Goal: Task Accomplishment & Management: Manage account settings

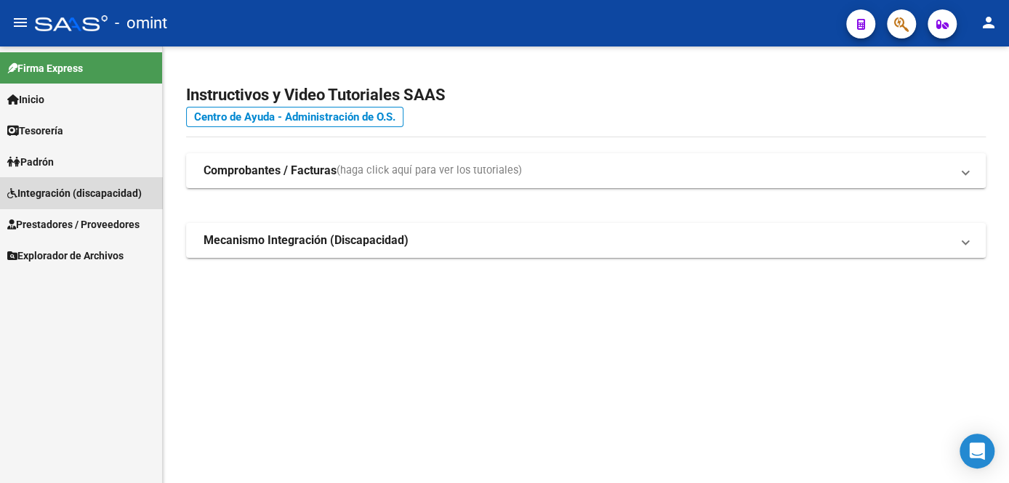
click at [82, 191] on span "Integración (discapacidad)" at bounding box center [74, 193] width 134 height 16
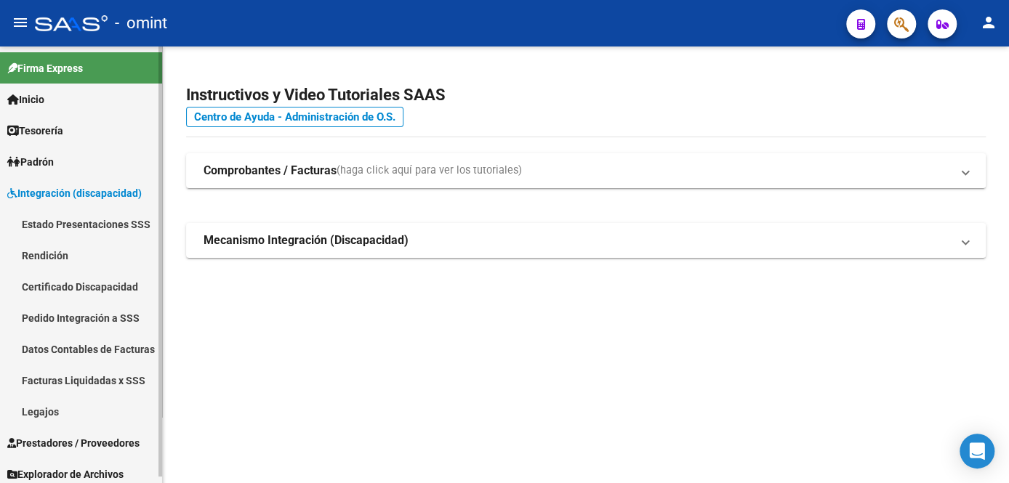
click at [67, 408] on link "Legajos" at bounding box center [81, 411] width 162 height 31
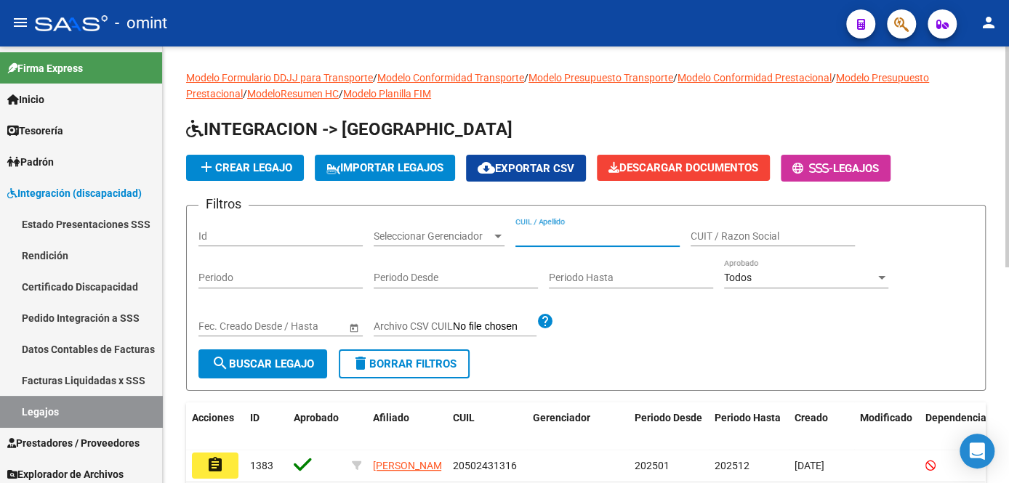
click at [550, 234] on input "CUIL / Apellido" at bounding box center [597, 236] width 164 height 12
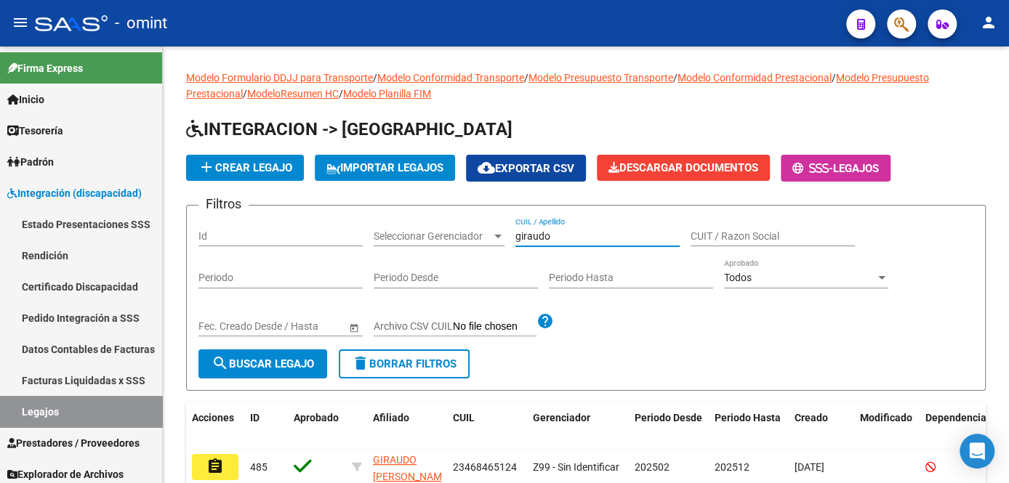
type input "giraudo"
click at [215, 461] on mat-icon "assignment" at bounding box center [214, 466] width 17 height 17
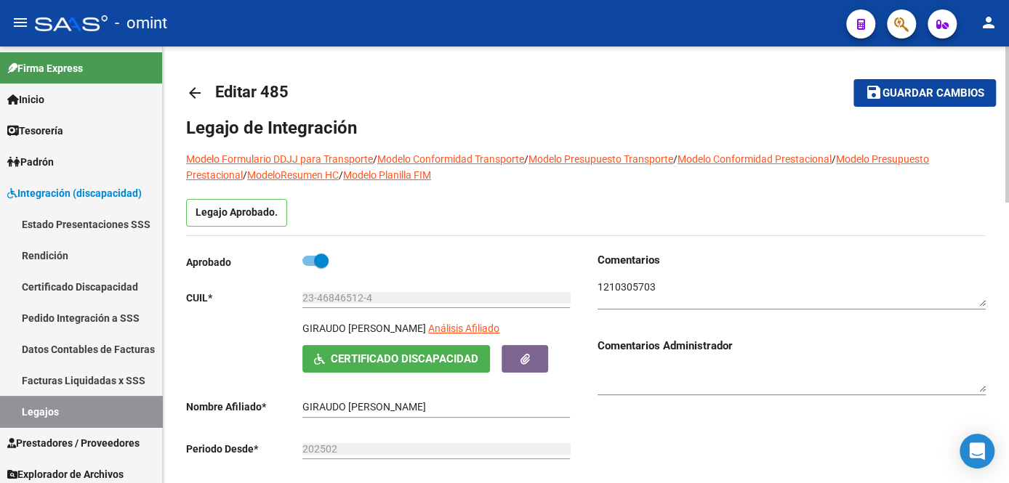
click at [626, 289] on textarea at bounding box center [791, 294] width 388 height 28
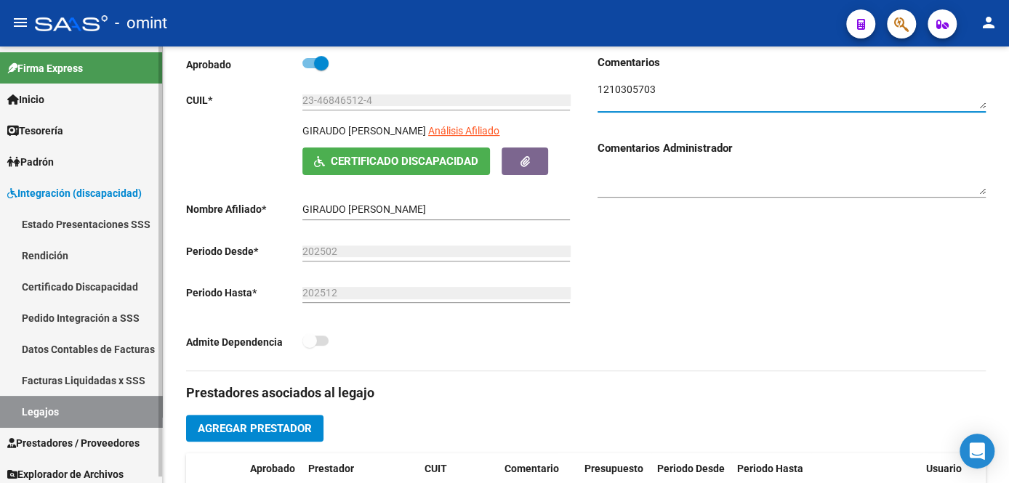
click at [31, 414] on link "Legajos" at bounding box center [81, 411] width 162 height 31
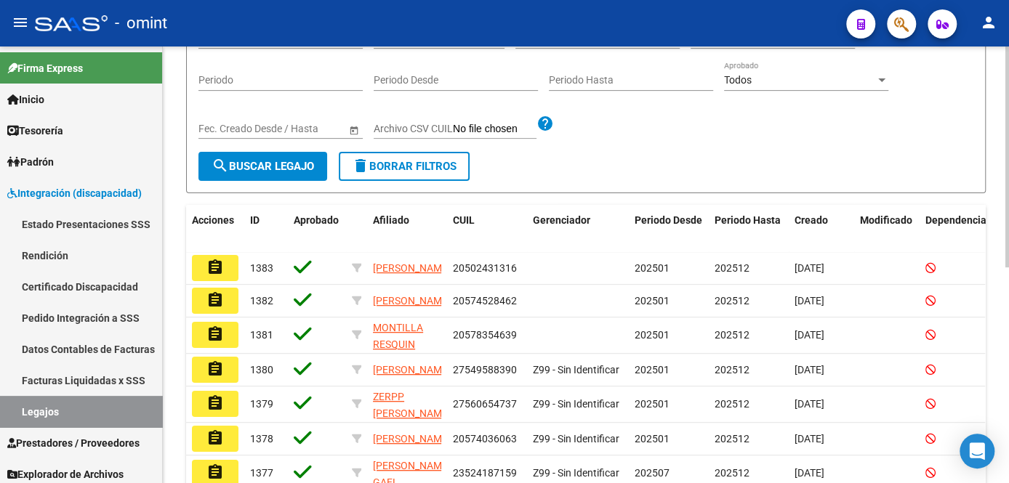
scroll to position [65, 0]
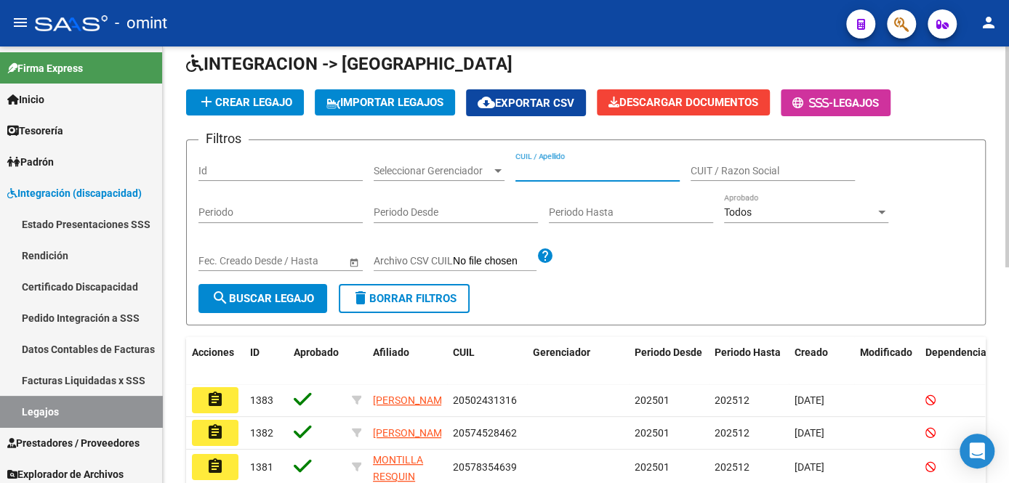
click at [626, 166] on input "CUIL / Apellido" at bounding box center [597, 171] width 164 height 12
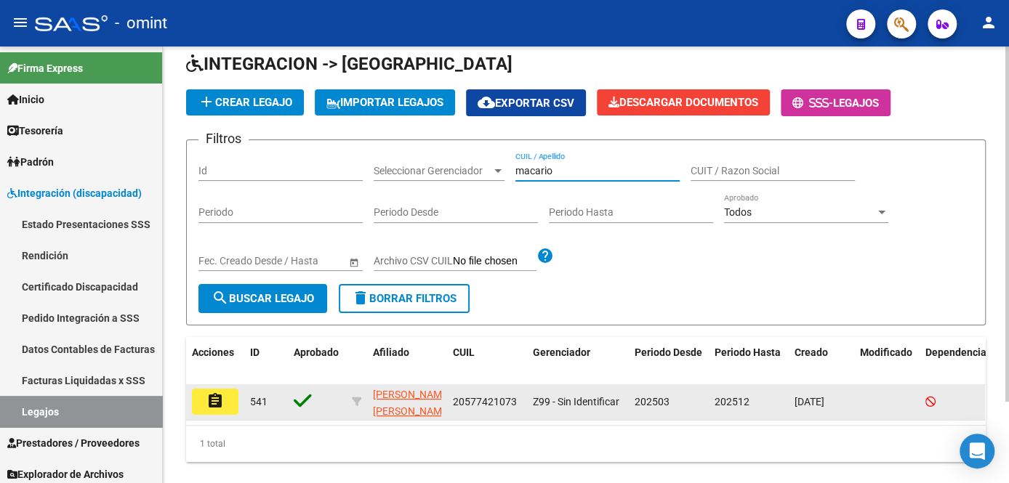
type input "macario"
click at [214, 409] on button "assignment" at bounding box center [215, 402] width 47 height 26
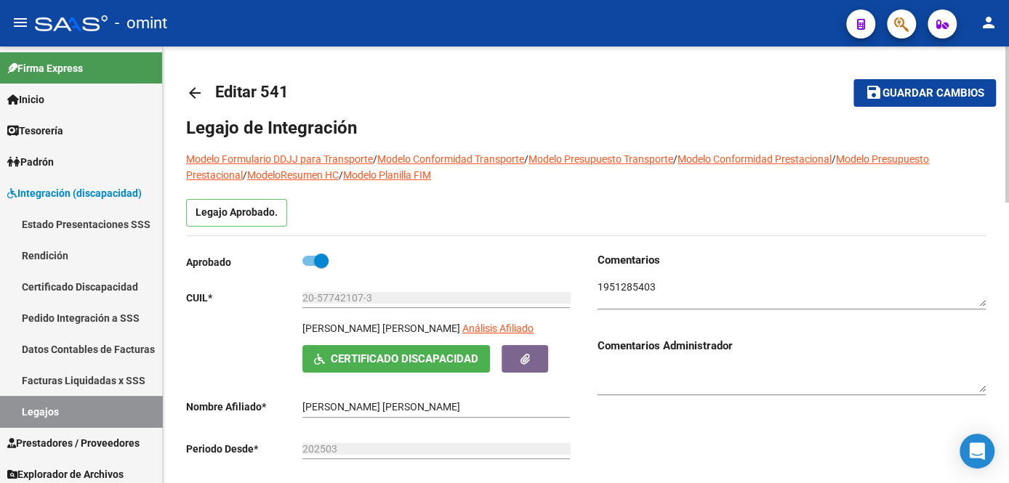
click at [635, 291] on textarea at bounding box center [791, 294] width 388 height 28
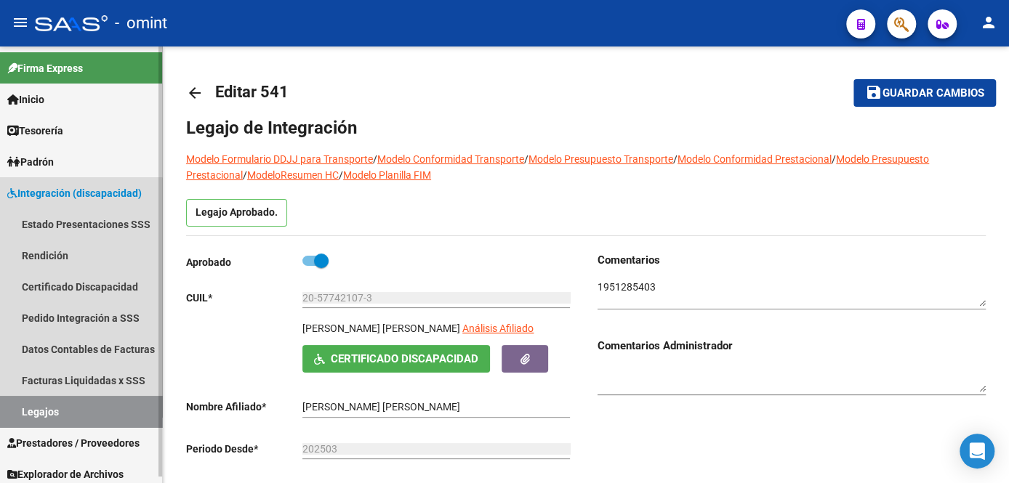
click at [52, 404] on link "Legajos" at bounding box center [81, 411] width 162 height 31
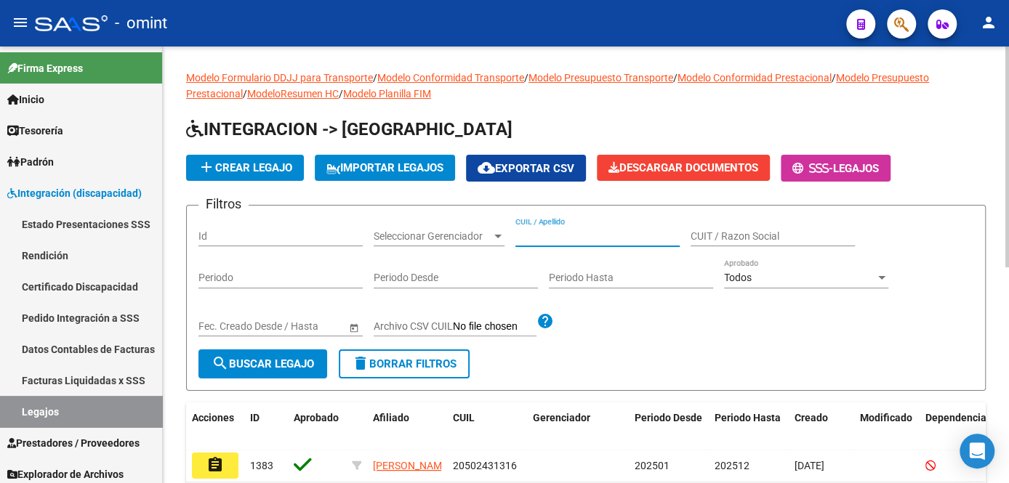
click at [603, 233] on input "CUIL / Apellido" at bounding box center [597, 236] width 164 height 12
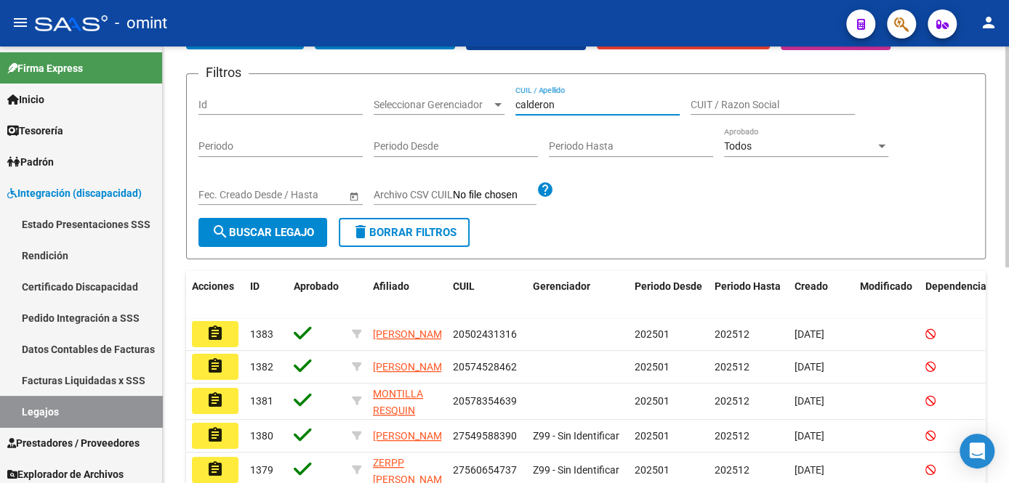
type input "calderon"
click at [281, 243] on button "search Buscar Legajo" at bounding box center [262, 232] width 129 height 29
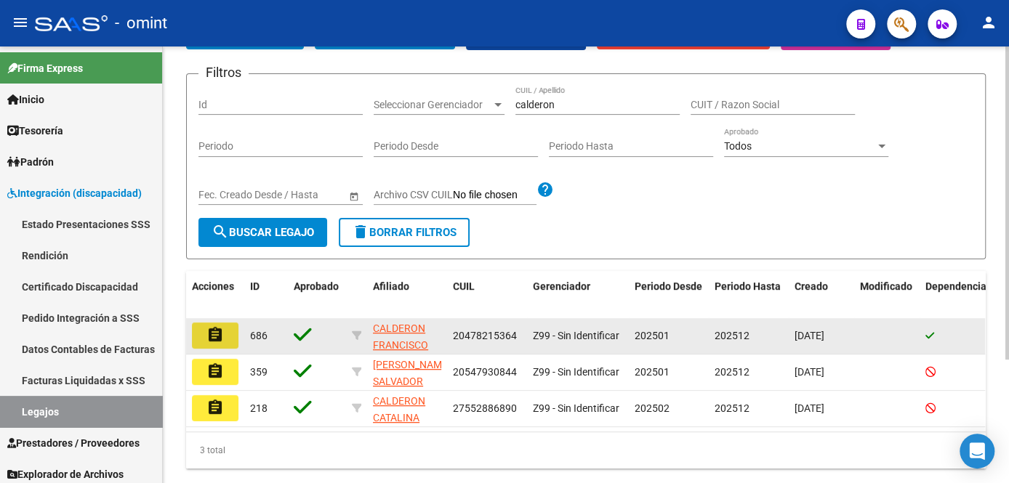
click at [211, 338] on mat-icon "assignment" at bounding box center [214, 334] width 17 height 17
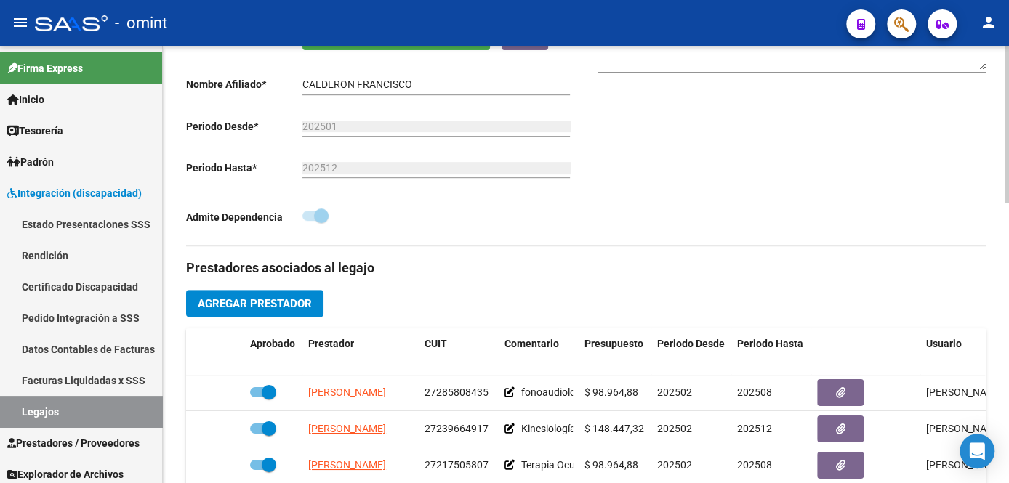
scroll to position [190, 0]
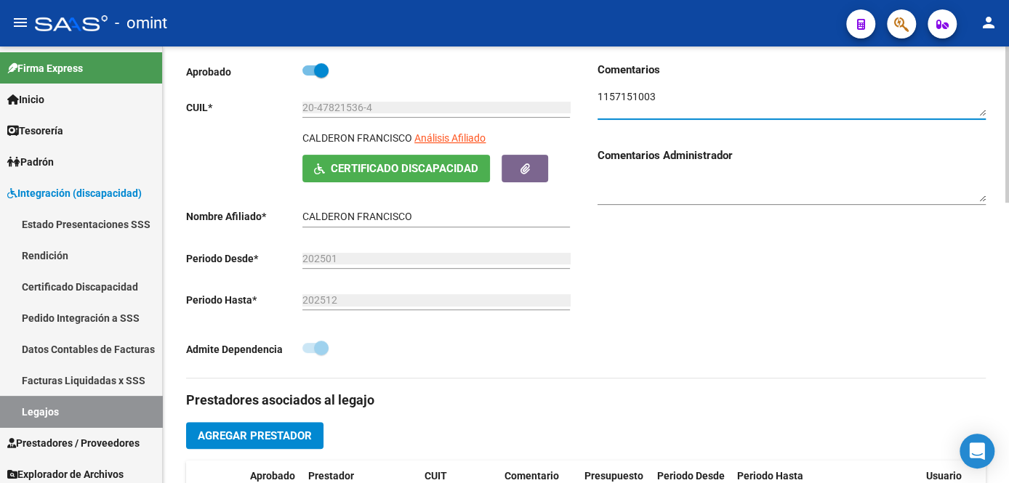
click at [626, 98] on textarea at bounding box center [791, 103] width 388 height 28
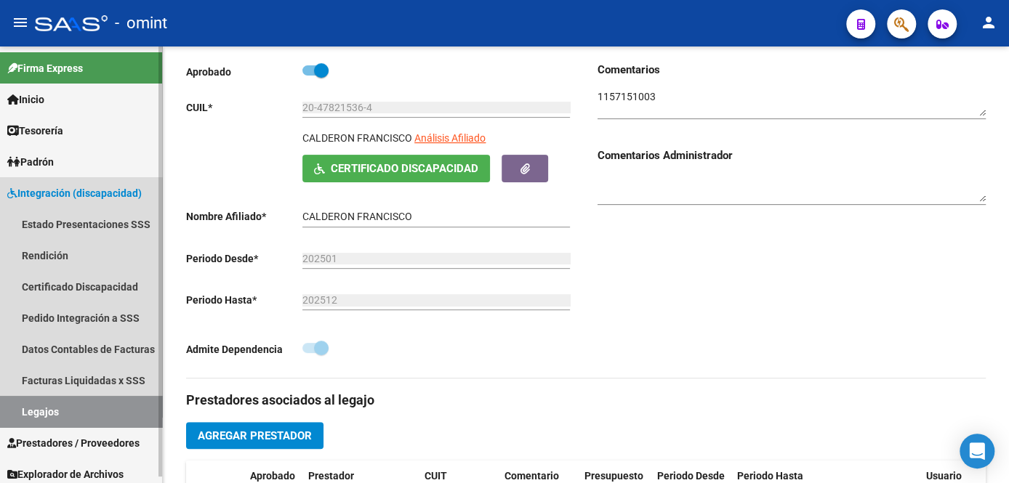
click at [73, 407] on link "Legajos" at bounding box center [81, 411] width 162 height 31
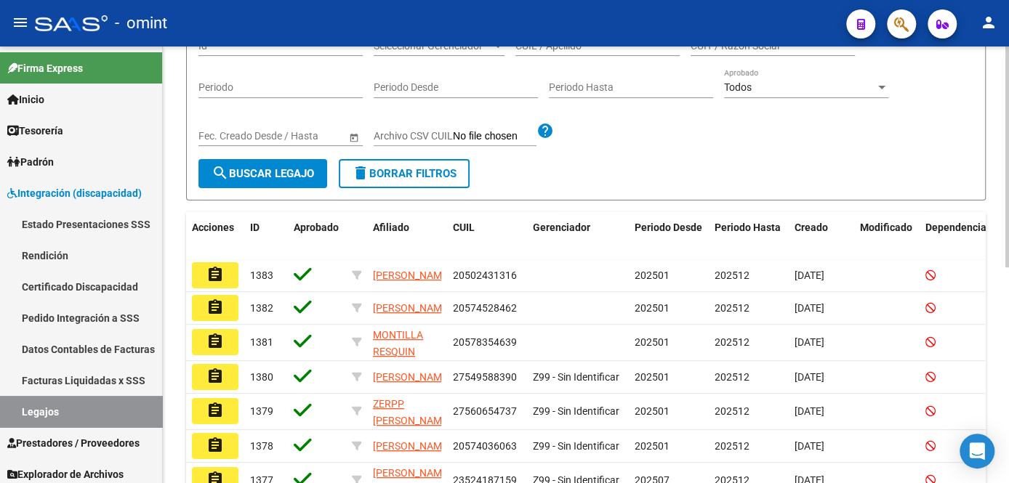
scroll to position [58, 0]
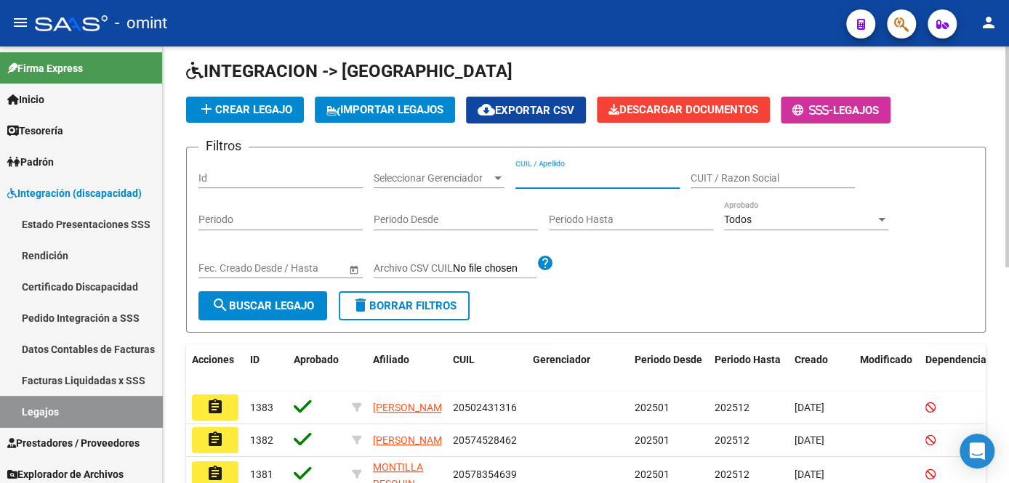
click at [582, 175] on input "CUIL / Apellido" at bounding box center [597, 178] width 164 height 12
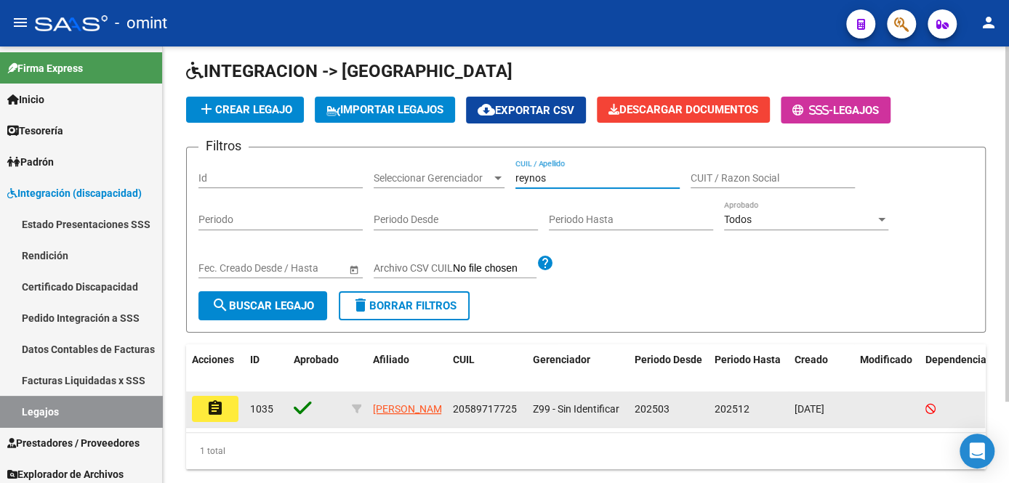
type input "reynos"
click at [213, 406] on mat-icon "assignment" at bounding box center [214, 408] width 17 height 17
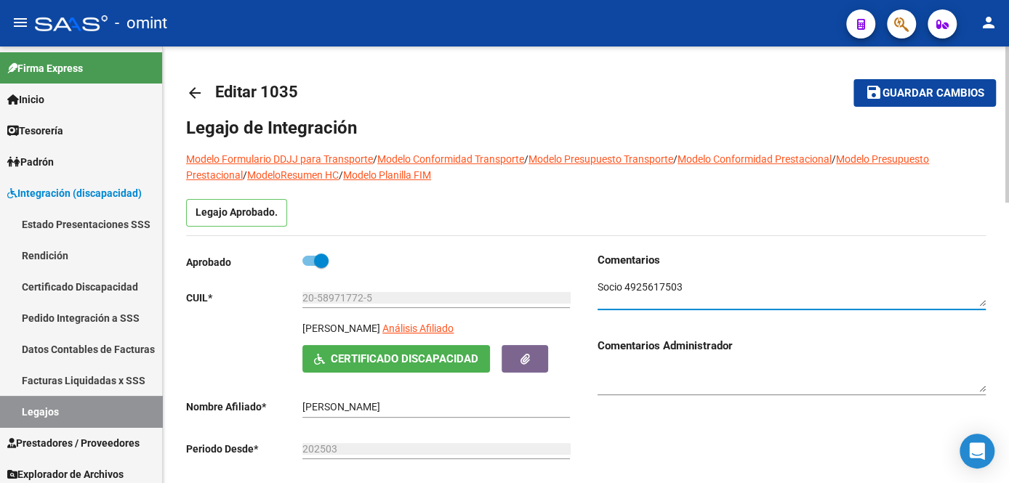
click at [672, 282] on textarea at bounding box center [791, 294] width 388 height 28
click at [105, 416] on link "Legajos" at bounding box center [81, 411] width 162 height 31
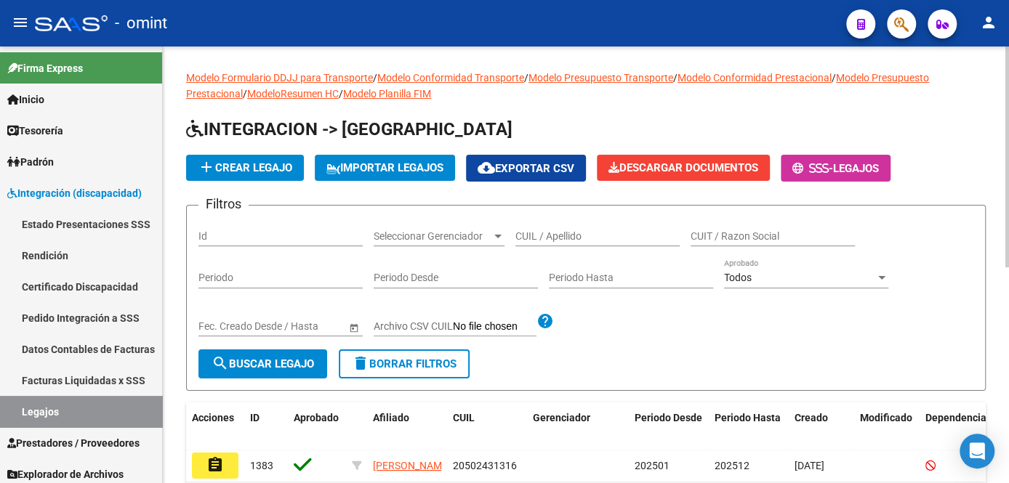
click at [547, 238] on input "CUIL / Apellido" at bounding box center [597, 236] width 164 height 12
type input "[PERSON_NAME]"
drag, startPoint x: 174, startPoint y: 385, endPoint x: 285, endPoint y: 358, distance: 114.6
click at [174, 385] on div "Modelo Formulario DDJJ para Transporte / Modelo Conformidad Transporte / Modelo…" at bounding box center [586, 463] width 846 height 833
click at [285, 358] on span "search Buscar Legajo" at bounding box center [262, 364] width 102 height 13
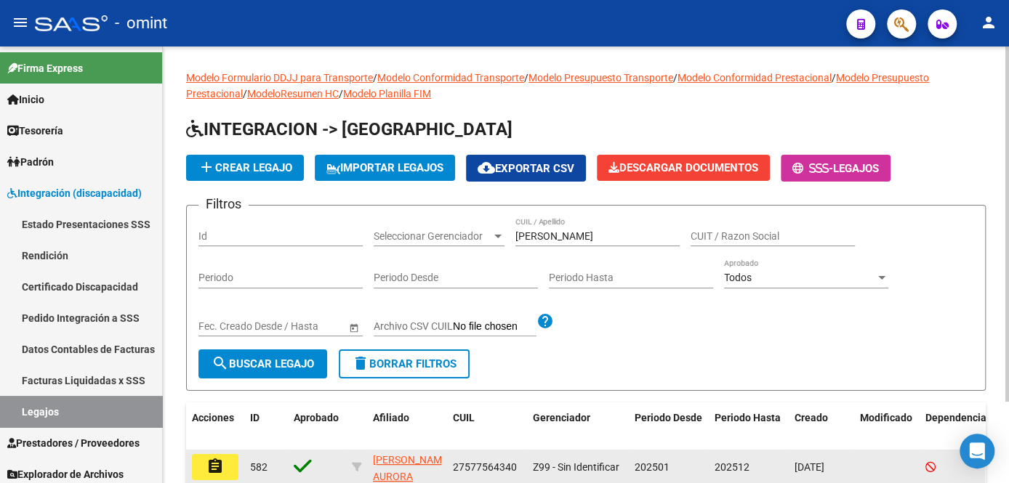
scroll to position [100, 0]
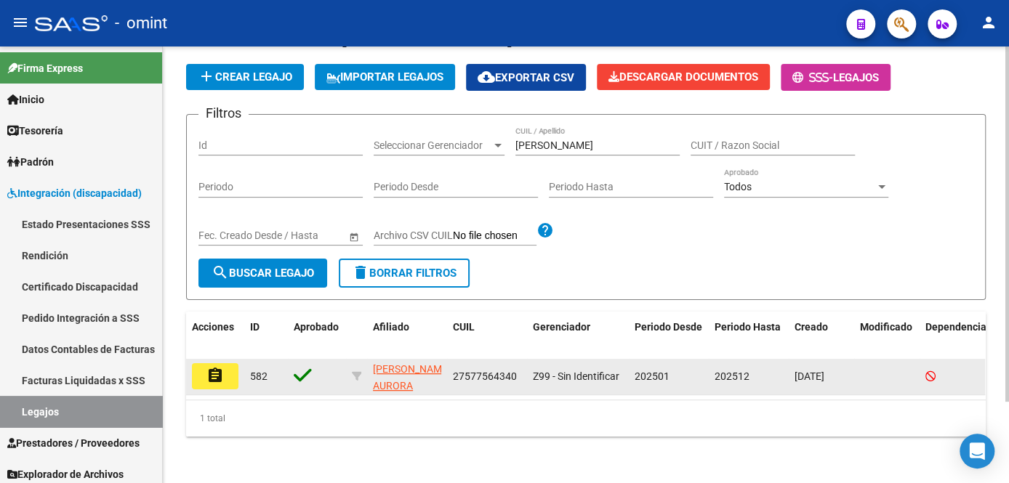
click at [228, 367] on button "assignment" at bounding box center [215, 376] width 47 height 26
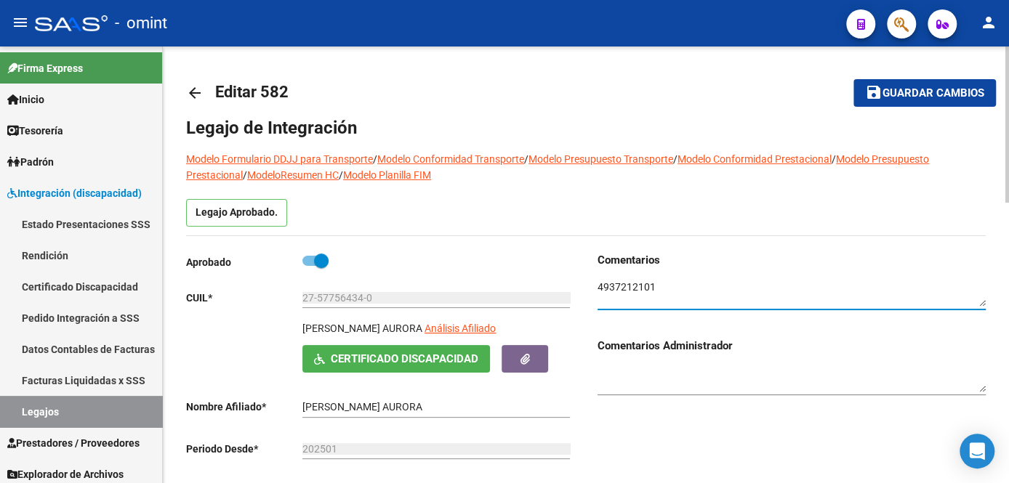
click at [639, 290] on textarea at bounding box center [791, 294] width 388 height 28
click at [50, 418] on link "Legajos" at bounding box center [81, 411] width 162 height 31
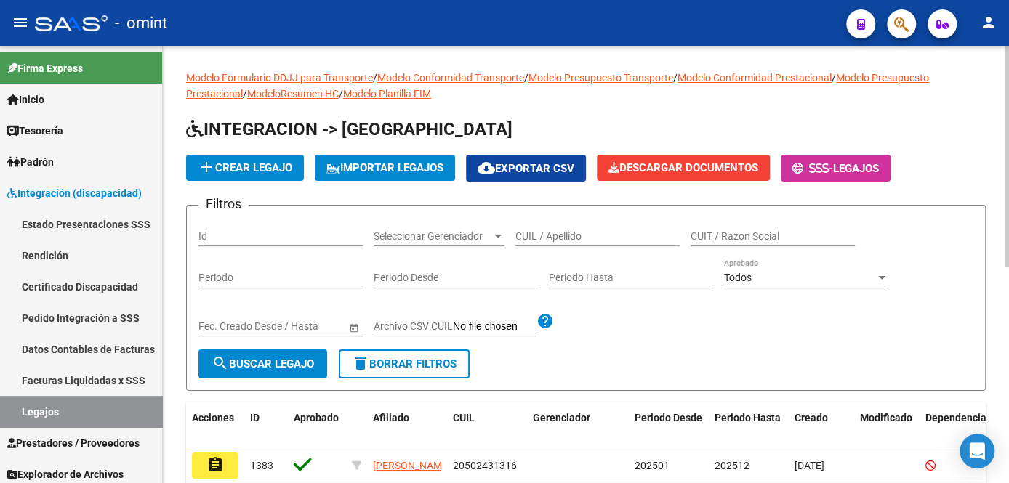
click at [565, 232] on input "CUIL / Apellido" at bounding box center [597, 236] width 164 height 12
drag, startPoint x: 576, startPoint y: 234, endPoint x: 478, endPoint y: 230, distance: 97.5
click at [478, 230] on div "Filtros Id Seleccionar Gerenciador Seleccionar Gerenciador rodriguez CUIL / Ape…" at bounding box center [585, 283] width 775 height 132
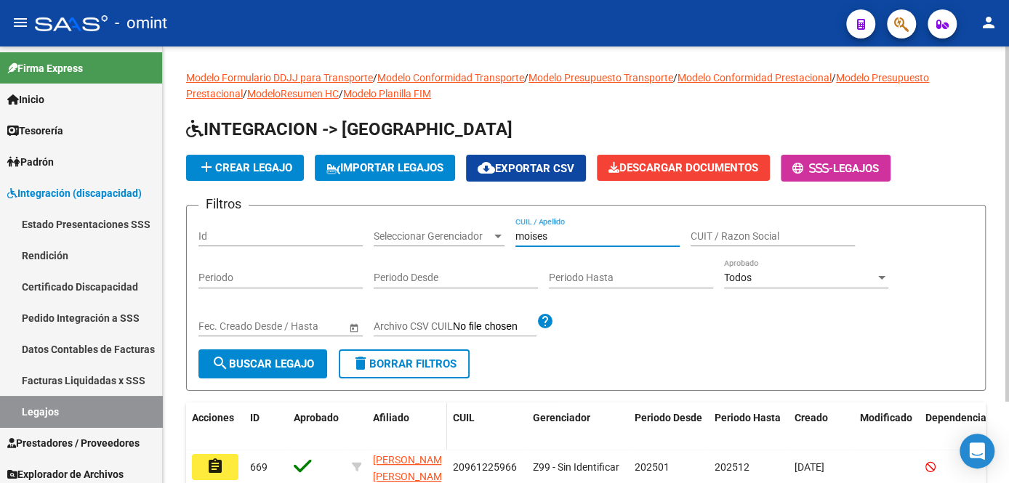
scroll to position [100, 0]
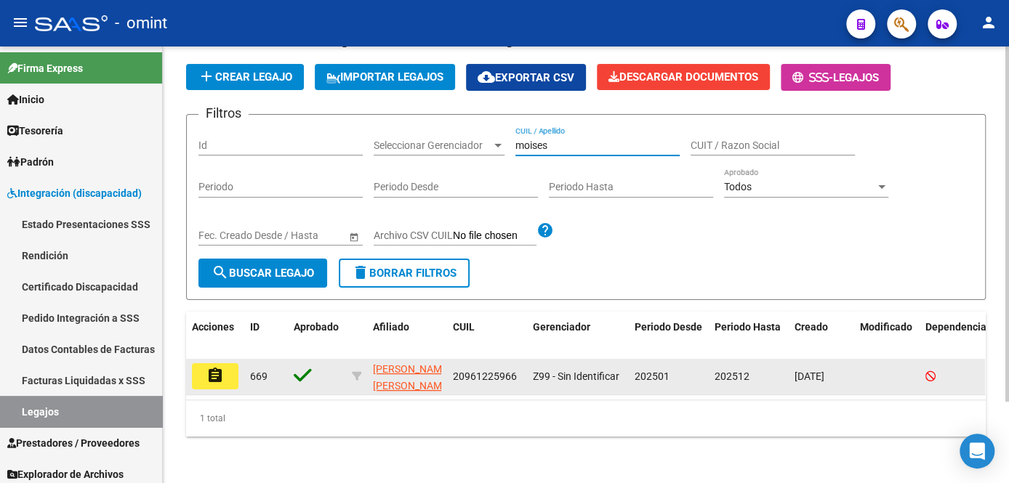
type input "moises"
click at [228, 376] on button "assignment" at bounding box center [215, 376] width 47 height 26
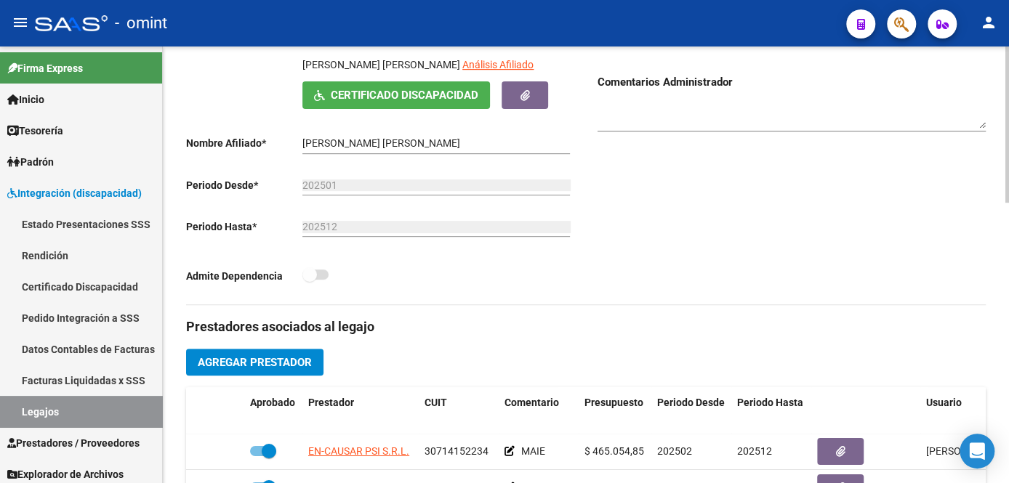
scroll to position [65, 0]
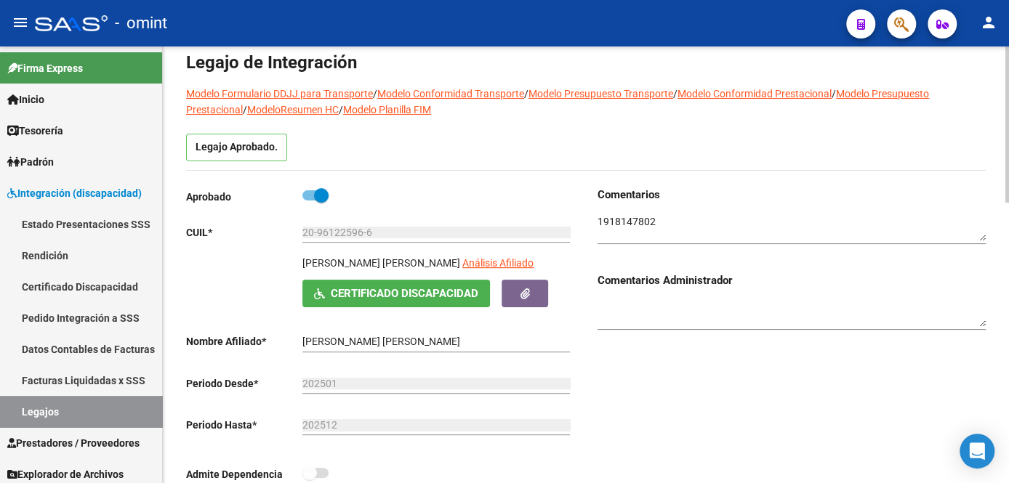
click at [650, 219] on textarea at bounding box center [791, 228] width 388 height 28
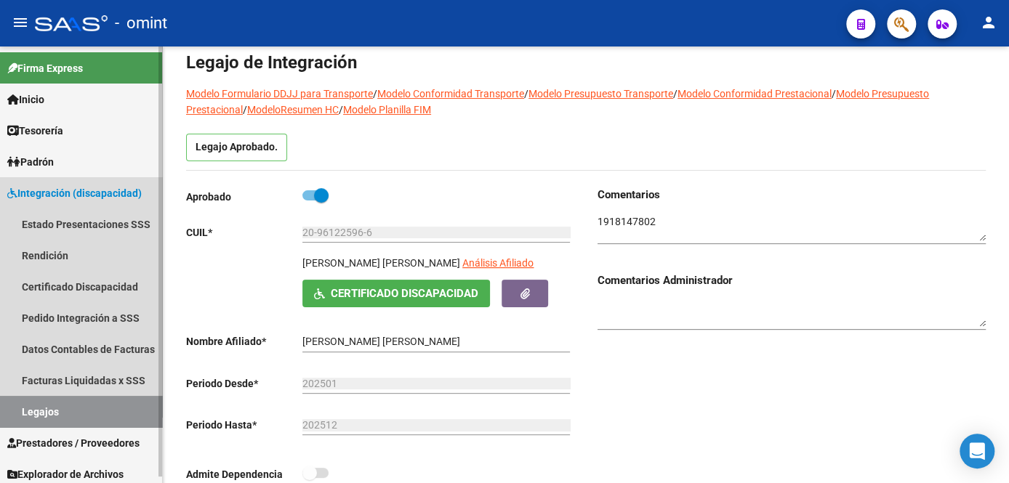
click at [55, 412] on link "Legajos" at bounding box center [81, 411] width 162 height 31
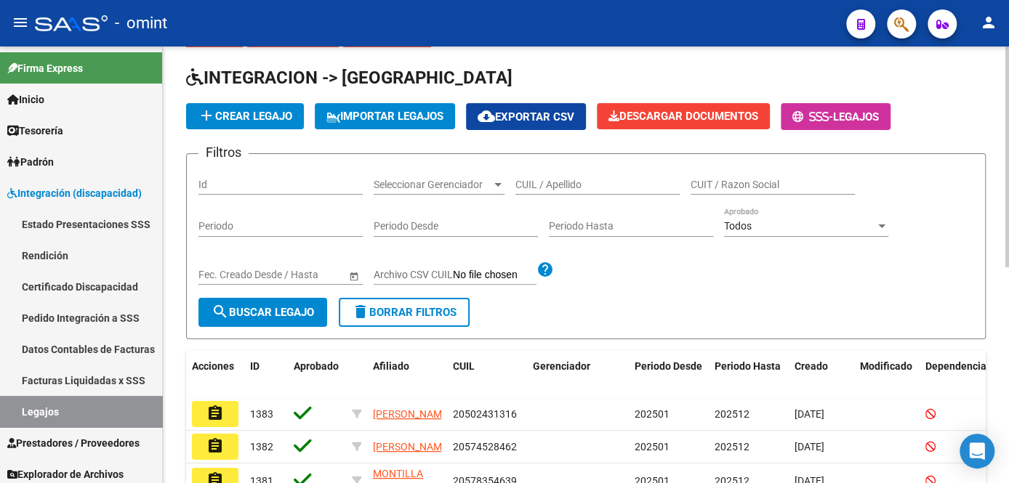
scroll to position [65, 0]
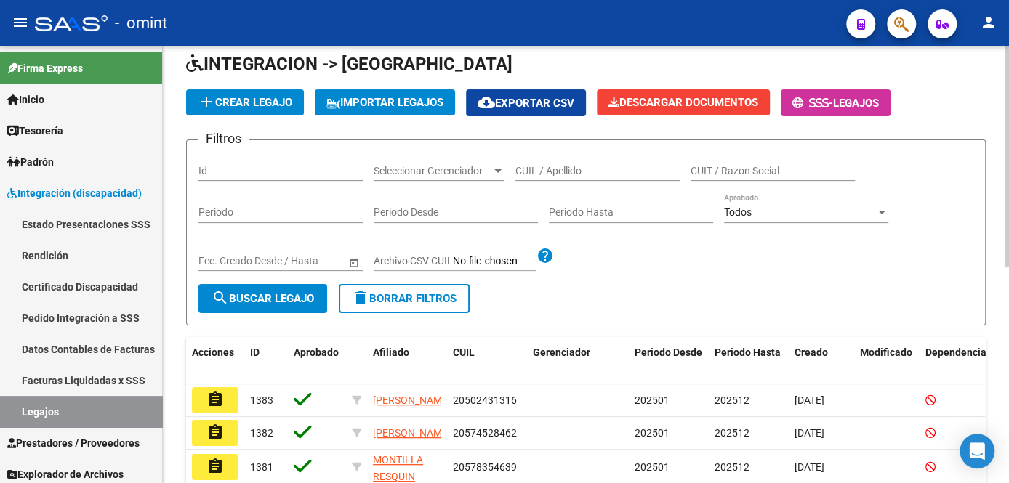
click at [573, 178] on div "CUIL / Apellido" at bounding box center [597, 166] width 164 height 29
paste input "Massaglia"
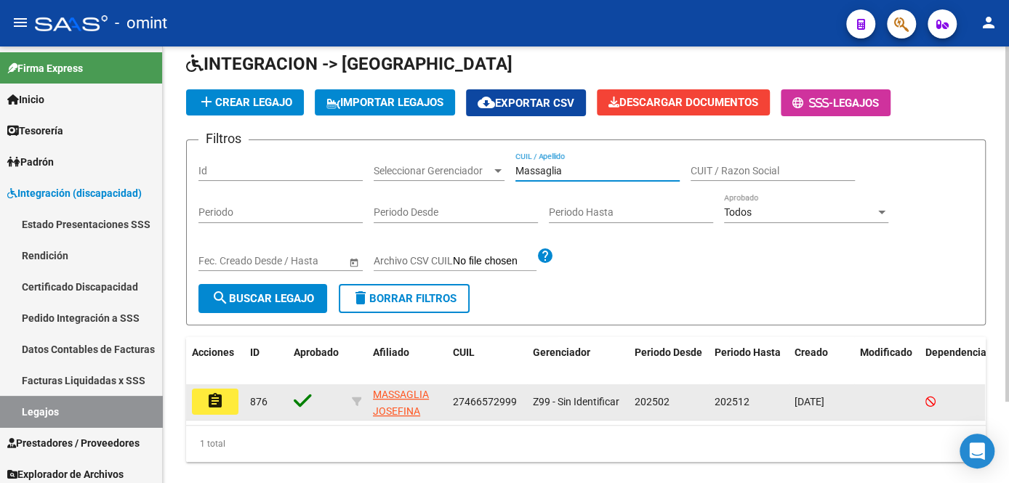
type input "Massaglia"
click at [209, 403] on mat-icon "assignment" at bounding box center [214, 400] width 17 height 17
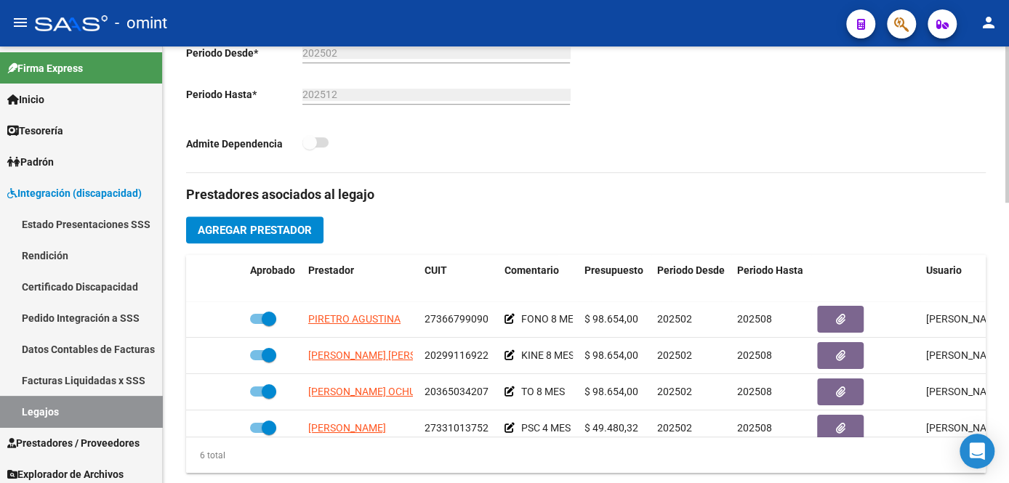
scroll to position [198, 0]
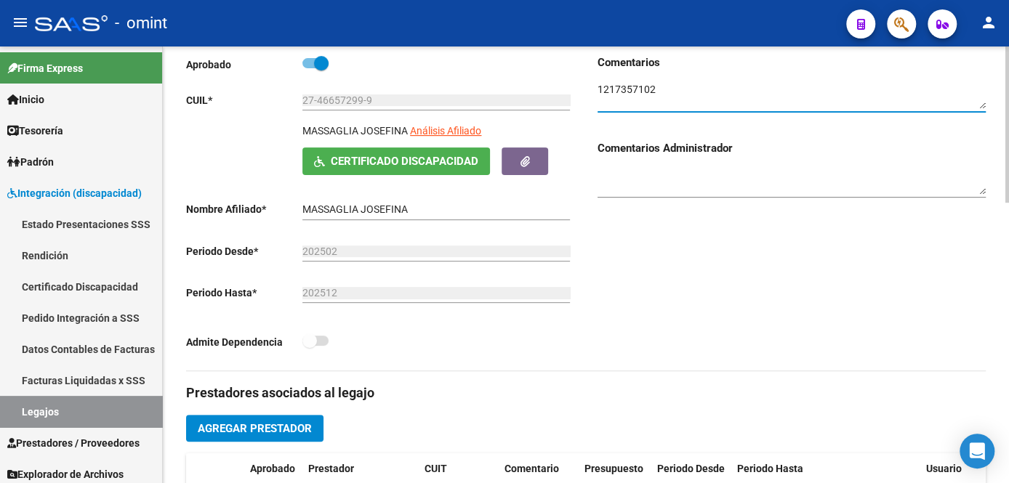
click at [628, 85] on textarea at bounding box center [791, 96] width 388 height 28
click at [33, 414] on link "Legajos" at bounding box center [81, 411] width 162 height 31
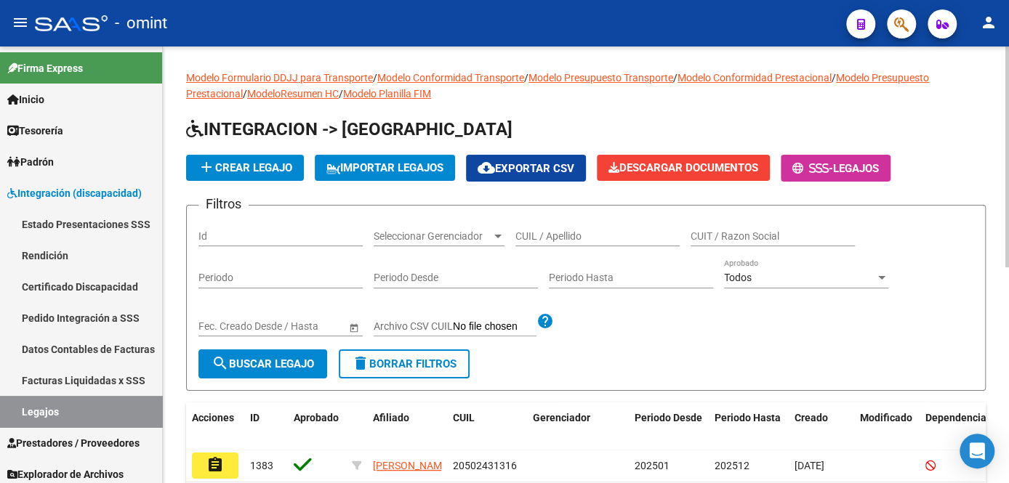
click at [572, 227] on div "CUIL / Apellido" at bounding box center [597, 231] width 164 height 29
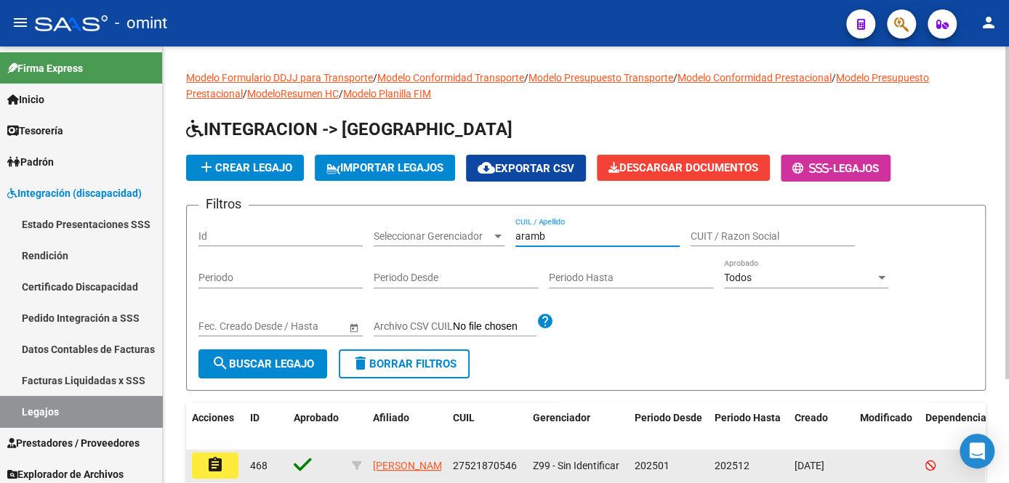
type input "aramb"
click at [202, 467] on button "assignment" at bounding box center [215, 466] width 47 height 26
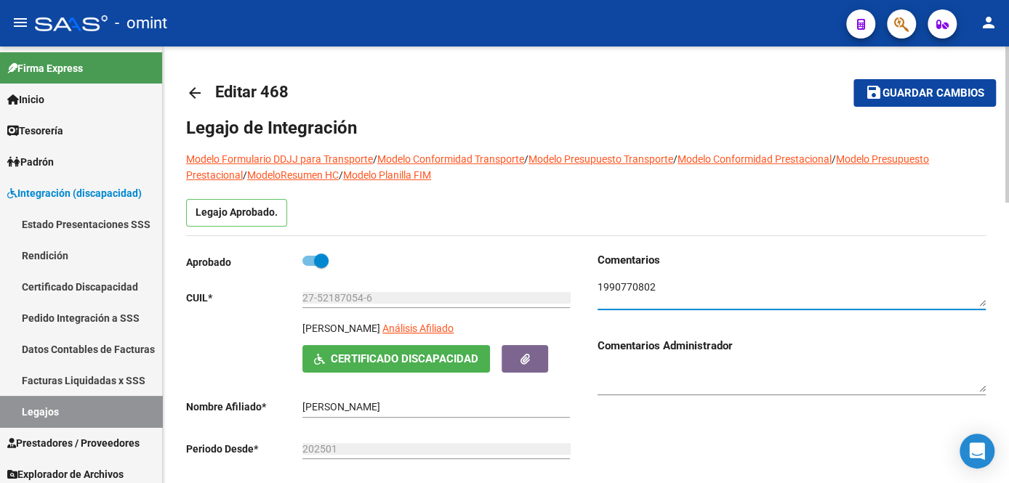
click at [629, 286] on textarea at bounding box center [791, 294] width 388 height 28
click at [52, 412] on link "Legajos" at bounding box center [81, 411] width 162 height 31
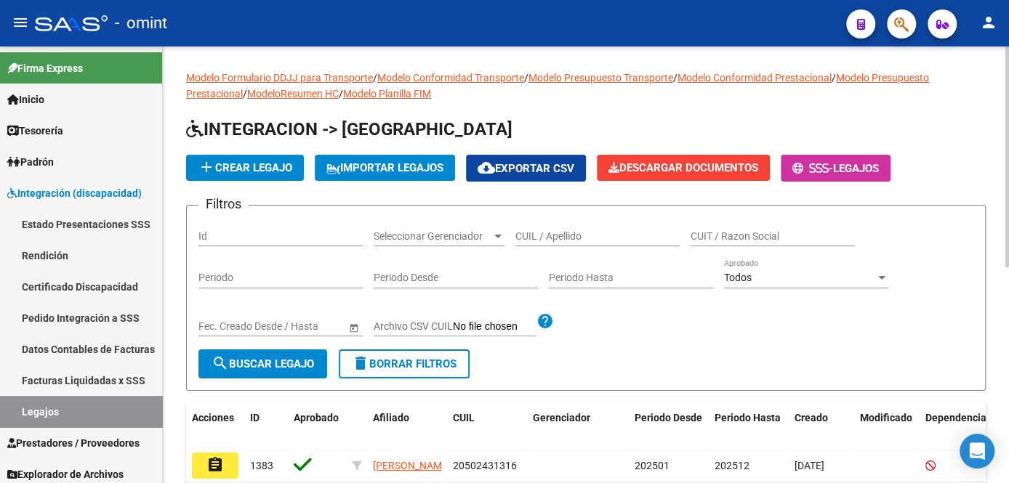
click at [531, 230] on input "CUIL / Apellido" at bounding box center [597, 236] width 164 height 12
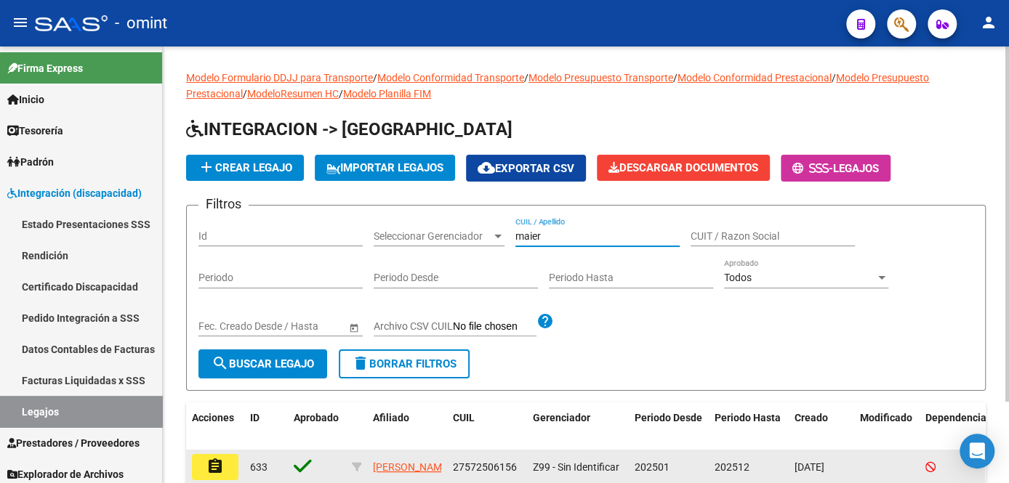
type input "maier"
click at [225, 476] on button "assignment" at bounding box center [215, 467] width 47 height 26
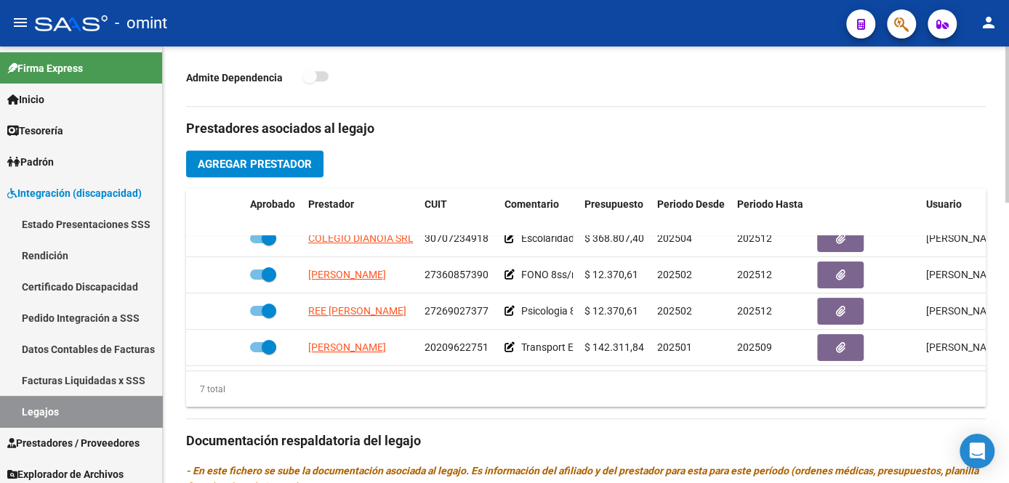
scroll to position [528, 0]
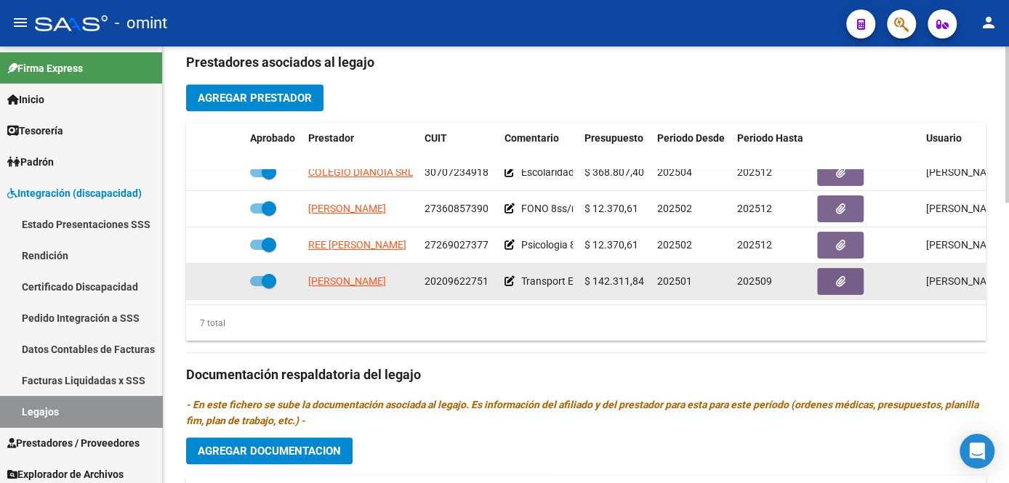
click at [459, 275] on span "20209622751" at bounding box center [456, 281] width 64 height 12
copy span "20209622751"
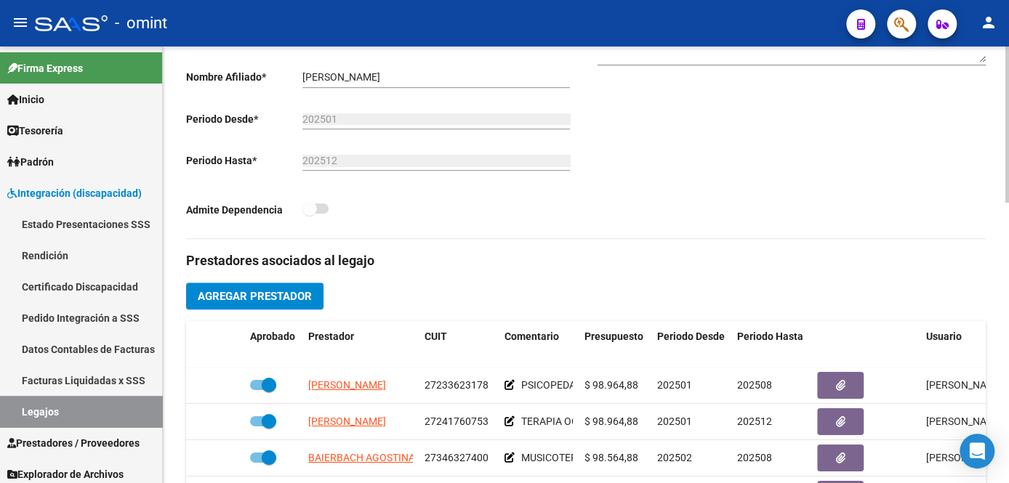
scroll to position [132, 0]
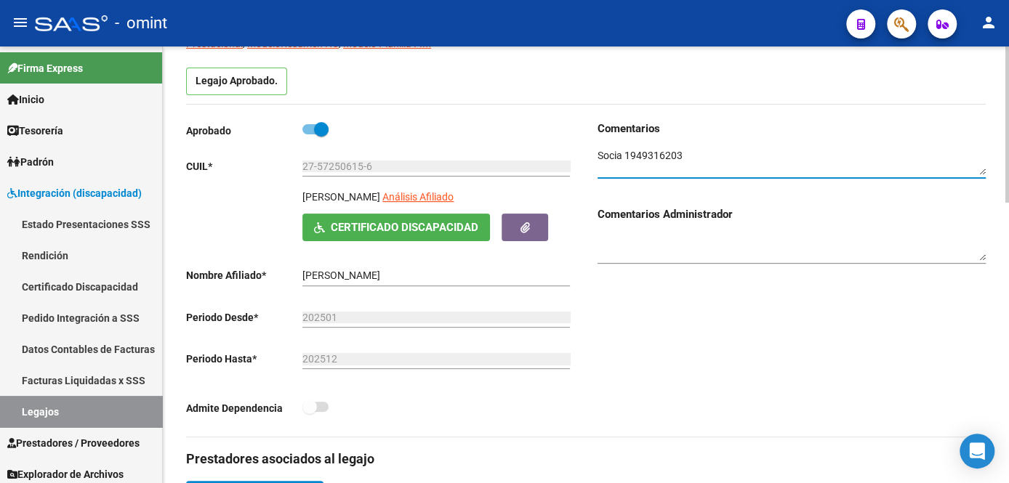
click at [649, 158] on textarea at bounding box center [791, 162] width 388 height 28
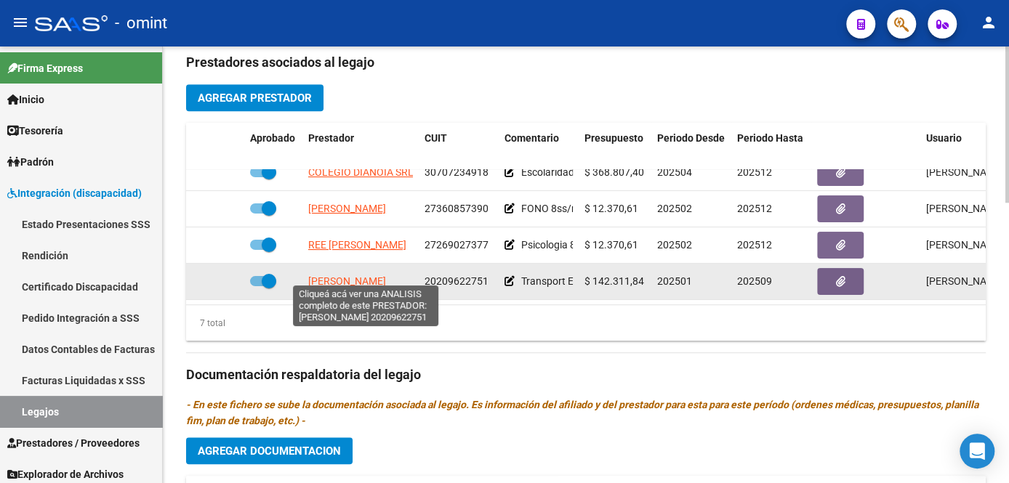
click at [370, 275] on span "[PERSON_NAME]" at bounding box center [347, 281] width 78 height 12
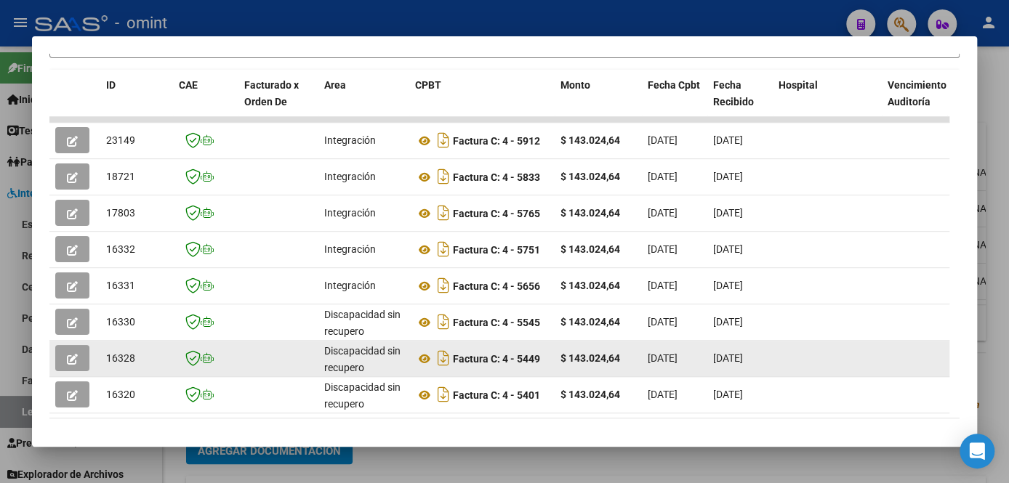
scroll to position [397, 0]
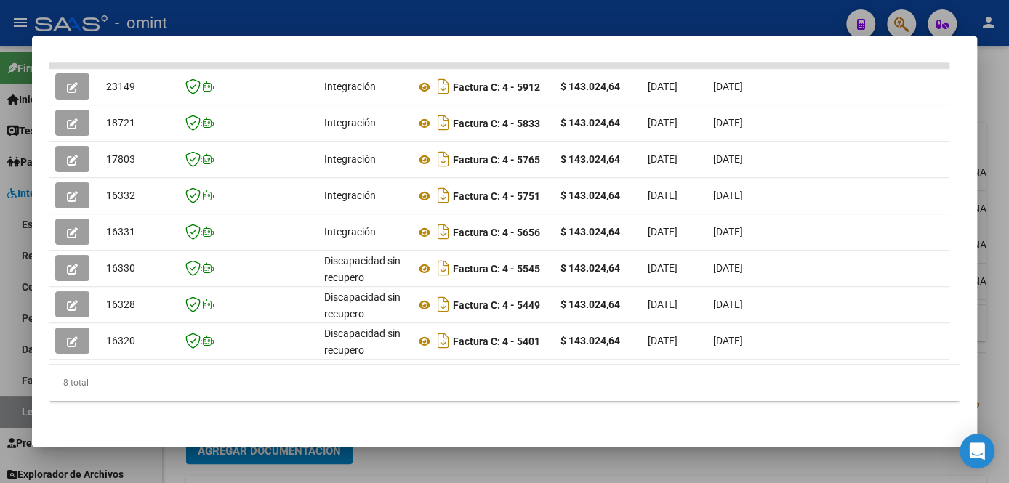
click at [495, 443] on mat-dialog-container "Análisis Prestador - CUIT: 20209622751 cloud_download Exportar CSV ABM ARCA Imp…" at bounding box center [504, 241] width 945 height 411
click at [496, 465] on div at bounding box center [504, 241] width 1009 height 483
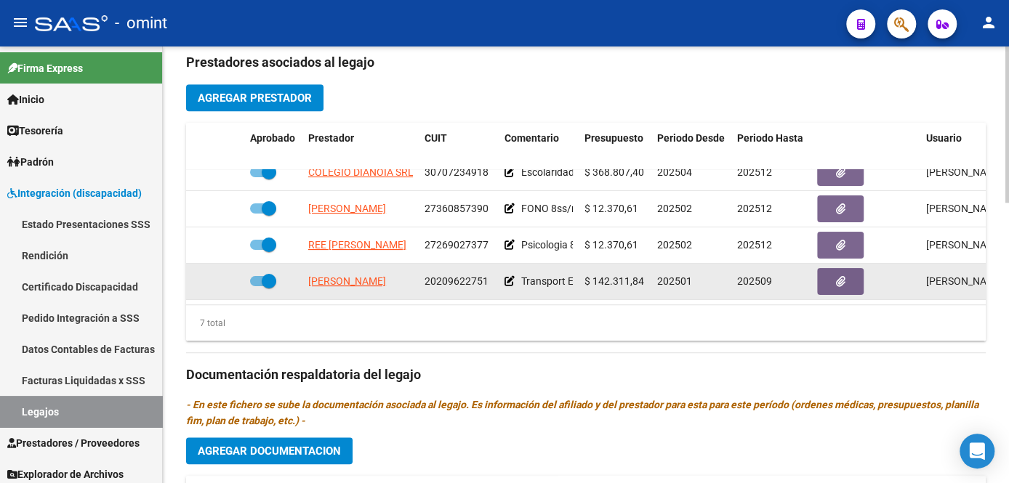
scroll to position [134, 0]
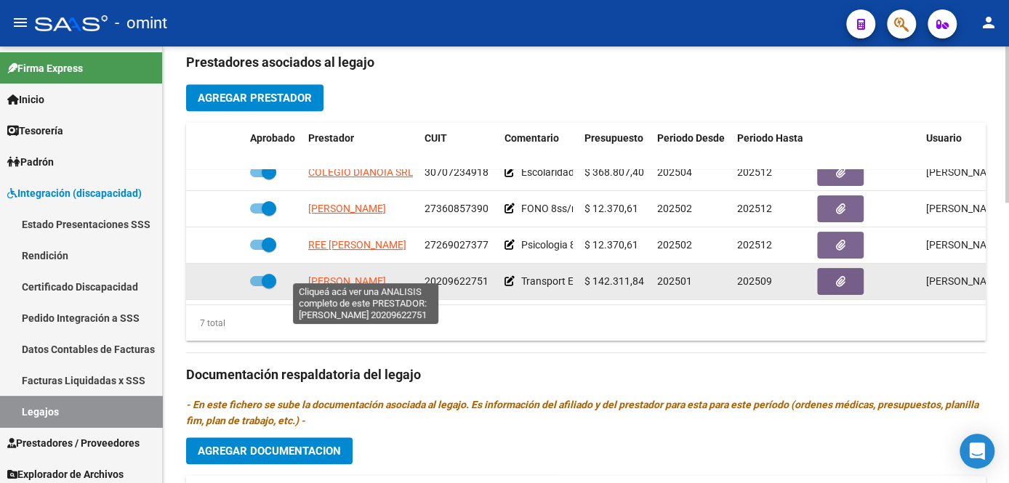
click at [371, 275] on span "[PERSON_NAME]" at bounding box center [347, 281] width 78 height 12
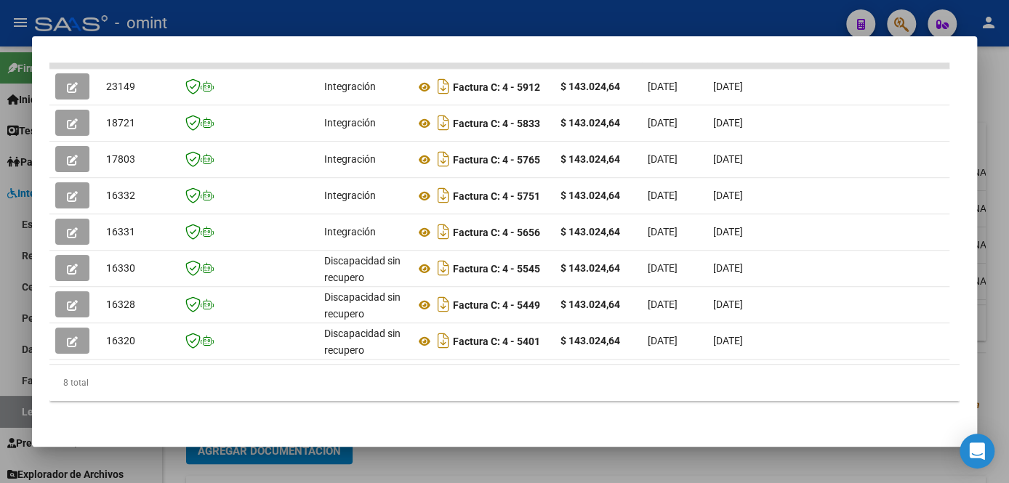
scroll to position [199, 0]
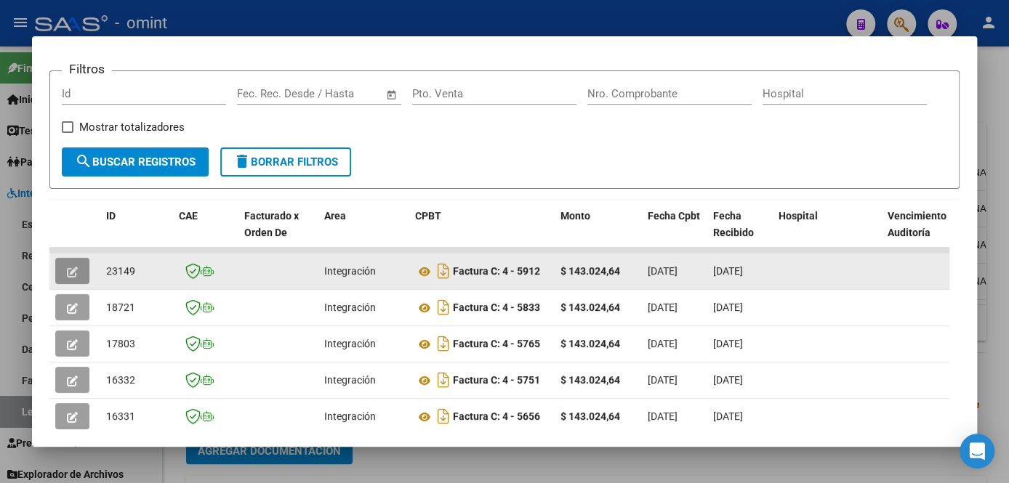
click at [75, 276] on icon "button" at bounding box center [72, 272] width 11 height 11
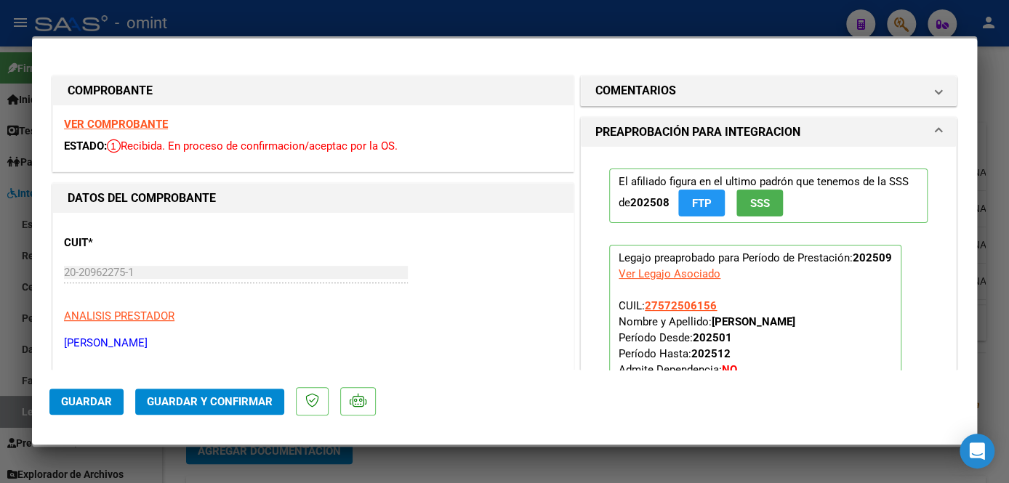
click at [285, 467] on div at bounding box center [504, 241] width 1009 height 483
type input "$ 0,00"
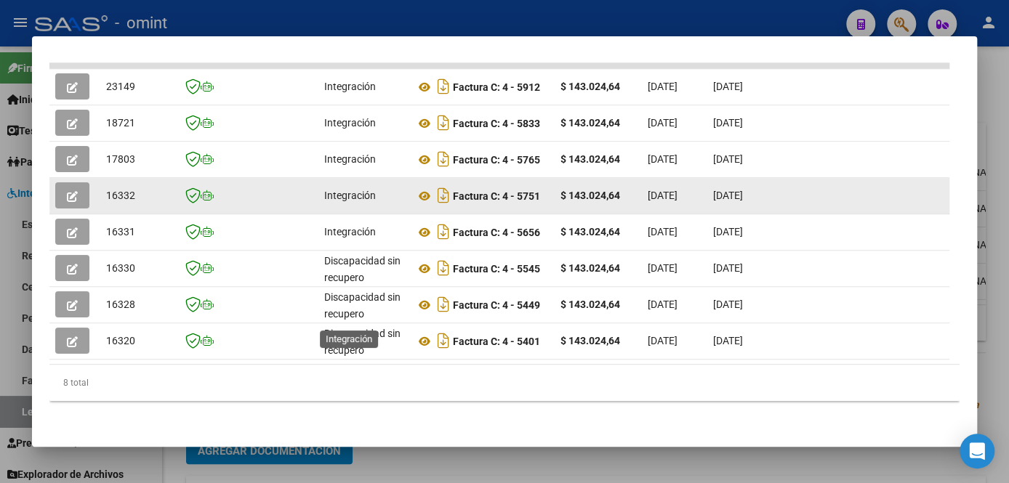
scroll to position [265, 0]
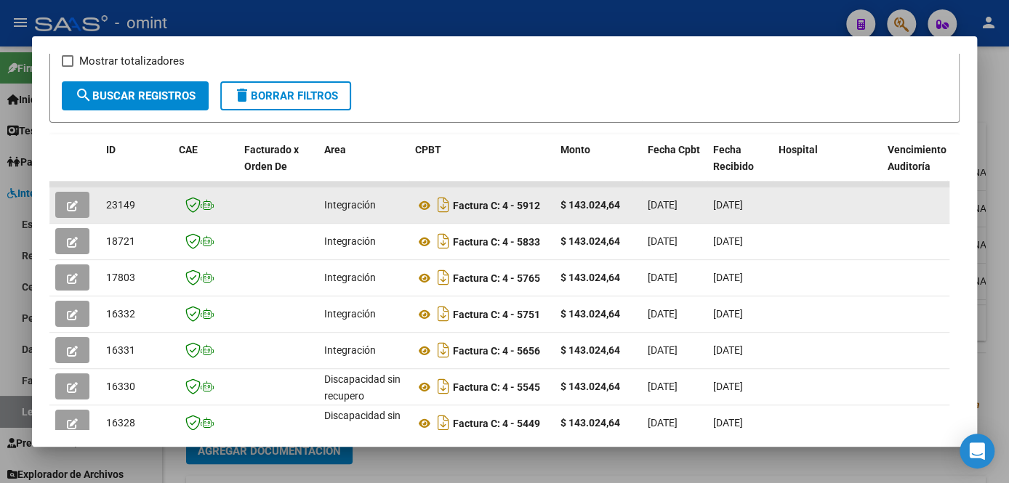
click at [81, 212] on button "button" at bounding box center [72, 205] width 34 height 26
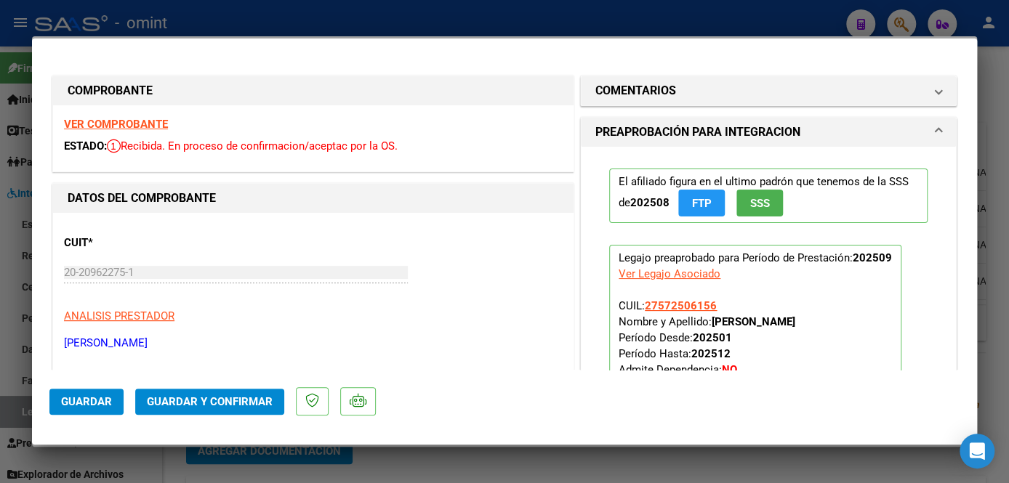
click at [147, 123] on strong "VER COMPROBANTE" at bounding box center [116, 124] width 104 height 13
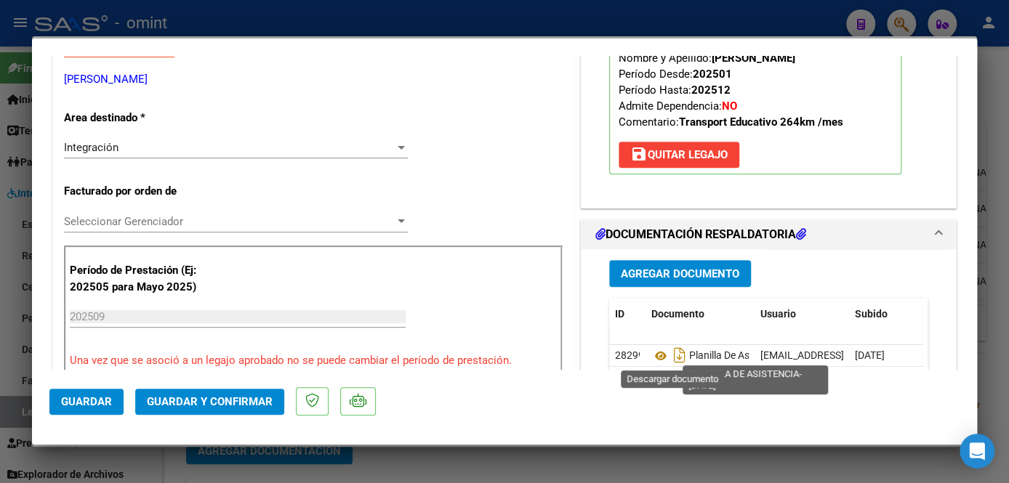
scroll to position [462, 0]
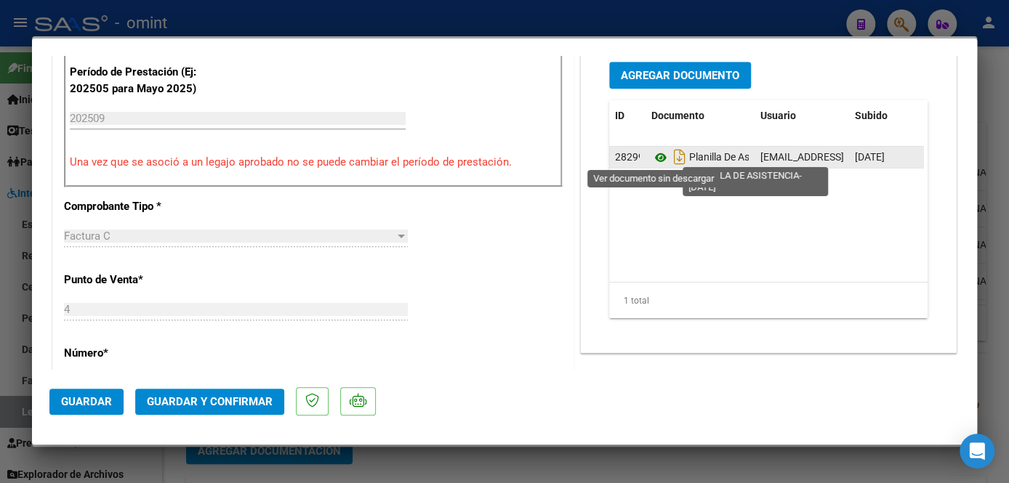
click at [653, 152] on icon at bounding box center [660, 157] width 19 height 17
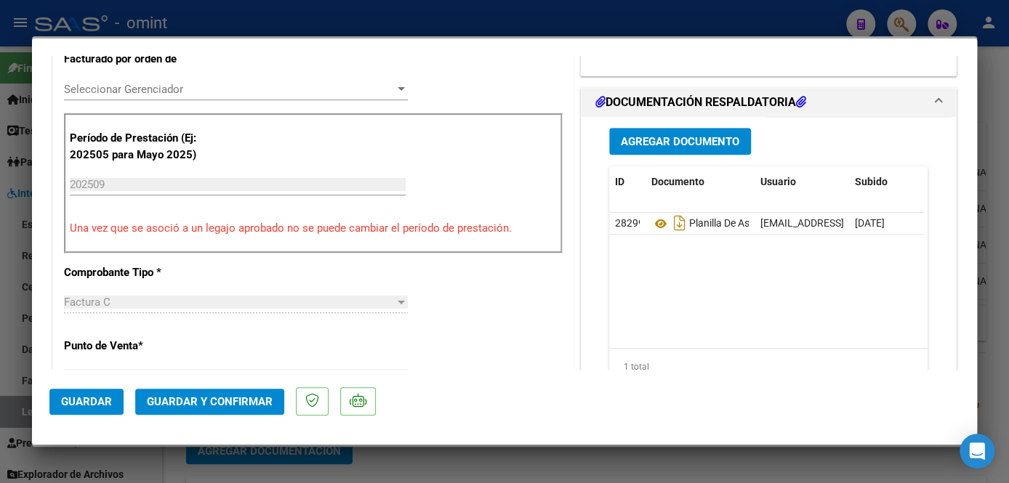
scroll to position [330, 0]
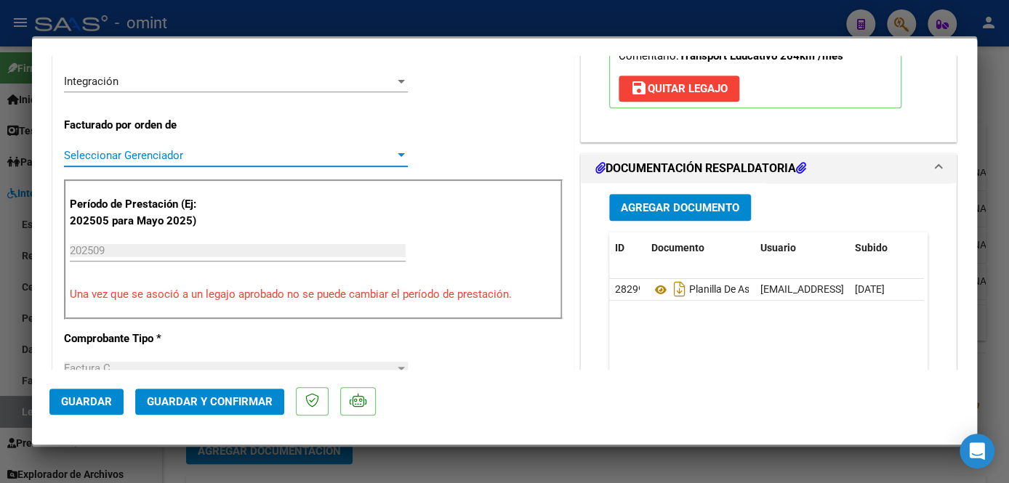
click at [198, 150] on span "Seleccionar Gerenciador" at bounding box center [229, 155] width 331 height 13
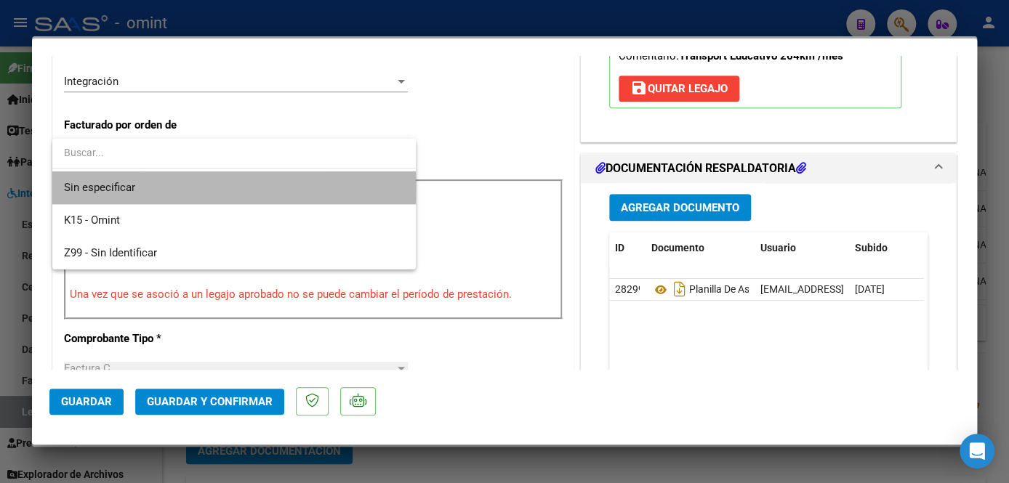
click at [186, 188] on span "Sin especificar" at bounding box center [234, 188] width 340 height 33
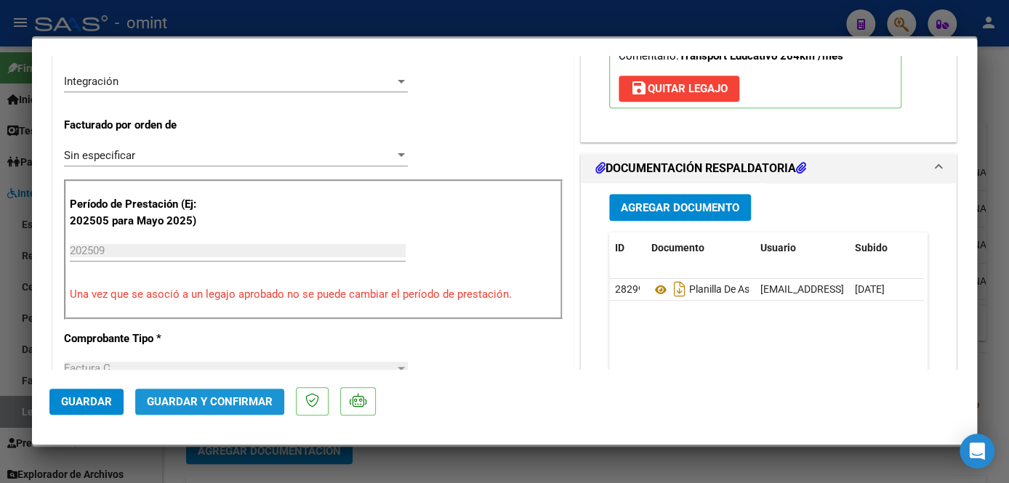
click at [217, 405] on span "Guardar y Confirmar" at bounding box center [210, 401] width 126 height 13
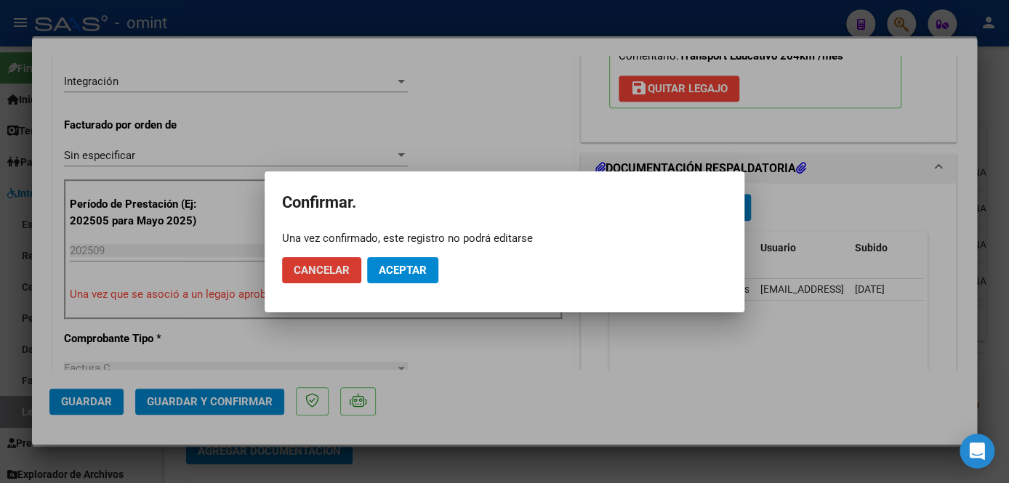
click at [418, 278] on button "Aceptar" at bounding box center [402, 270] width 71 height 26
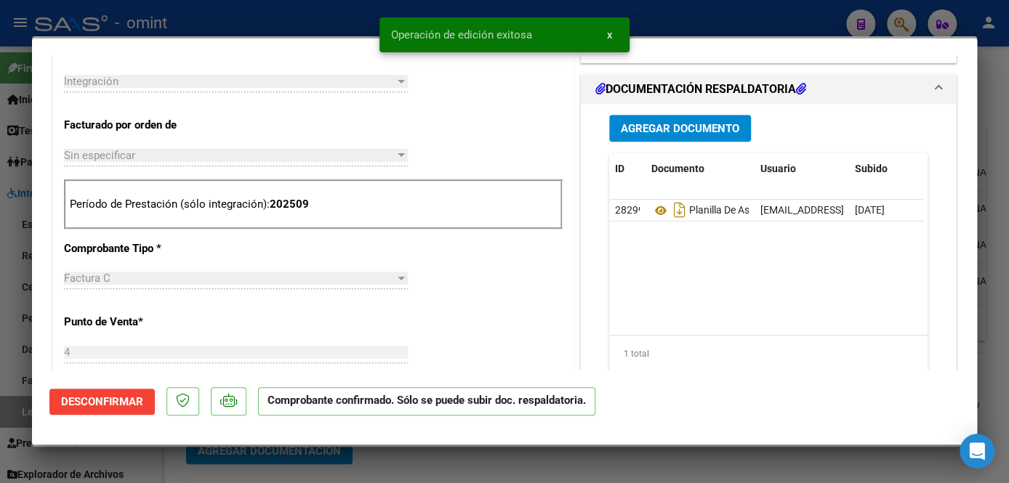
click at [427, 465] on div at bounding box center [504, 241] width 1009 height 483
type input "$ 0,00"
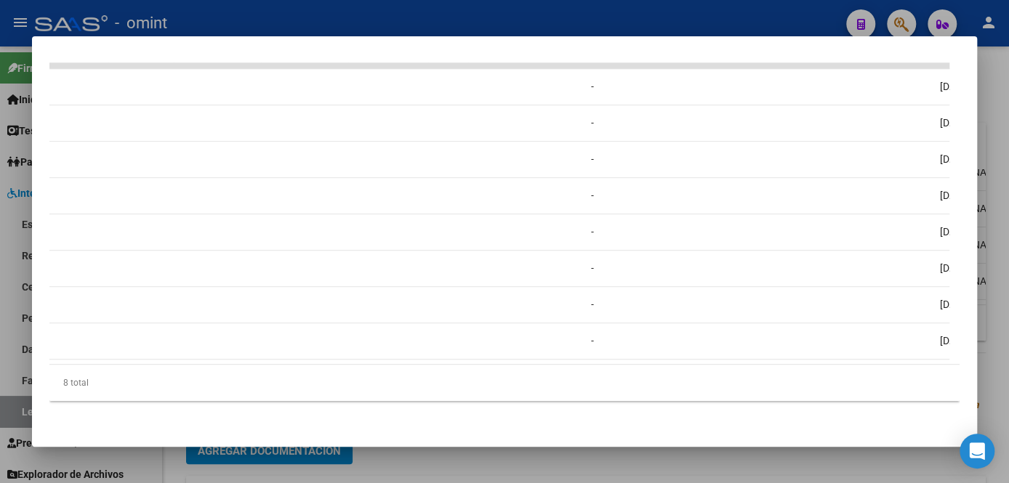
scroll to position [0, 0]
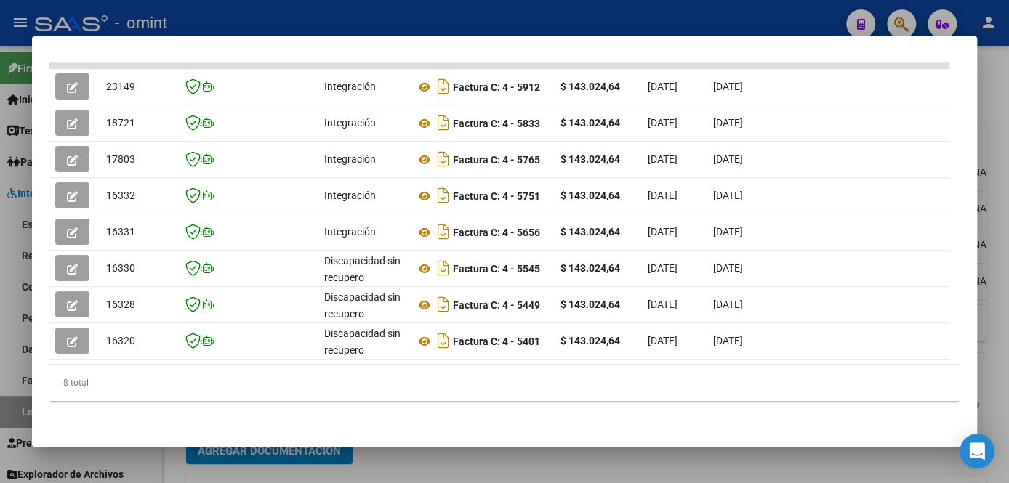
click at [427, 463] on div at bounding box center [504, 241] width 1009 height 483
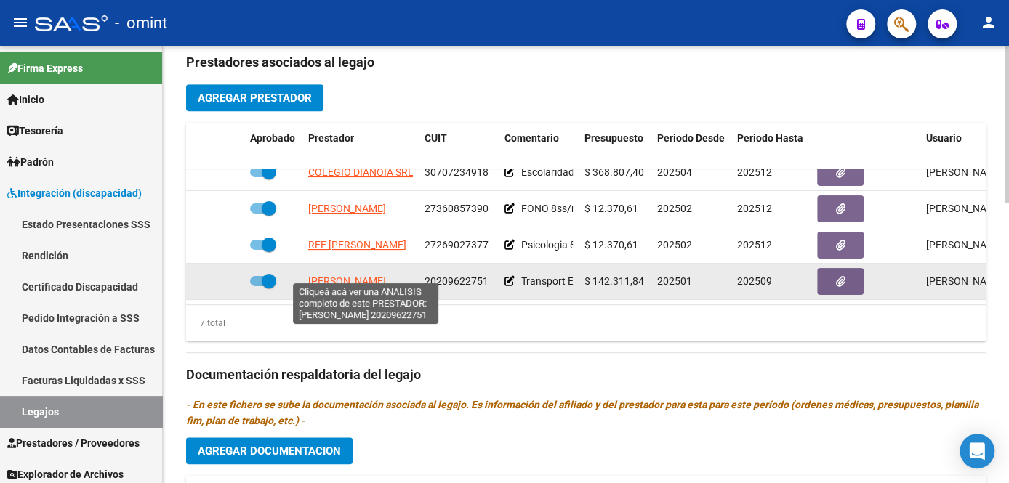
click at [359, 275] on span "[PERSON_NAME]" at bounding box center [347, 281] width 78 height 12
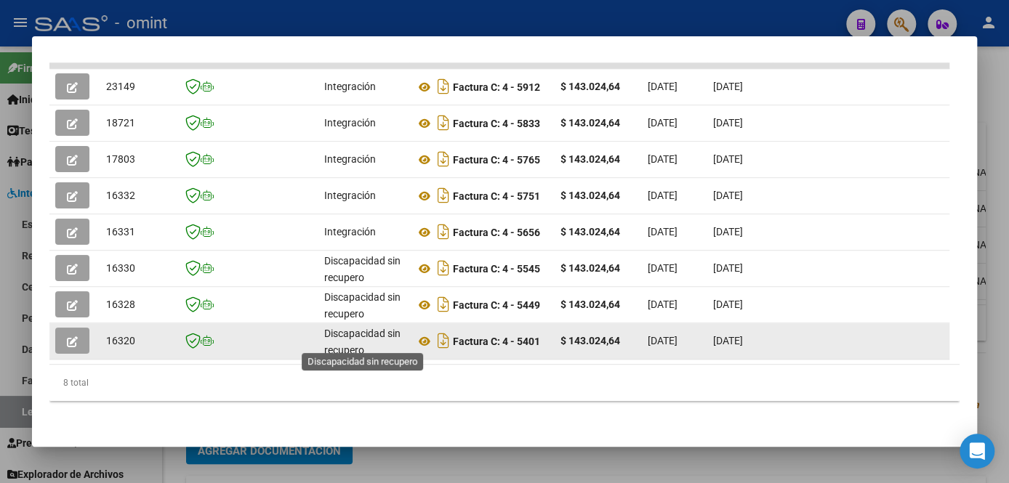
scroll to position [2, 0]
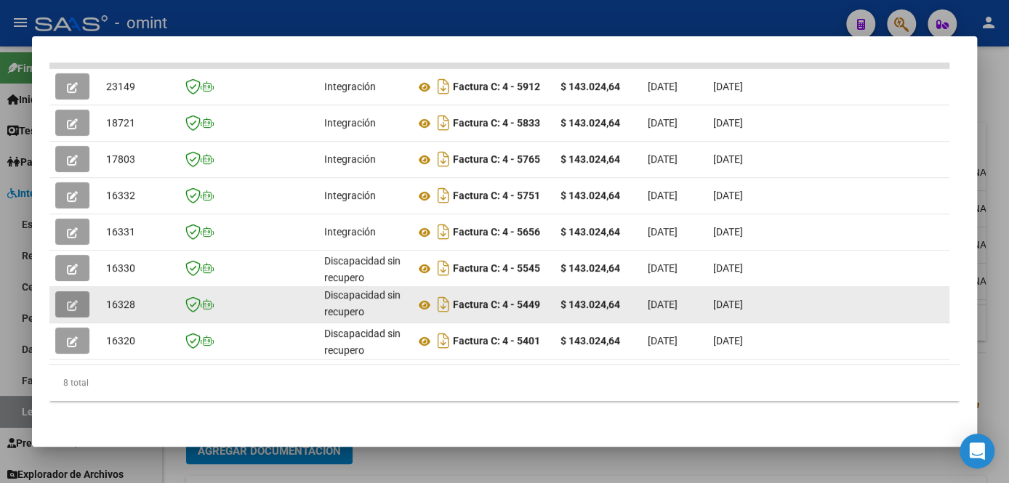
click at [72, 300] on icon "button" at bounding box center [72, 305] width 11 height 11
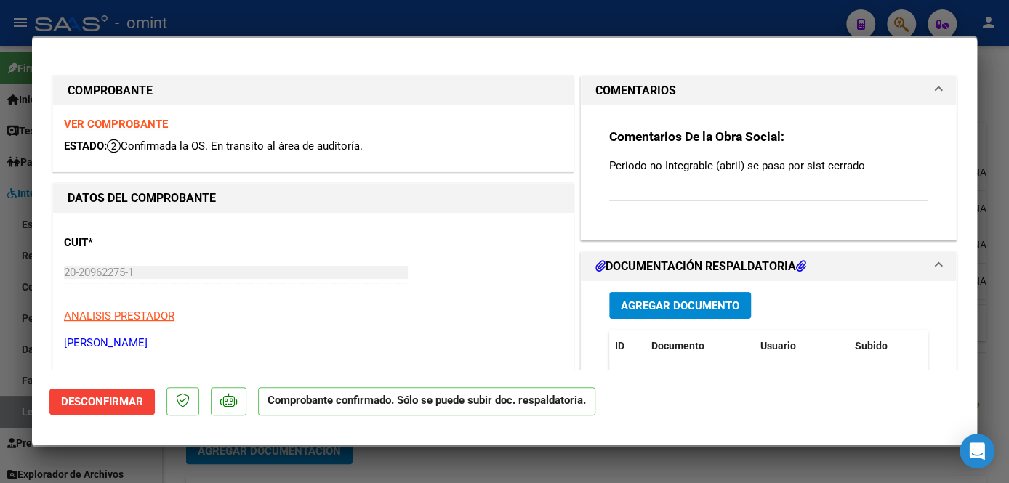
click at [145, 126] on strong "VER COMPROBANTE" at bounding box center [116, 124] width 104 height 13
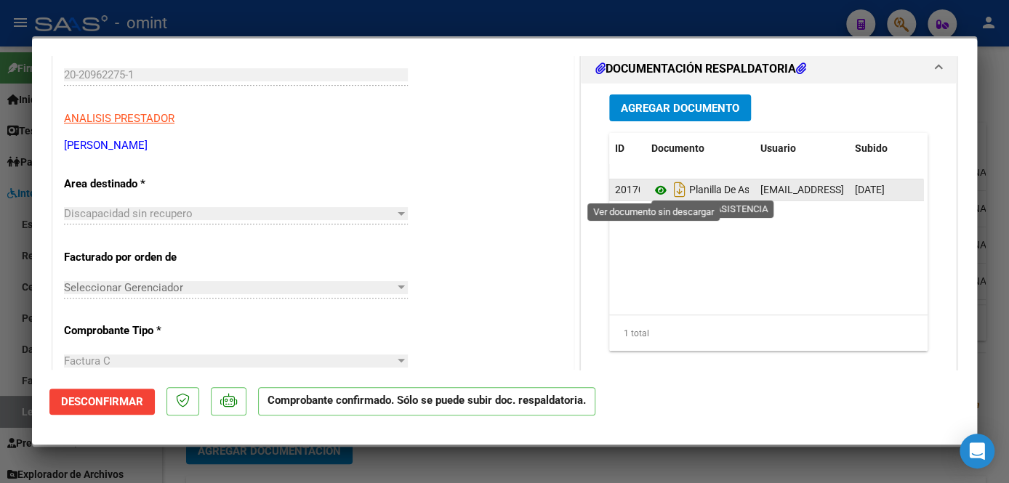
click at [651, 192] on icon at bounding box center [660, 190] width 19 height 17
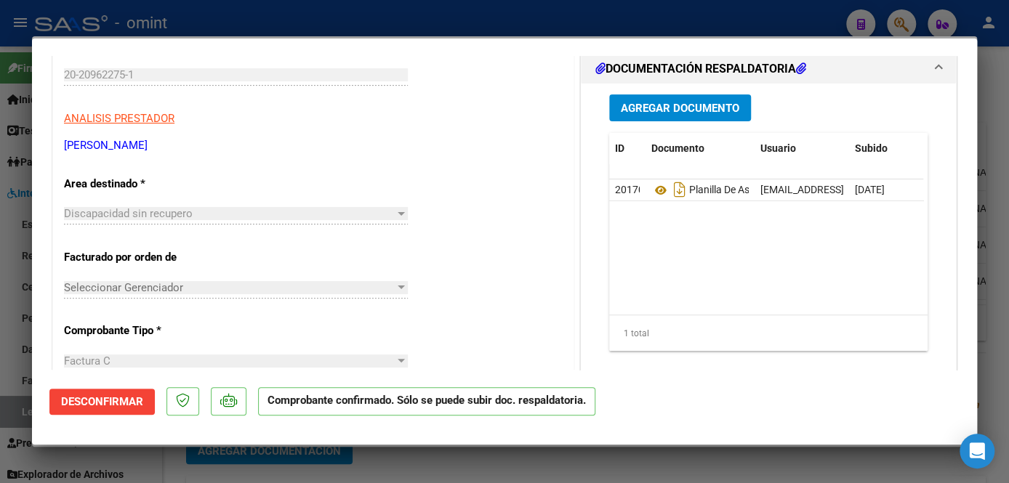
click at [392, 470] on div at bounding box center [504, 241] width 1009 height 483
type input "$ 0,00"
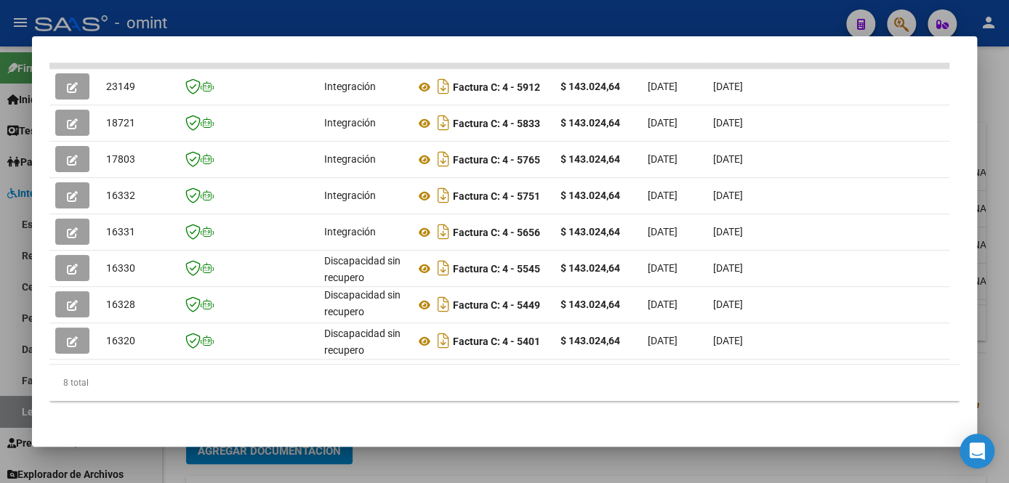
scroll to position [0, 0]
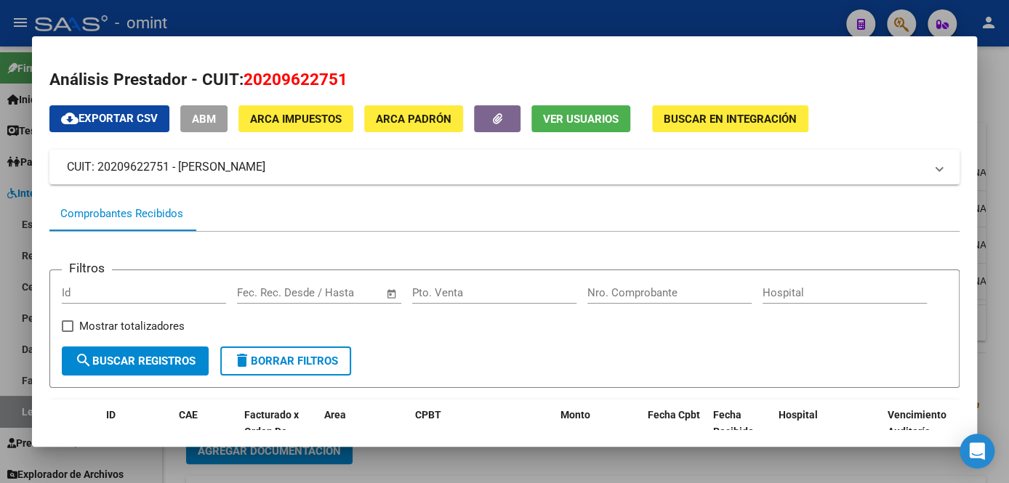
click at [645, 477] on div at bounding box center [504, 241] width 1009 height 483
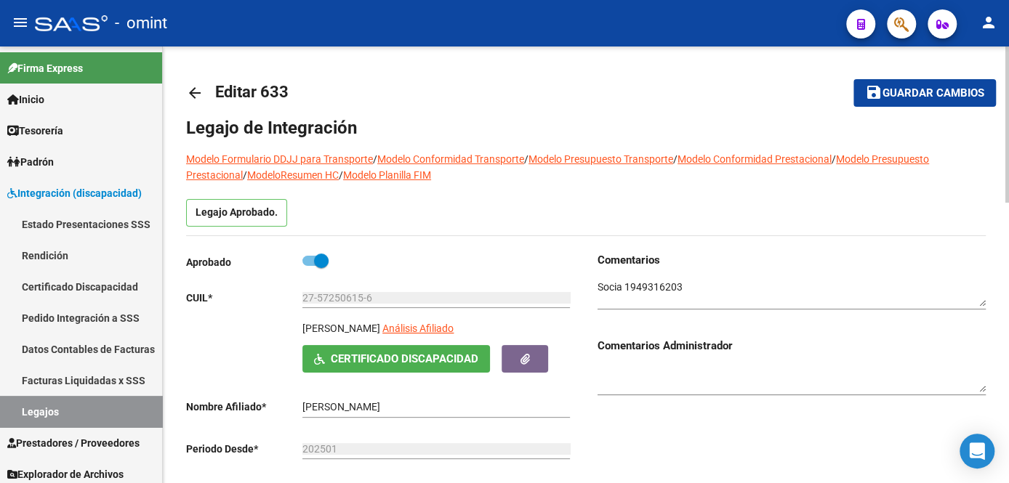
click at [653, 288] on textarea at bounding box center [791, 294] width 388 height 28
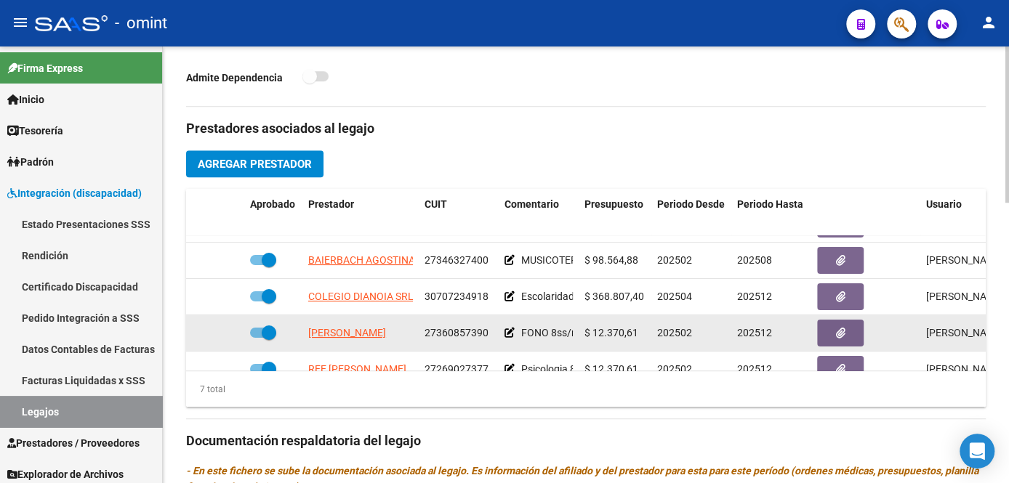
scroll to position [134, 0]
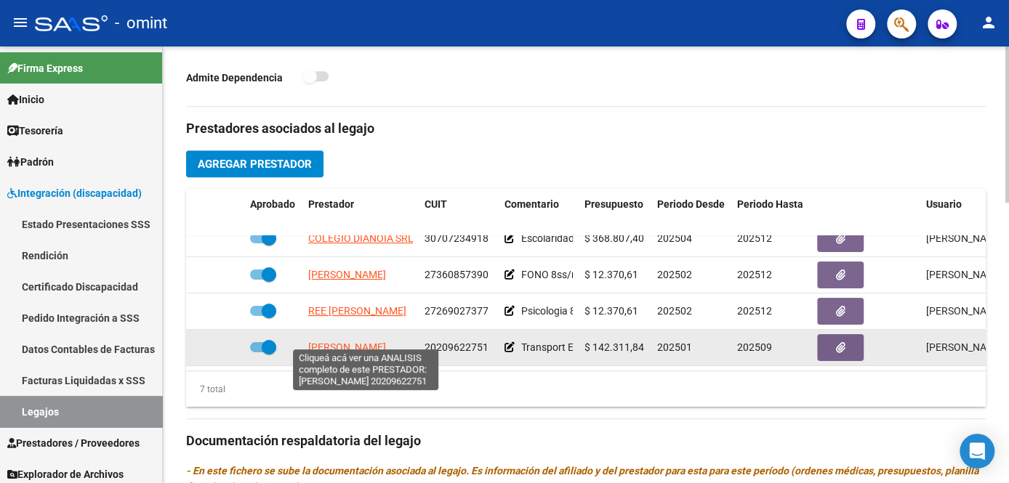
click at [355, 342] on span "[PERSON_NAME]" at bounding box center [347, 348] width 78 height 12
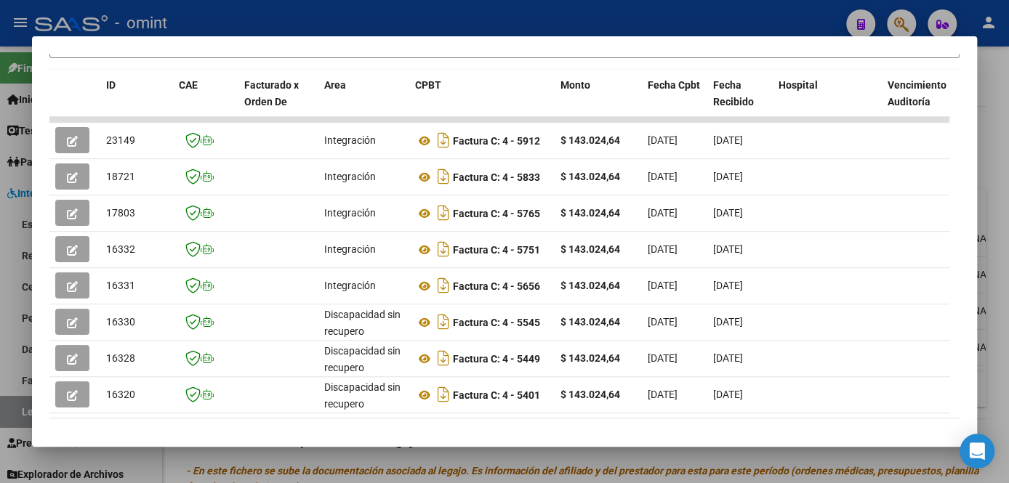
scroll to position [397, 0]
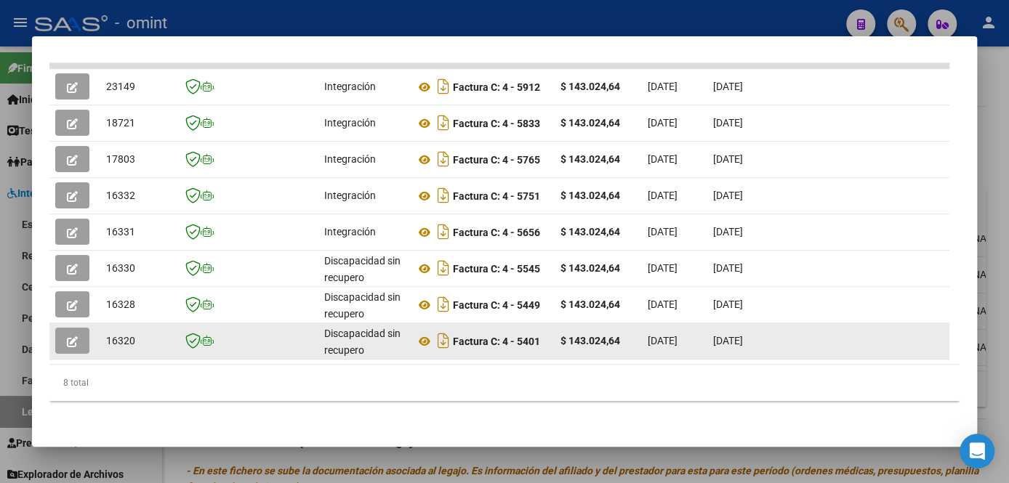
click at [64, 336] on button "button" at bounding box center [72, 341] width 34 height 26
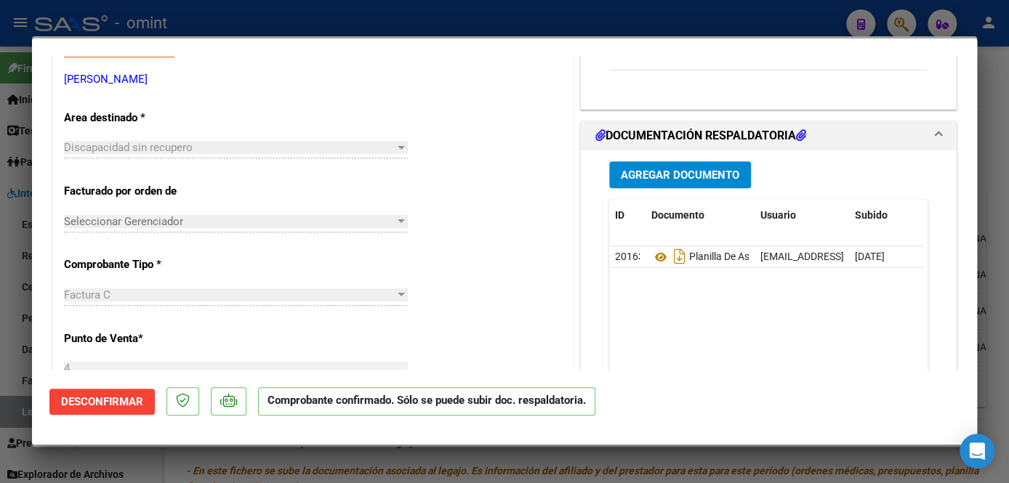
scroll to position [396, 0]
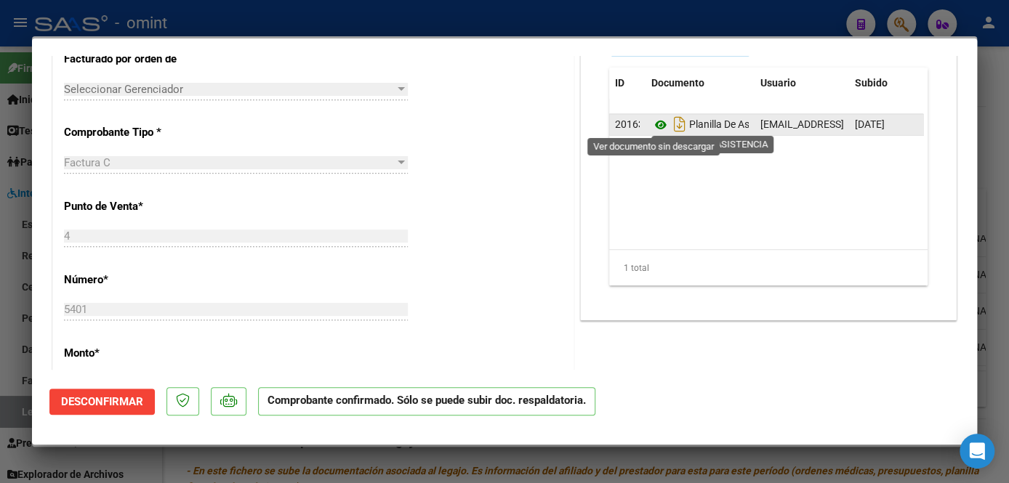
click at [651, 125] on icon at bounding box center [660, 124] width 19 height 17
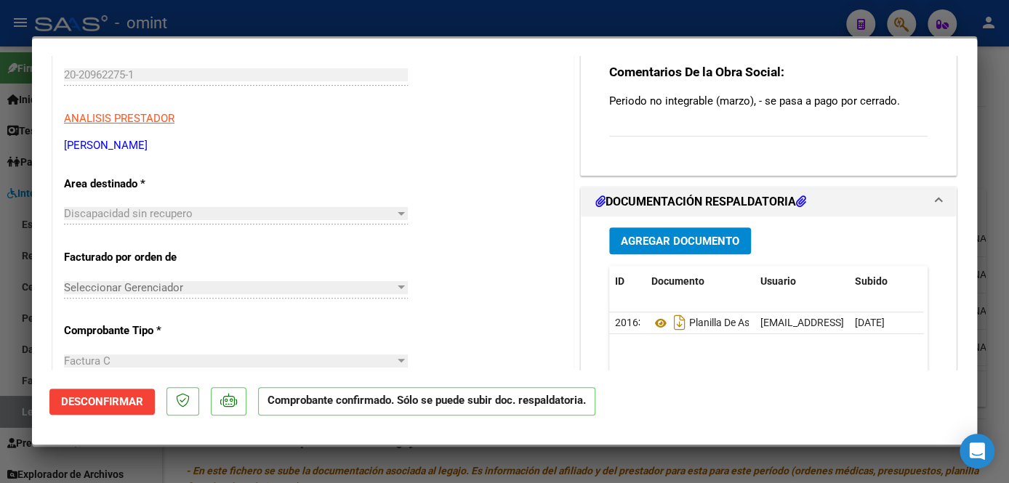
scroll to position [0, 0]
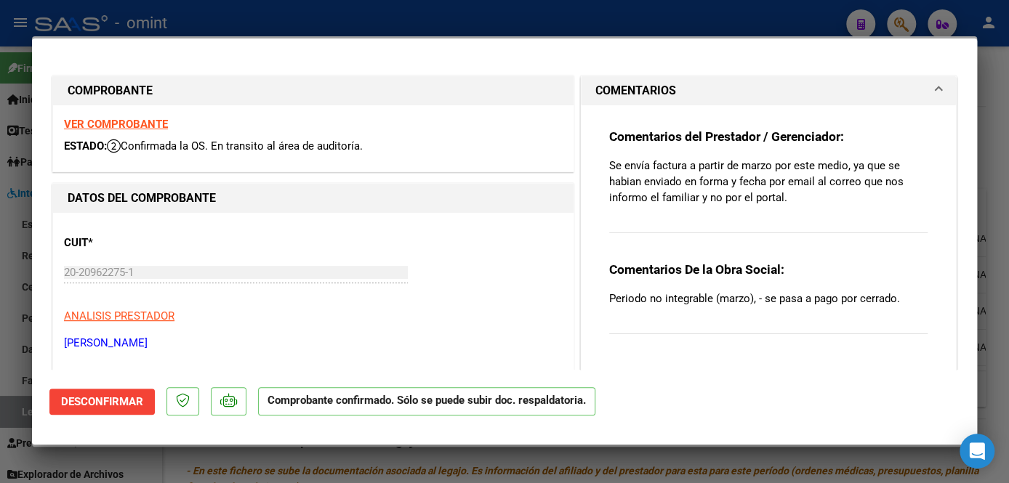
click at [147, 126] on strong "VER COMPROBANTE" at bounding box center [116, 124] width 104 height 13
click at [362, 22] on div at bounding box center [504, 241] width 1009 height 483
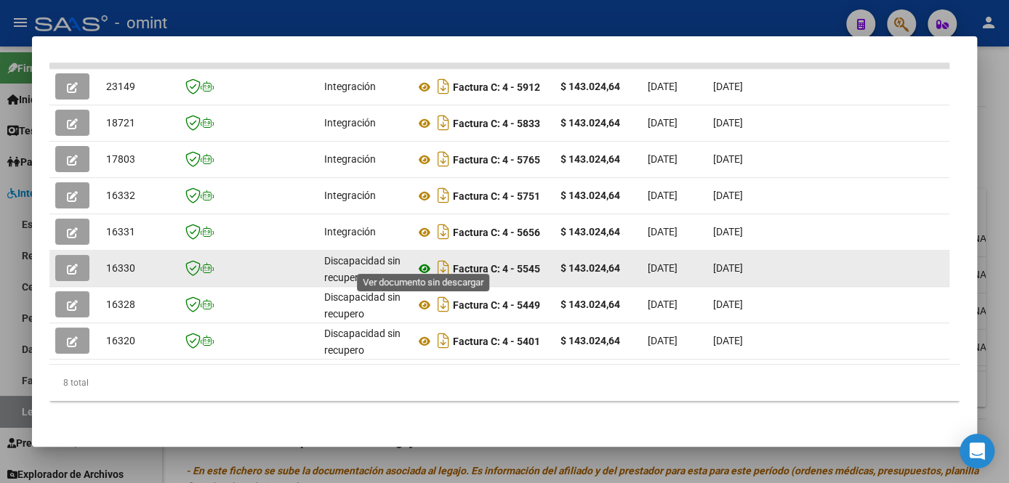
click at [427, 260] on icon at bounding box center [424, 268] width 19 height 17
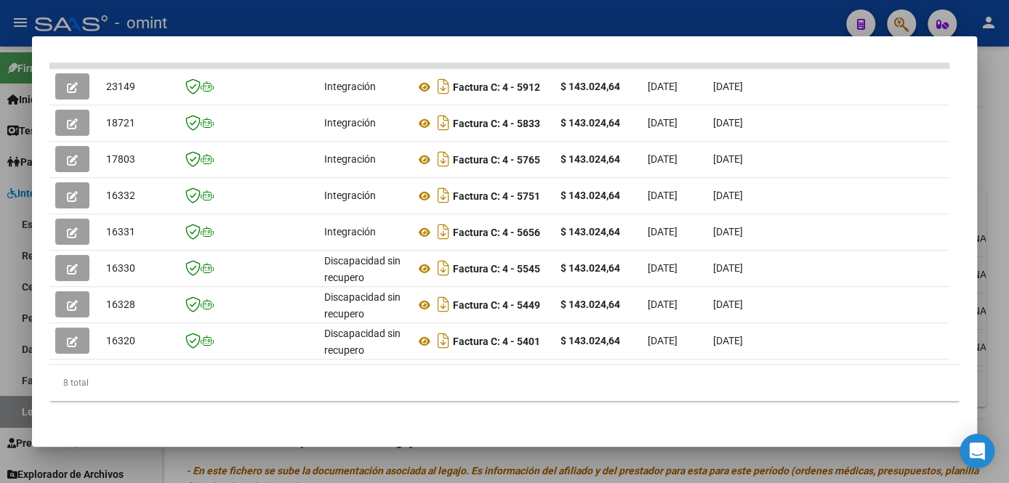
click at [399, 465] on div at bounding box center [504, 241] width 1009 height 483
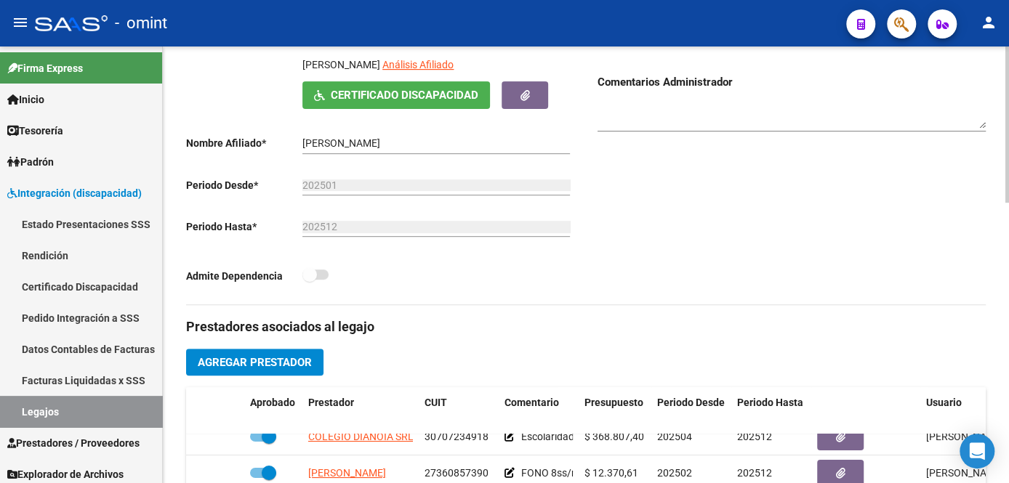
scroll to position [132, 0]
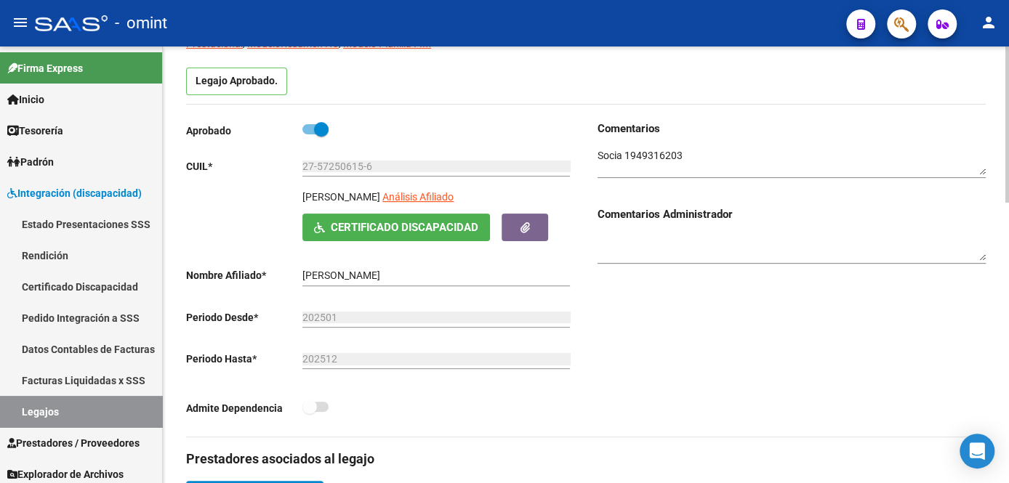
click at [661, 151] on textarea at bounding box center [791, 162] width 388 height 28
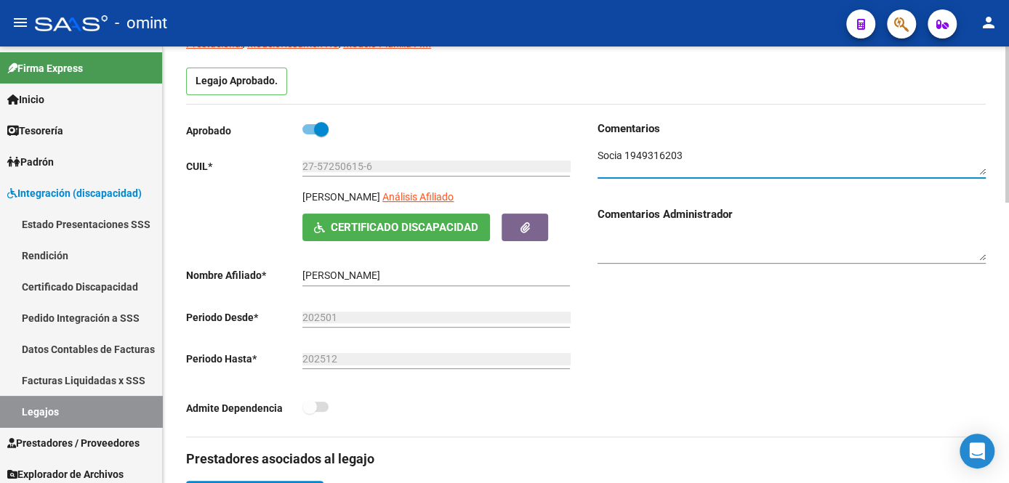
click at [661, 151] on textarea at bounding box center [791, 162] width 388 height 28
click at [639, 376] on div "Comentarios Comentarios Administrador" at bounding box center [786, 279] width 400 height 316
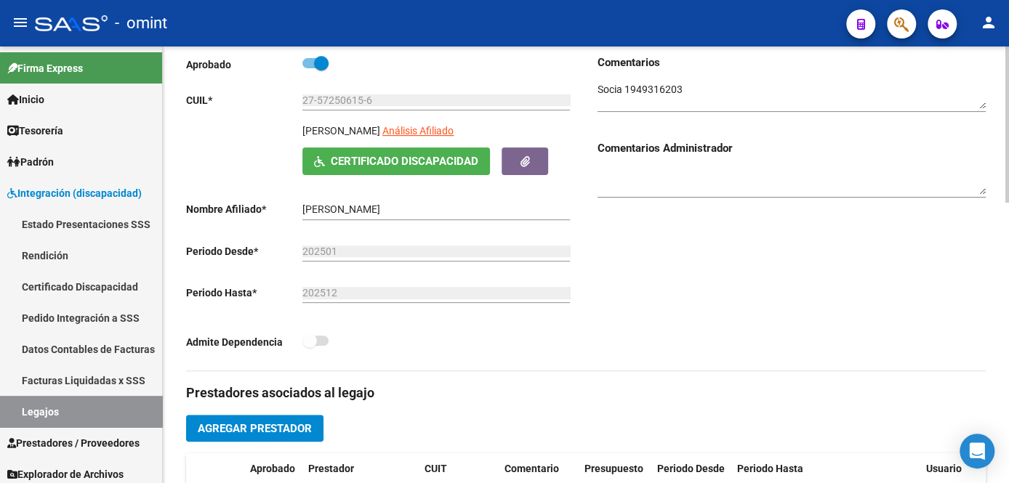
scroll to position [0, 0]
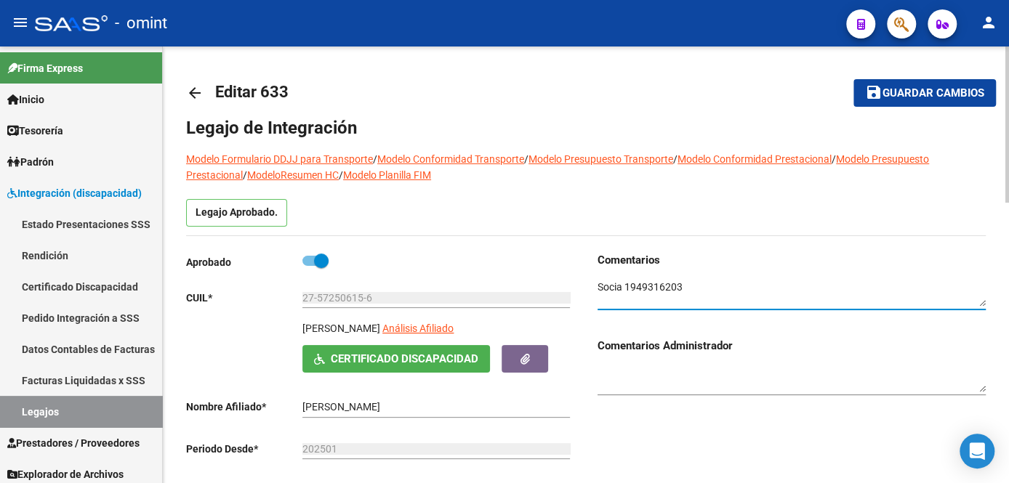
click at [669, 281] on textarea at bounding box center [791, 294] width 388 height 28
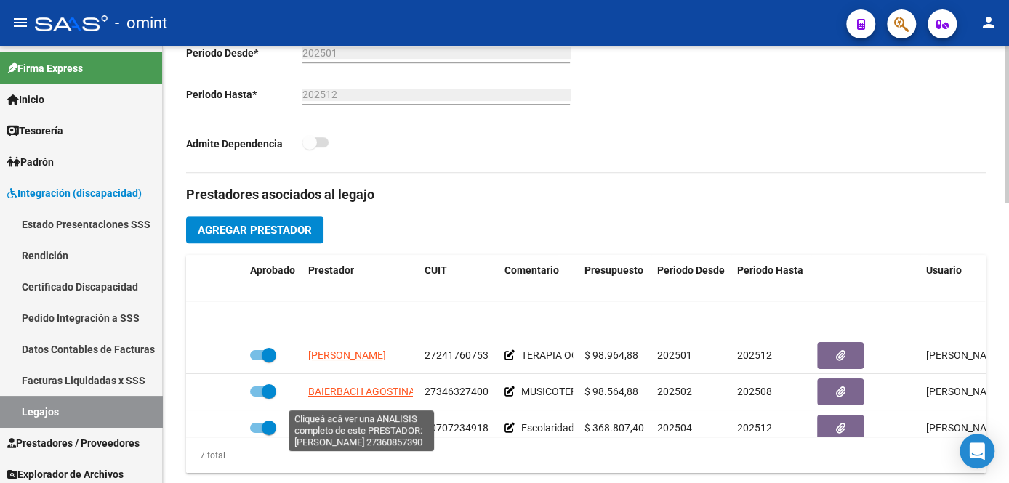
scroll to position [65, 0]
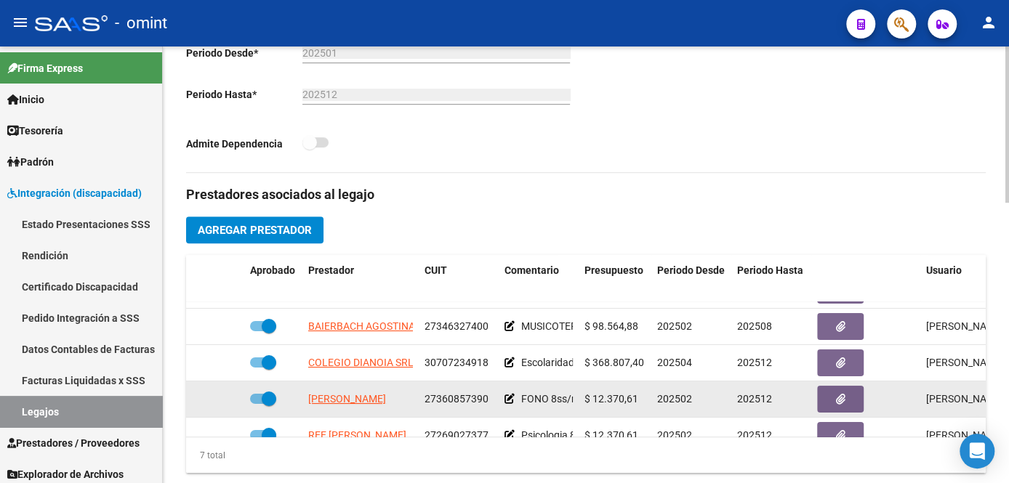
click at [270, 401] on span at bounding box center [269, 399] width 15 height 15
click at [257, 404] on input "checkbox" at bounding box center [257, 404] width 1 height 1
click at [270, 401] on span at bounding box center [263, 399] width 26 height 10
click at [257, 404] on input "checkbox" at bounding box center [257, 404] width 1 height 1
checkbox input "true"
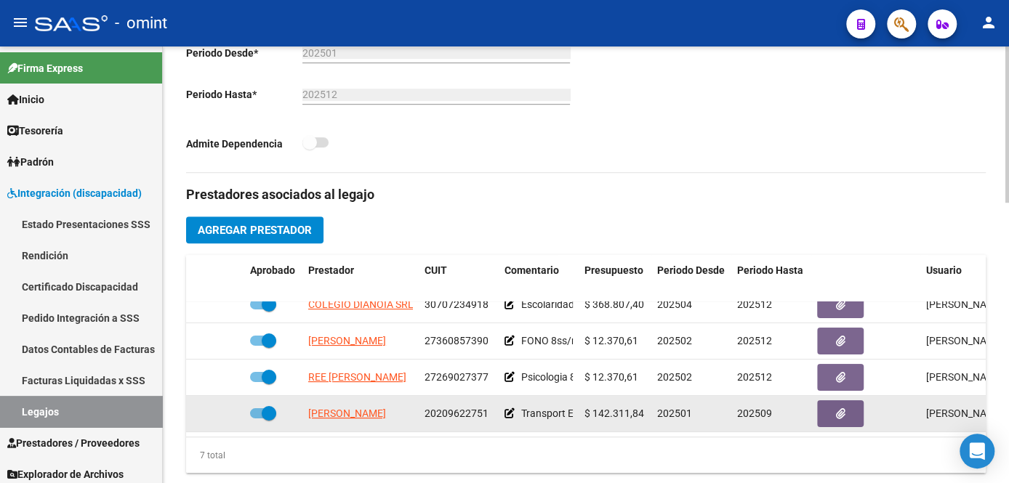
scroll to position [528, 0]
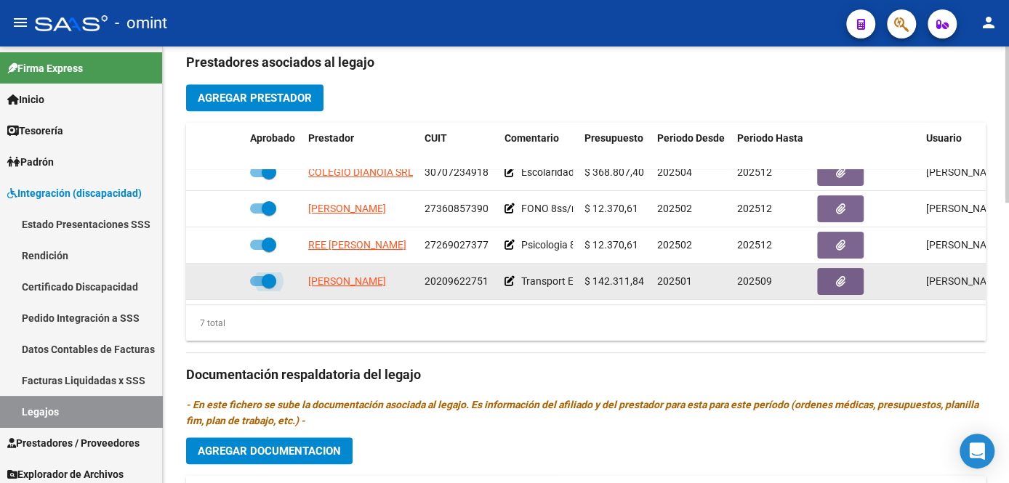
click at [269, 274] on span at bounding box center [269, 281] width 15 height 15
click at [257, 286] on input "checkbox" at bounding box center [257, 286] width 1 height 1
checkbox input "false"
click at [225, 276] on icon at bounding box center [223, 281] width 10 height 10
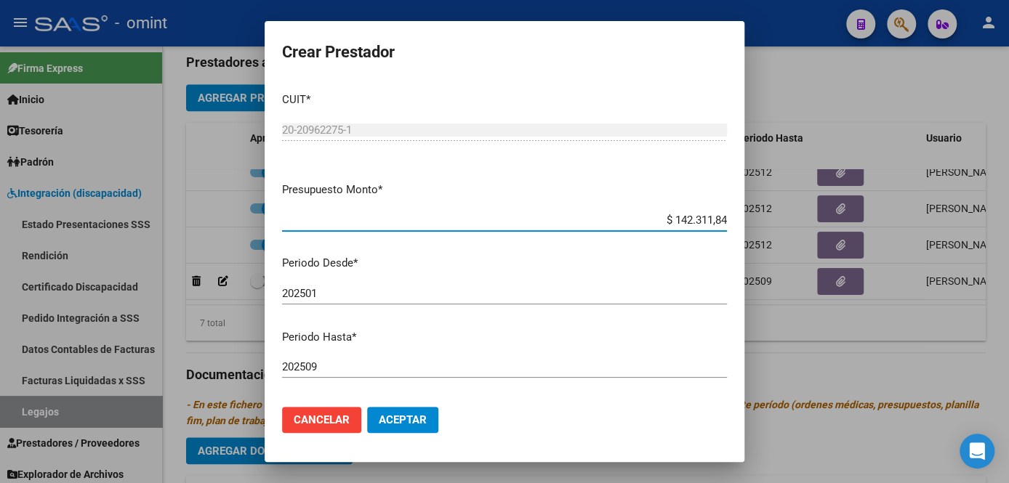
click at [355, 368] on input "202509" at bounding box center [504, 366] width 445 height 13
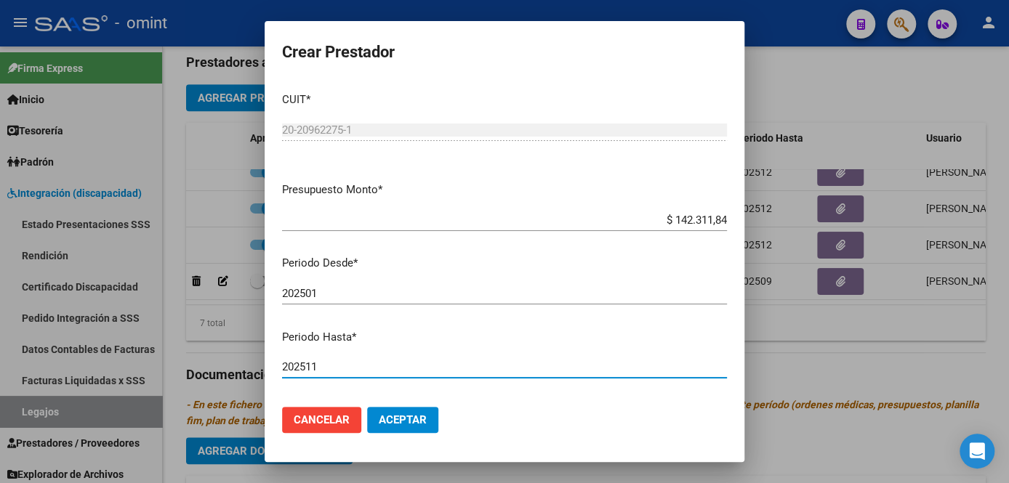
type input "202511"
click at [398, 422] on span "Aceptar" at bounding box center [403, 420] width 48 height 13
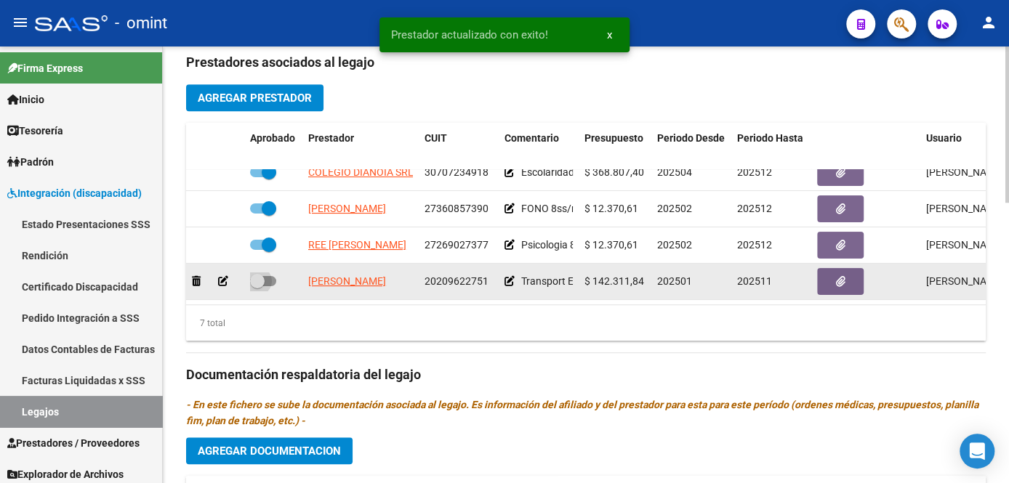
click at [270, 276] on span at bounding box center [263, 281] width 26 height 10
click at [257, 286] on input "checkbox" at bounding box center [257, 286] width 1 height 1
checkbox input "true"
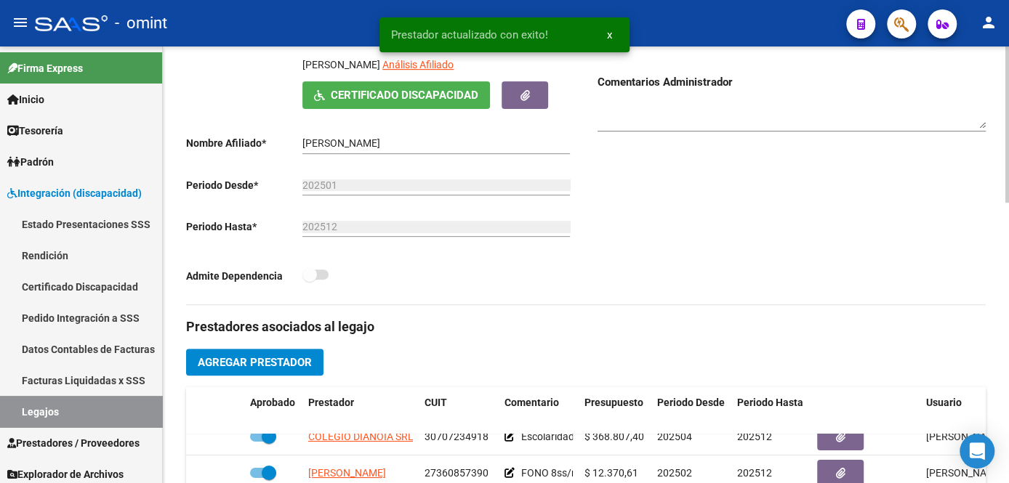
scroll to position [0, 0]
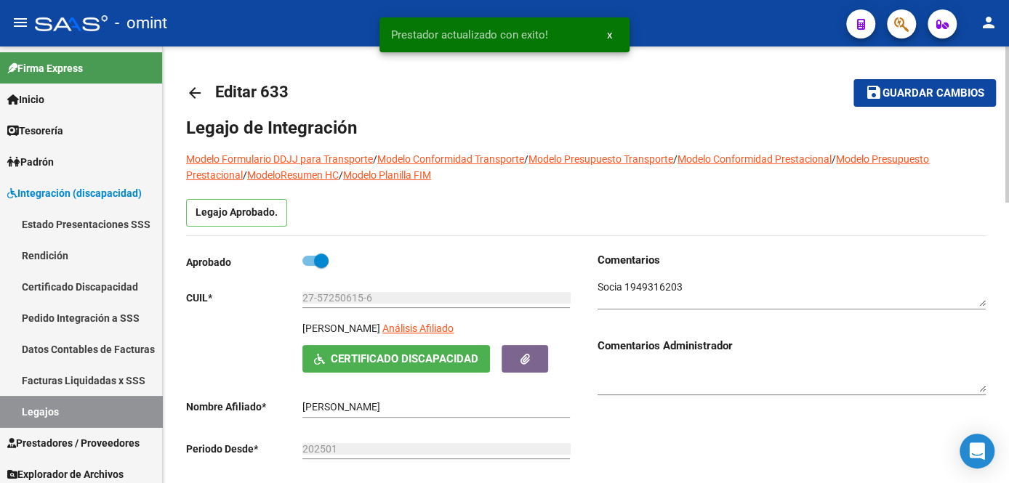
click at [895, 94] on span "Guardar cambios" at bounding box center [933, 93] width 102 height 13
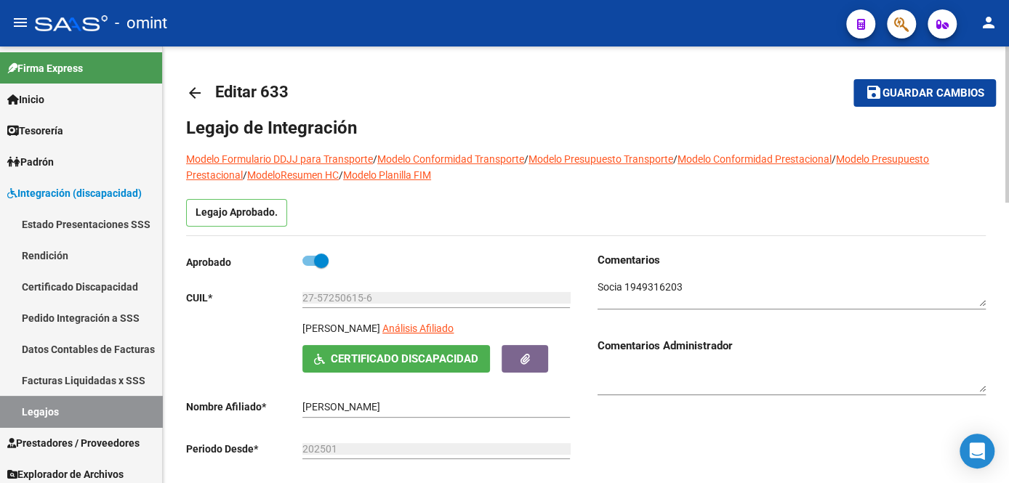
click at [934, 102] on button "save Guardar cambios" at bounding box center [924, 92] width 142 height 27
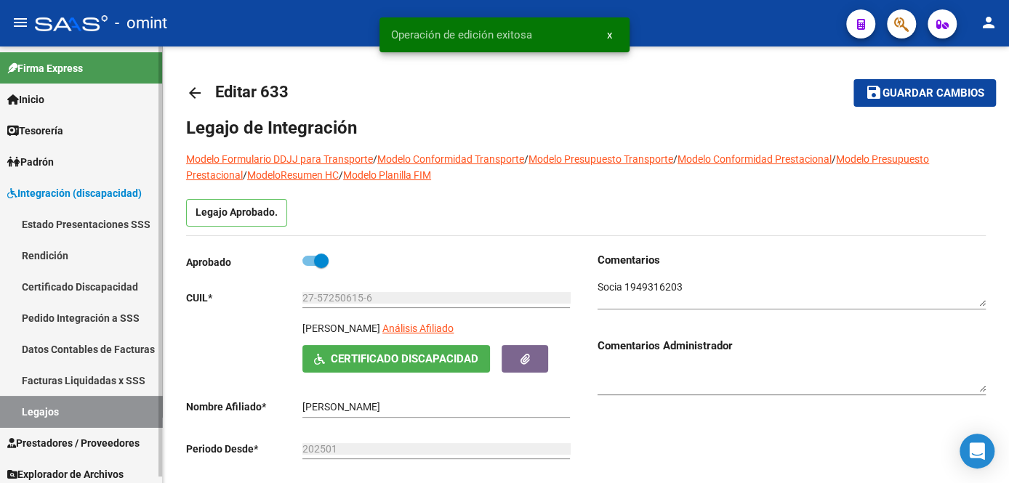
click at [31, 410] on link "Legajos" at bounding box center [81, 411] width 162 height 31
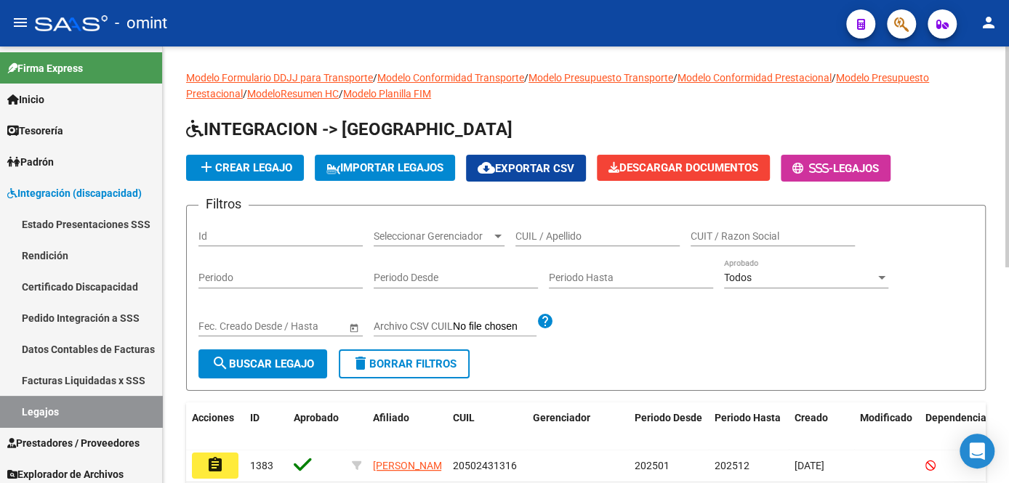
click at [610, 238] on input "CUIL / Apellido" at bounding box center [597, 236] width 164 height 12
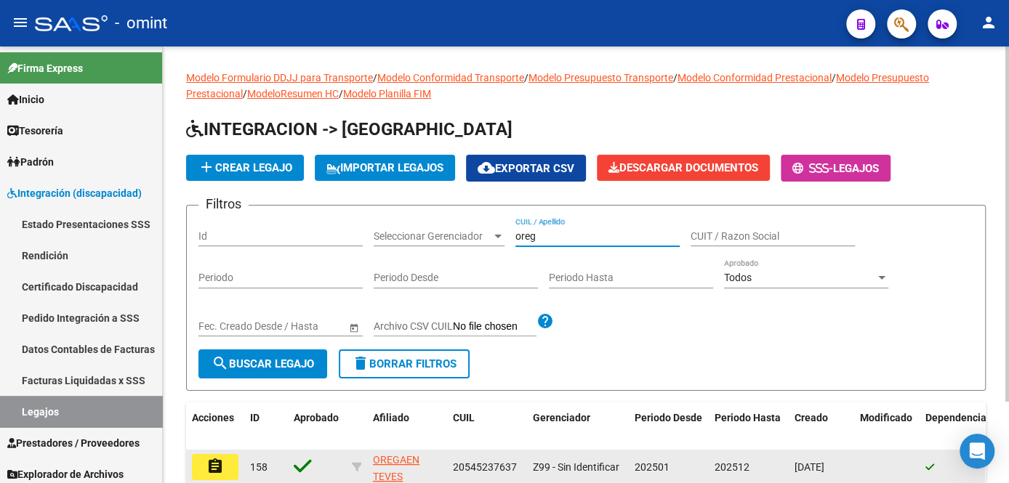
type input "oreg"
click at [228, 468] on button "assignment" at bounding box center [215, 467] width 47 height 26
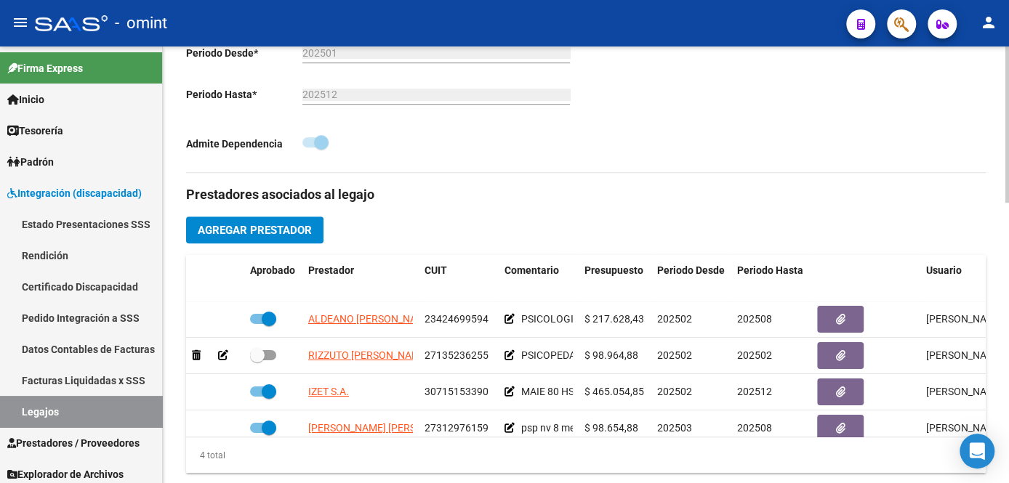
scroll to position [462, 0]
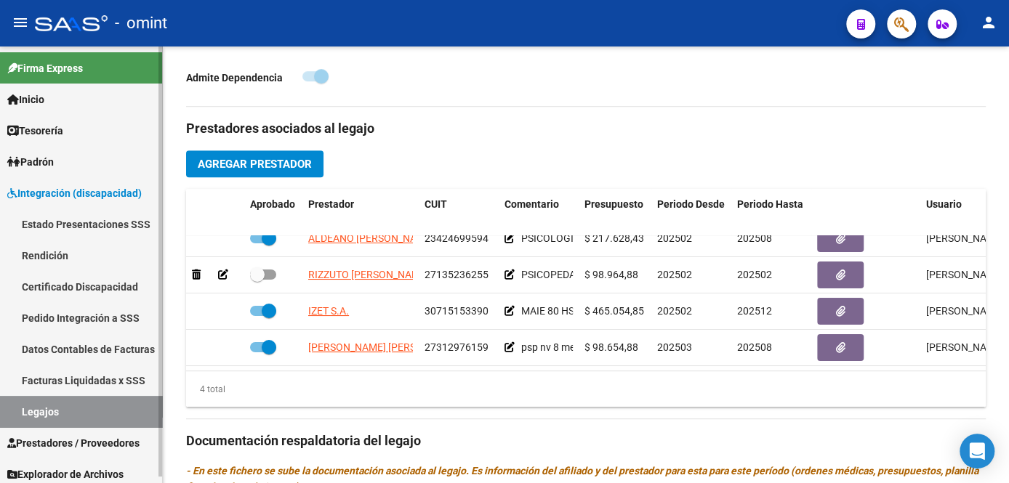
click at [41, 414] on link "Legajos" at bounding box center [81, 411] width 162 height 31
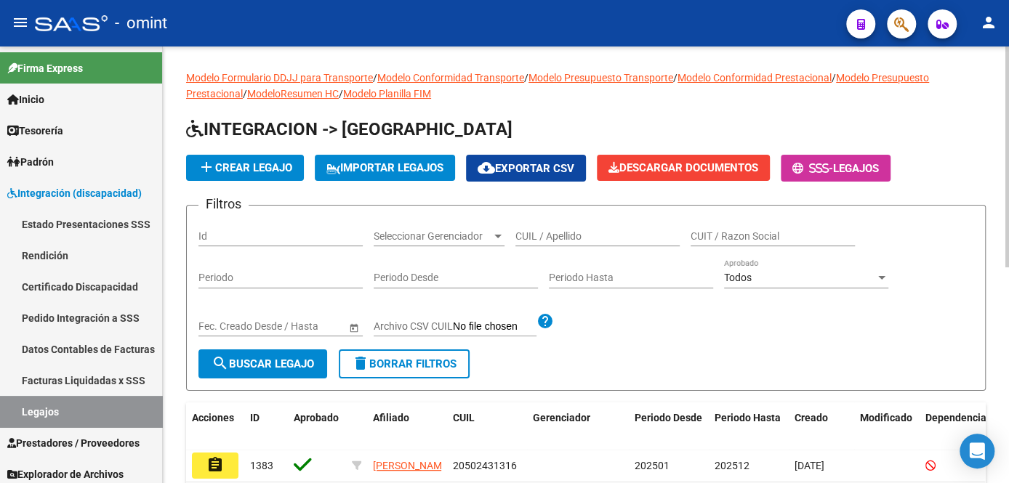
click at [566, 235] on input "CUIL / Apellido" at bounding box center [597, 236] width 164 height 12
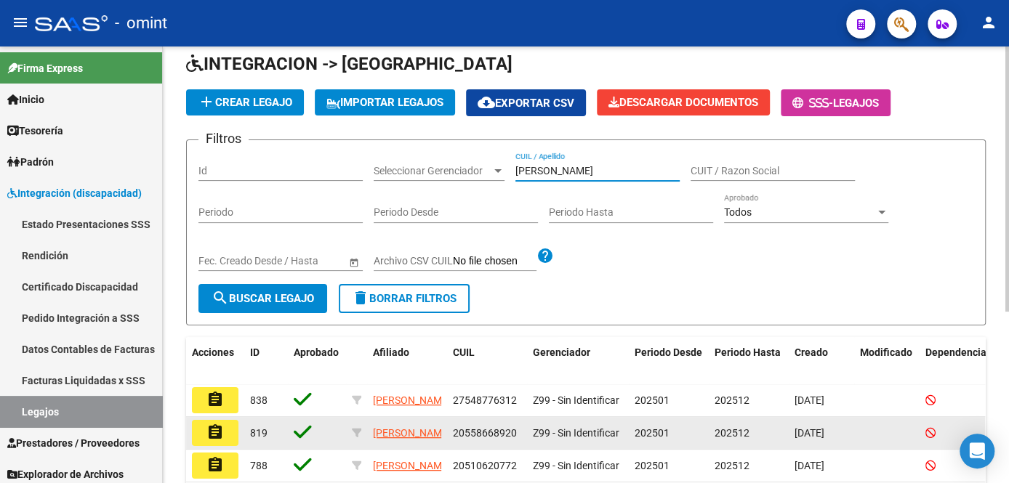
scroll to position [132, 0]
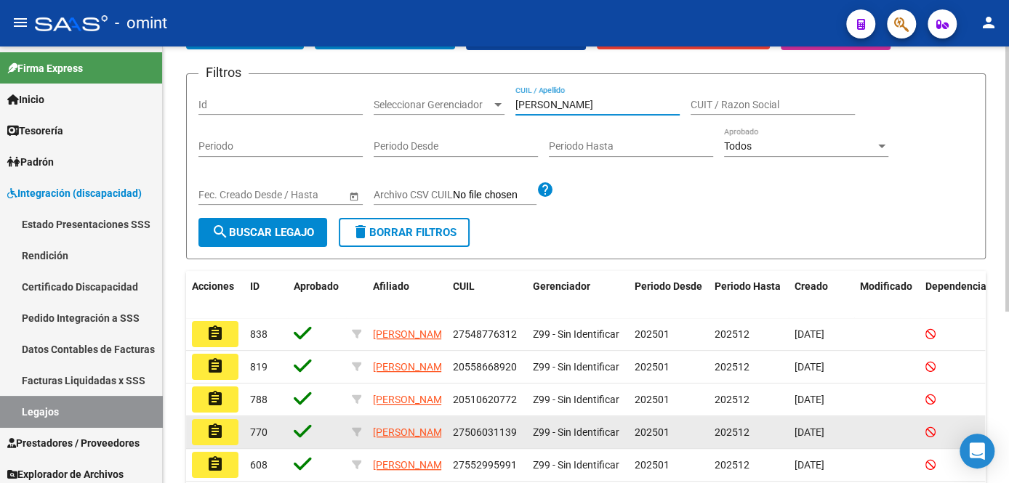
type input "[PERSON_NAME]"
click at [214, 440] on mat-icon "assignment" at bounding box center [214, 431] width 17 height 17
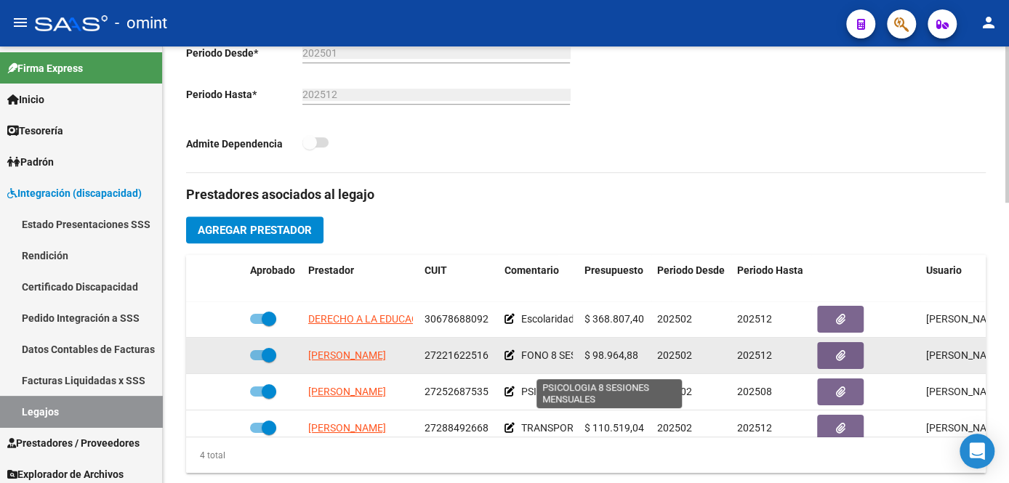
scroll to position [25, 0]
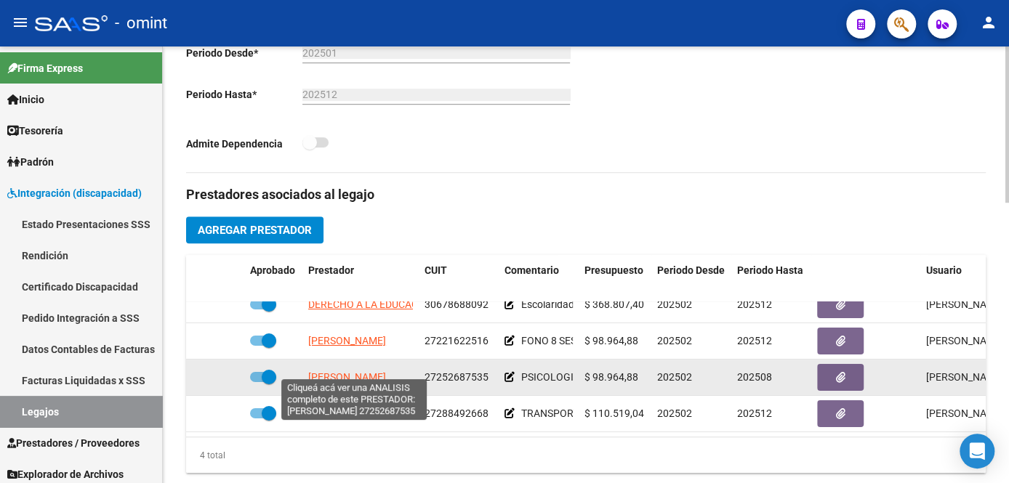
click at [344, 371] on span "[PERSON_NAME]" at bounding box center [347, 377] width 78 height 12
type textarea "27252687535"
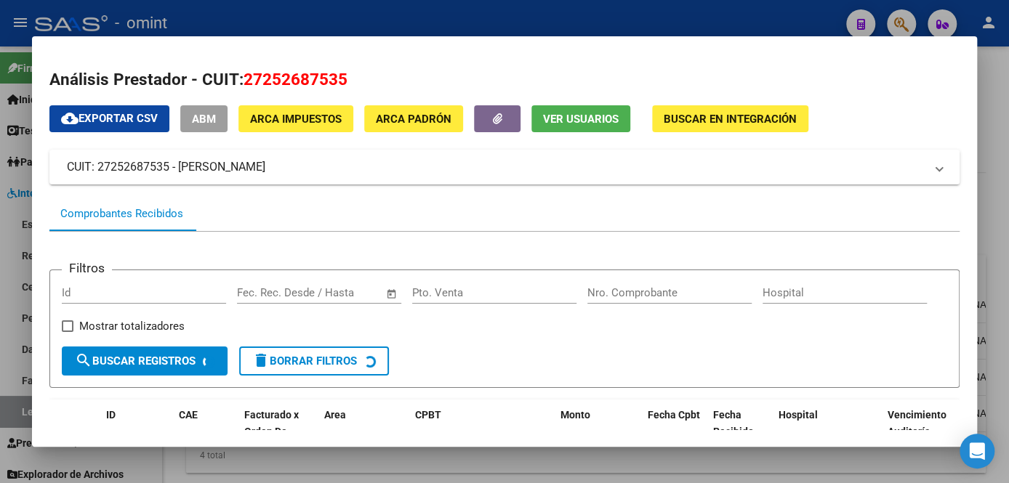
click at [315, 77] on span "27252687535" at bounding box center [295, 79] width 104 height 19
copy span "27252687535"
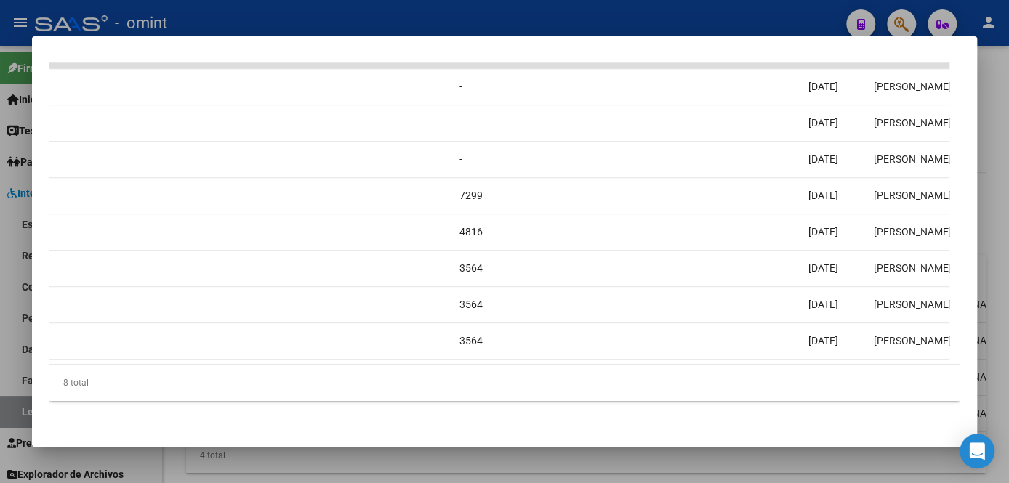
scroll to position [0, 0]
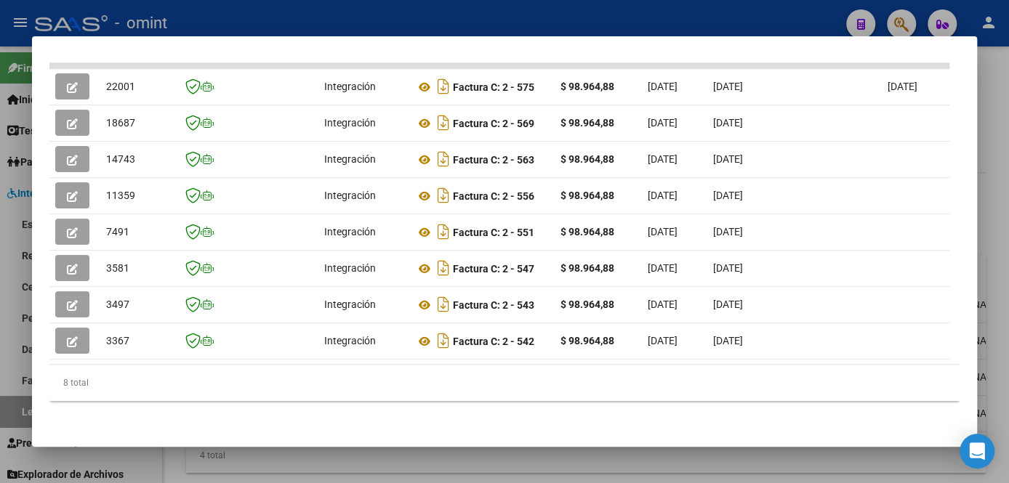
click at [393, 448] on div at bounding box center [504, 241] width 1009 height 483
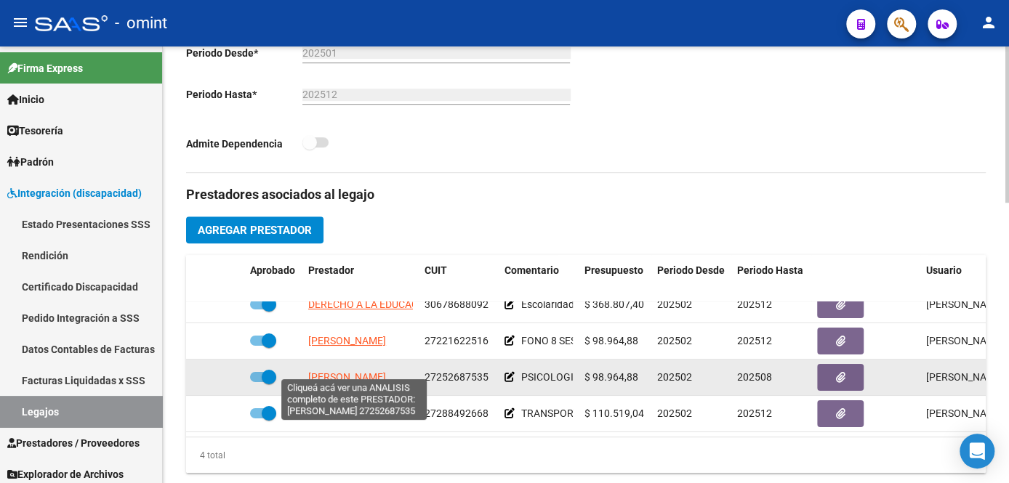
click at [376, 371] on span "[PERSON_NAME]" at bounding box center [347, 377] width 78 height 12
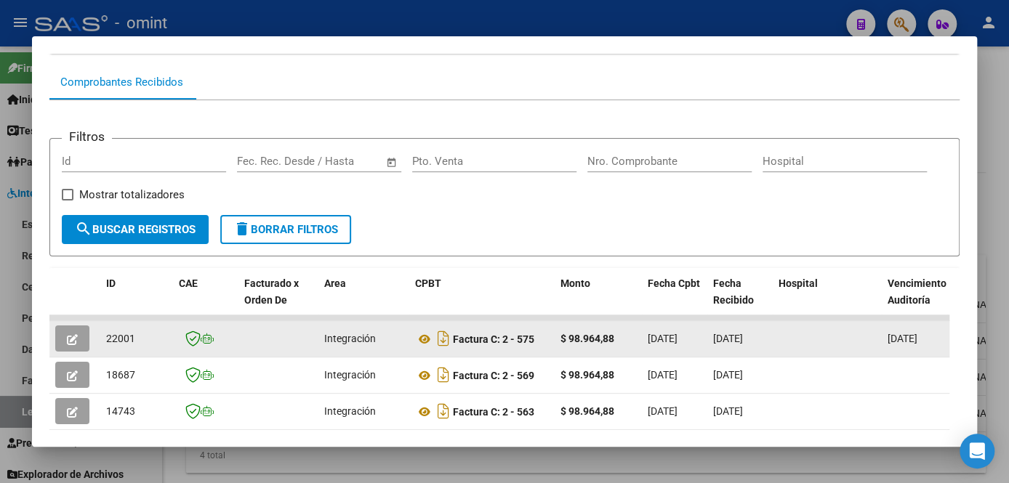
scroll to position [198, 0]
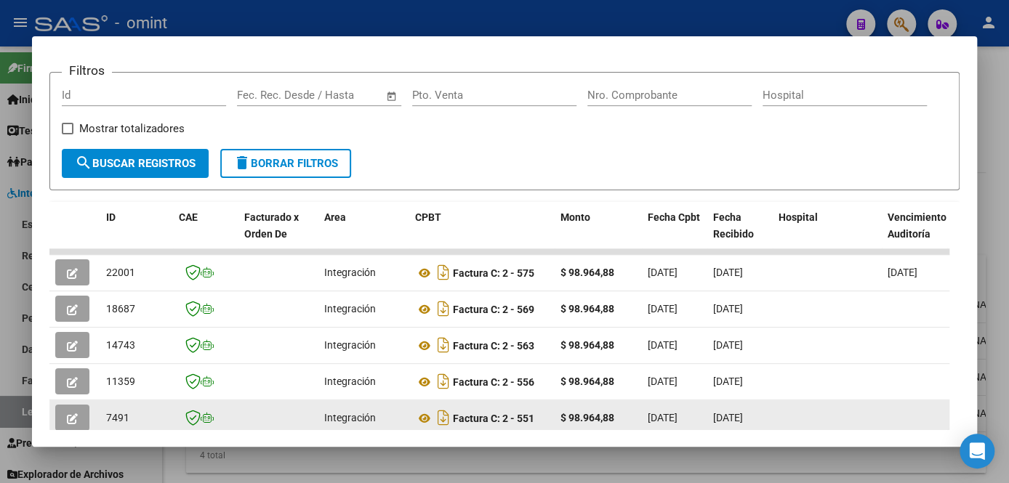
drag, startPoint x: 551, startPoint y: 156, endPoint x: 570, endPoint y: 404, distance: 248.5
click at [570, 404] on div "Filtros Id Fecha inicio – Fecha fin Fec. Rec. Desde / Hasta Pto. Venta Nro. Com…" at bounding box center [504, 316] width 910 height 565
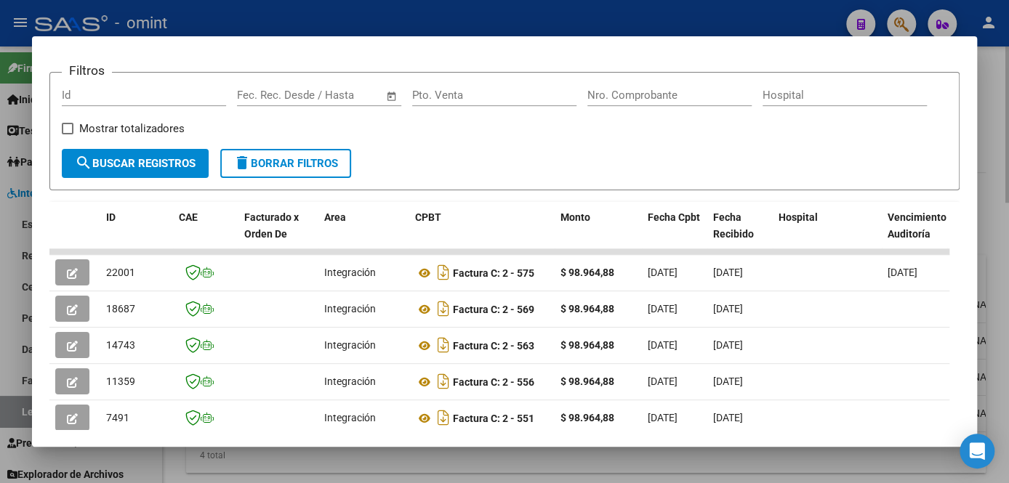
drag, startPoint x: 570, startPoint y: 404, endPoint x: 584, endPoint y: 465, distance: 62.6
click at [584, 465] on div at bounding box center [504, 241] width 1009 height 483
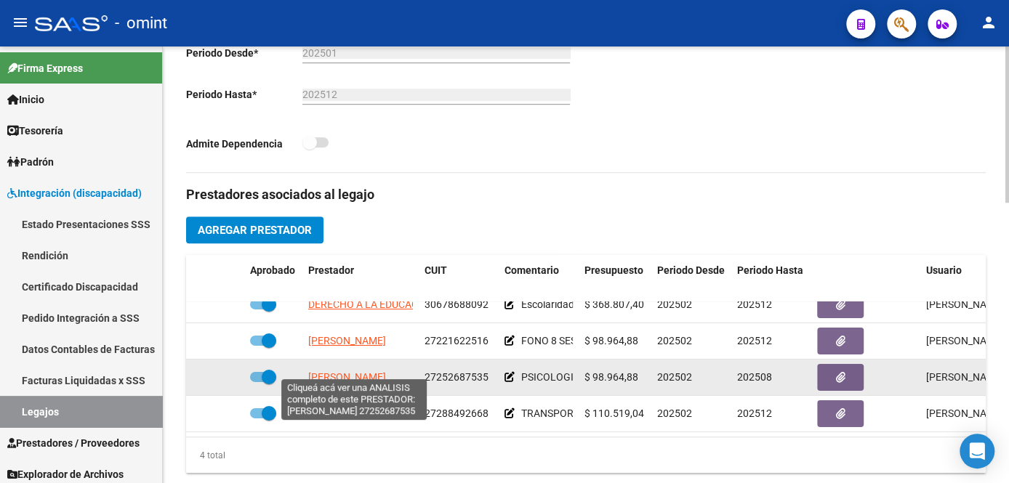
click at [366, 371] on span "[PERSON_NAME]" at bounding box center [347, 377] width 78 height 12
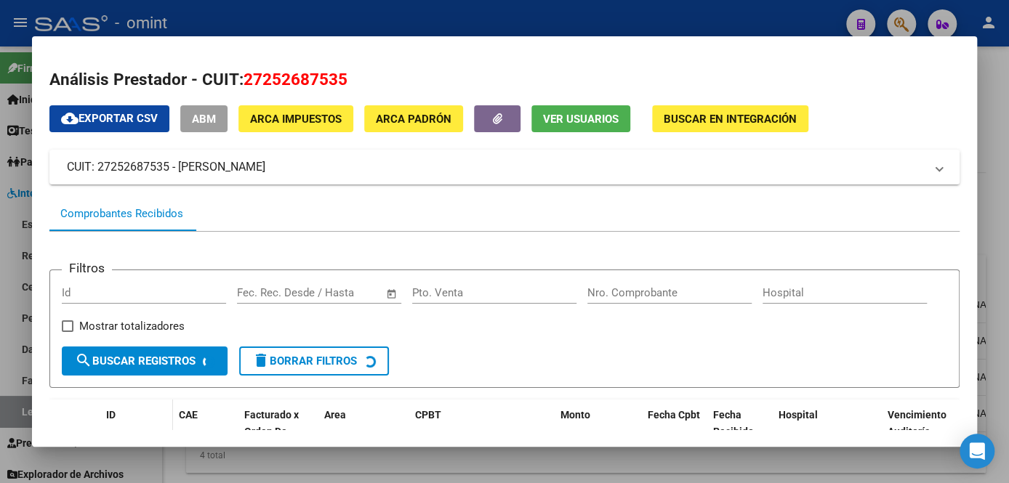
scroll to position [132, 0]
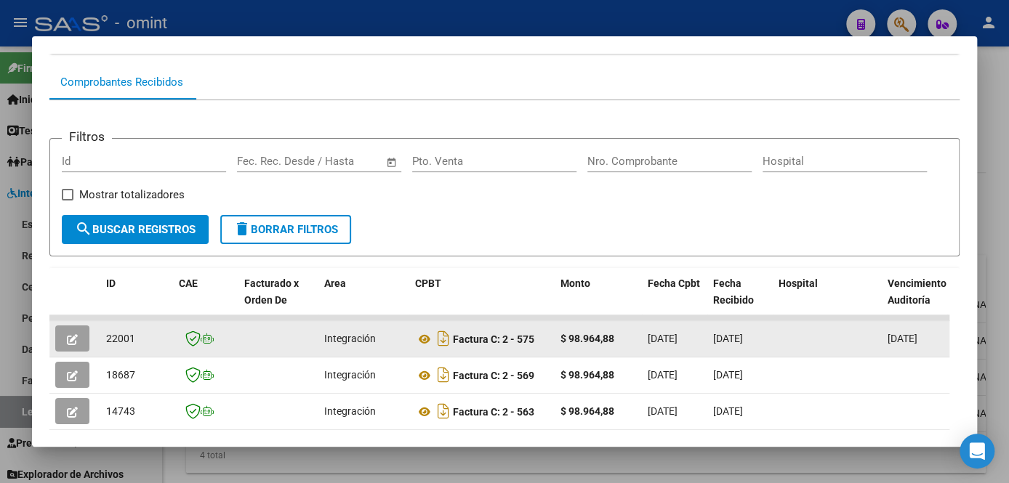
click at [69, 343] on icon "button" at bounding box center [72, 339] width 11 height 11
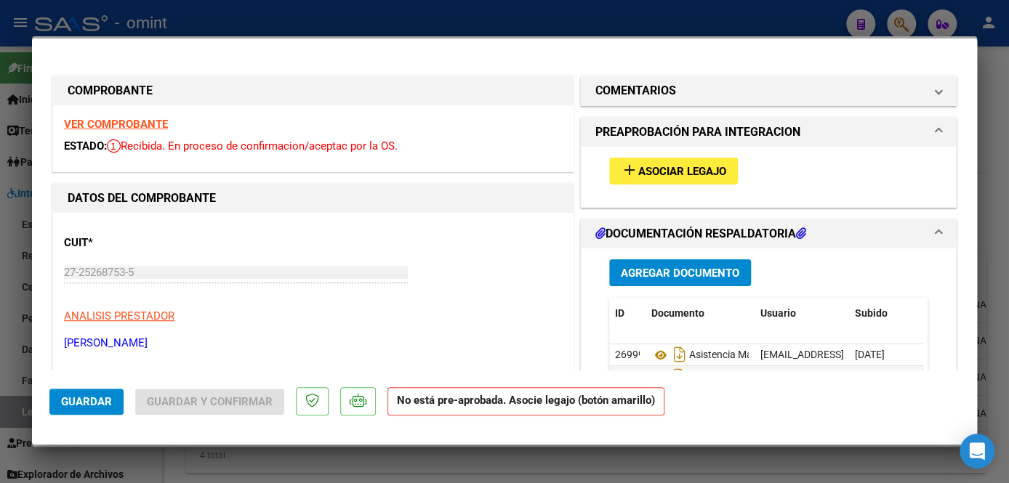
scroll to position [65, 0]
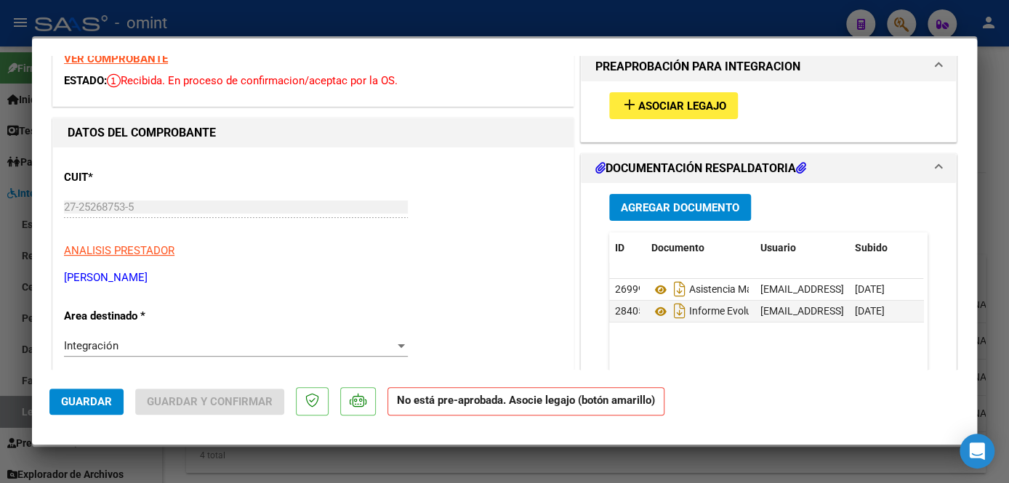
click at [302, 464] on div at bounding box center [504, 241] width 1009 height 483
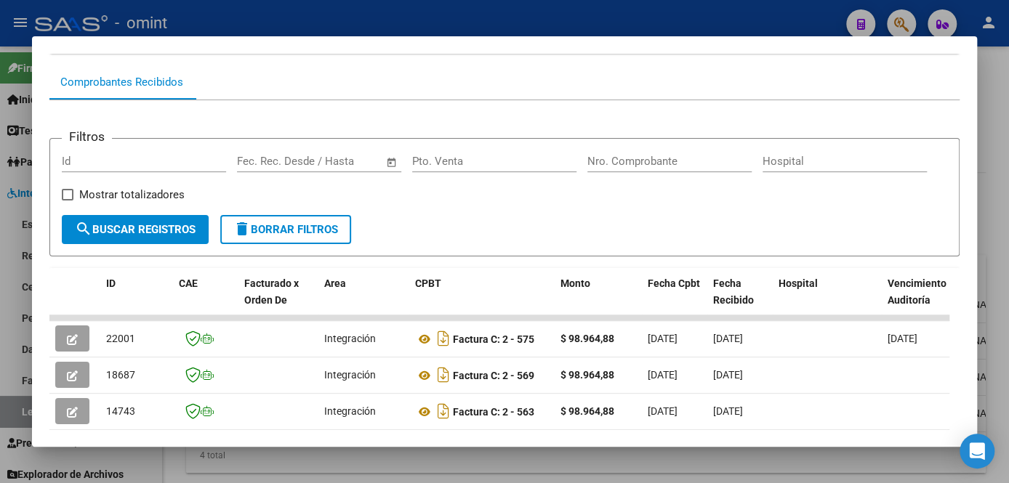
click at [410, 465] on div at bounding box center [504, 241] width 1009 height 483
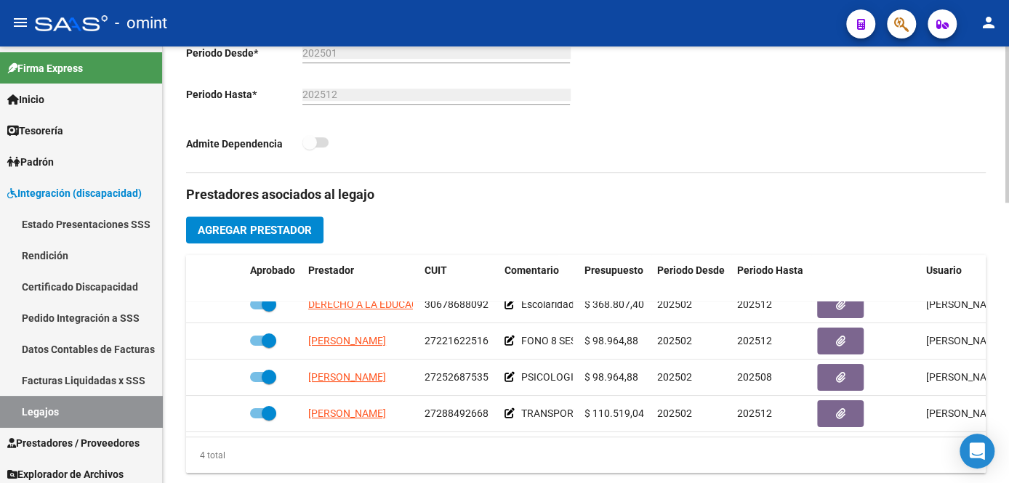
scroll to position [198, 0]
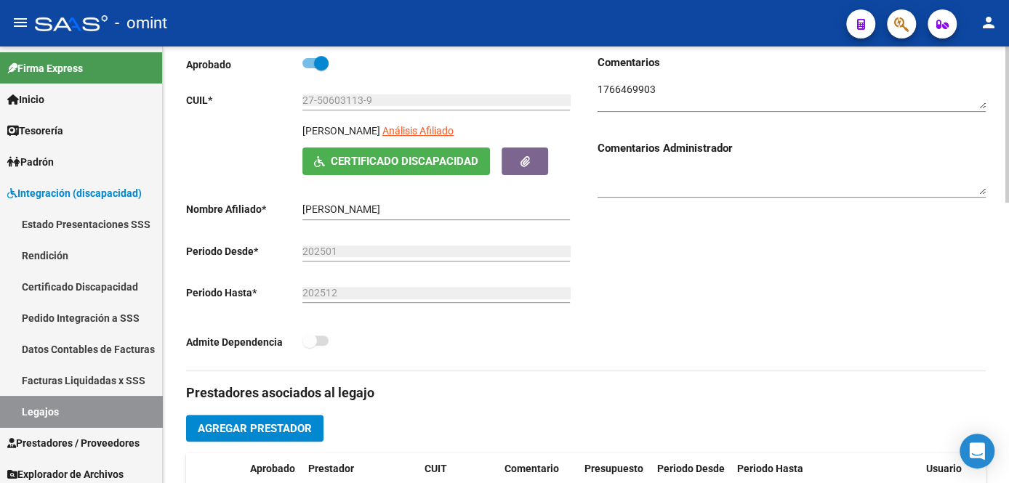
click at [638, 89] on textarea at bounding box center [791, 96] width 388 height 28
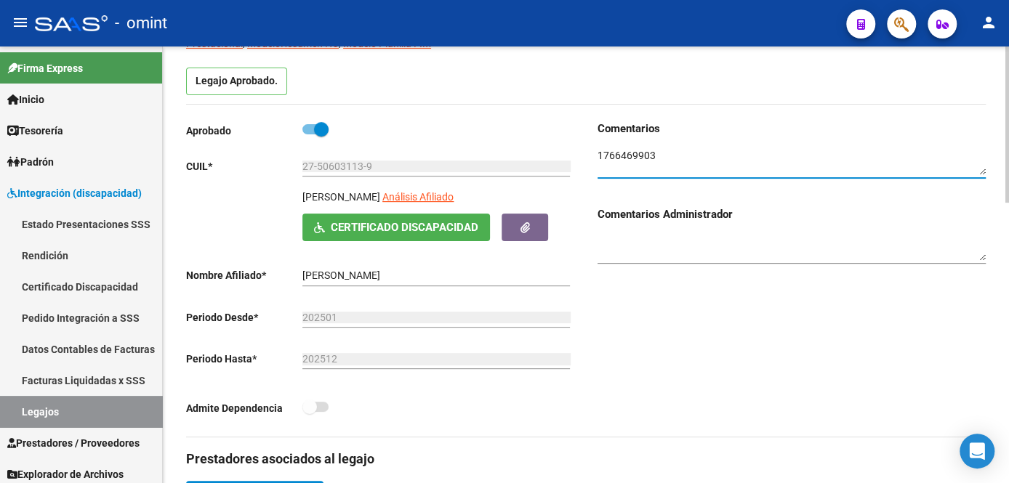
scroll to position [0, 0]
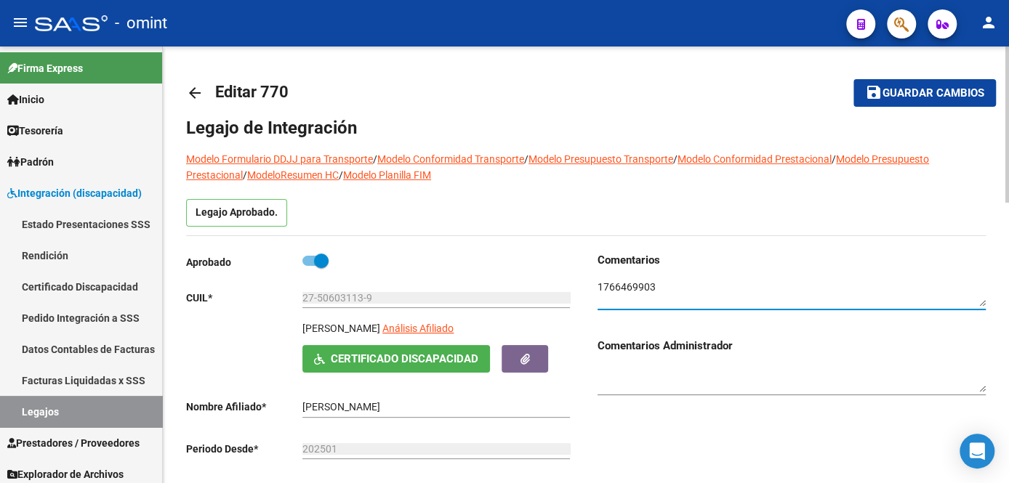
click at [895, 92] on span "Guardar cambios" at bounding box center [933, 93] width 102 height 13
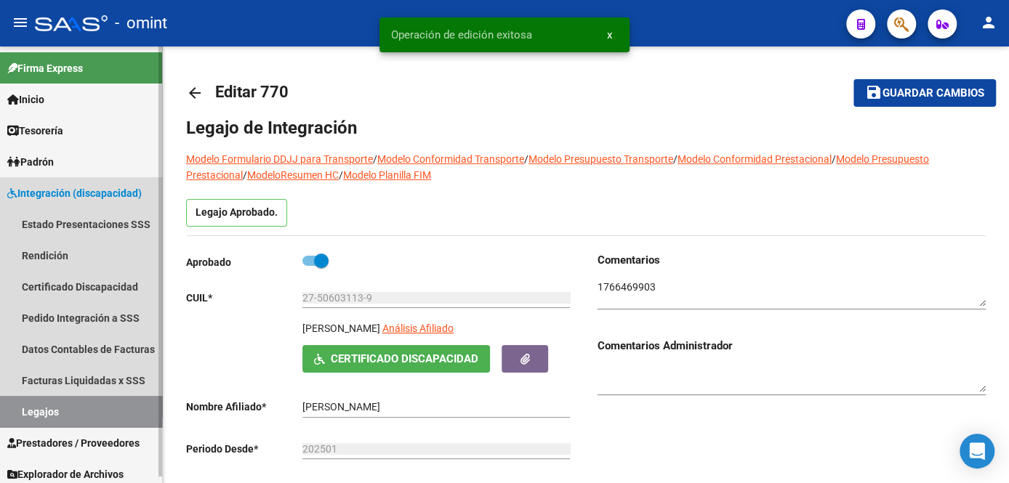
click at [52, 417] on link "Legajos" at bounding box center [81, 411] width 162 height 31
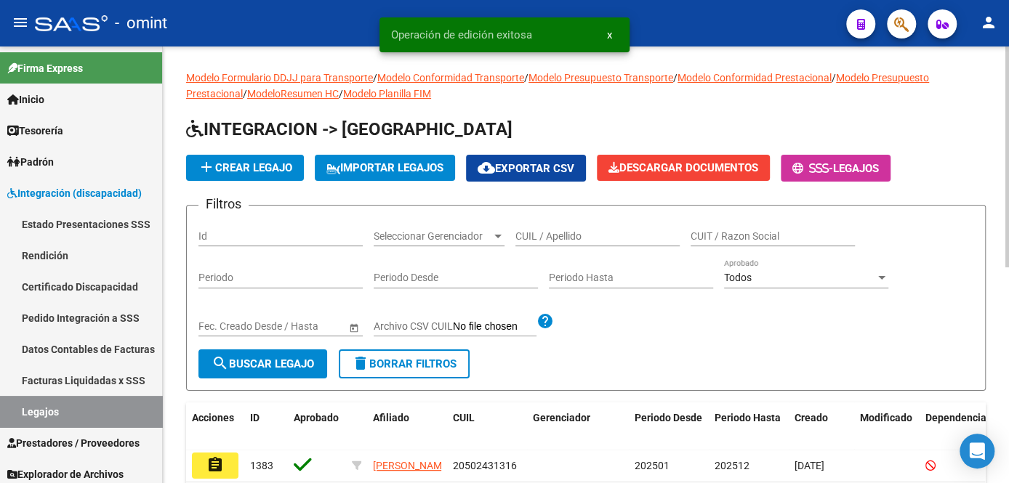
click at [524, 235] on input "CUIL / Apellido" at bounding box center [597, 236] width 164 height 12
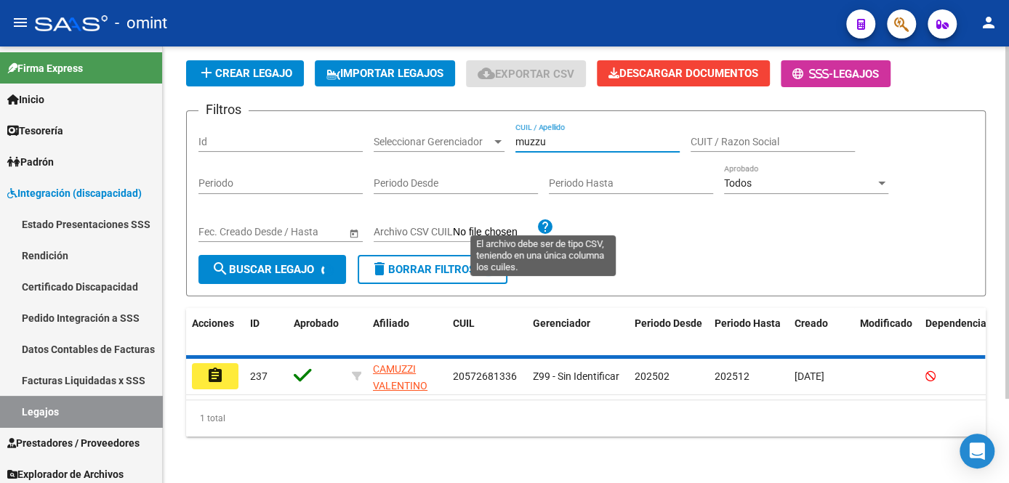
scroll to position [84, 0]
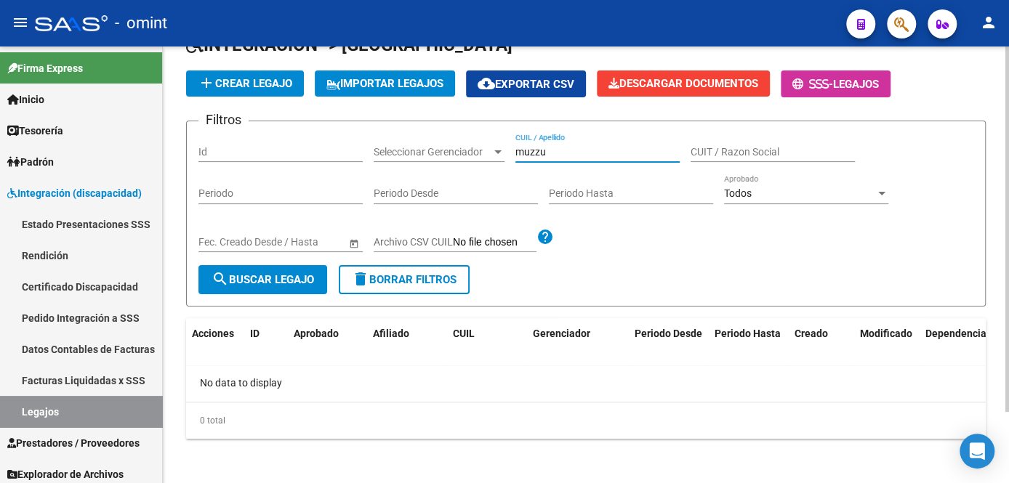
drag, startPoint x: 500, startPoint y: 157, endPoint x: 478, endPoint y: 157, distance: 21.8
click at [478, 157] on div "Filtros Id Seleccionar Gerenciador Seleccionar Gerenciador muzzu CUIL / Apellid…" at bounding box center [585, 199] width 775 height 132
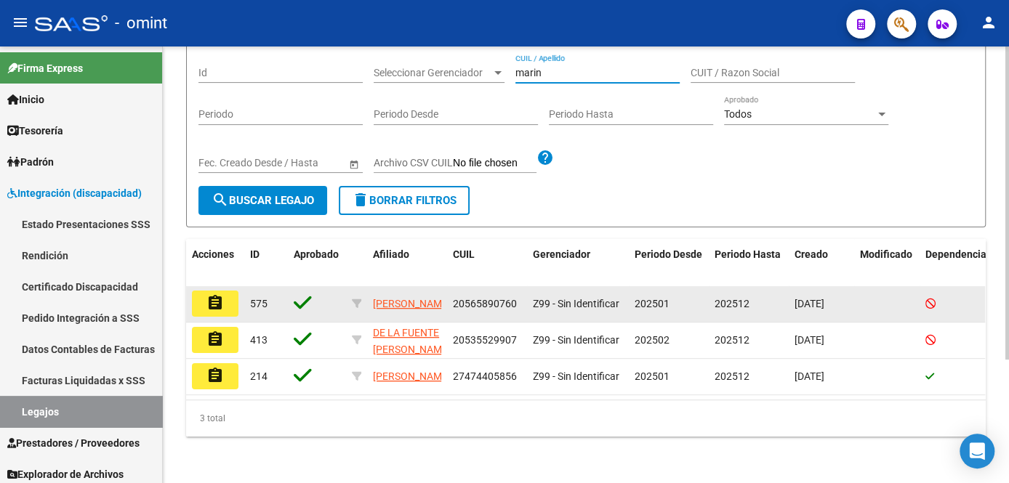
scroll to position [100, 0]
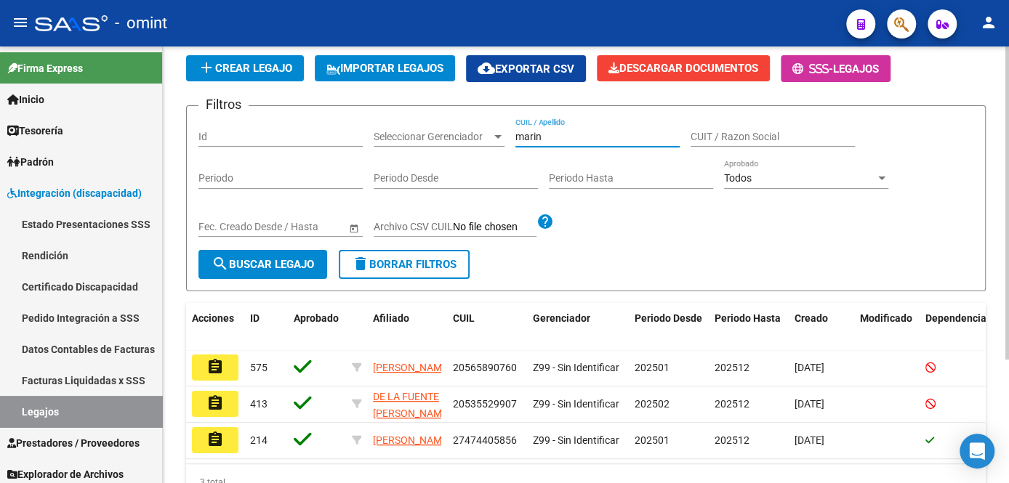
drag, startPoint x: 547, startPoint y: 134, endPoint x: 478, endPoint y: 134, distance: 68.3
click at [478, 134] on div "Filtros Id Seleccionar Gerenciador Seleccionar Gerenciador marin CUIL / Apellid…" at bounding box center [585, 184] width 775 height 132
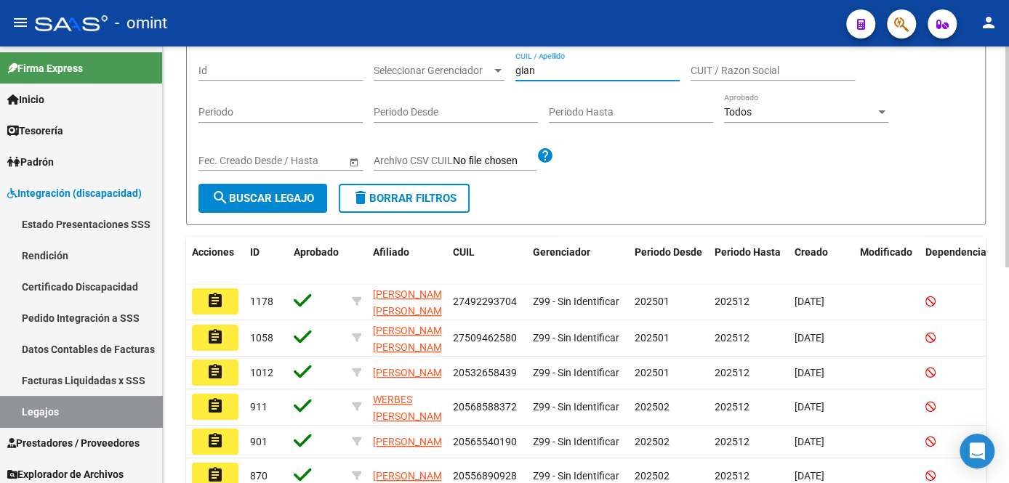
scroll to position [33, 0]
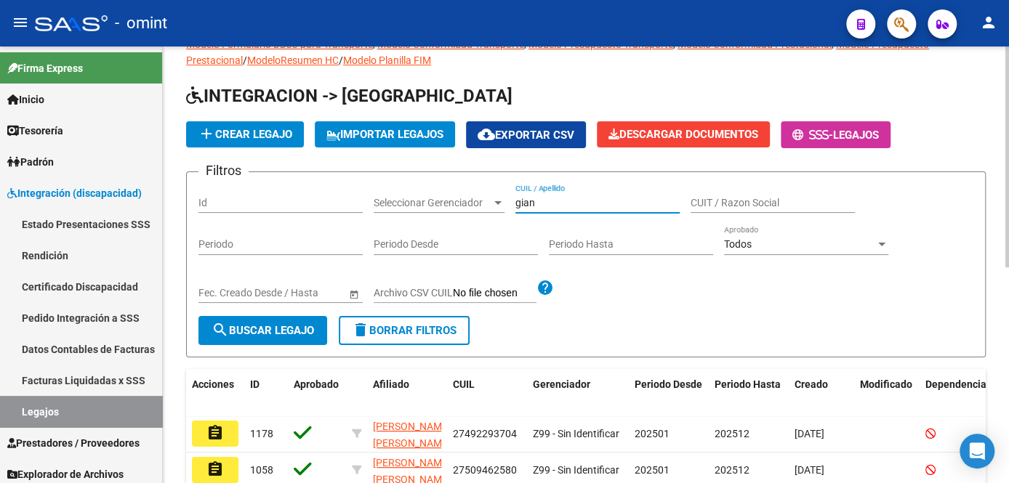
click at [483, 193] on div "Filtros Id Seleccionar Gerenciador Seleccionar Gerenciador gian CUIL / Apellido…" at bounding box center [585, 250] width 775 height 132
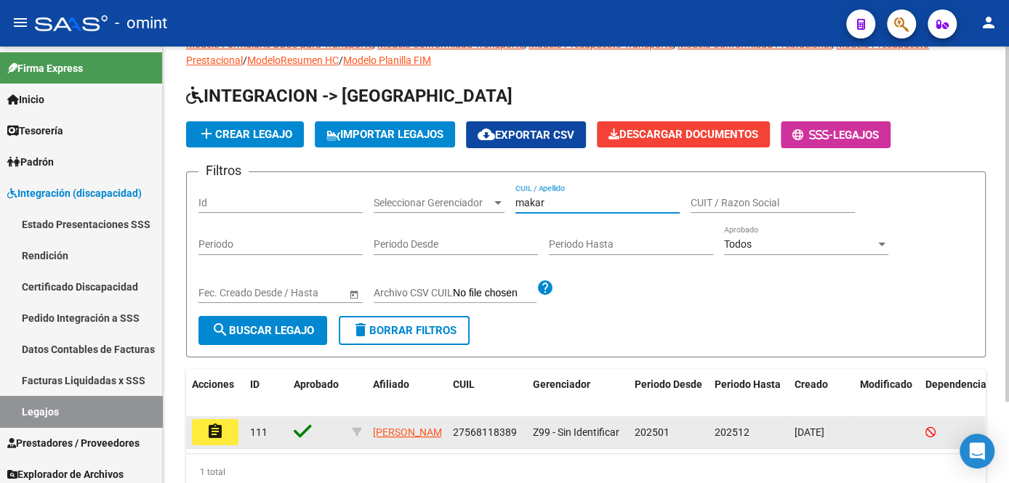
type input "makar"
click at [231, 438] on button "assignment" at bounding box center [215, 432] width 47 height 26
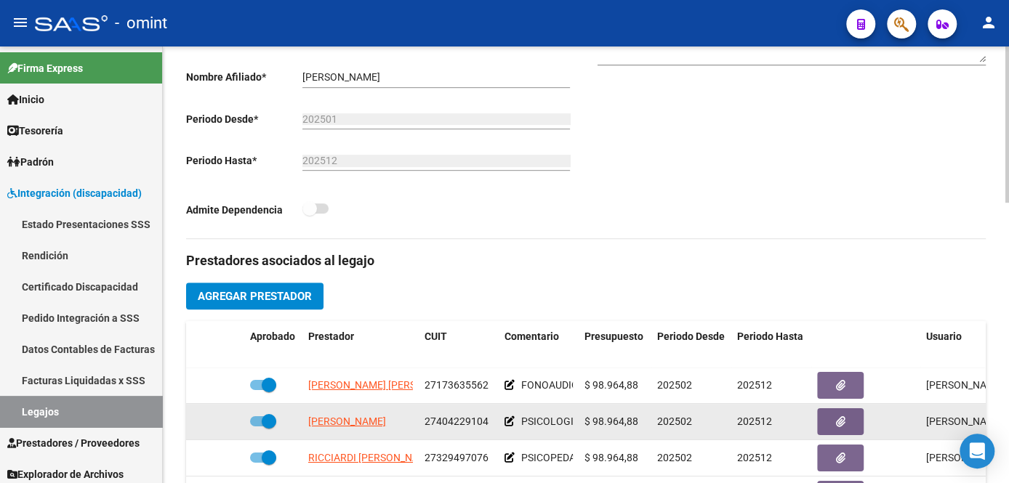
scroll to position [25, 0]
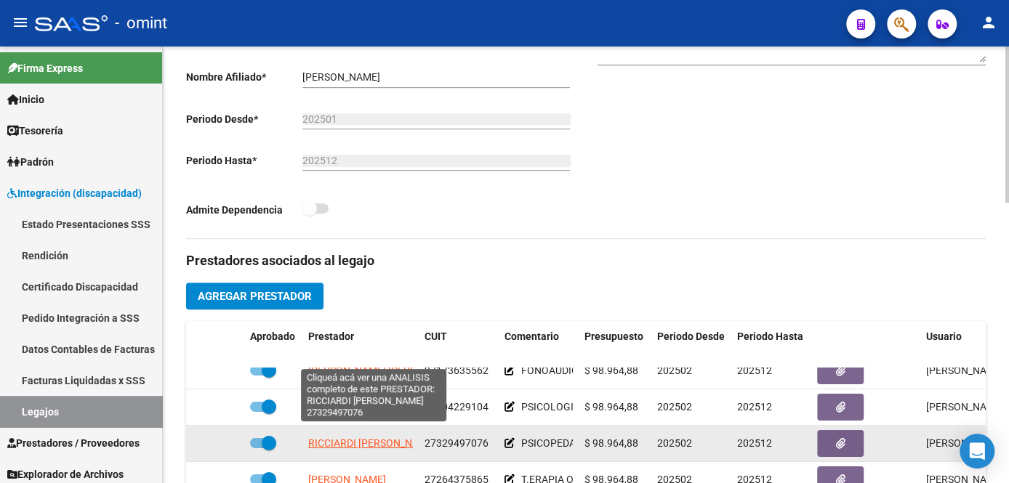
click at [358, 438] on span "RICCIARDI [PERSON_NAME]" at bounding box center [372, 444] width 128 height 12
type textarea "27329497076"
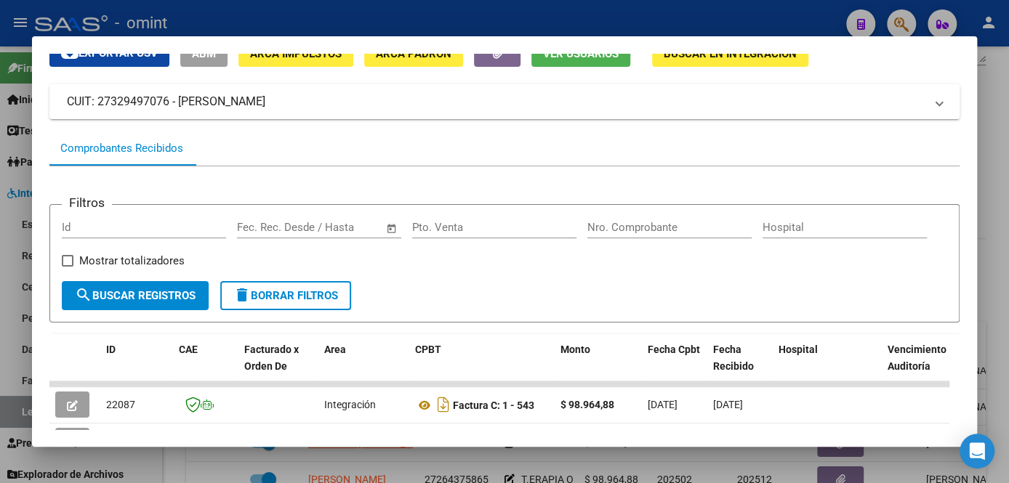
scroll to position [0, 0]
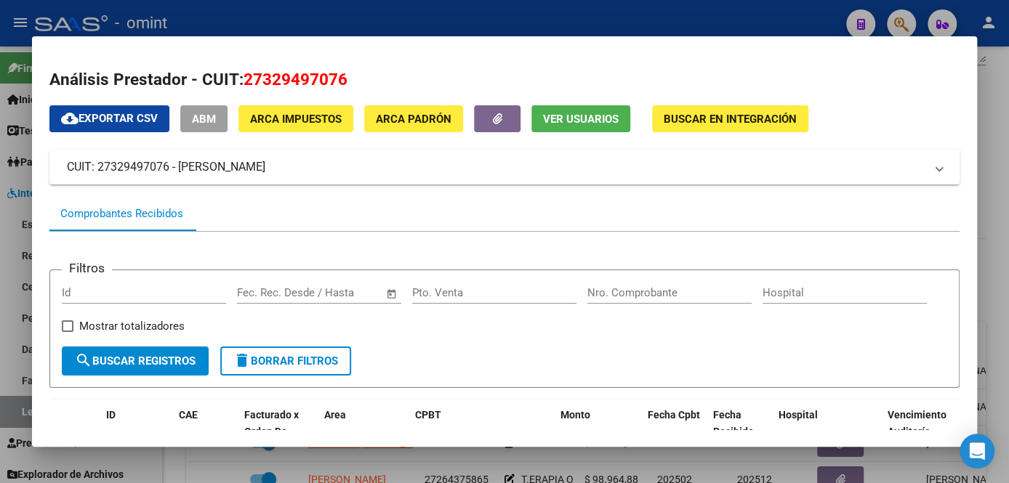
click at [283, 77] on span "27329497076" at bounding box center [295, 79] width 104 height 19
click at [471, 464] on div at bounding box center [504, 241] width 1009 height 483
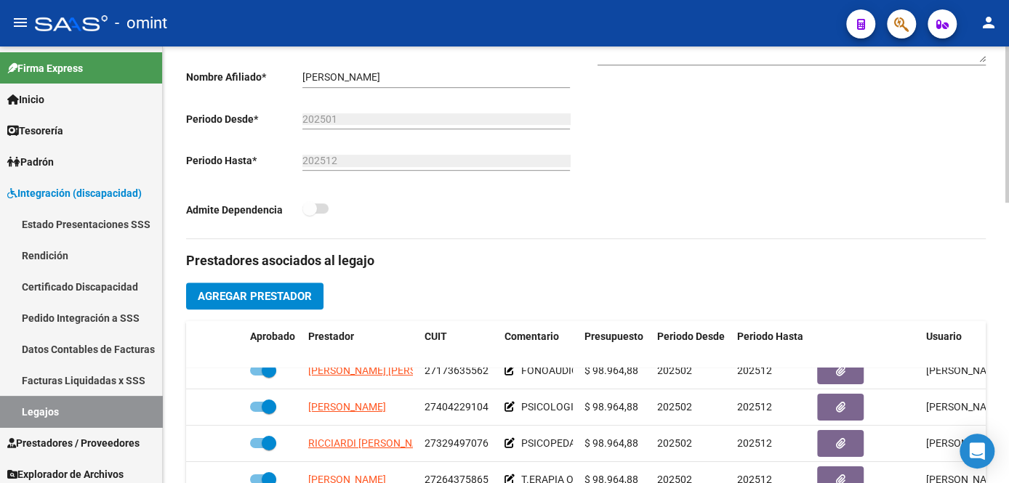
scroll to position [65, 0]
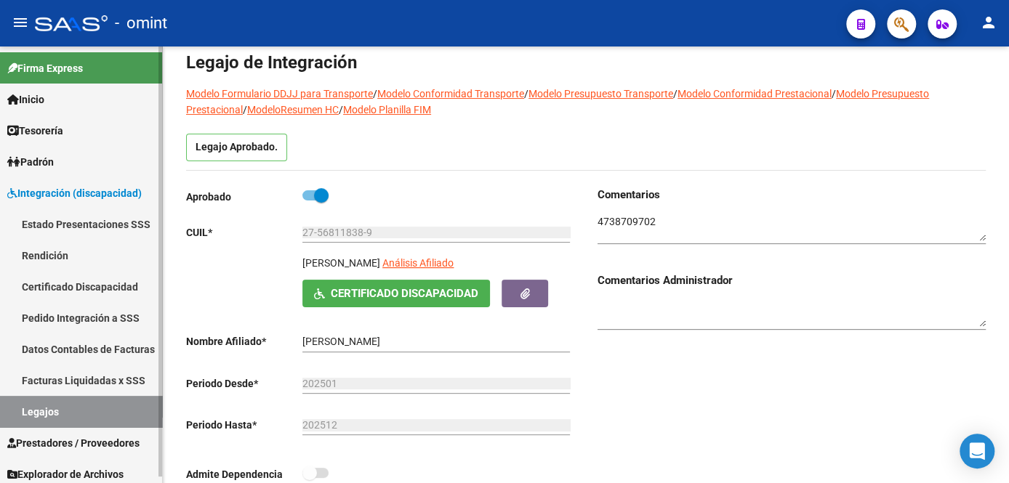
click at [108, 426] on link "Legajos" at bounding box center [81, 411] width 162 height 31
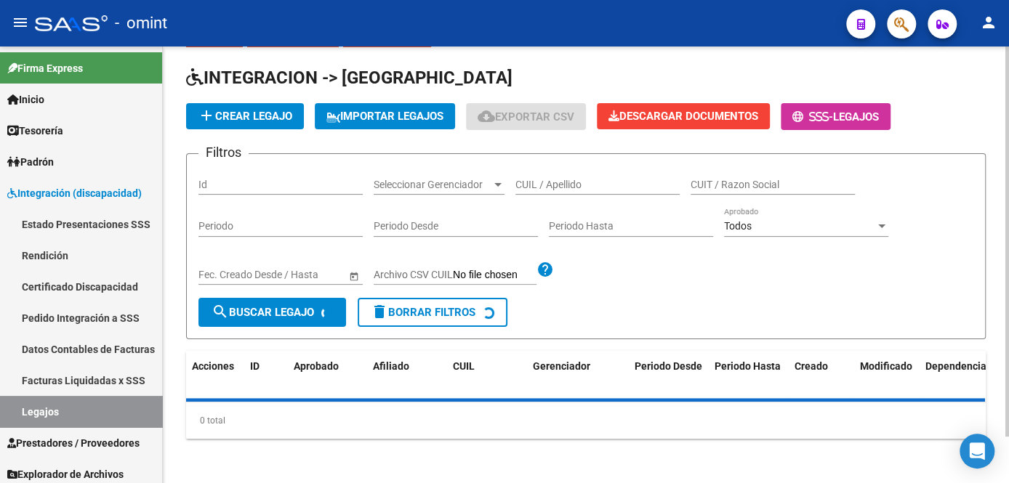
scroll to position [65, 0]
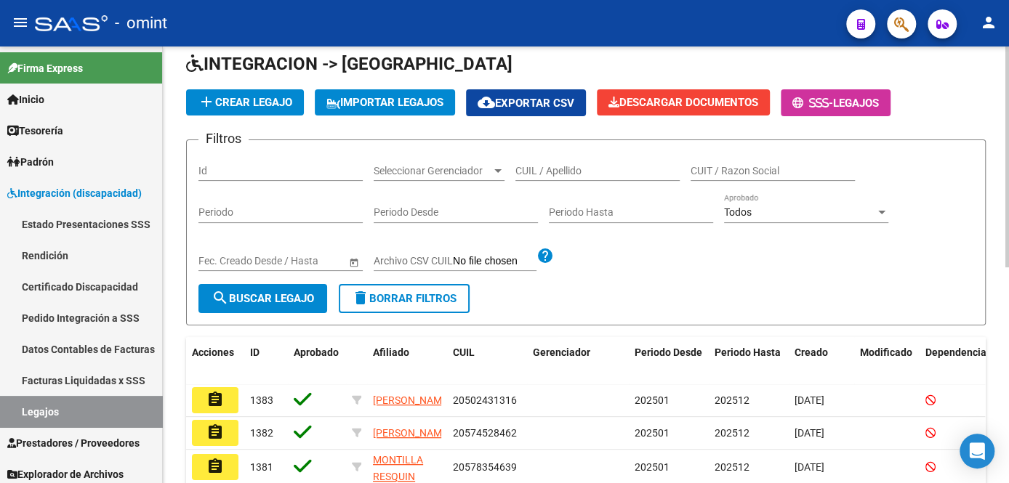
click at [585, 163] on div "CUIL / Apellido" at bounding box center [597, 166] width 164 height 29
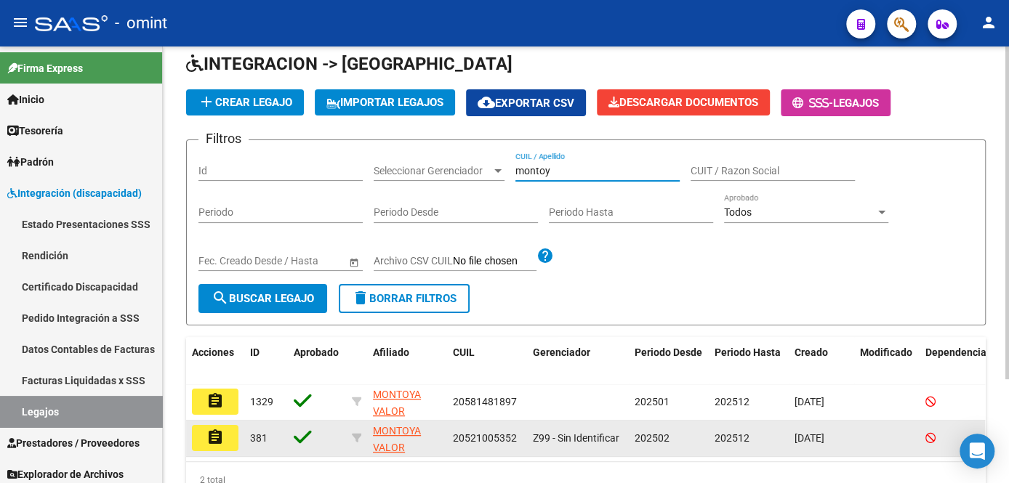
type input "montoy"
click at [226, 438] on button "assignment" at bounding box center [215, 438] width 47 height 26
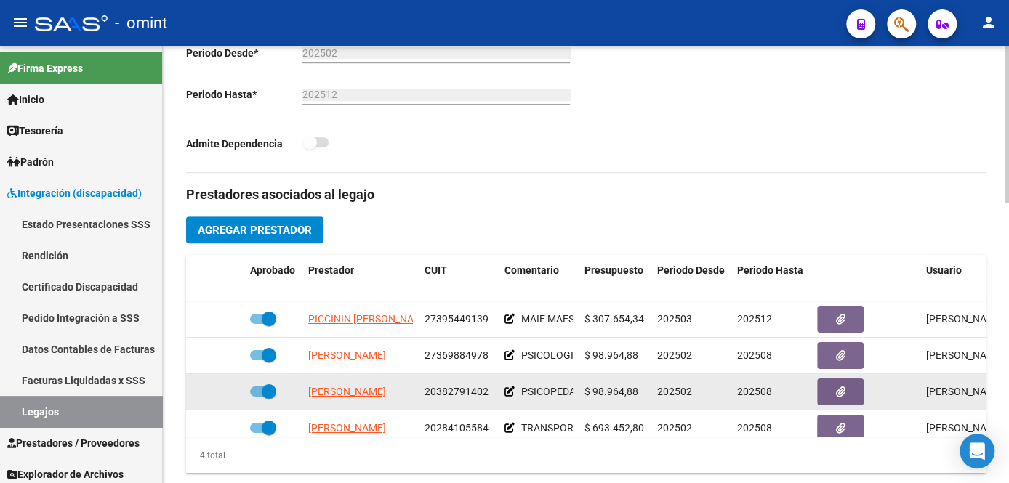
scroll to position [25, 0]
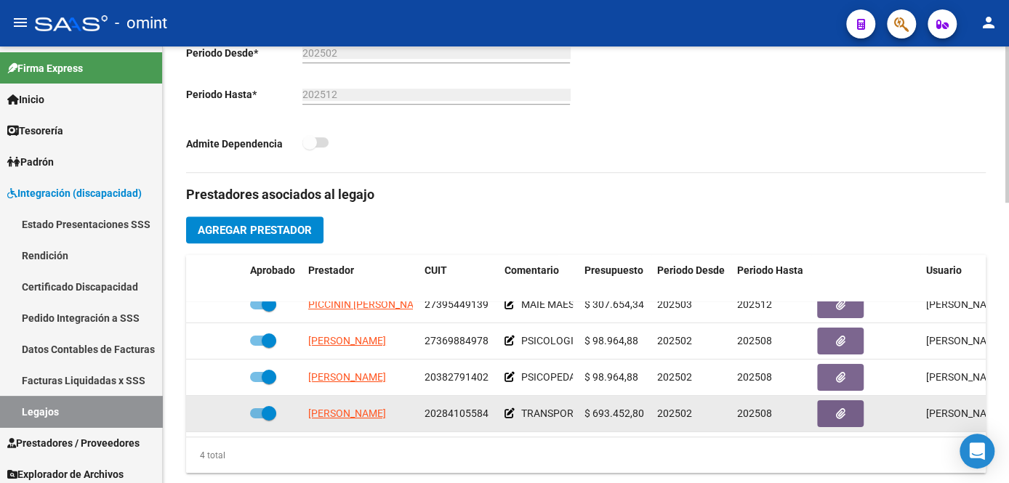
click at [462, 408] on span "20284105584" at bounding box center [456, 414] width 64 height 12
copy span "20284105584"
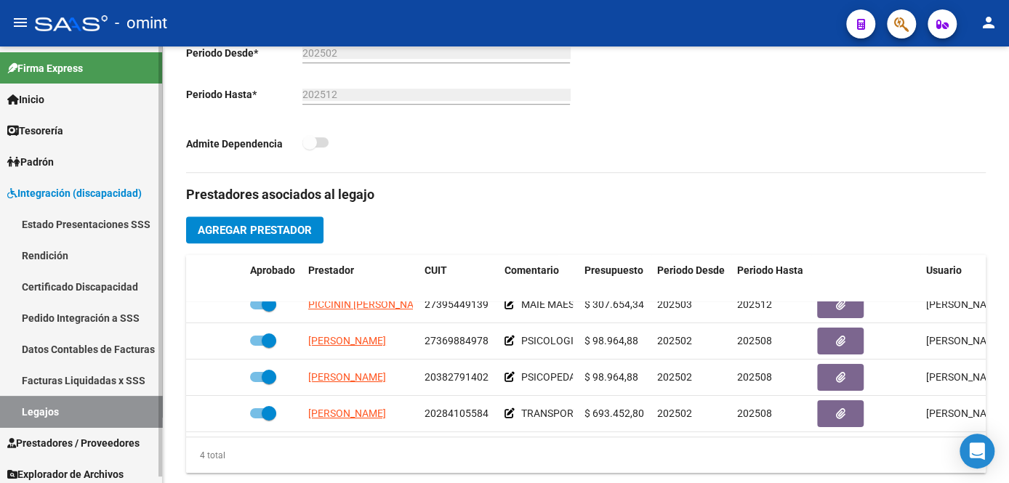
click at [110, 416] on link "Legajos" at bounding box center [81, 411] width 162 height 31
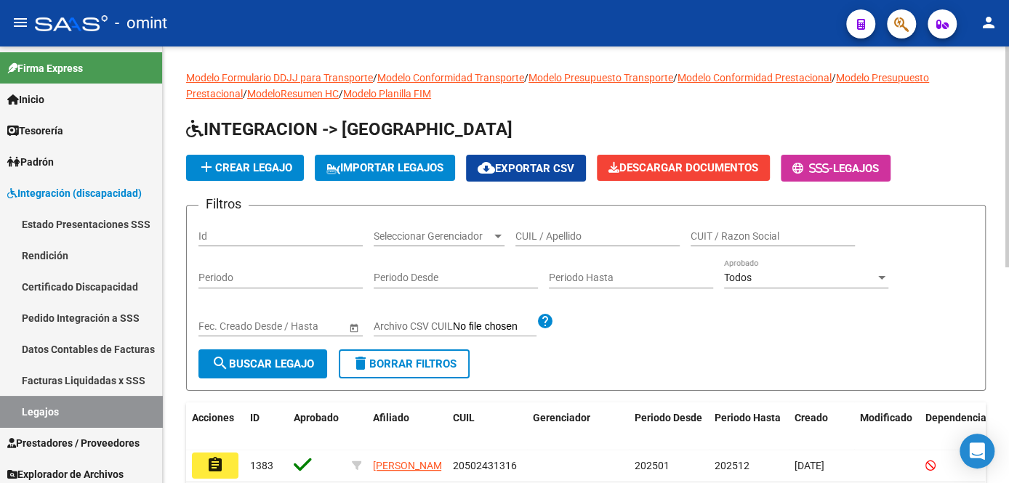
click at [562, 238] on input "CUIL / Apellido" at bounding box center [597, 236] width 164 height 12
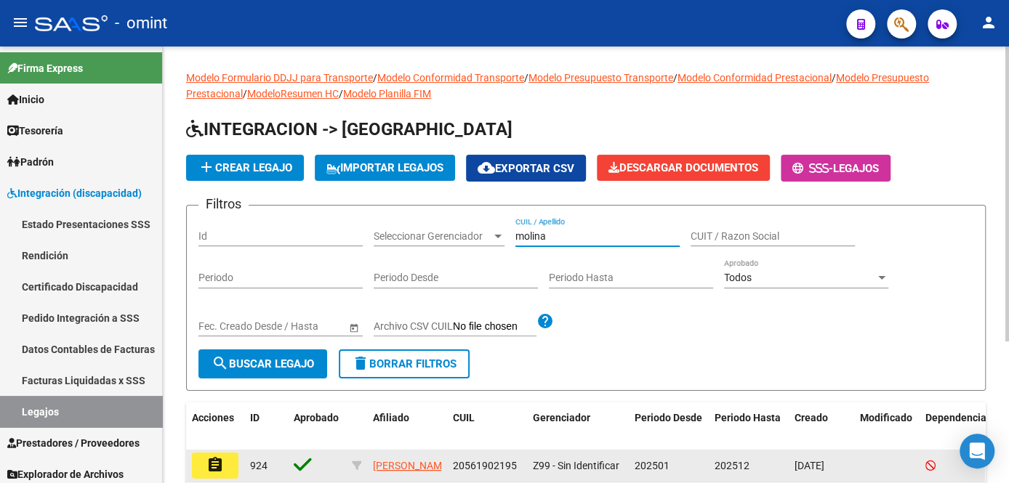
type input "molina"
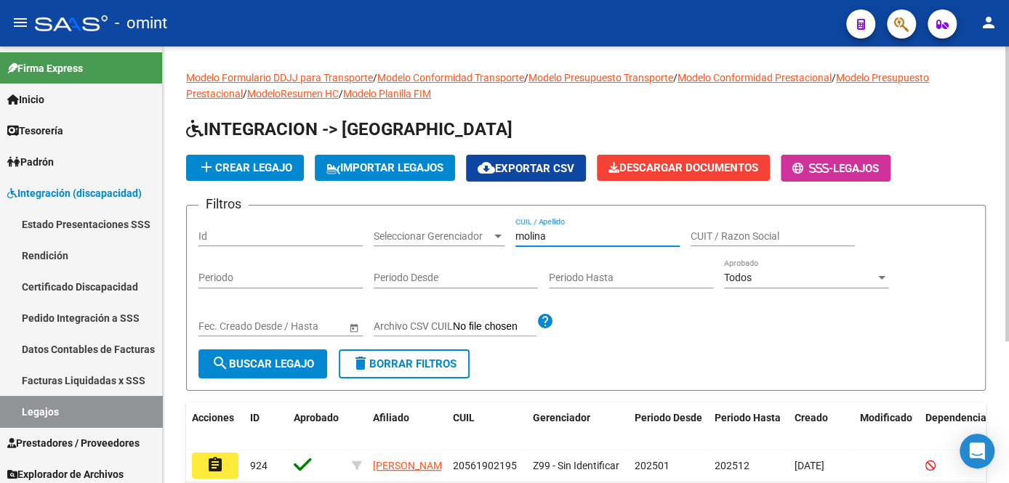
scroll to position [132, 0]
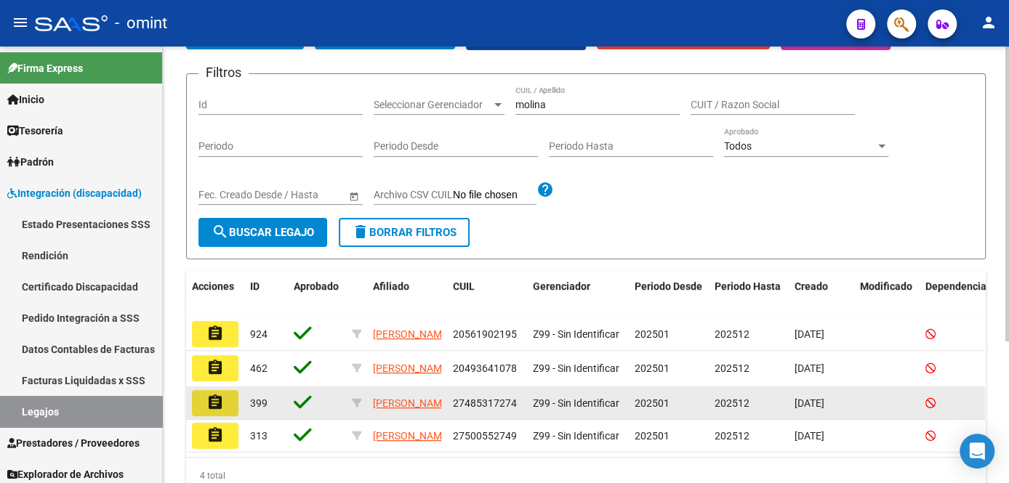
click at [219, 411] on mat-icon "assignment" at bounding box center [214, 402] width 17 height 17
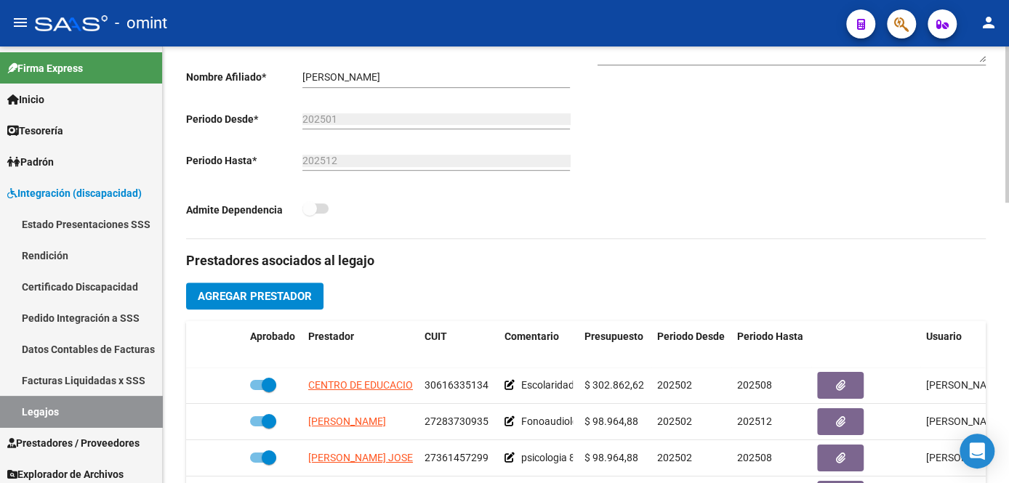
scroll to position [528, 0]
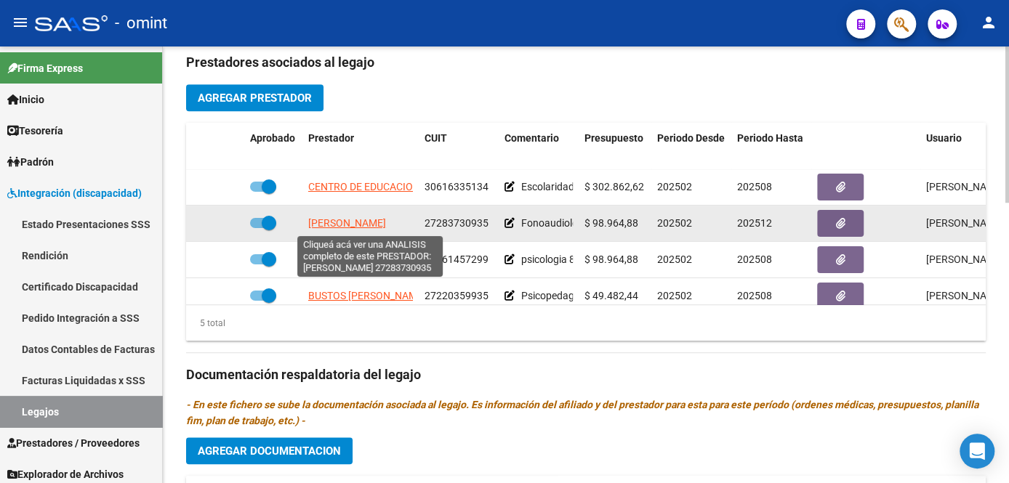
click at [358, 228] on span "[PERSON_NAME]" at bounding box center [347, 223] width 78 height 12
type textarea "27283730935"
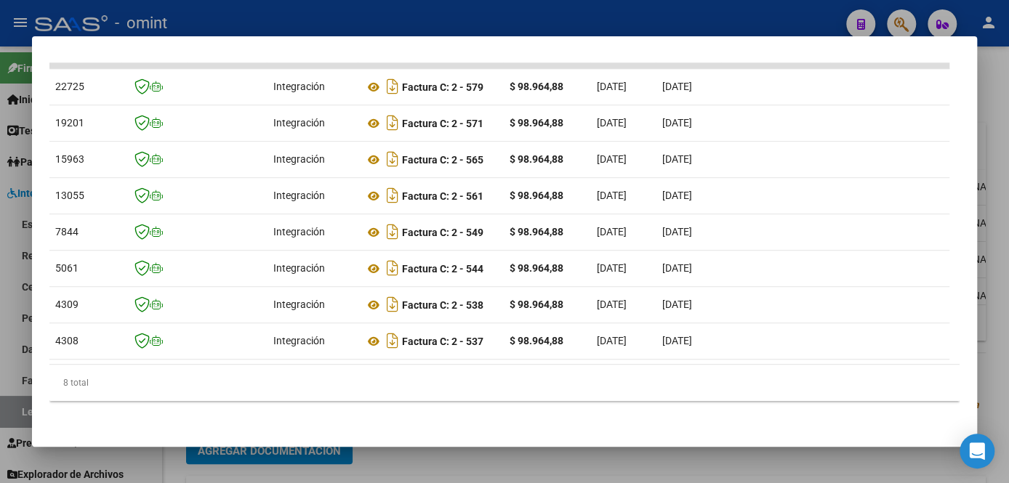
scroll to position [0, 0]
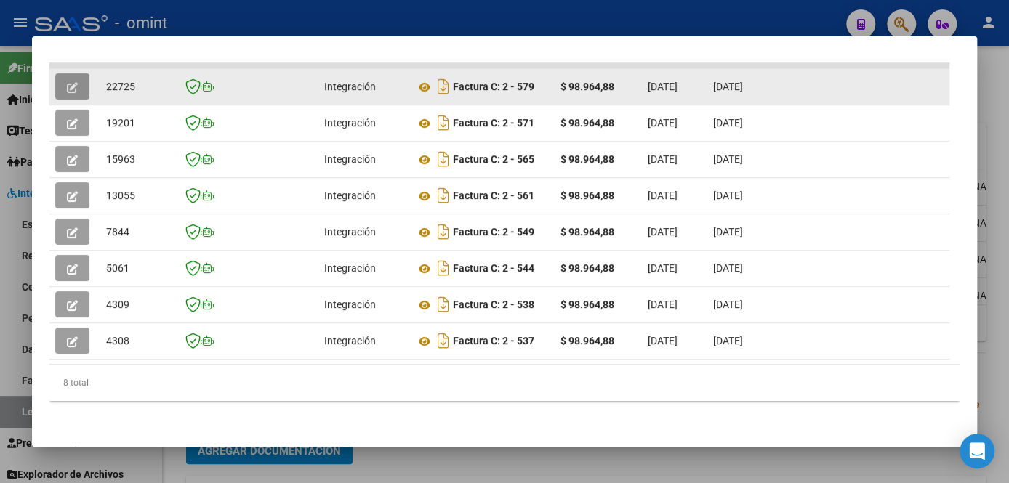
click at [73, 82] on icon "button" at bounding box center [72, 87] width 11 height 11
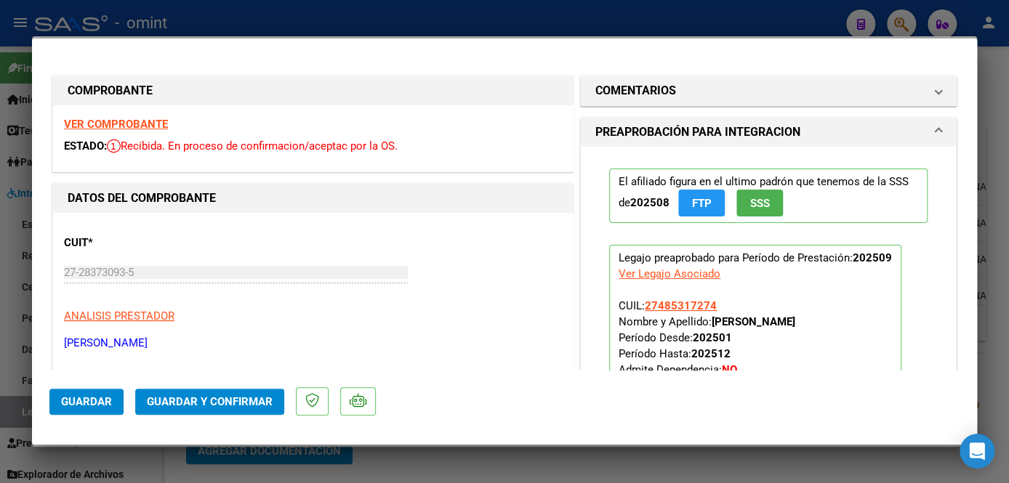
click at [123, 124] on strong "VER COMPROBANTE" at bounding box center [116, 124] width 104 height 13
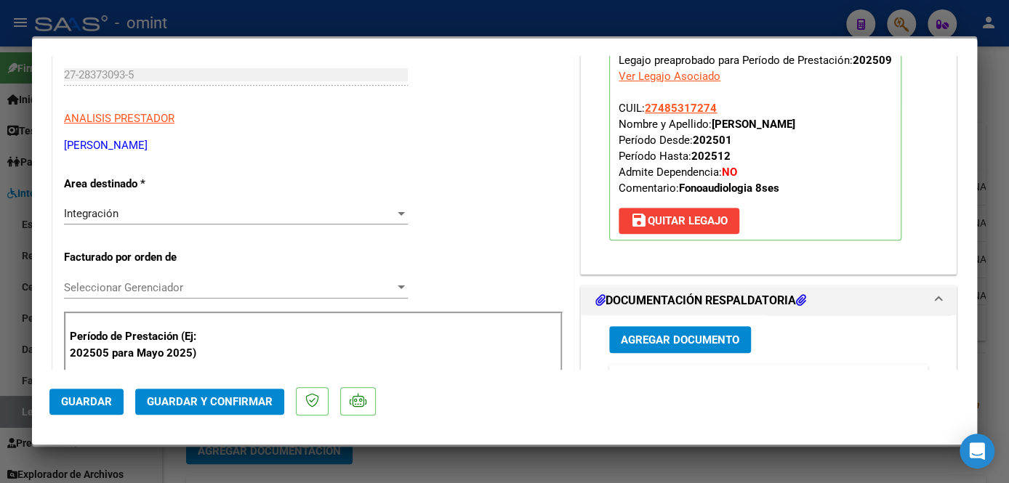
scroll to position [396, 0]
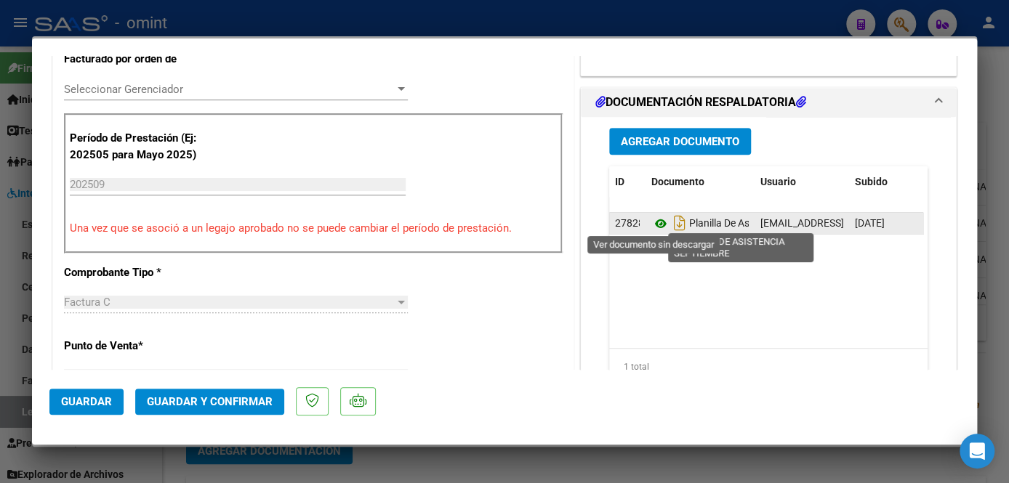
click at [657, 218] on icon at bounding box center [660, 223] width 19 height 17
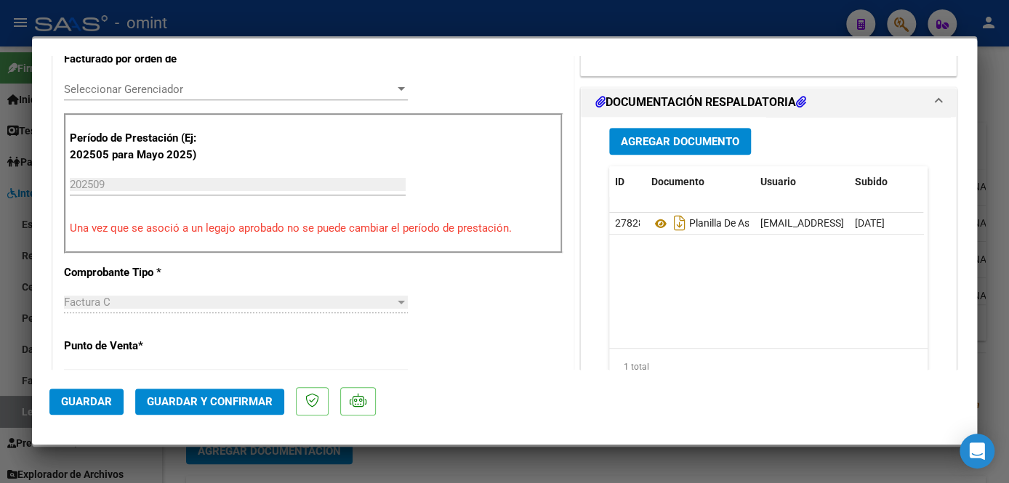
click at [150, 86] on span "Seleccionar Gerenciador" at bounding box center [229, 89] width 331 height 13
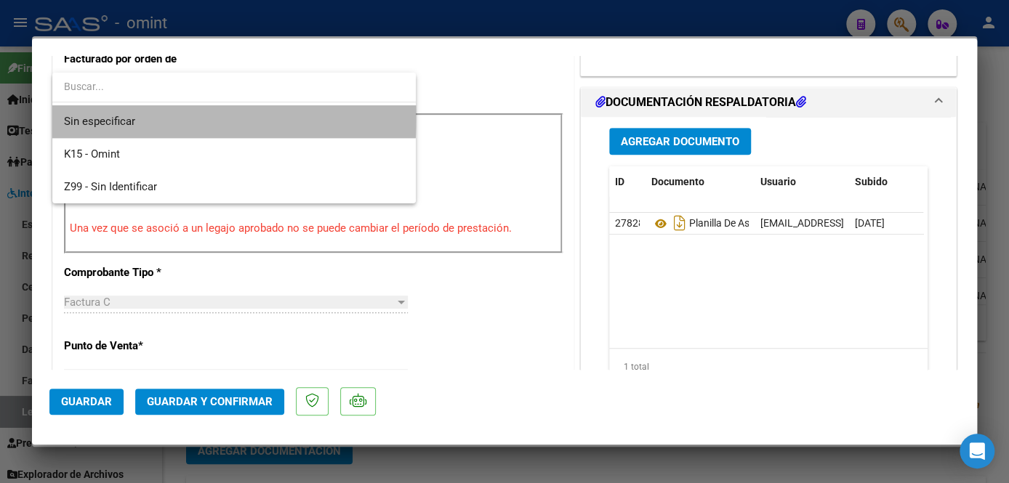
click at [142, 116] on span "Sin especificar" at bounding box center [234, 121] width 340 height 33
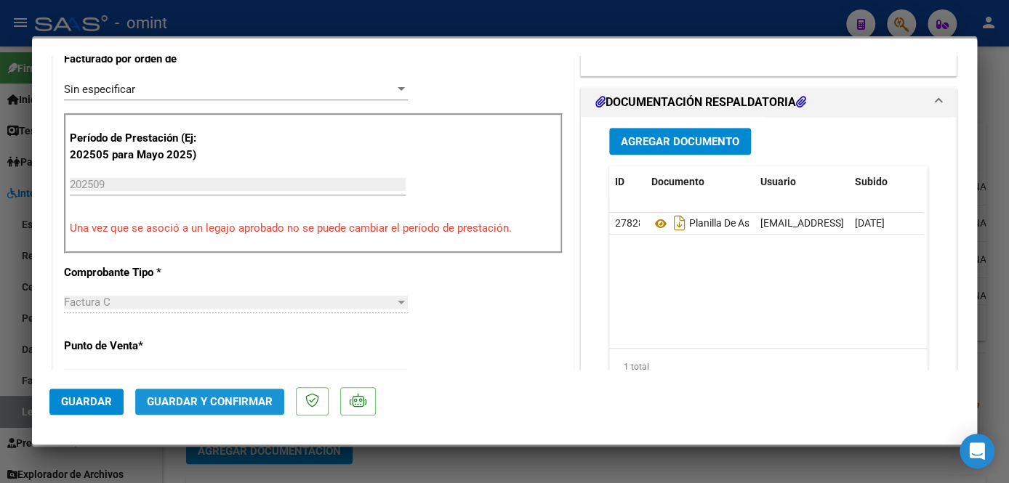
click at [208, 397] on span "Guardar y Confirmar" at bounding box center [210, 401] width 126 height 13
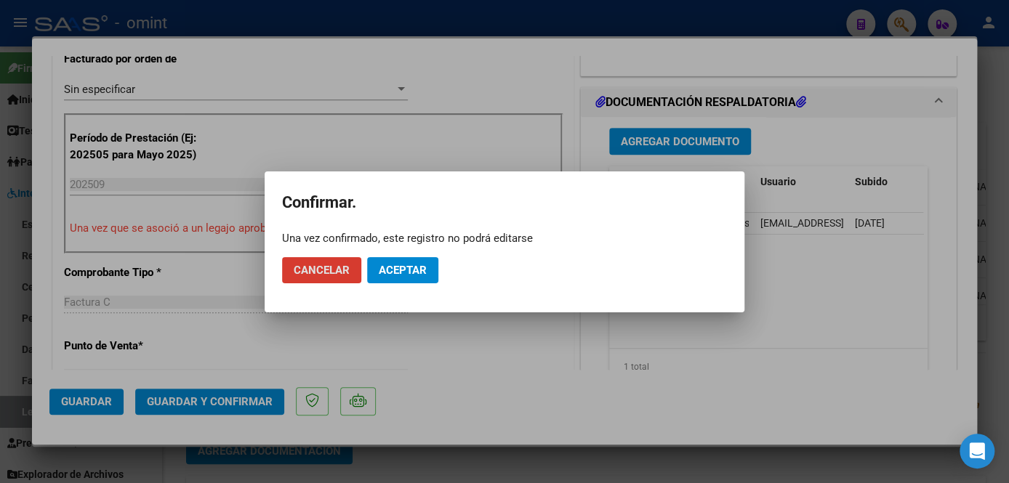
click at [391, 270] on span "Aceptar" at bounding box center [403, 270] width 48 height 13
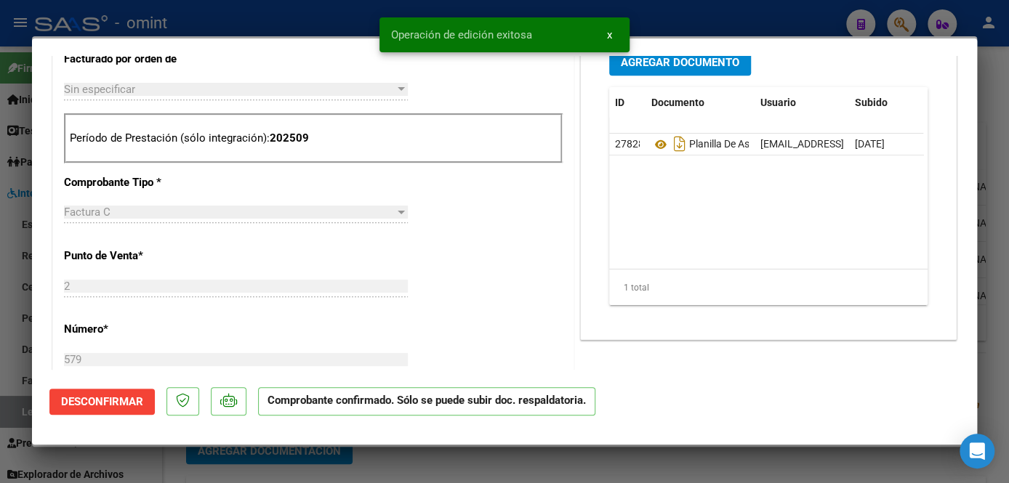
click at [398, 465] on div at bounding box center [504, 241] width 1009 height 483
type input "$ 0,00"
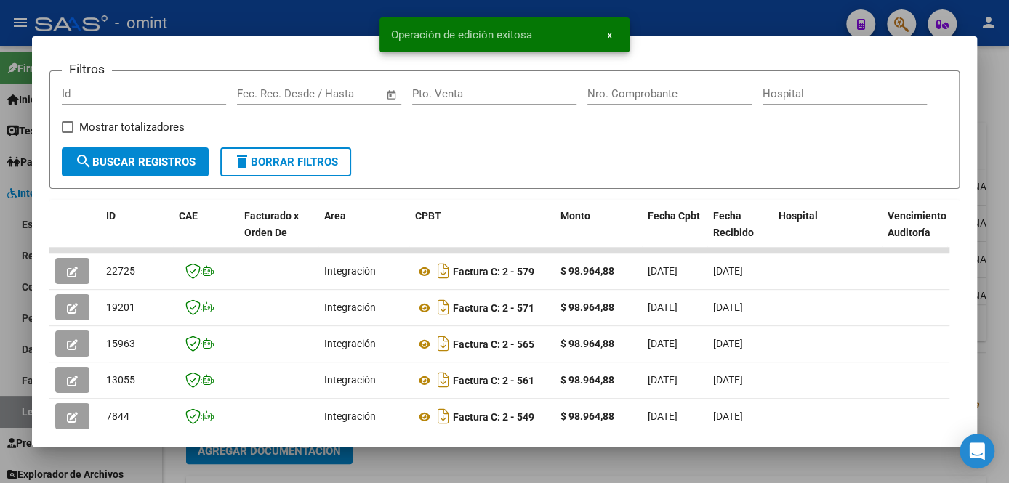
scroll to position [1, 0]
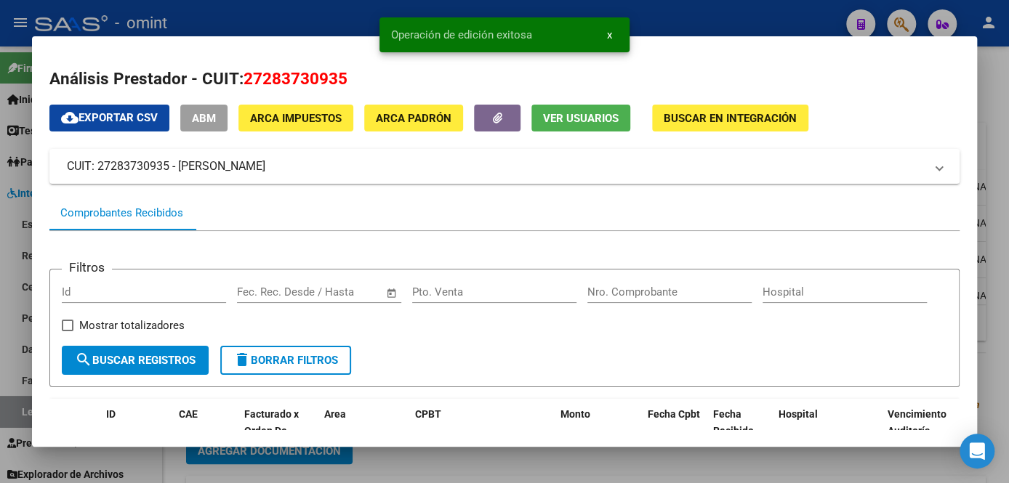
click at [296, 83] on span "27283730935" at bounding box center [295, 78] width 104 height 19
copy span "27283730935"
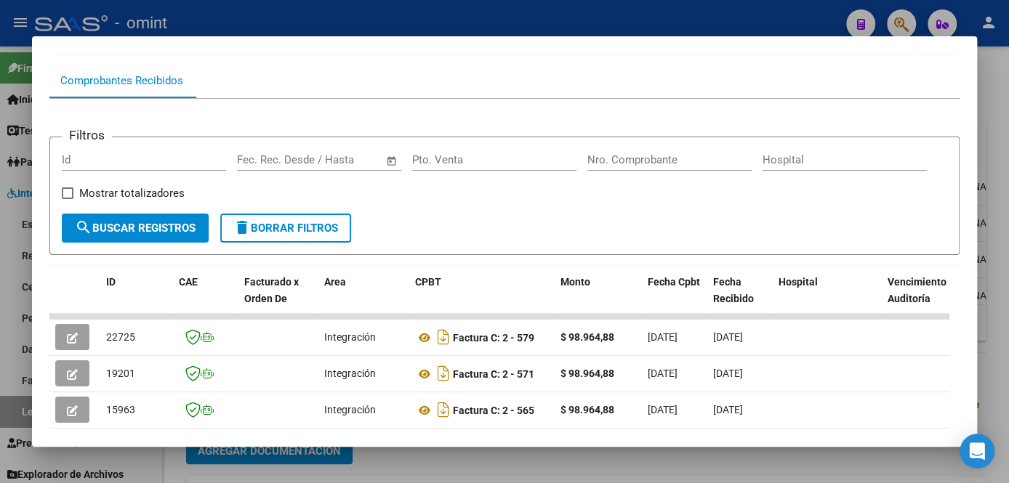
scroll to position [0, 0]
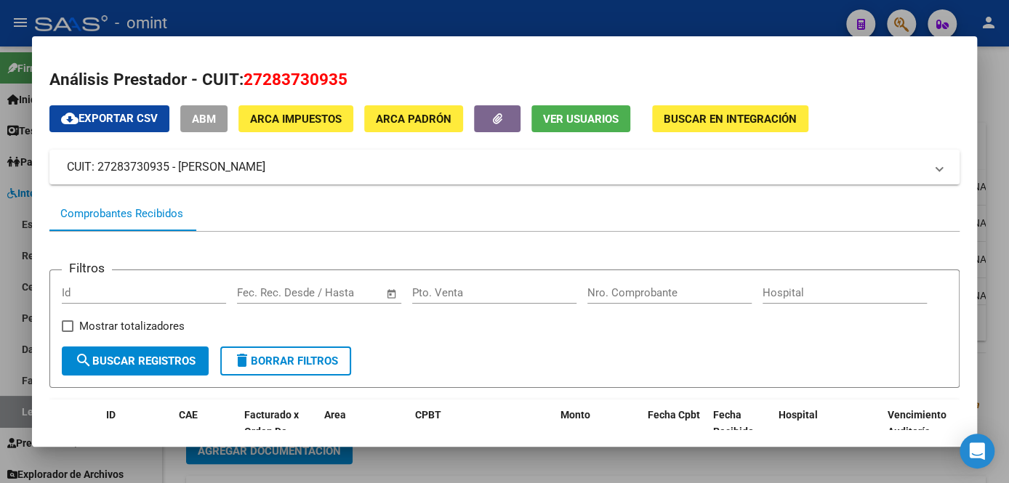
copy span "27283730935"
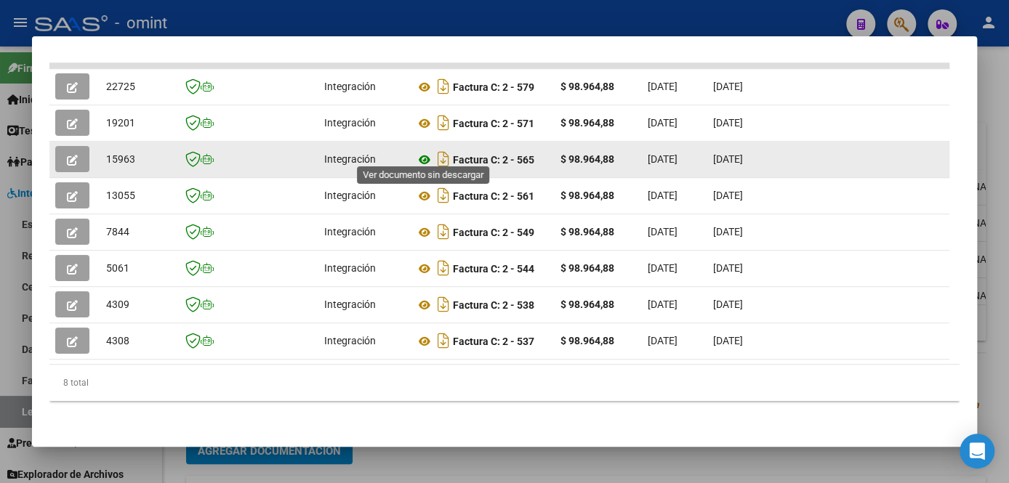
click at [422, 153] on icon at bounding box center [424, 159] width 19 height 17
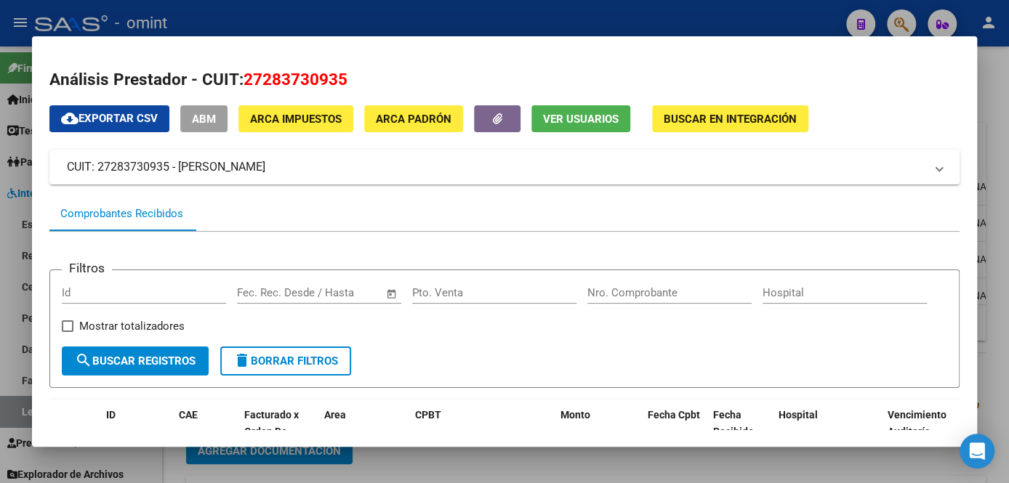
copy span "27283730935"
click at [442, 456] on div at bounding box center [504, 241] width 1009 height 483
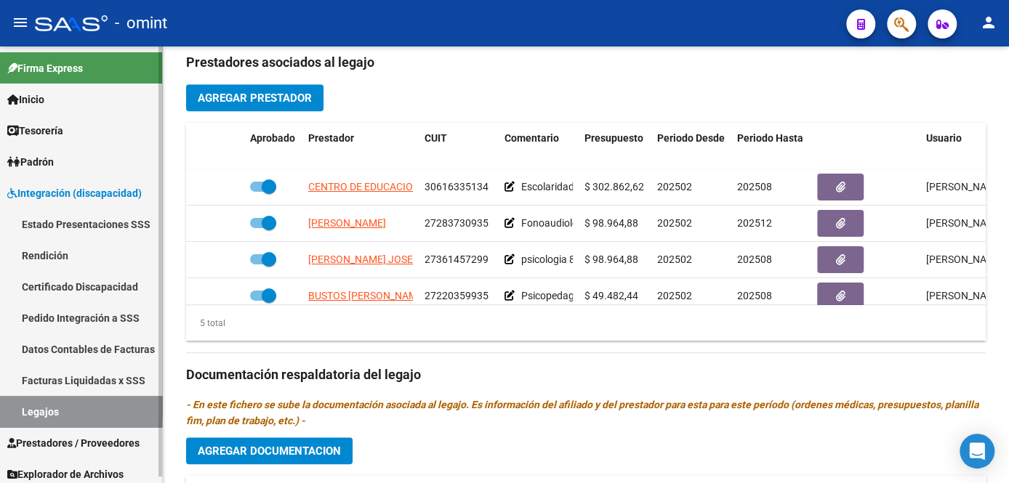
click at [125, 406] on link "Legajos" at bounding box center [81, 411] width 162 height 31
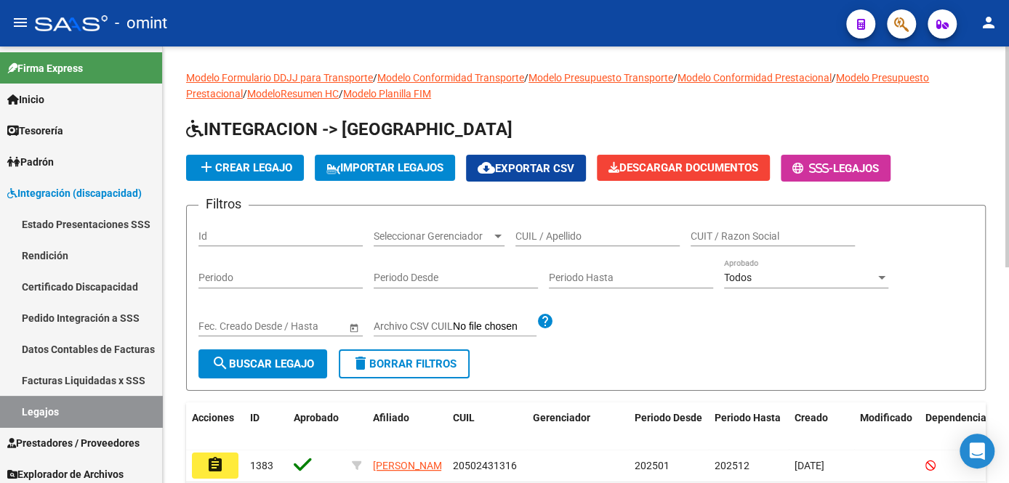
click at [578, 235] on input "CUIL / Apellido" at bounding box center [597, 236] width 164 height 12
type input "[PERSON_NAME]"
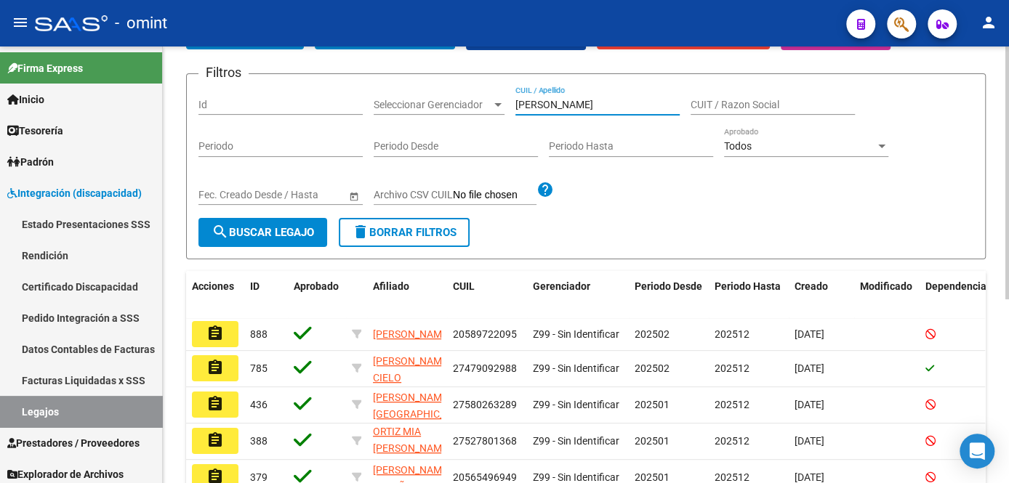
scroll to position [264, 0]
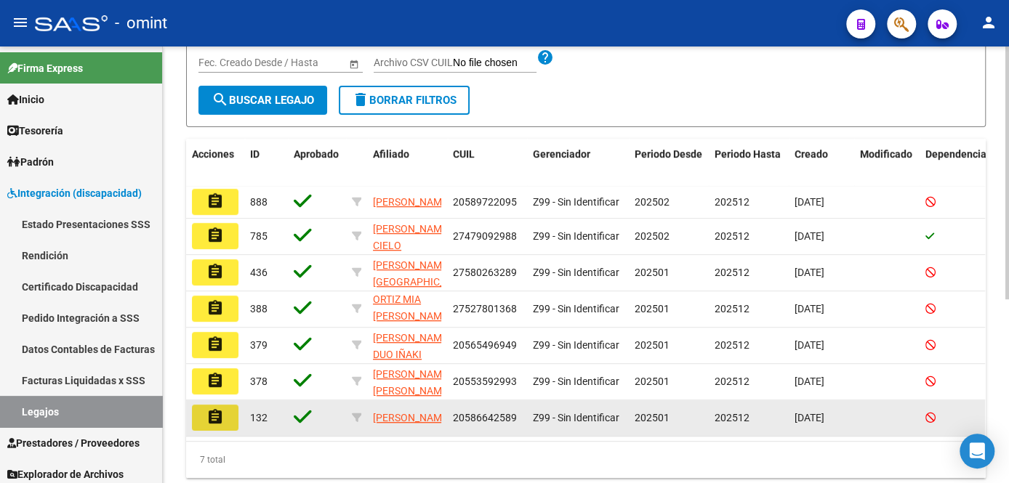
click at [228, 425] on button "assignment" at bounding box center [215, 418] width 47 height 26
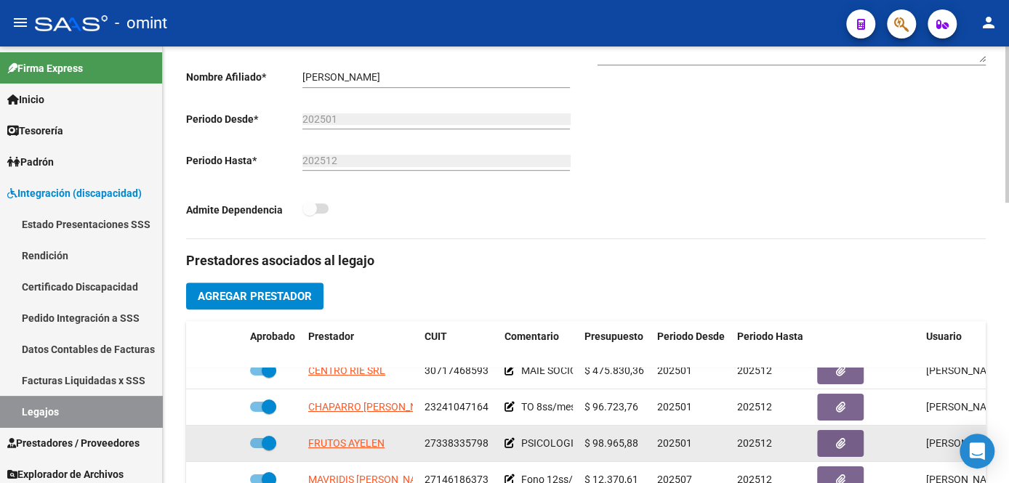
scroll to position [396, 0]
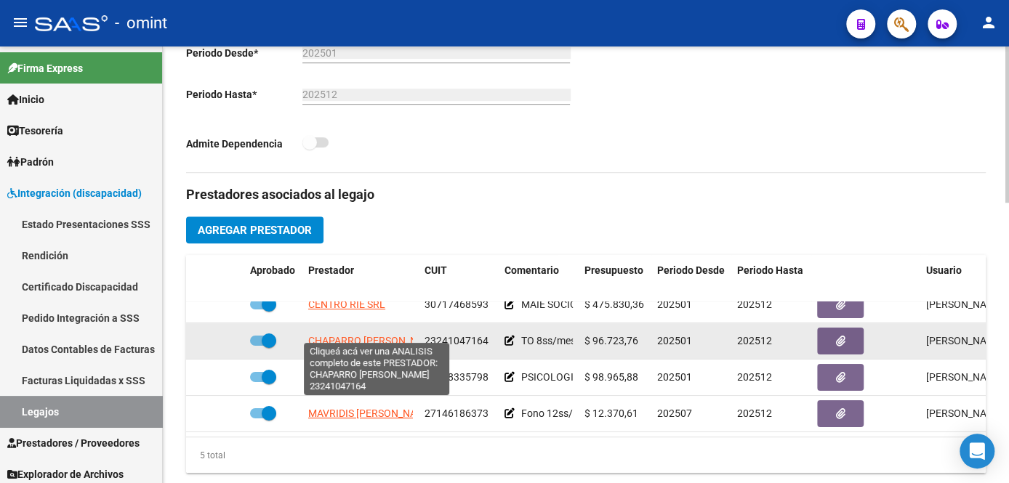
click at [379, 335] on span "CHAPARRO [PERSON_NAME]" at bounding box center [374, 341] width 133 height 12
type textarea "23241047164"
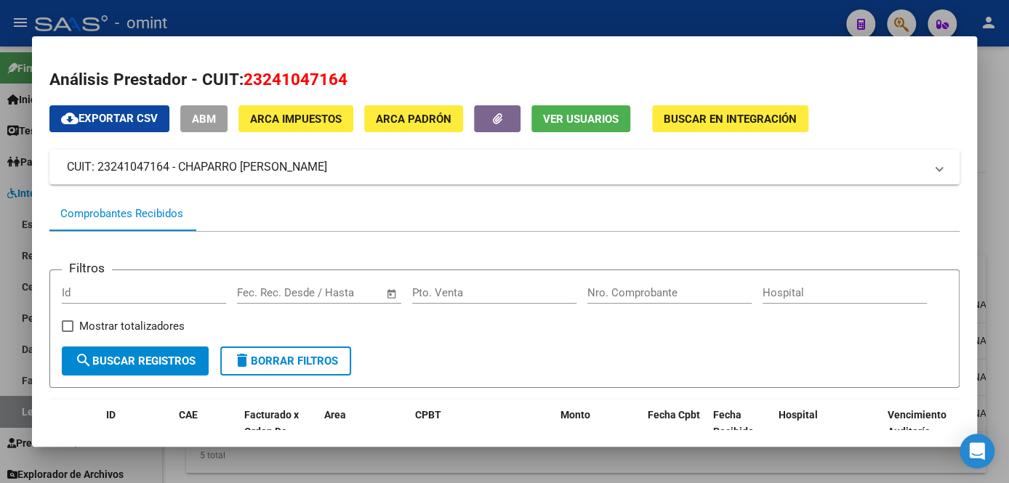
click at [299, 83] on span "23241047164" at bounding box center [295, 79] width 104 height 19
copy span "23241047164"
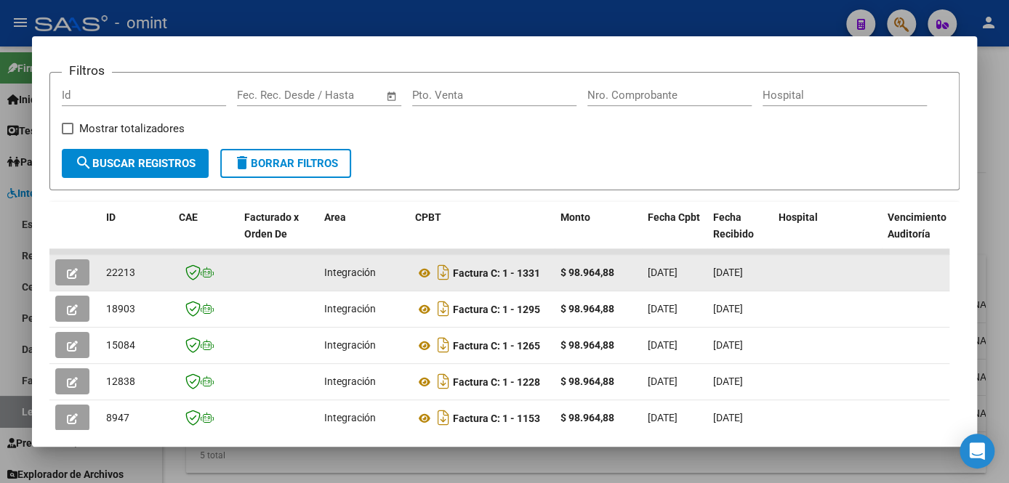
click at [65, 282] on button "button" at bounding box center [72, 272] width 34 height 26
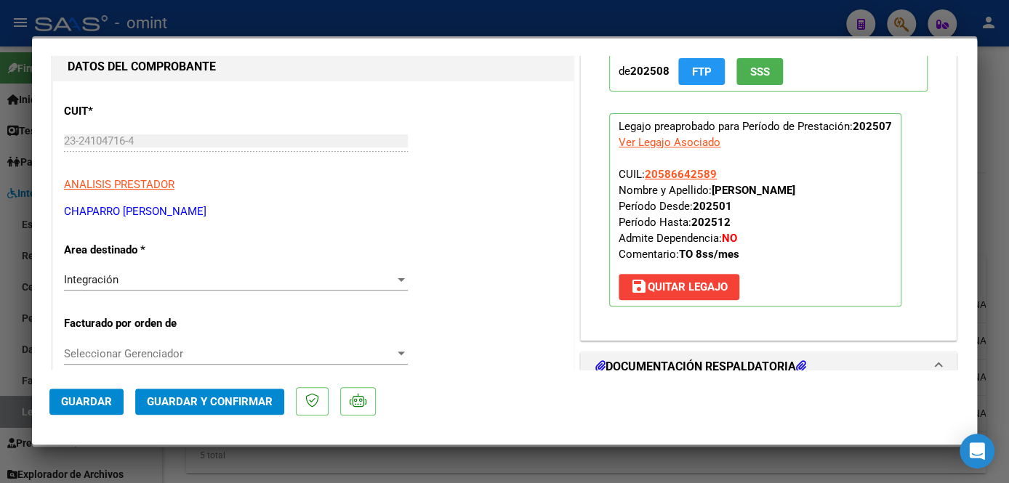
scroll to position [0, 0]
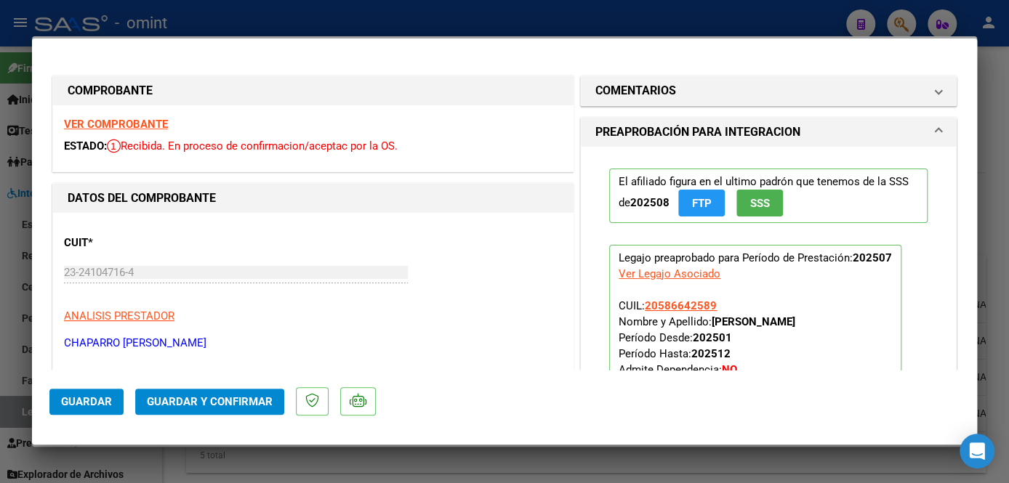
click at [145, 119] on strong "VER COMPROBANTE" at bounding box center [116, 124] width 104 height 13
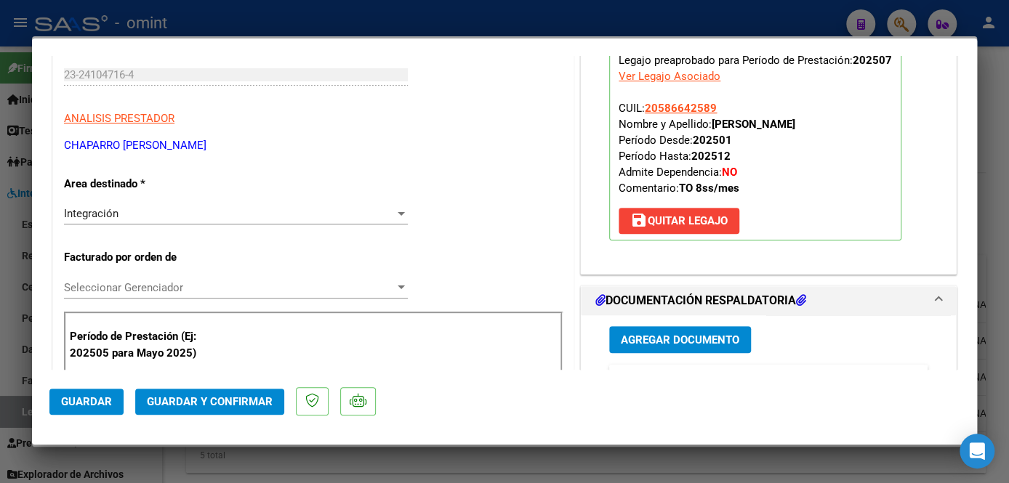
scroll to position [396, 0]
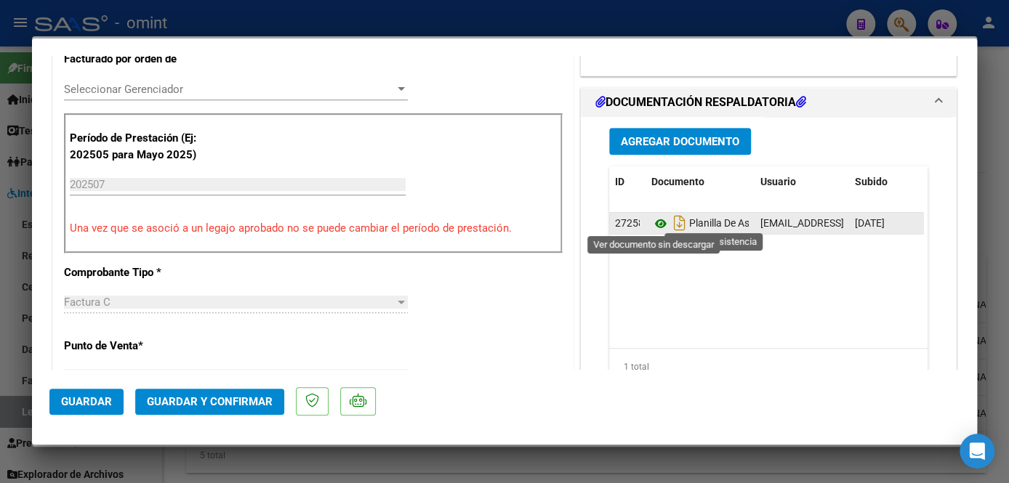
click at [653, 218] on icon at bounding box center [660, 223] width 19 height 17
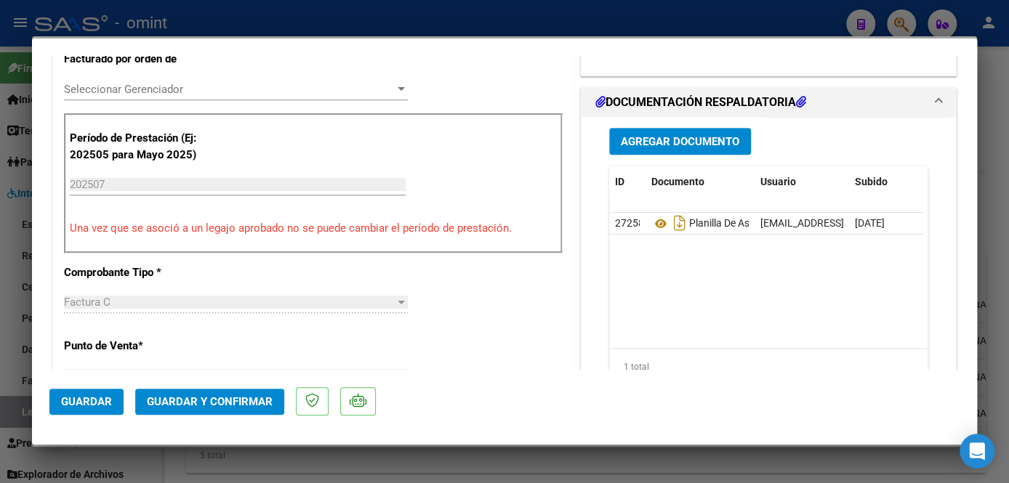
click at [192, 95] on div "Seleccionar Gerenciador Seleccionar Gerenciador" at bounding box center [236, 89] width 344 height 22
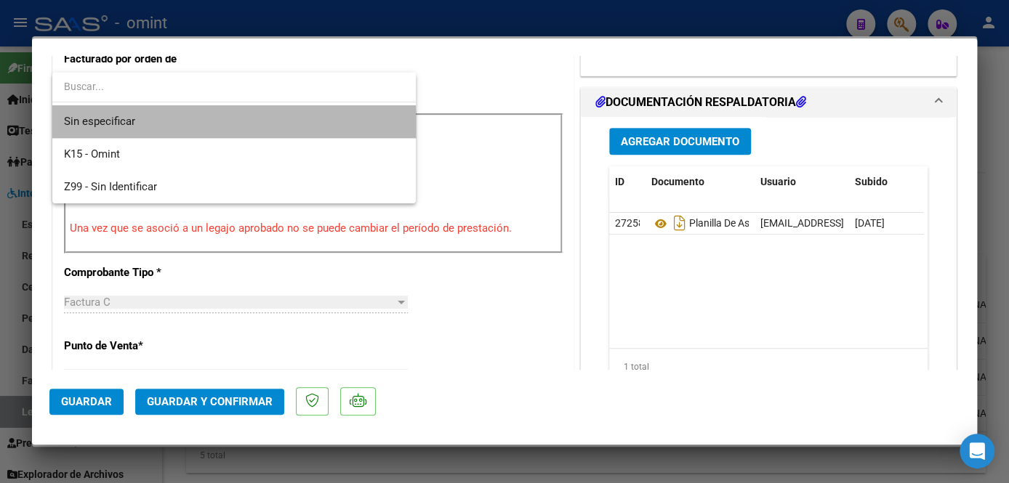
click at [185, 132] on span "Sin especificar" at bounding box center [234, 121] width 340 height 33
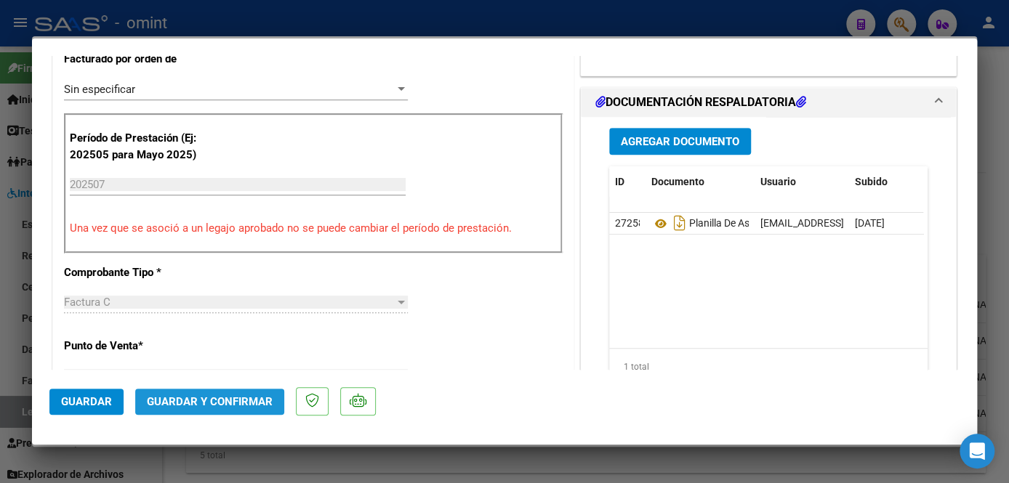
click at [193, 400] on span "Guardar y Confirmar" at bounding box center [210, 401] width 126 height 13
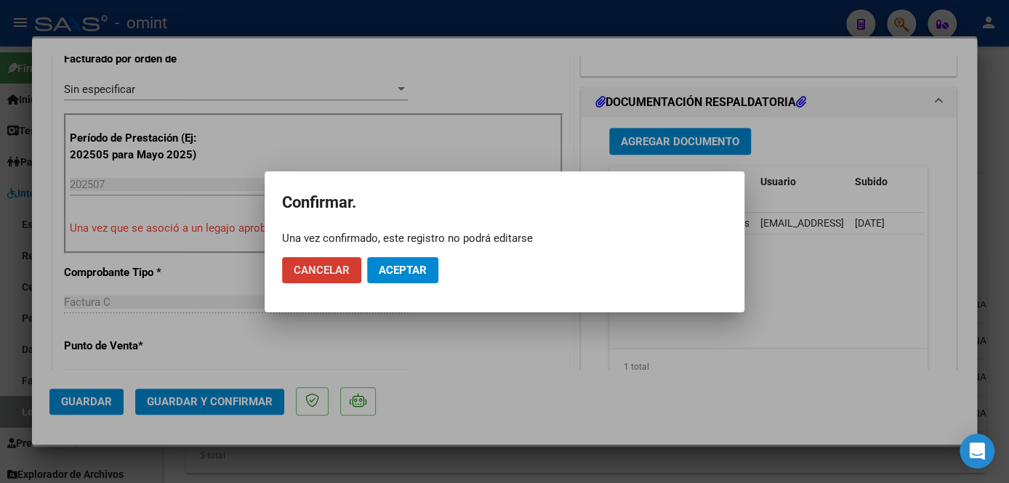
click at [402, 275] on span "Aceptar" at bounding box center [403, 270] width 48 height 13
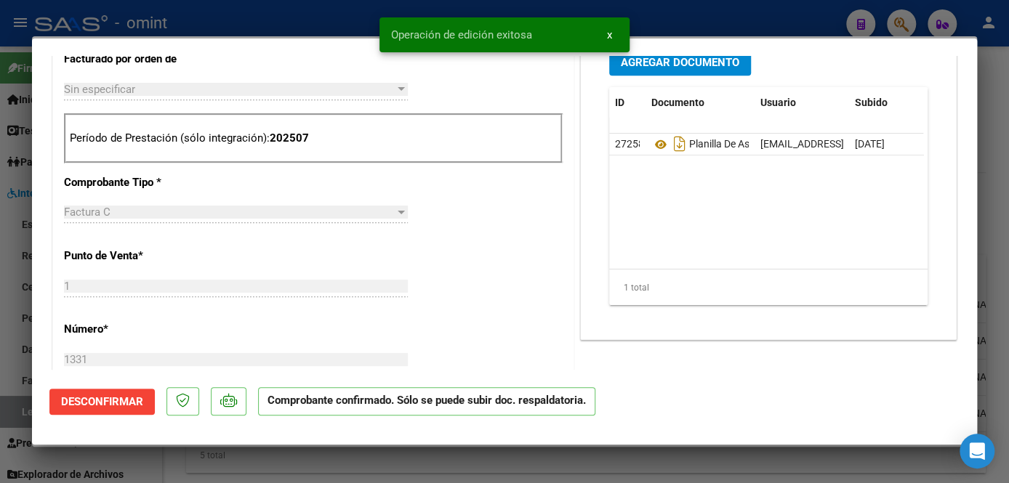
click at [387, 459] on div at bounding box center [504, 241] width 1009 height 483
type input "$ 0,00"
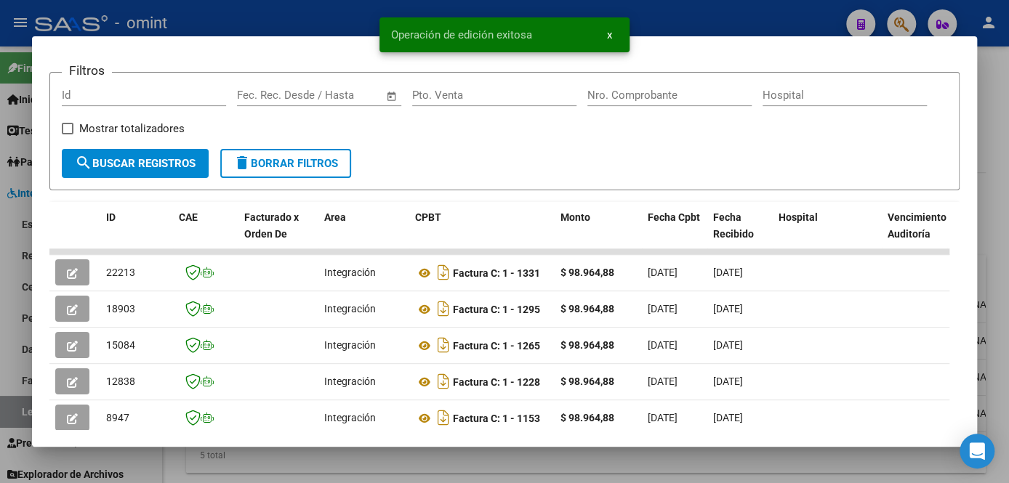
click at [387, 459] on div at bounding box center [504, 241] width 1009 height 483
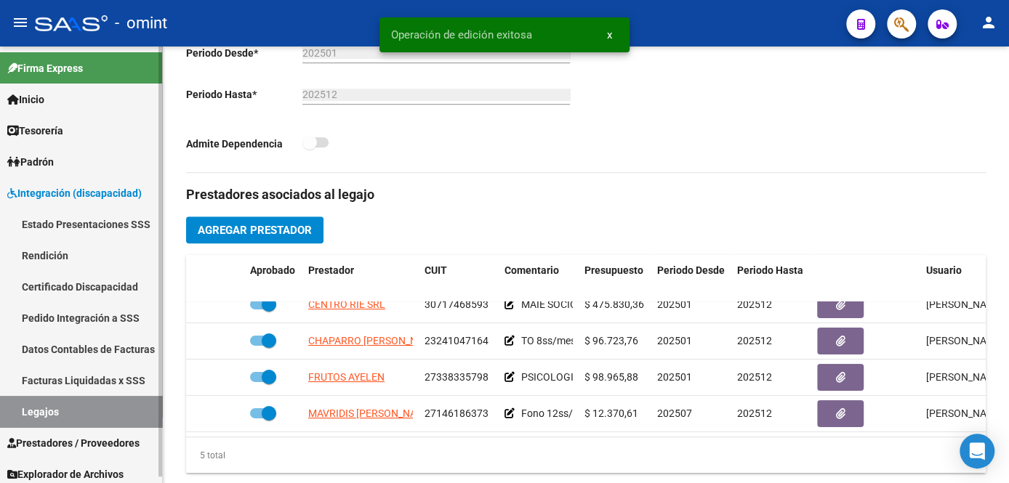
click at [94, 408] on link "Legajos" at bounding box center [81, 411] width 162 height 31
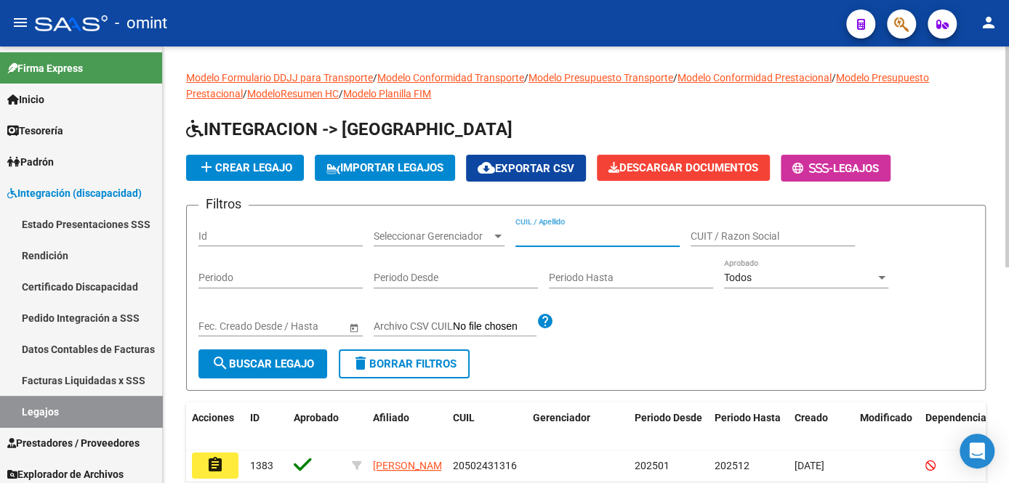
click at [562, 238] on input "CUIL / Apellido" at bounding box center [597, 236] width 164 height 12
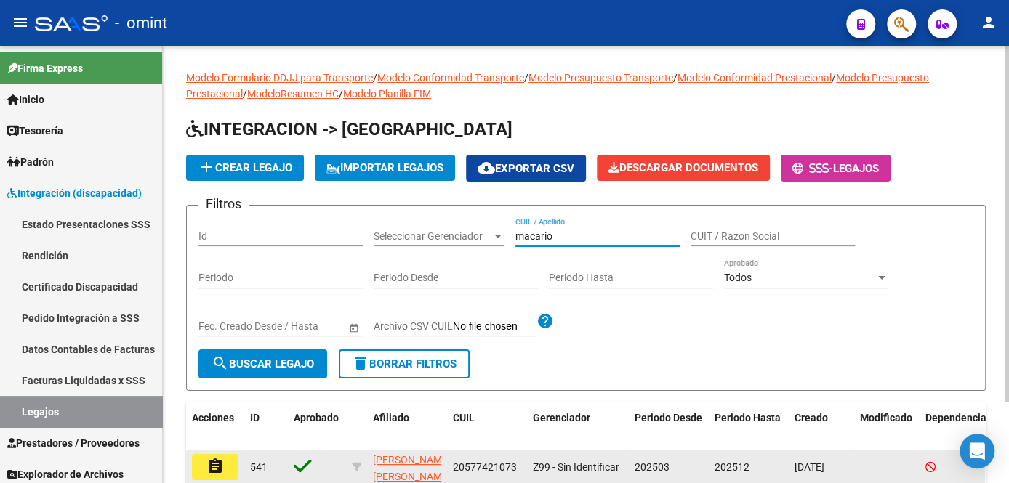
scroll to position [100, 0]
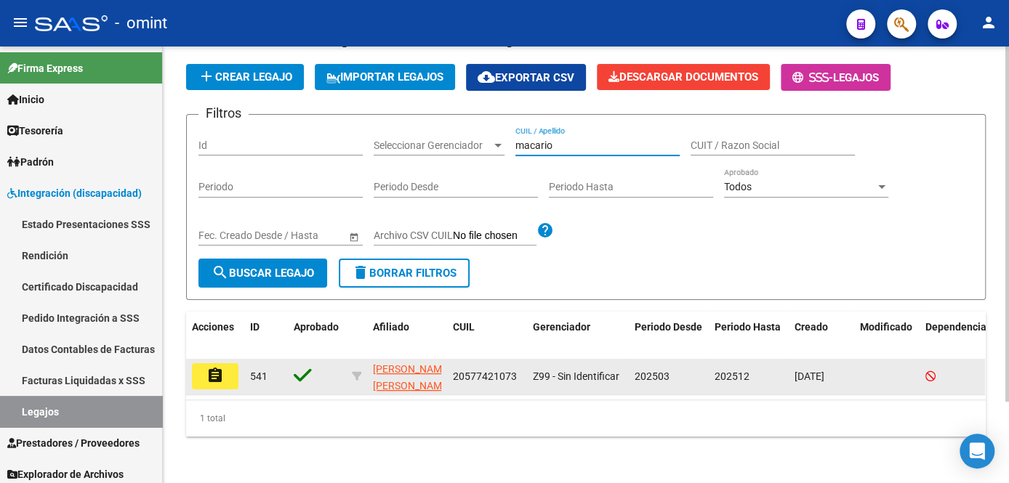
type input "macario"
click at [221, 373] on mat-icon "assignment" at bounding box center [214, 375] width 17 height 17
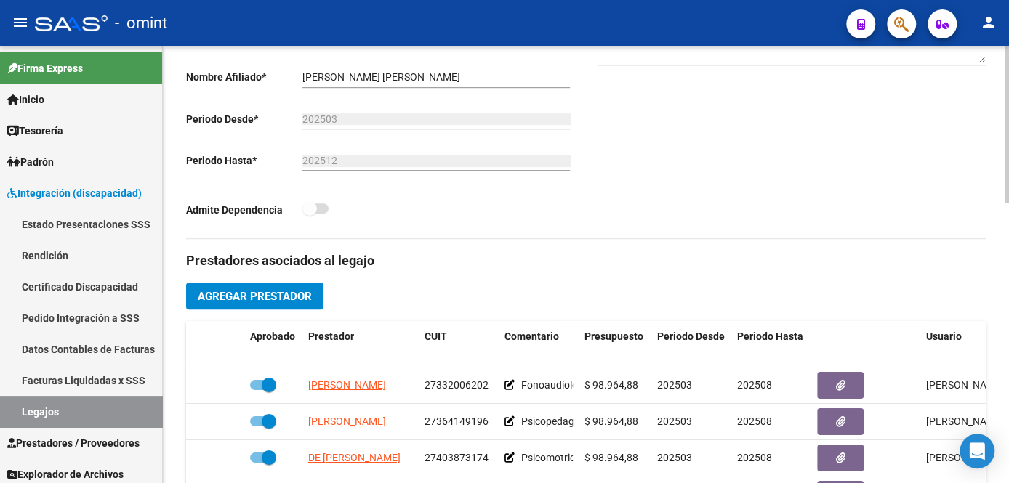
scroll to position [462, 0]
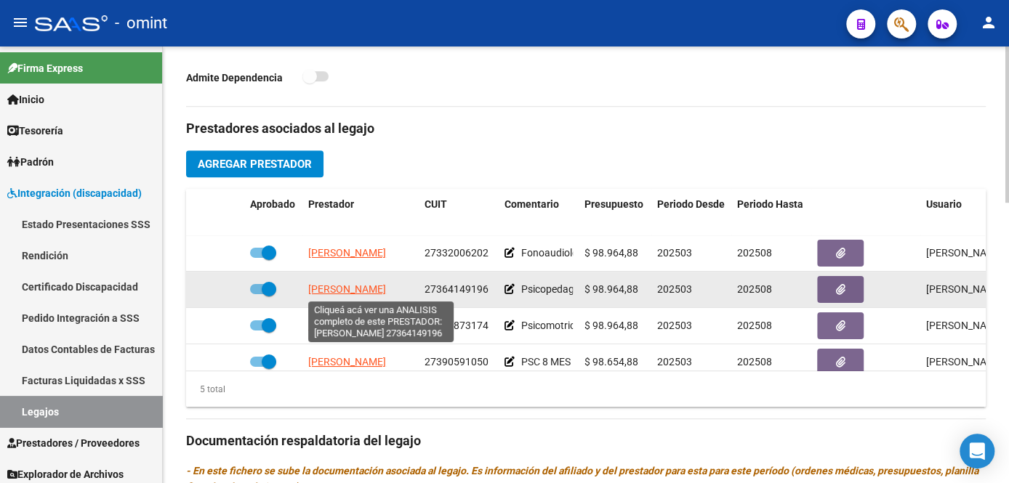
click at [382, 290] on span "[PERSON_NAME]" at bounding box center [347, 289] width 78 height 12
type textarea "27364149196"
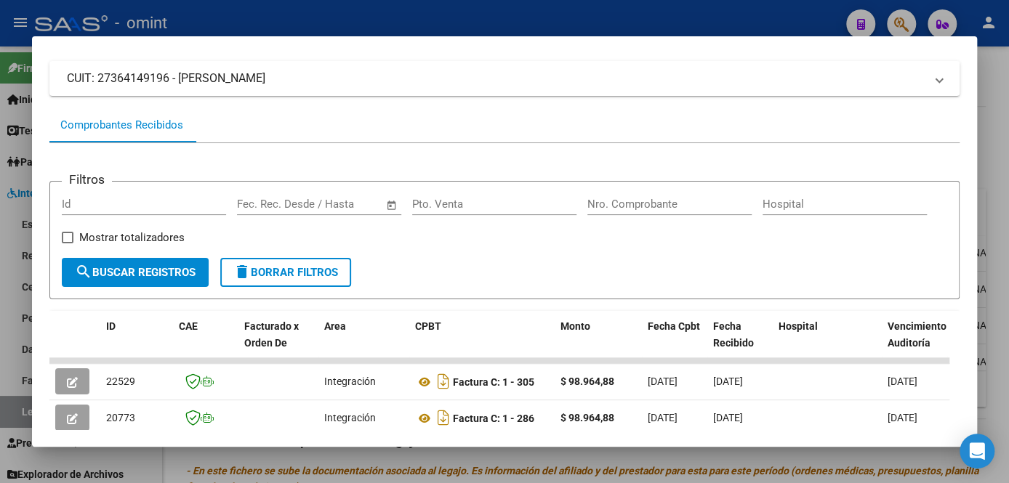
scroll to position [221, 0]
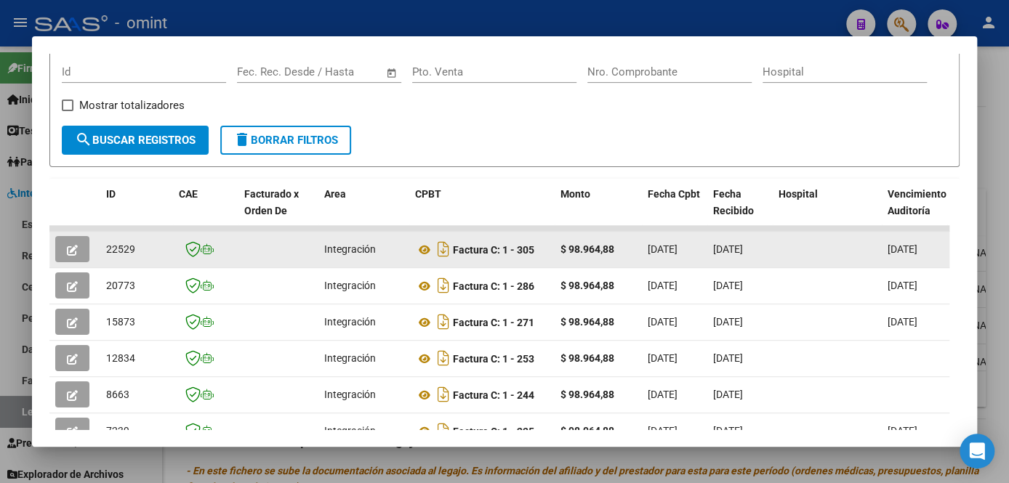
click at [81, 259] on button "button" at bounding box center [72, 249] width 34 height 26
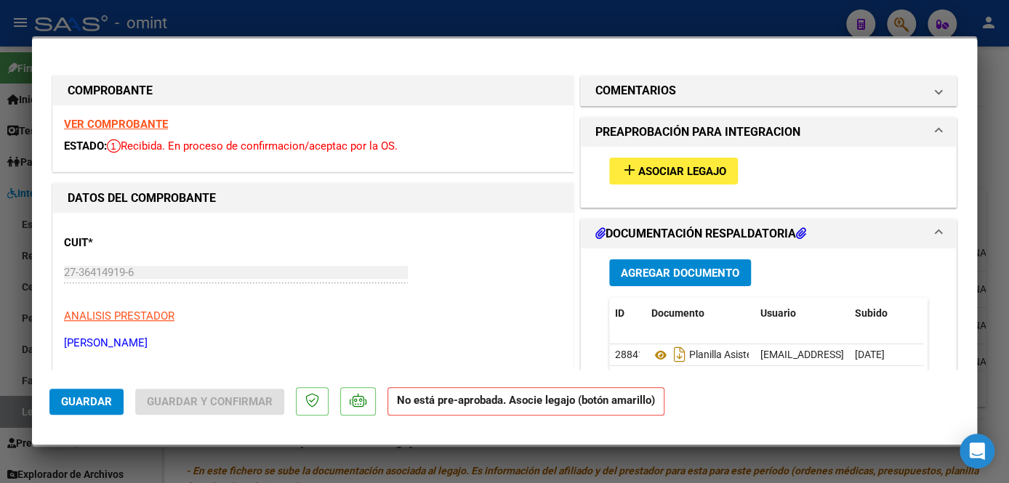
scroll to position [132, 0]
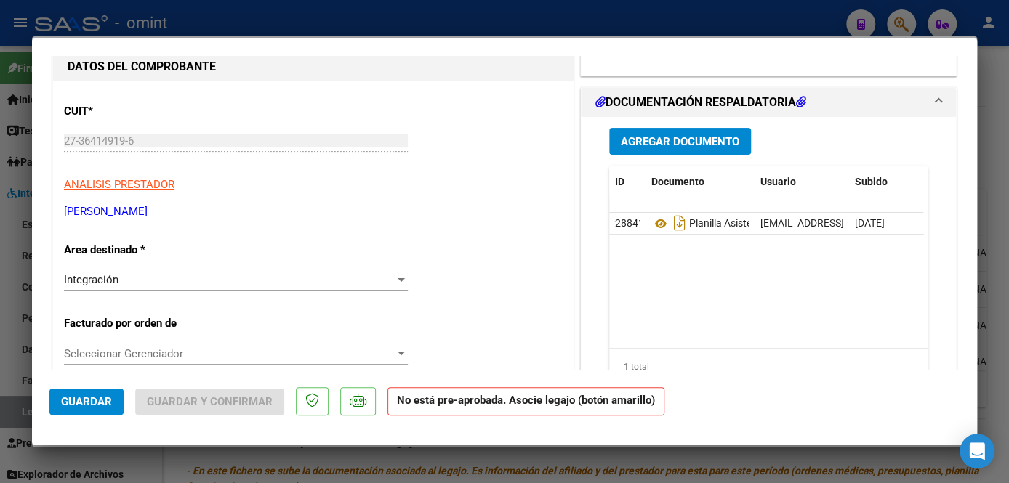
click at [386, 464] on div at bounding box center [504, 241] width 1009 height 483
type input "$ 0,00"
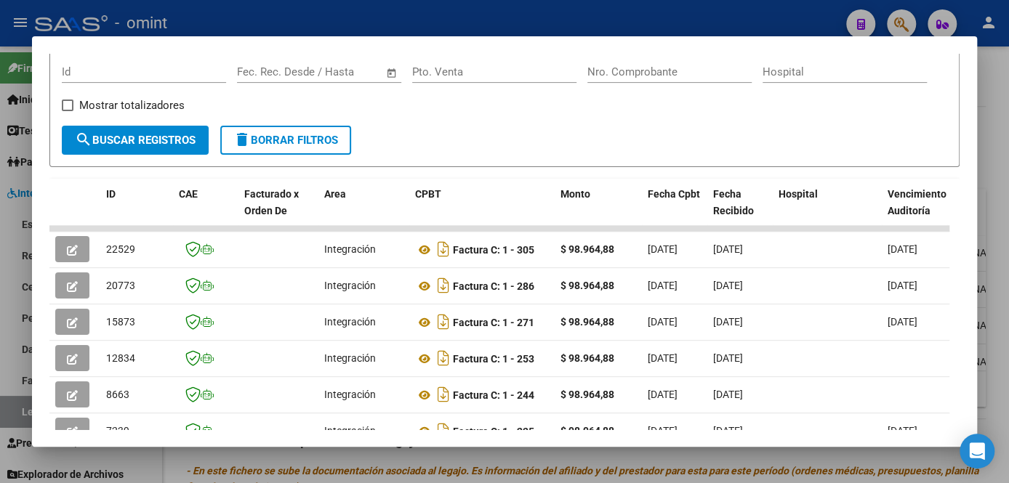
scroll to position [0, 0]
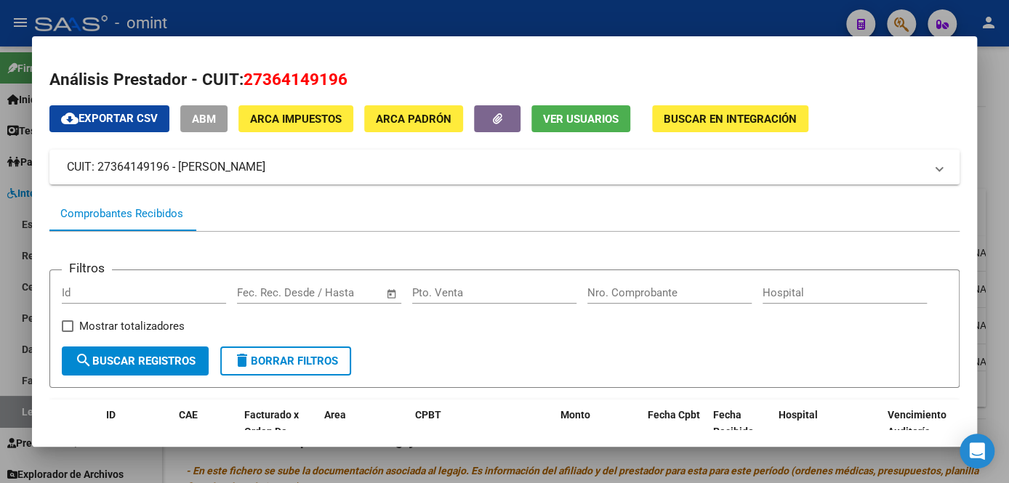
click at [527, 469] on div at bounding box center [504, 241] width 1009 height 483
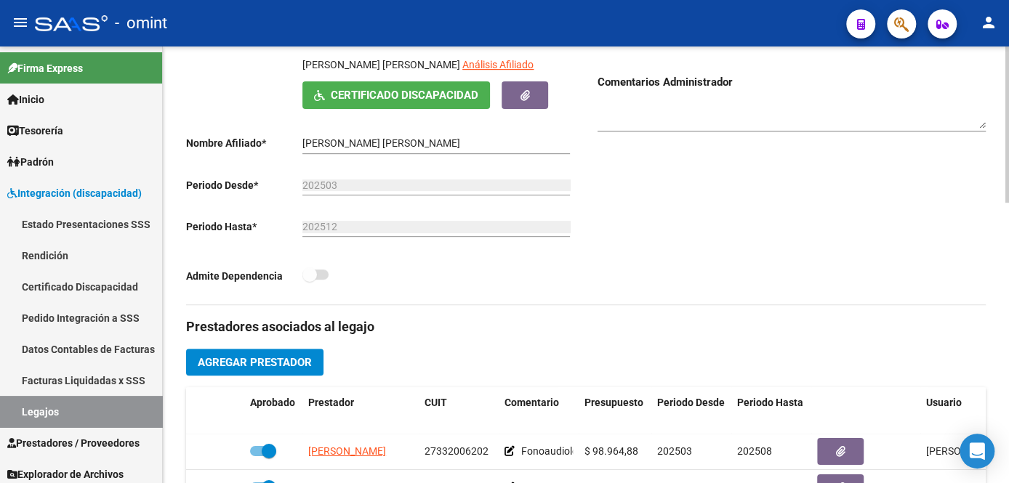
scroll to position [198, 0]
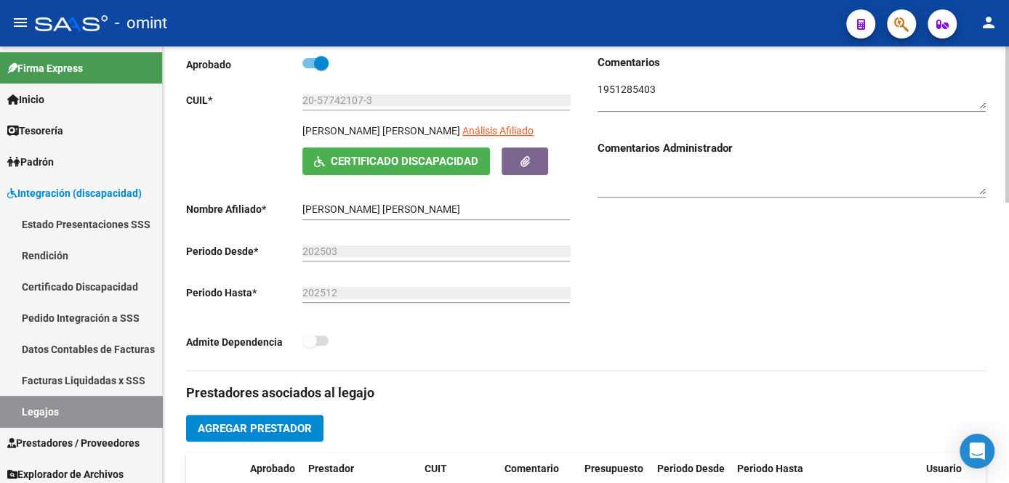
click at [642, 84] on textarea at bounding box center [791, 96] width 388 height 28
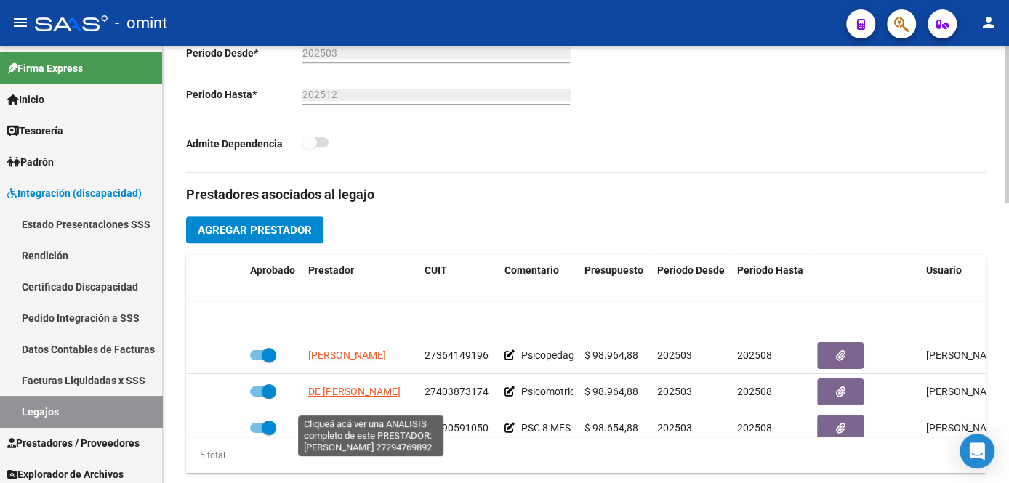
scroll to position [61, 0]
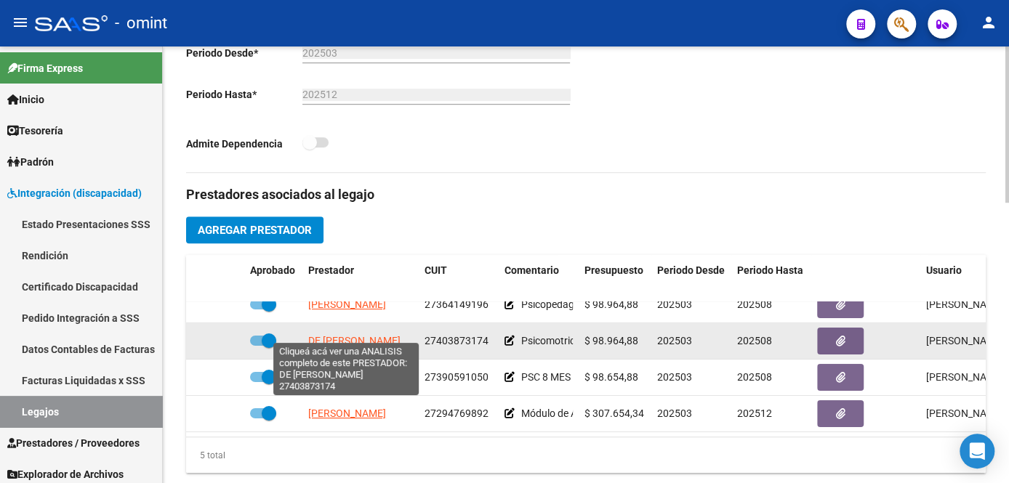
click at [344, 336] on span "DE [PERSON_NAME]" at bounding box center [354, 341] width 92 height 12
type textarea "27403873174"
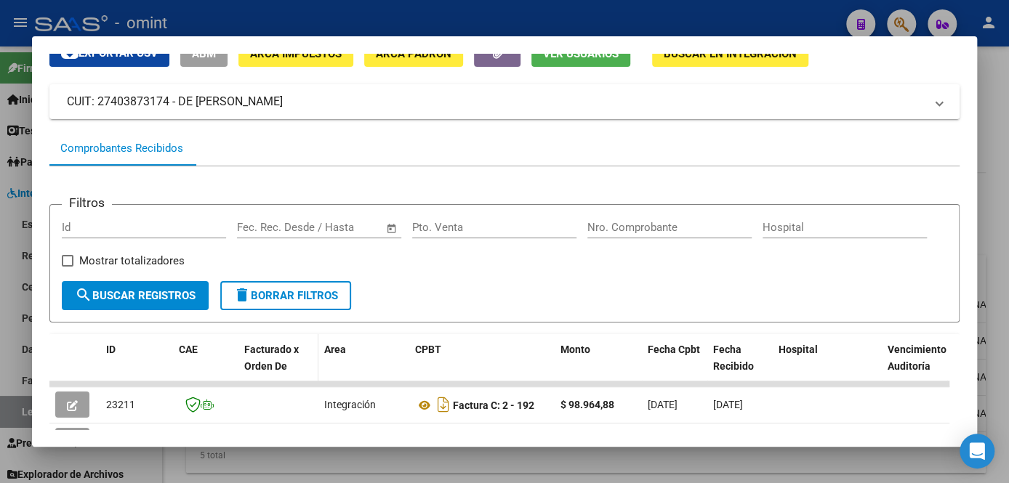
scroll to position [198, 0]
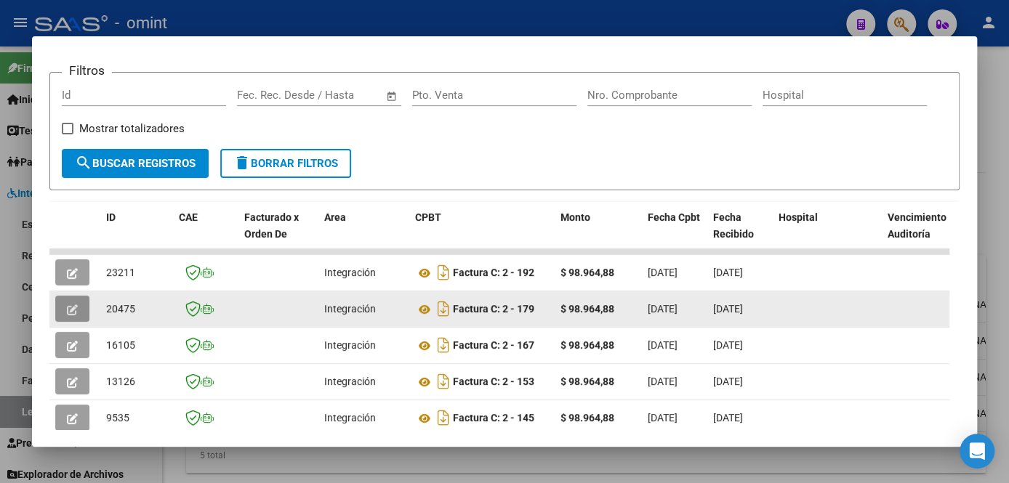
click at [60, 315] on button "button" at bounding box center [72, 309] width 34 height 26
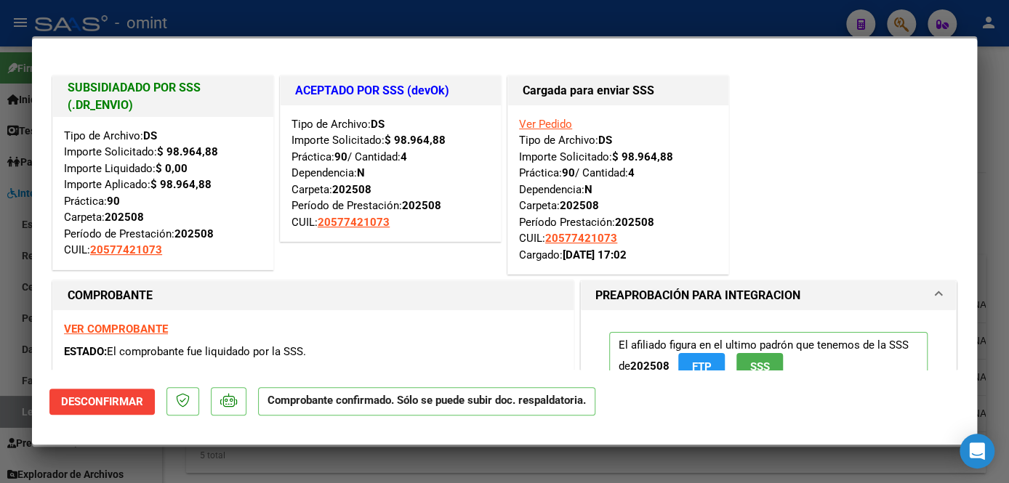
click at [570, 476] on div at bounding box center [504, 241] width 1009 height 483
type input "$ 0,00"
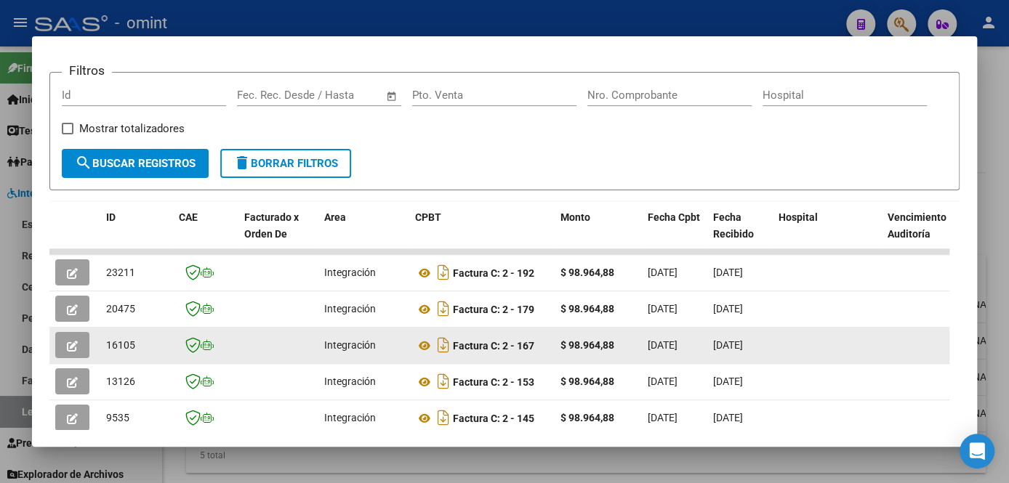
click at [67, 350] on icon "button" at bounding box center [72, 346] width 11 height 11
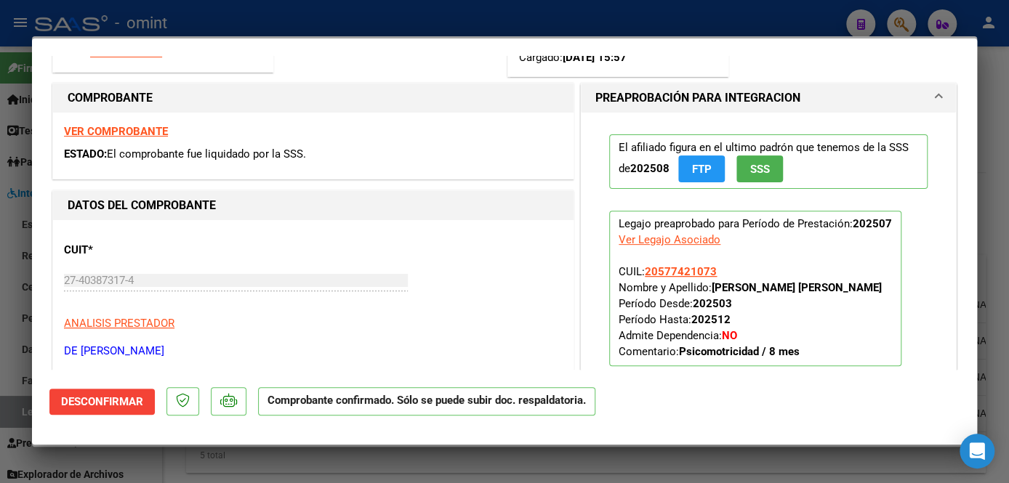
scroll to position [330, 0]
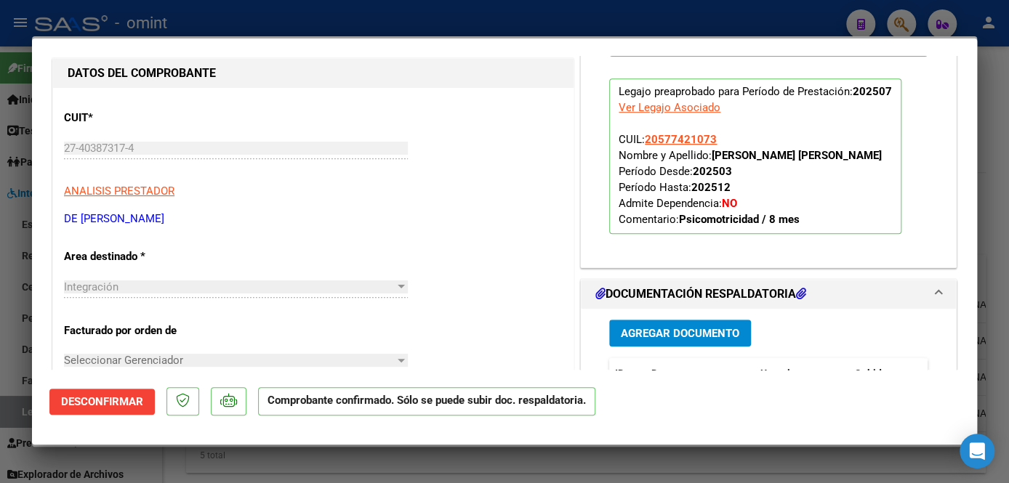
click at [331, 458] on div at bounding box center [504, 241] width 1009 height 483
type input "$ 0,00"
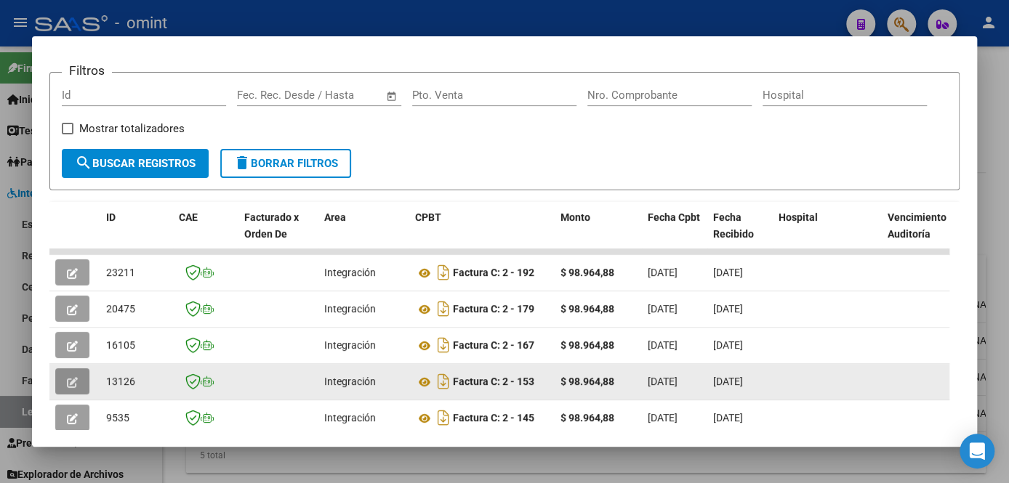
click at [78, 385] on button "button" at bounding box center [72, 381] width 34 height 26
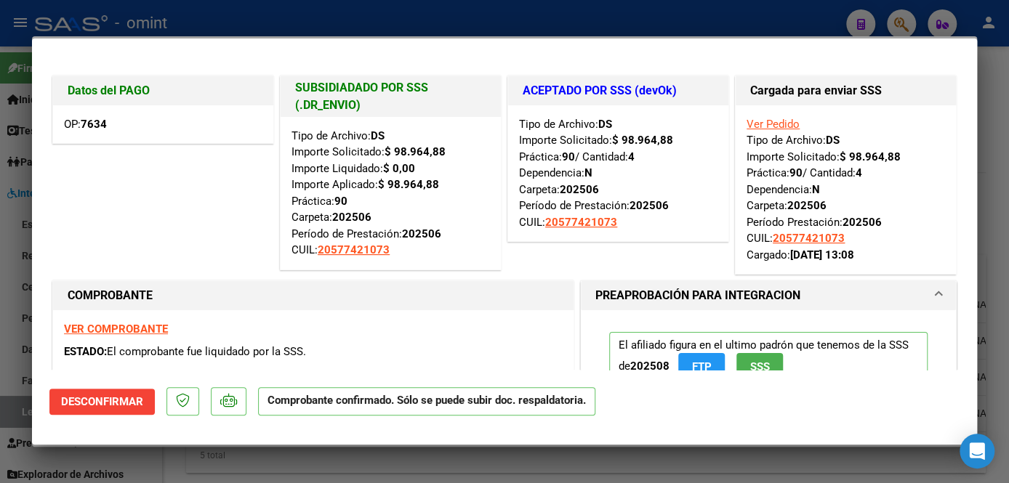
click at [344, 464] on div at bounding box center [504, 241] width 1009 height 483
type input "$ 0,00"
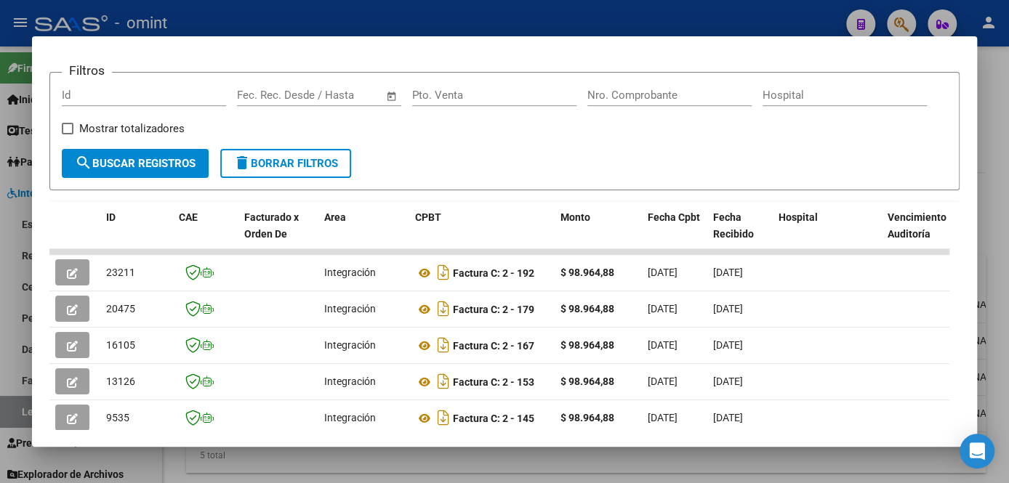
click at [344, 464] on div at bounding box center [504, 241] width 1009 height 483
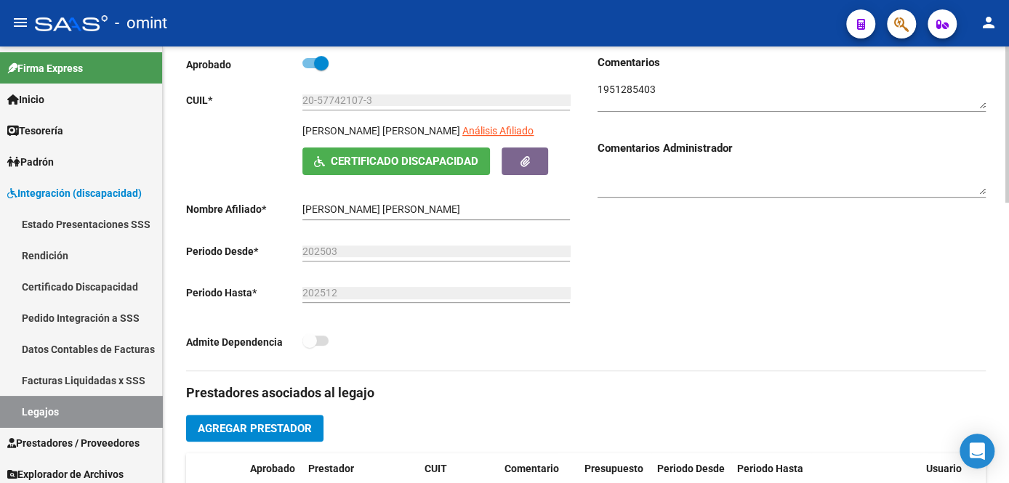
scroll to position [132, 0]
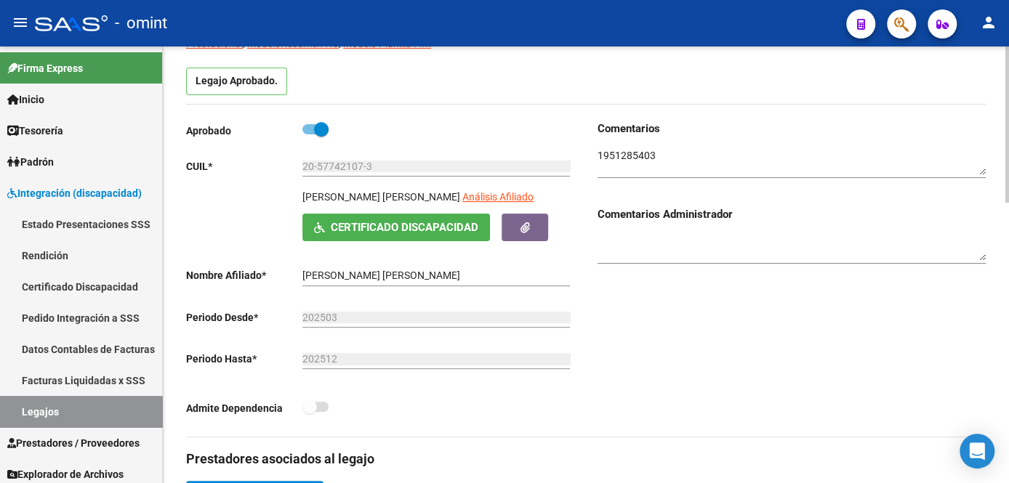
click at [631, 153] on textarea at bounding box center [791, 162] width 388 height 28
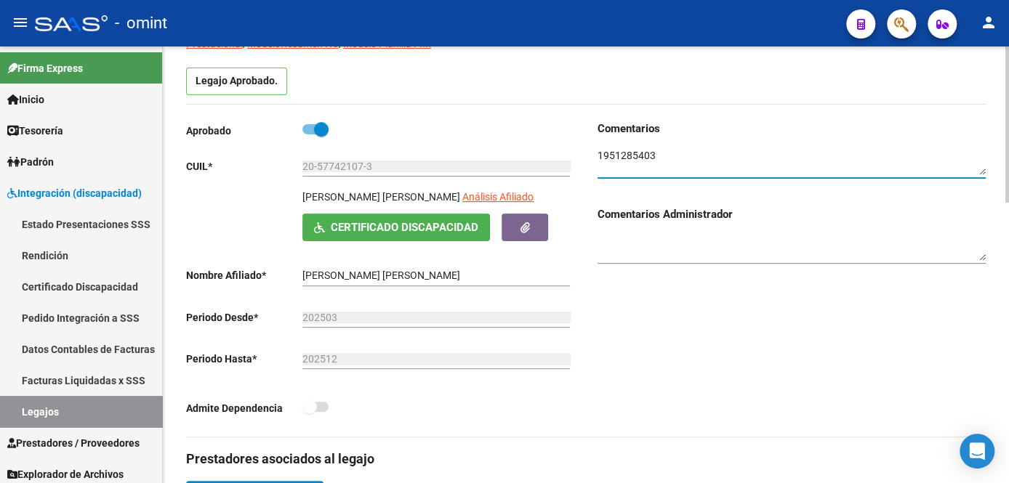
click at [632, 153] on textarea at bounding box center [791, 162] width 388 height 28
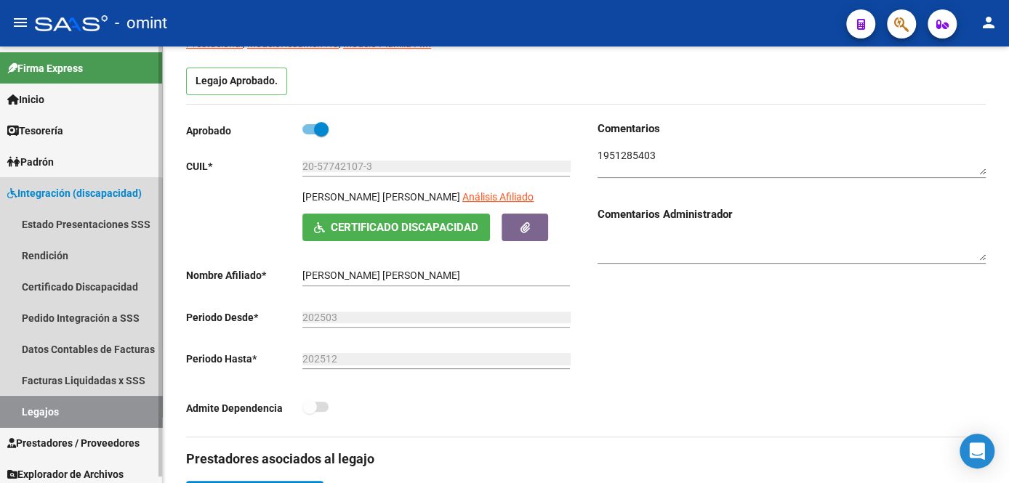
click at [79, 415] on link "Legajos" at bounding box center [81, 411] width 162 height 31
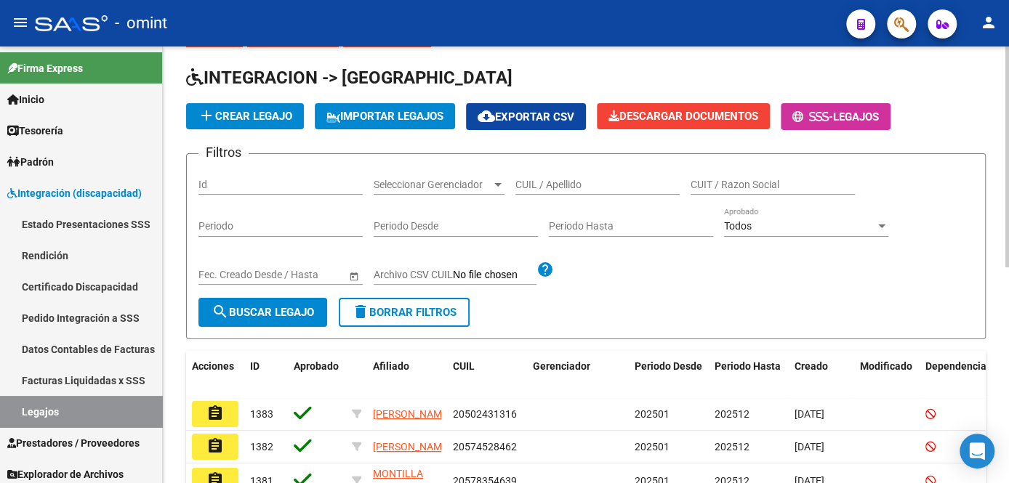
scroll to position [132, 0]
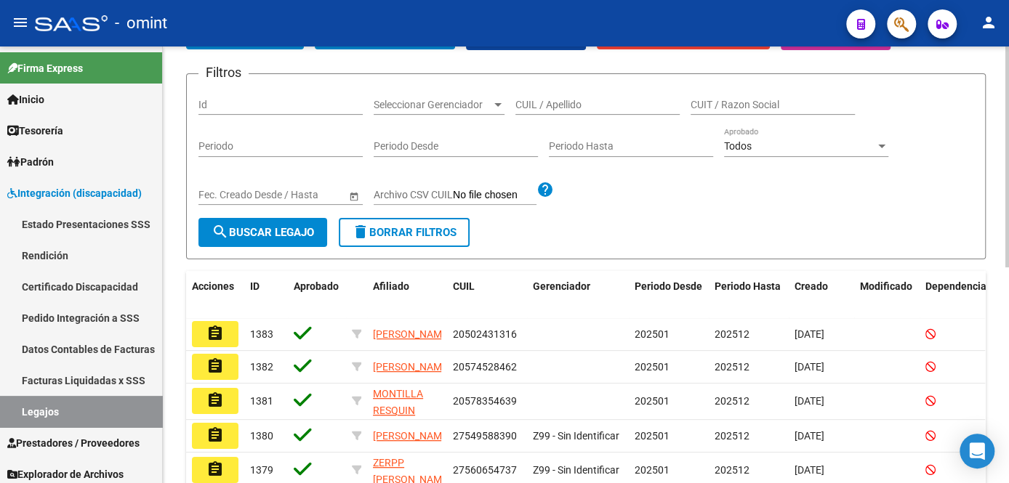
click at [576, 104] on input "CUIL / Apellido" at bounding box center [597, 105] width 164 height 12
type input "makar"
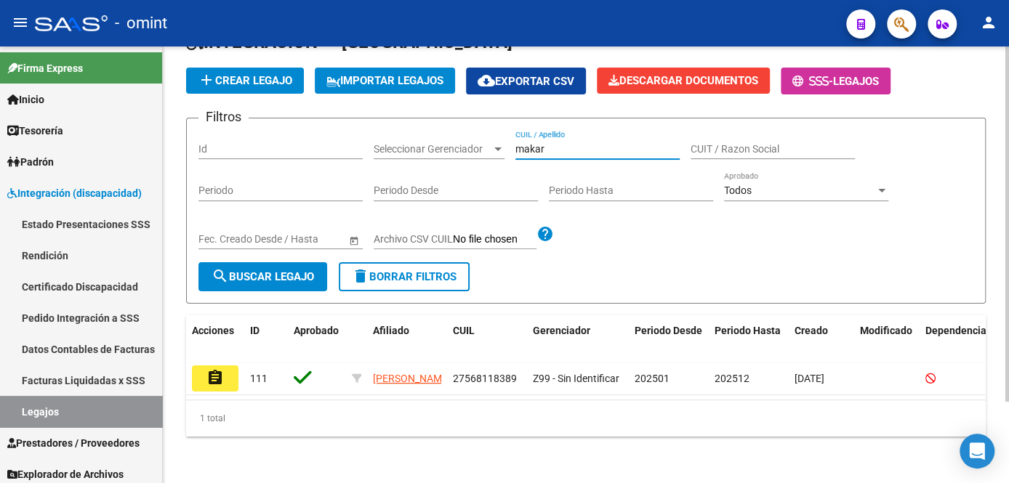
scroll to position [100, 0]
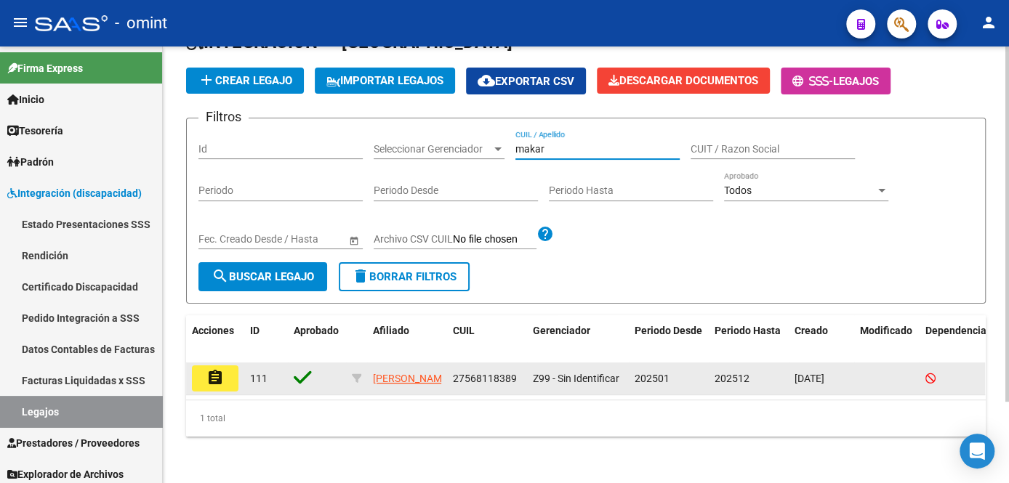
click at [211, 369] on mat-icon "assignment" at bounding box center [214, 377] width 17 height 17
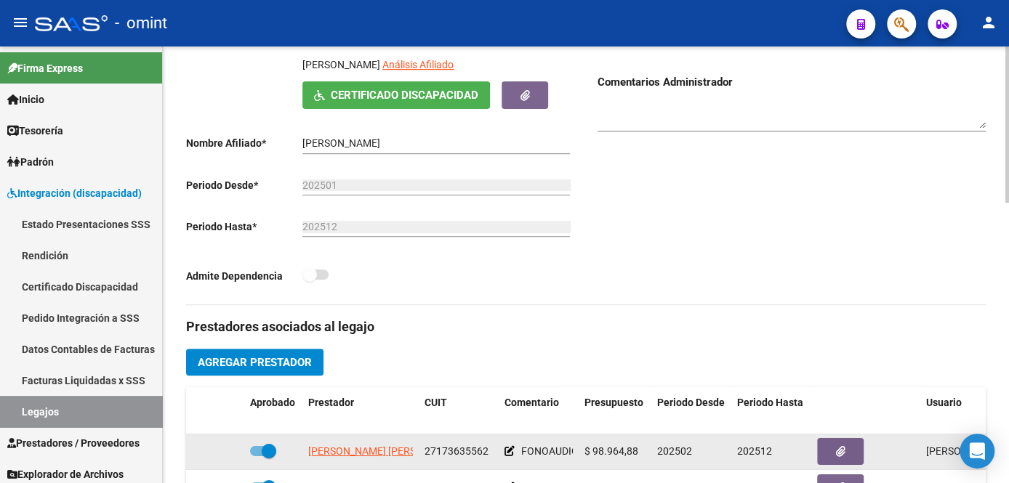
scroll to position [330, 0]
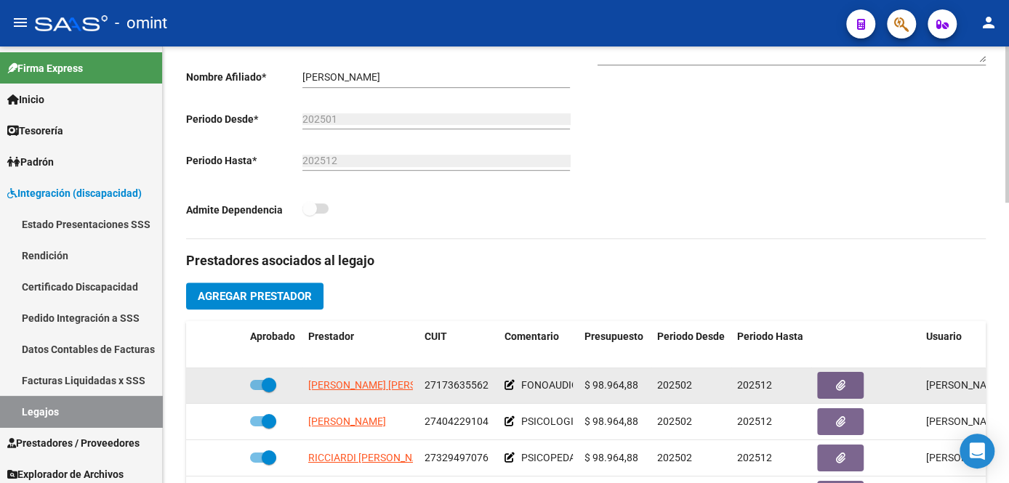
click at [440, 378] on div "27173635562" at bounding box center [458, 385] width 68 height 17
click at [440, 382] on span "27173635562" at bounding box center [456, 385] width 64 height 12
copy span "27173635562"
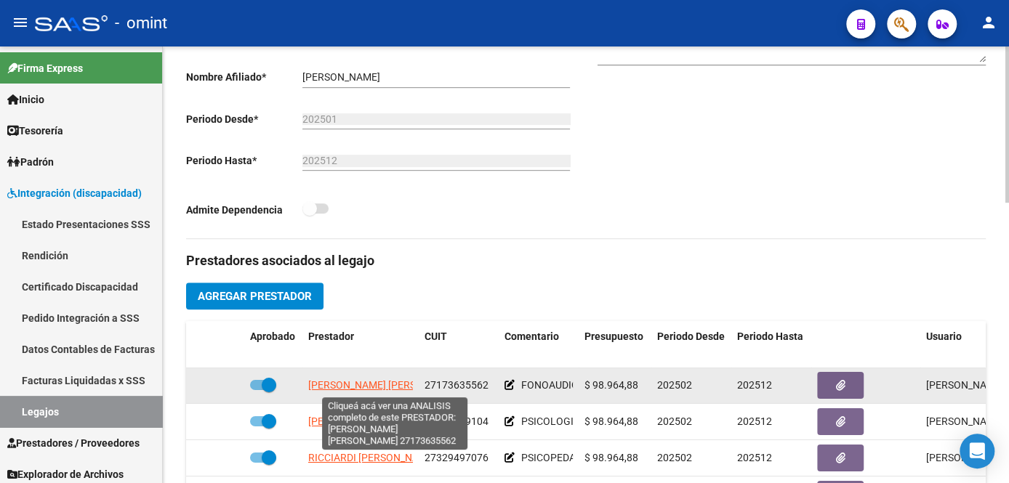
click at [382, 387] on span "[PERSON_NAME] [PERSON_NAME]" at bounding box center [387, 385] width 158 height 12
type textarea "27173635562"
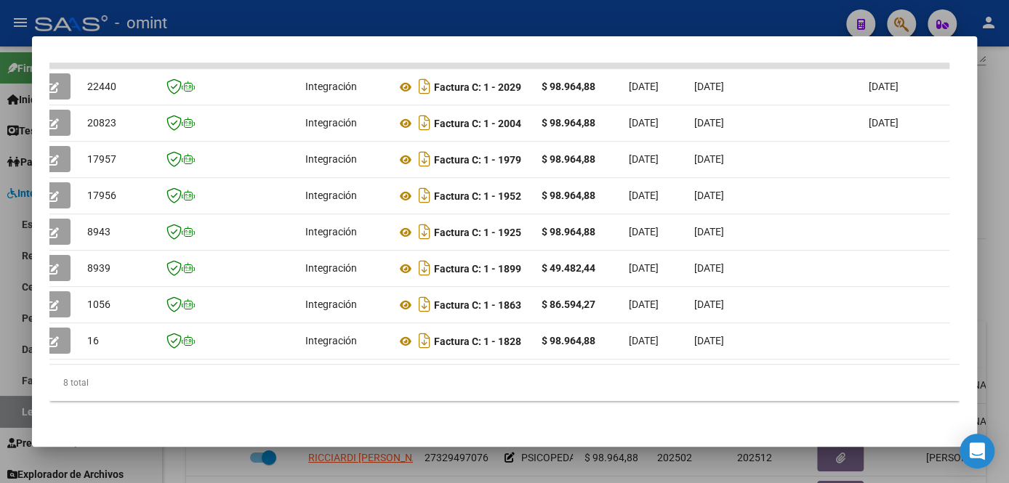
scroll to position [0, 0]
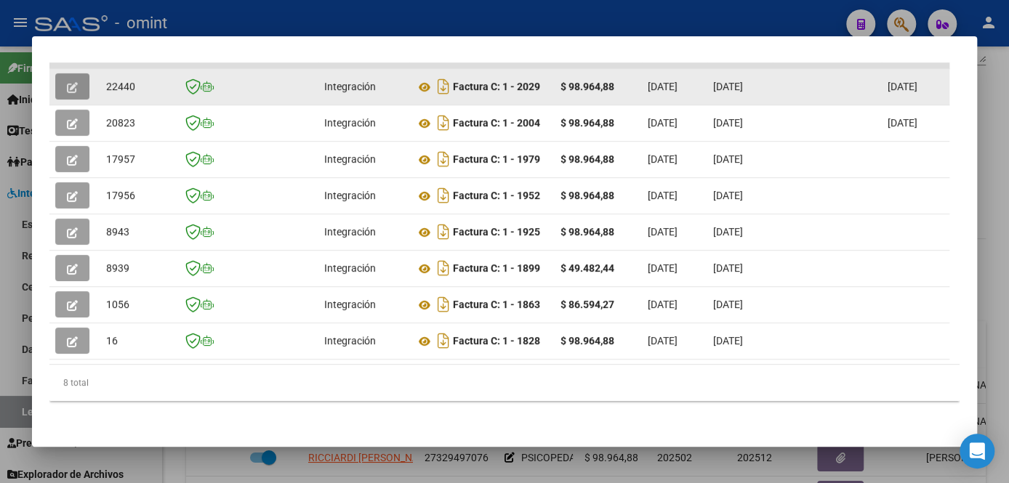
click at [68, 82] on icon "button" at bounding box center [72, 87] width 11 height 11
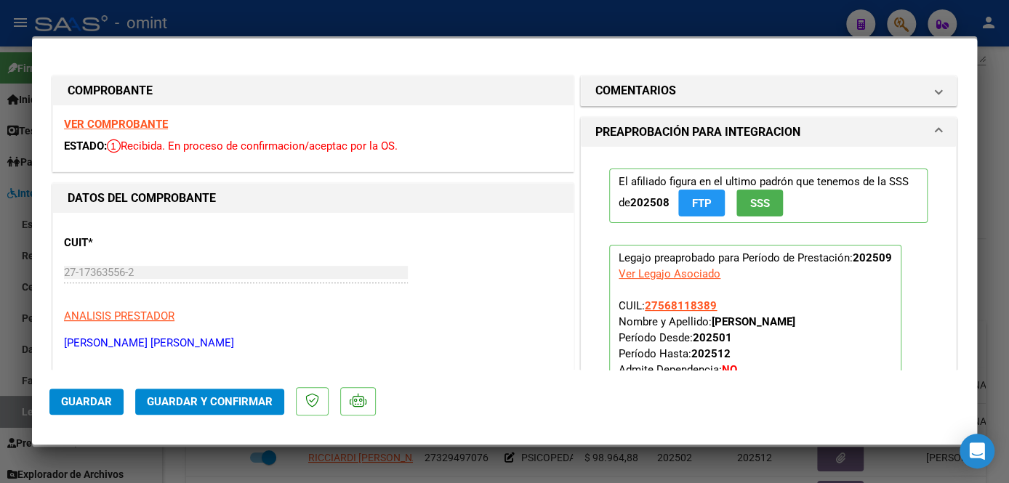
click at [140, 126] on strong "VER COMPROBANTE" at bounding box center [116, 124] width 104 height 13
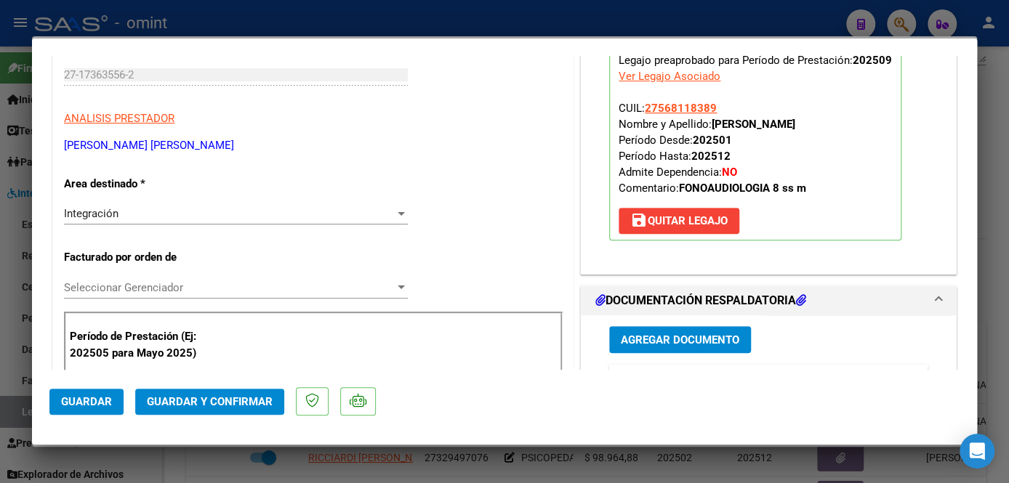
scroll to position [462, 0]
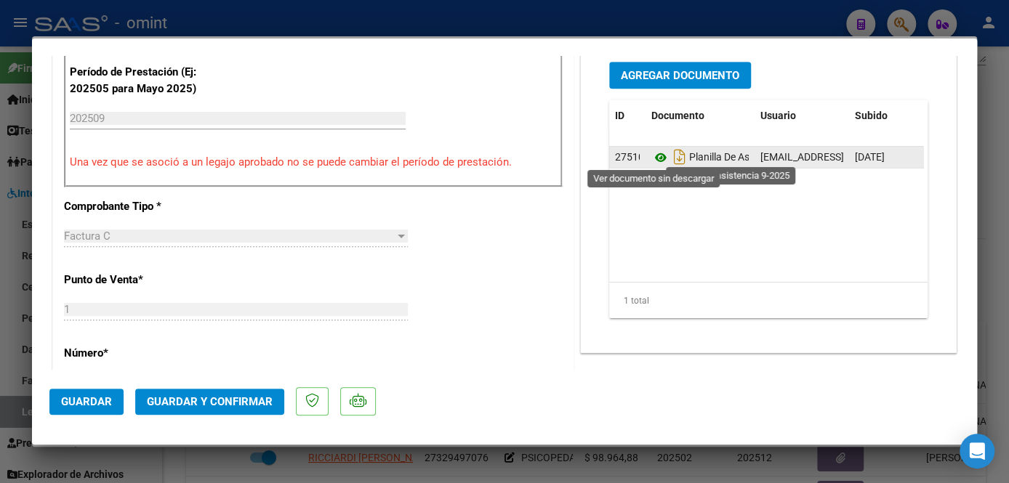
click at [656, 154] on icon at bounding box center [660, 157] width 19 height 17
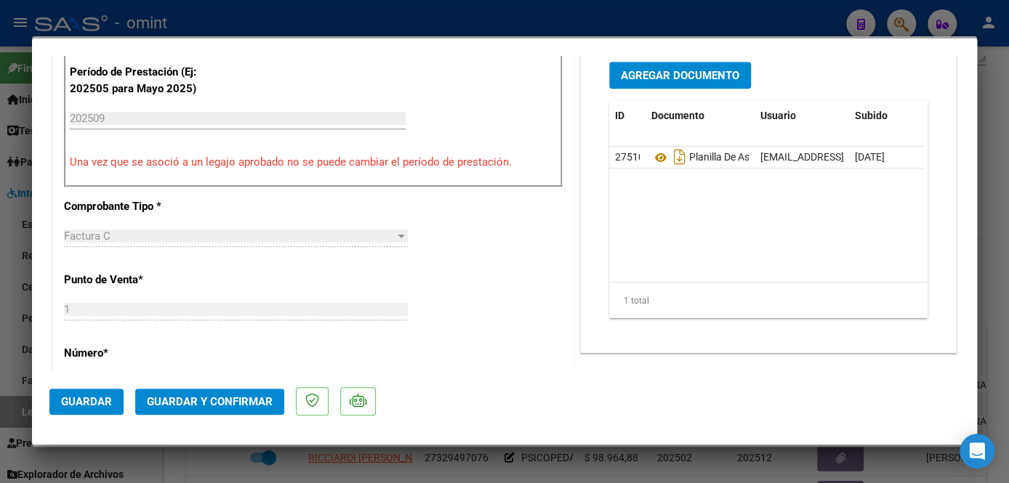
scroll to position [330, 0]
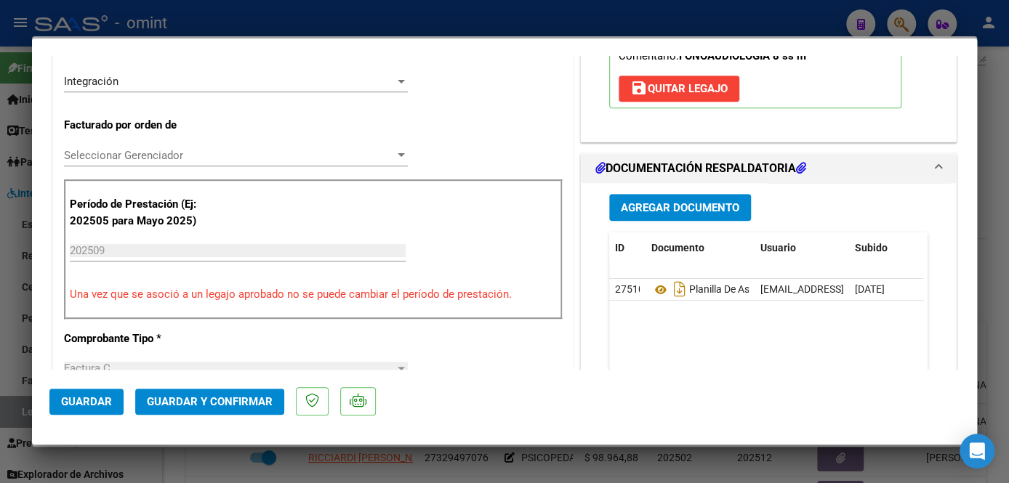
click at [156, 155] on span "Seleccionar Gerenciador" at bounding box center [229, 155] width 331 height 13
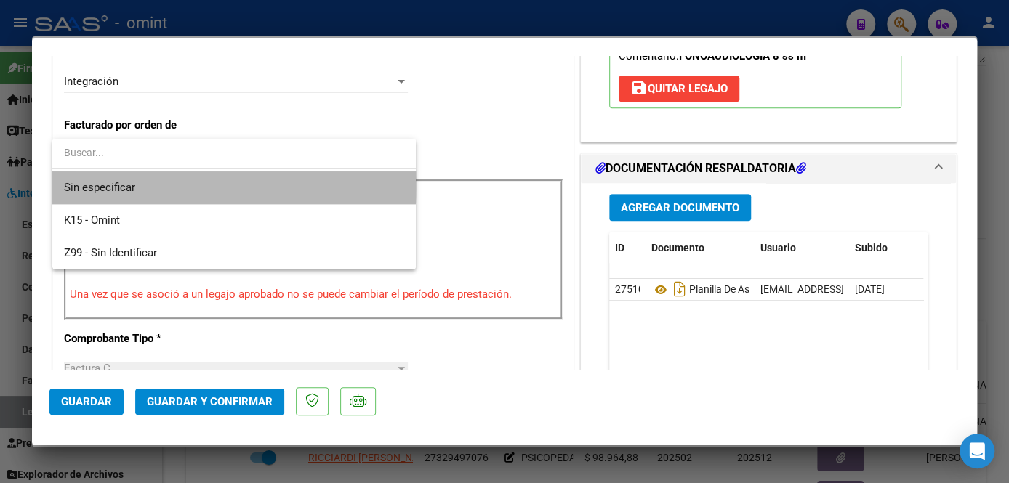
click at [153, 184] on span "Sin especificar" at bounding box center [234, 188] width 340 height 33
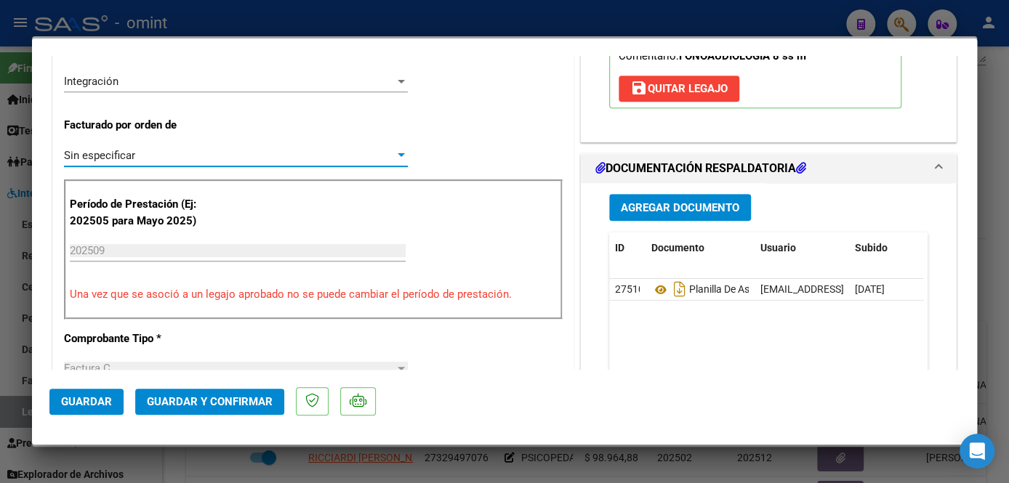
click at [217, 405] on span "Guardar y Confirmar" at bounding box center [210, 401] width 126 height 13
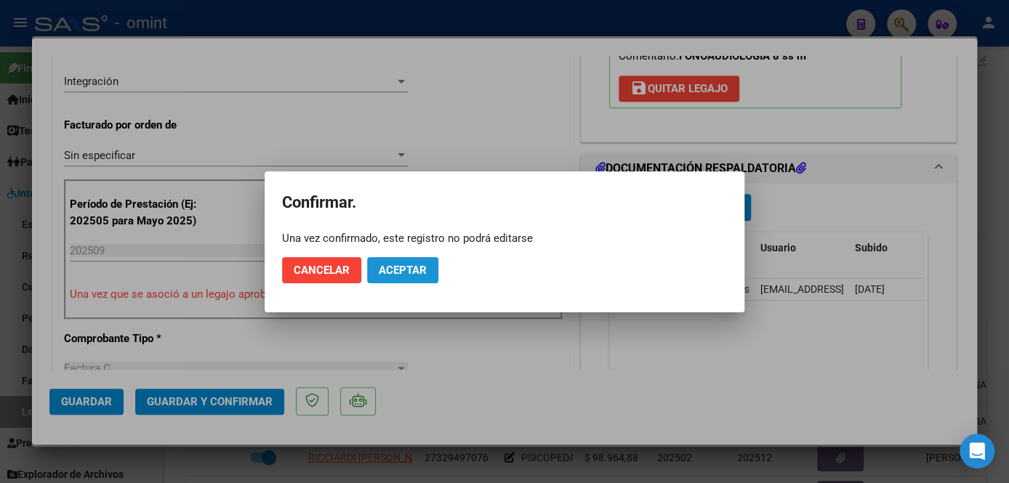
click at [420, 273] on span "Aceptar" at bounding box center [403, 270] width 48 height 13
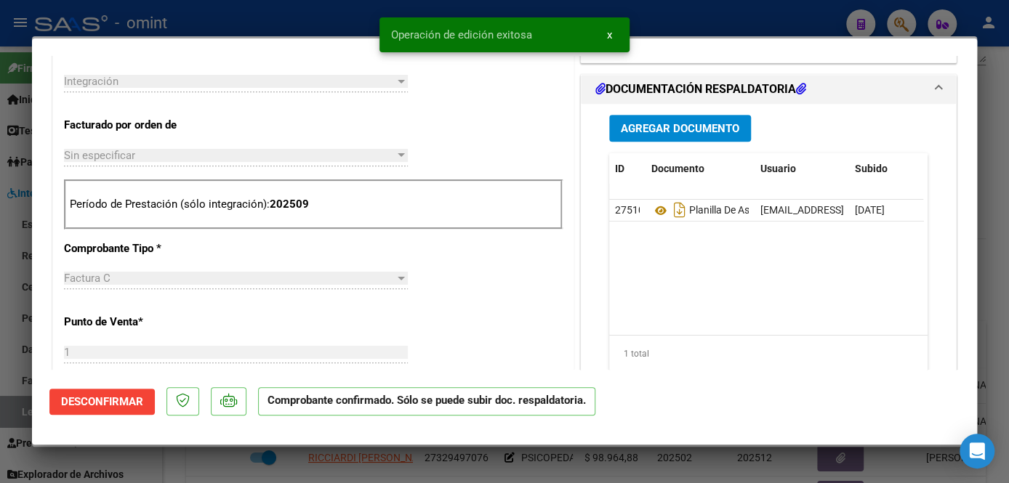
click at [282, 9] on div at bounding box center [504, 241] width 1009 height 483
type input "$ 0,00"
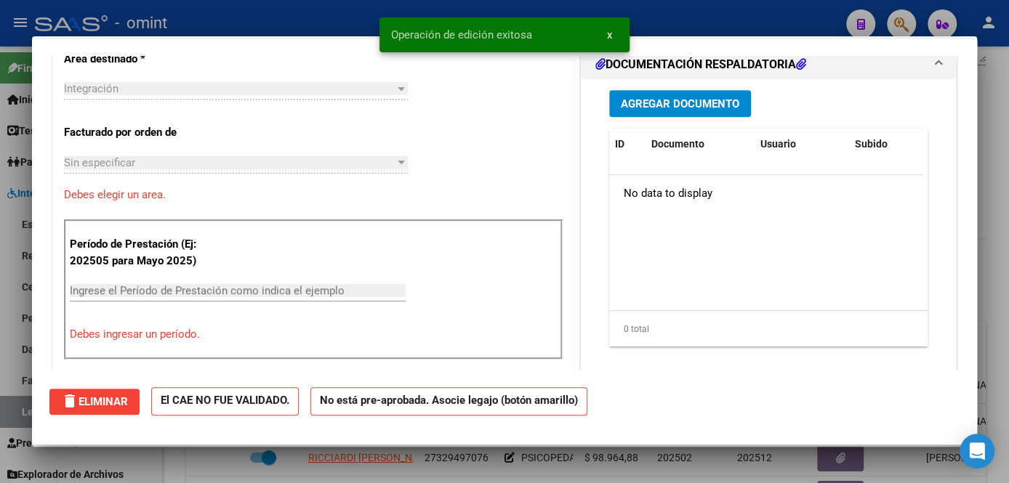
scroll to position [0, 0]
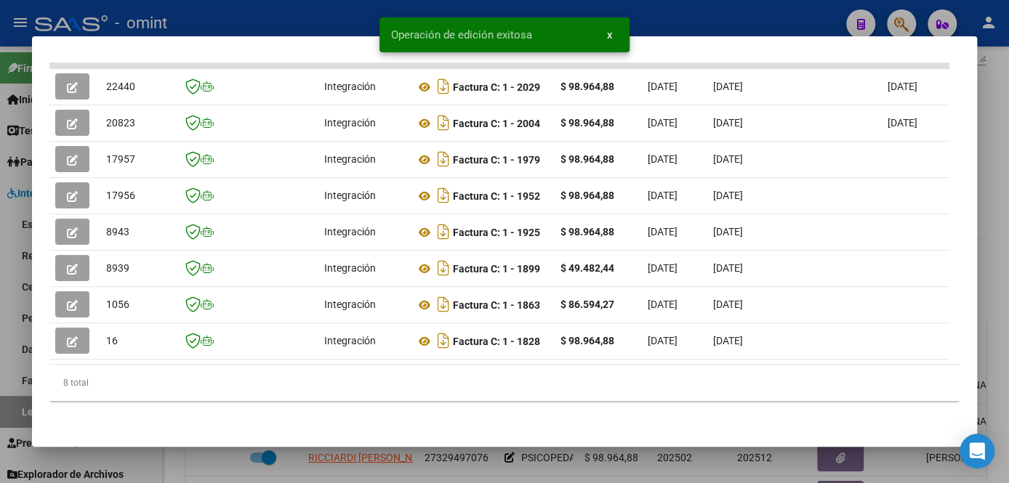
click at [273, 16] on div at bounding box center [504, 241] width 1009 height 483
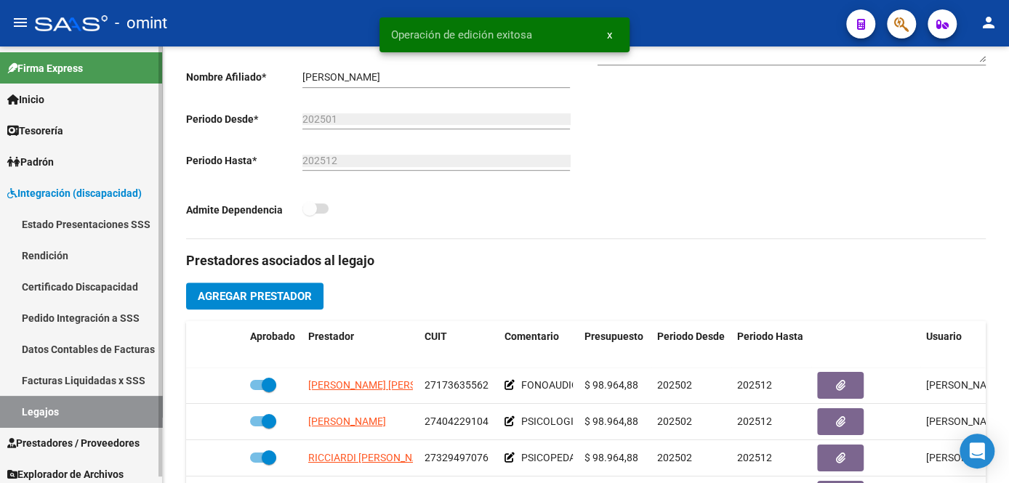
click at [49, 414] on link "Legajos" at bounding box center [81, 411] width 162 height 31
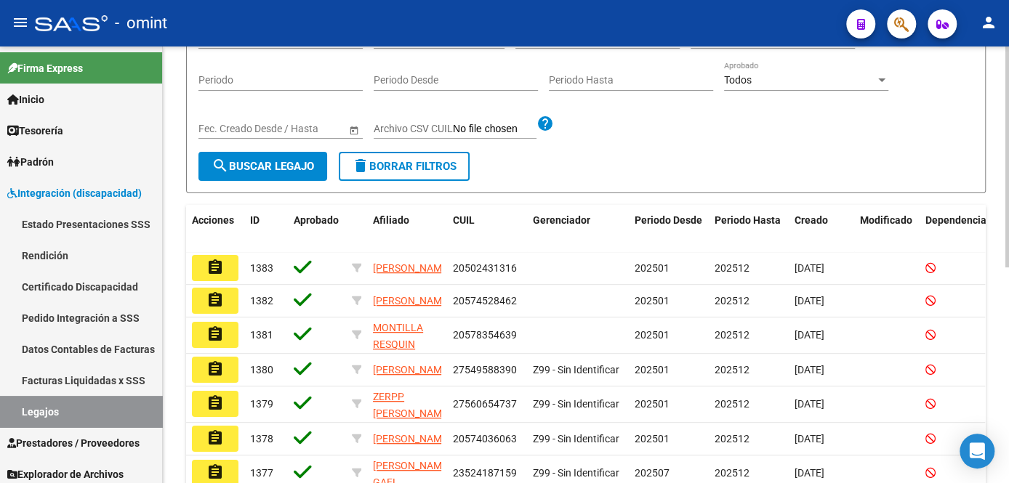
scroll to position [132, 0]
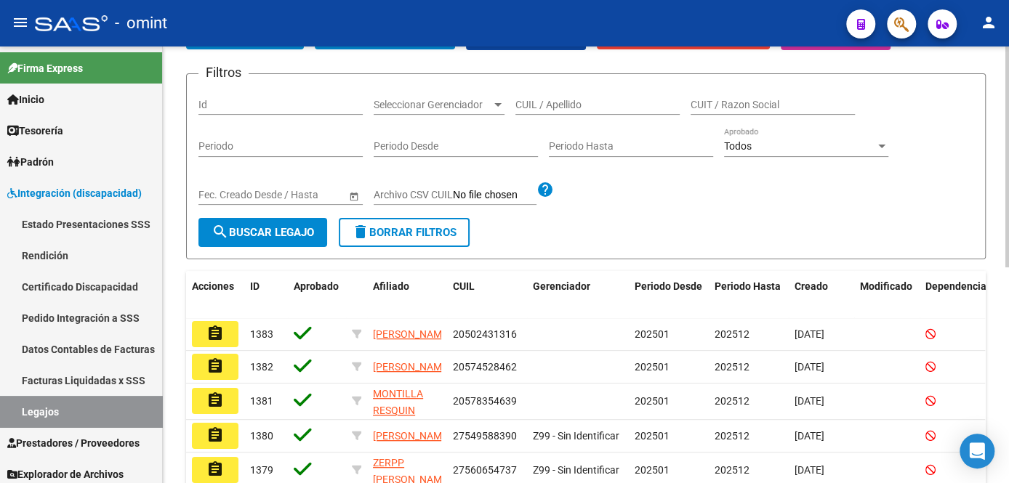
click at [568, 102] on input "CUIL / Apellido" at bounding box center [597, 105] width 164 height 12
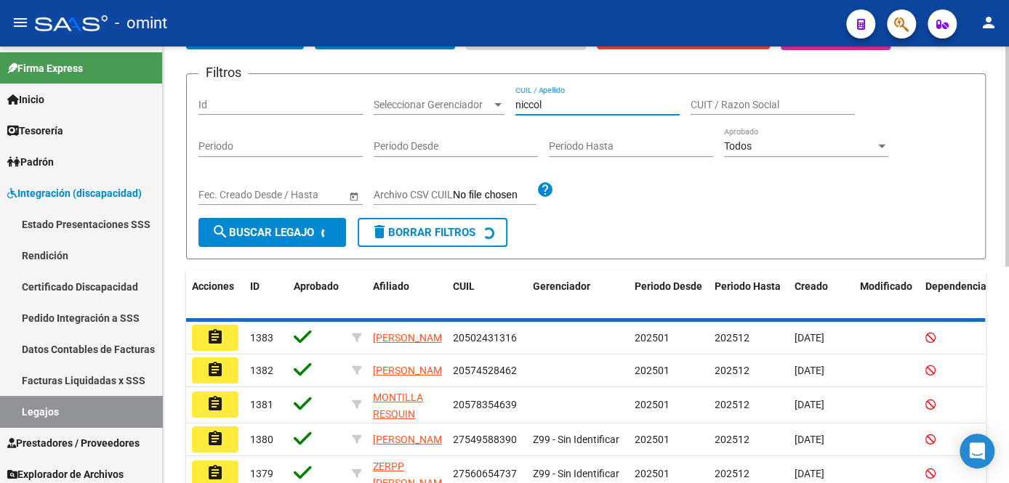
scroll to position [100, 0]
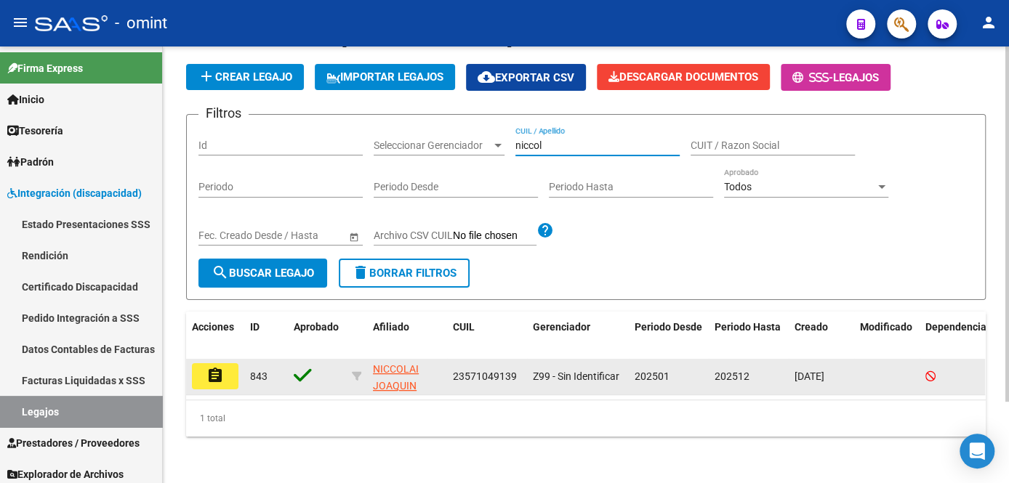
type input "niccol"
click at [211, 367] on mat-icon "assignment" at bounding box center [214, 375] width 17 height 17
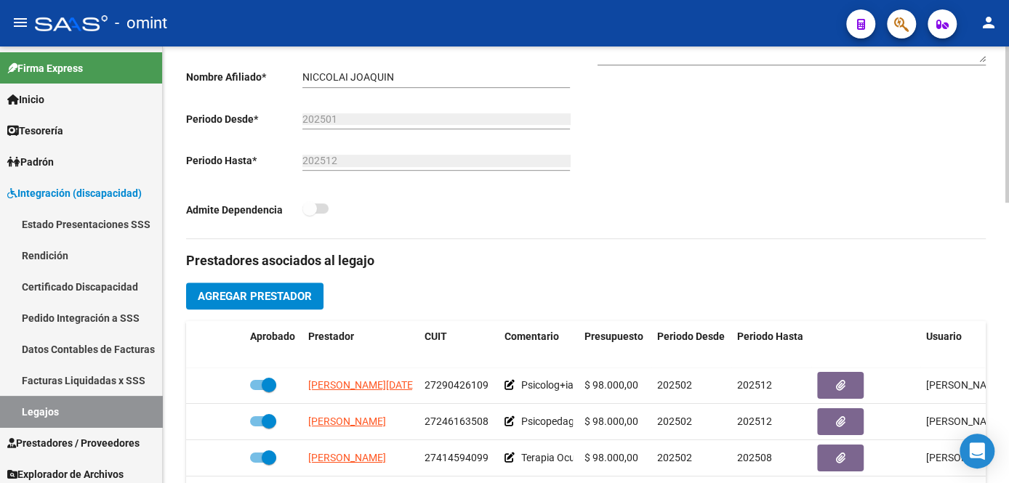
scroll to position [198, 0]
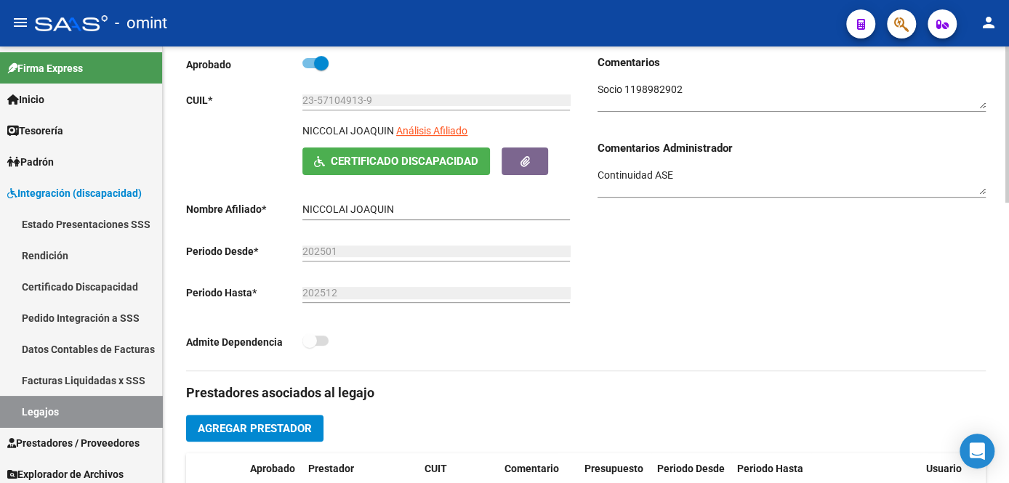
click at [665, 83] on textarea at bounding box center [791, 96] width 388 height 28
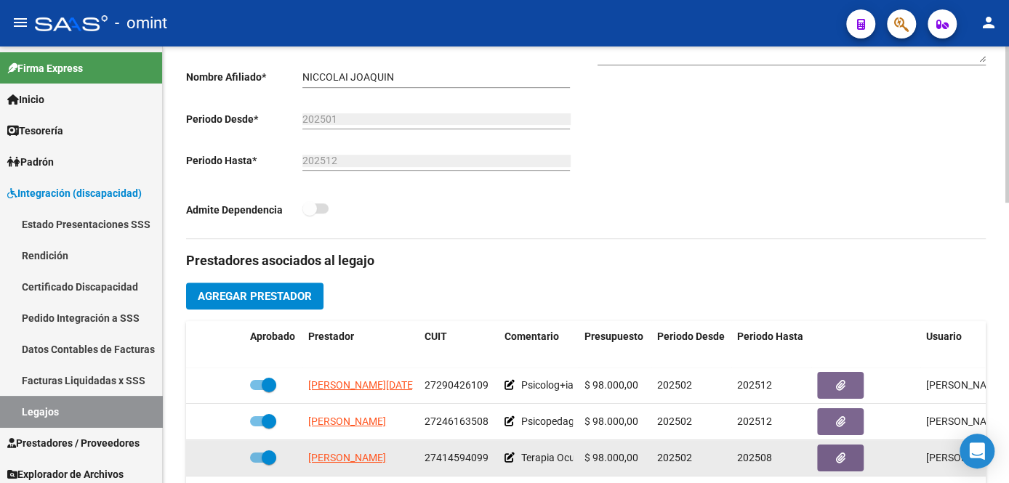
click at [262, 457] on span at bounding box center [269, 458] width 15 height 15
click at [257, 463] on input "checkbox" at bounding box center [257, 463] width 1 height 1
checkbox input "false"
click at [224, 459] on icon at bounding box center [223, 458] width 10 height 10
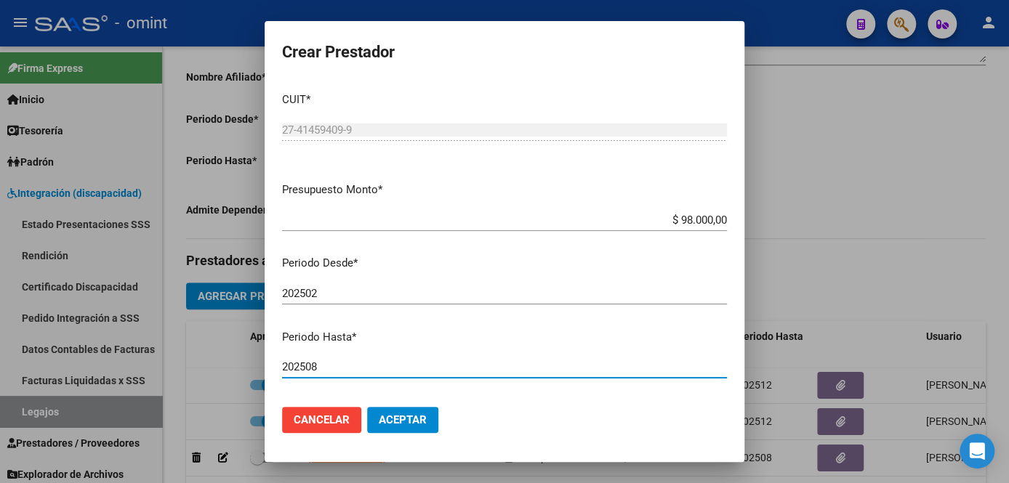
click at [336, 368] on input "202508" at bounding box center [504, 366] width 445 height 13
type input "202512"
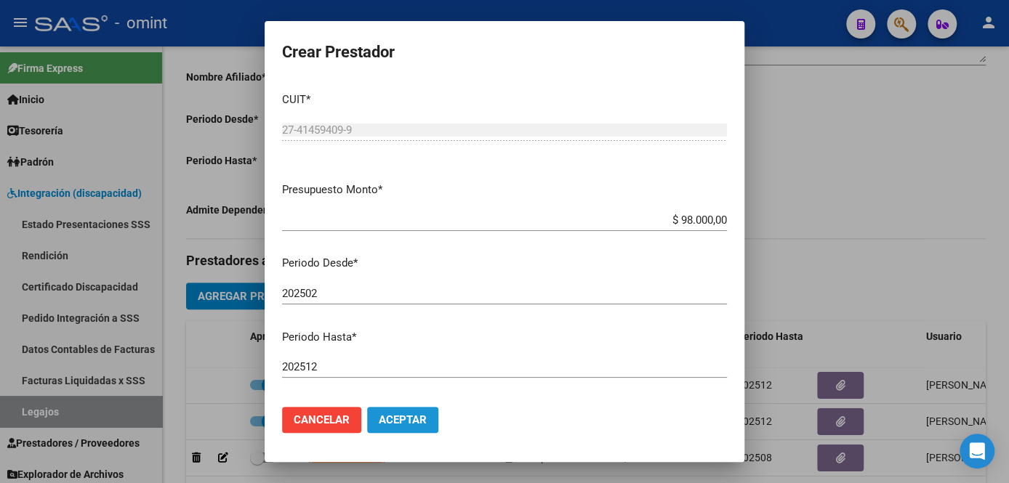
click at [427, 424] on span "Aceptar" at bounding box center [403, 420] width 48 height 13
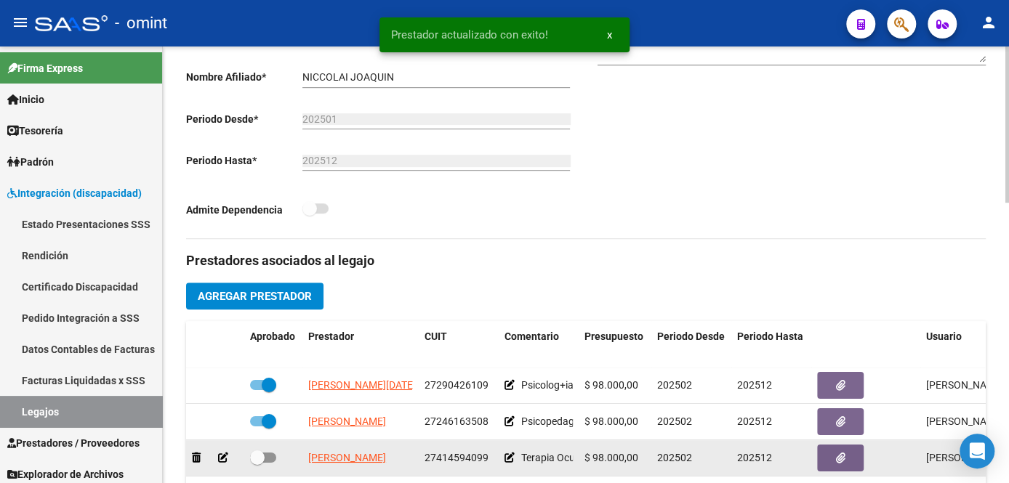
click at [267, 459] on span at bounding box center [263, 458] width 26 height 10
click at [257, 463] on input "checkbox" at bounding box center [257, 463] width 1 height 1
checkbox input "true"
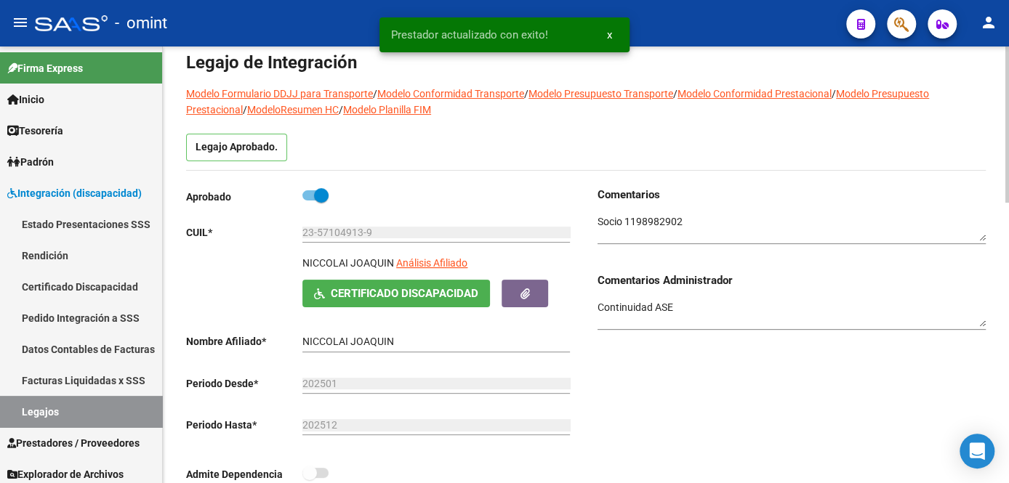
scroll to position [0, 0]
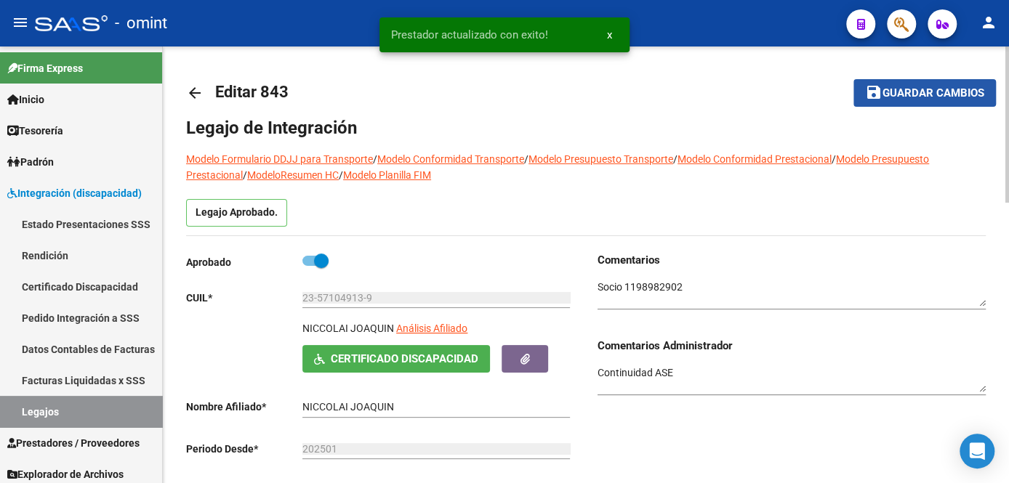
click at [911, 92] on span "Guardar cambios" at bounding box center [933, 93] width 102 height 13
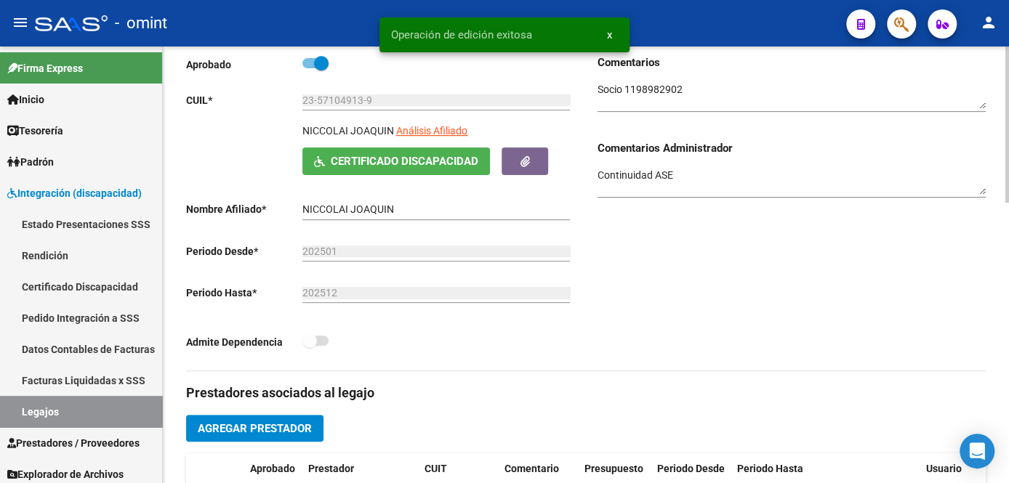
scroll to position [330, 0]
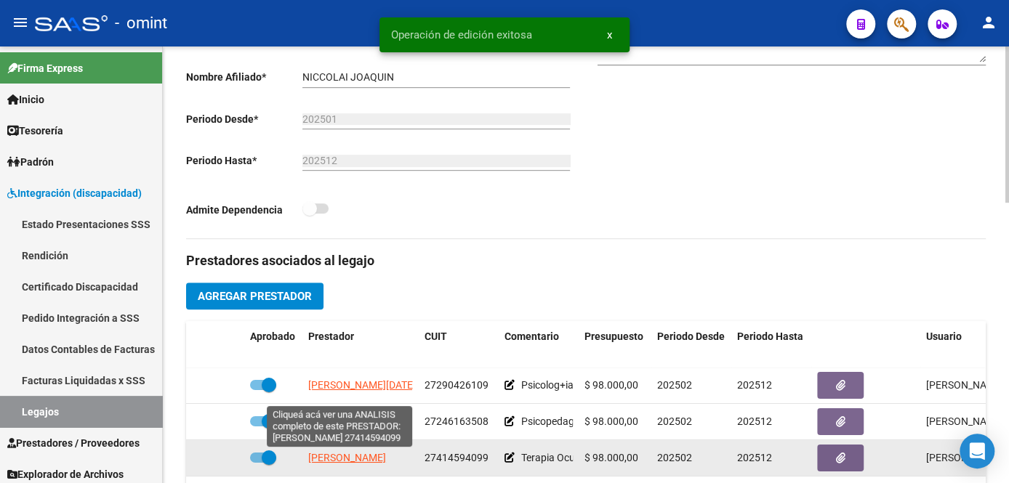
click at [352, 459] on span "[PERSON_NAME]" at bounding box center [347, 458] width 78 height 12
type textarea "27414594099"
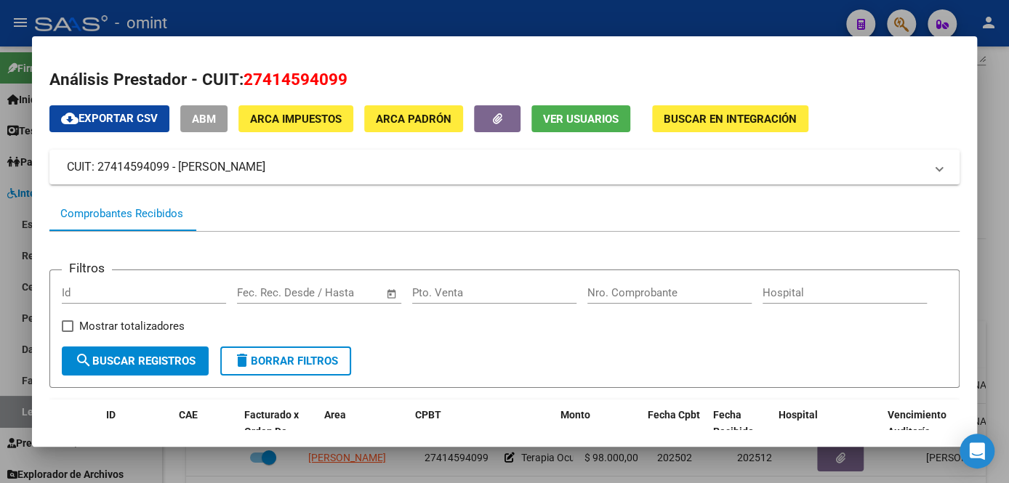
scroll to position [264, 0]
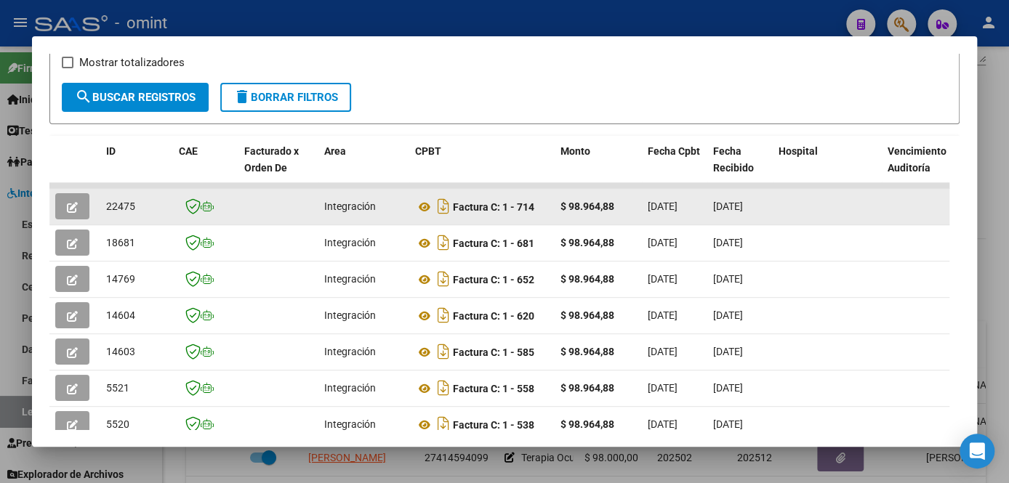
click at [67, 212] on icon "button" at bounding box center [72, 207] width 11 height 11
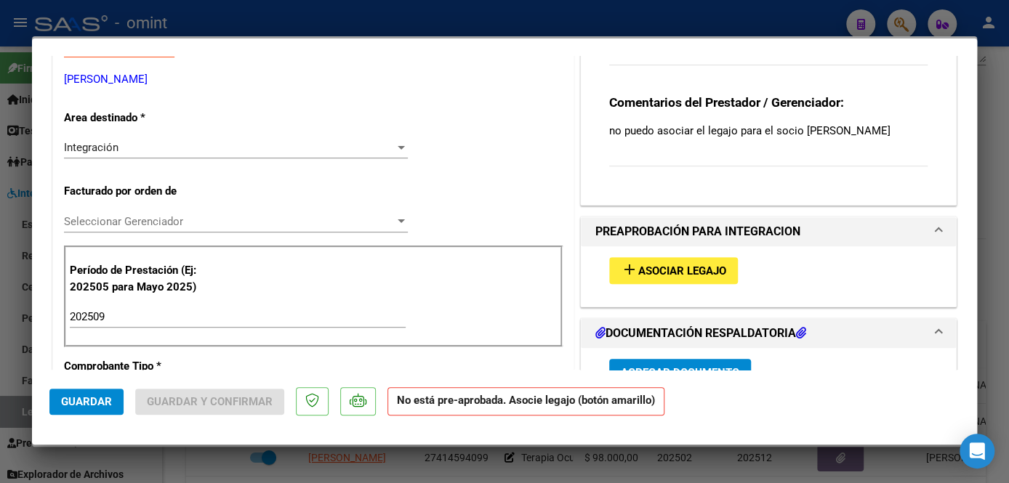
scroll to position [396, 0]
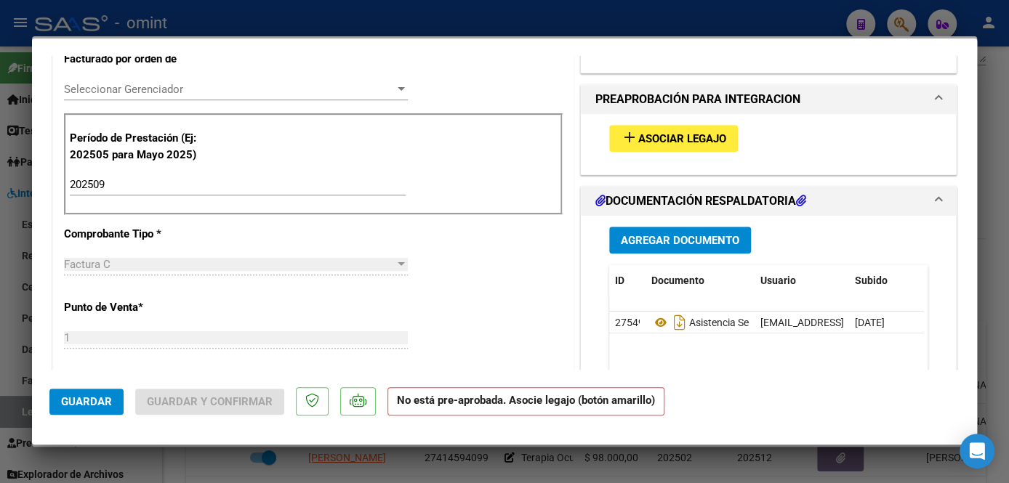
click at [663, 132] on span "Asociar Legajo" at bounding box center [682, 138] width 88 height 13
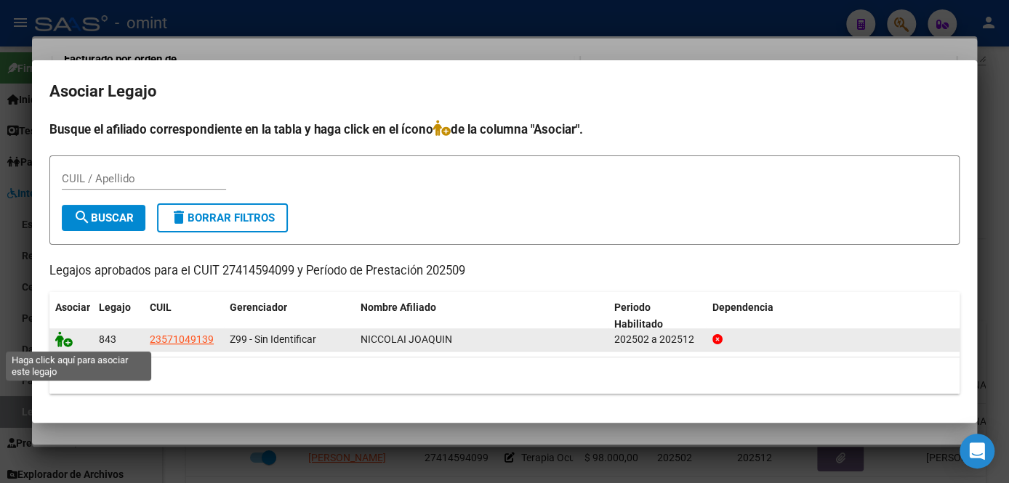
click at [62, 339] on icon at bounding box center [63, 339] width 17 height 16
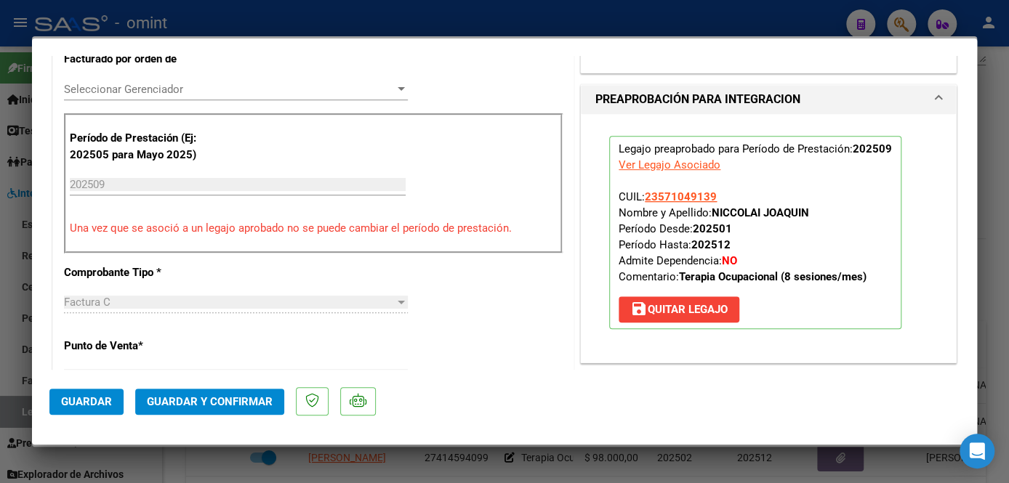
click at [186, 84] on span "Seleccionar Gerenciador" at bounding box center [229, 89] width 331 height 13
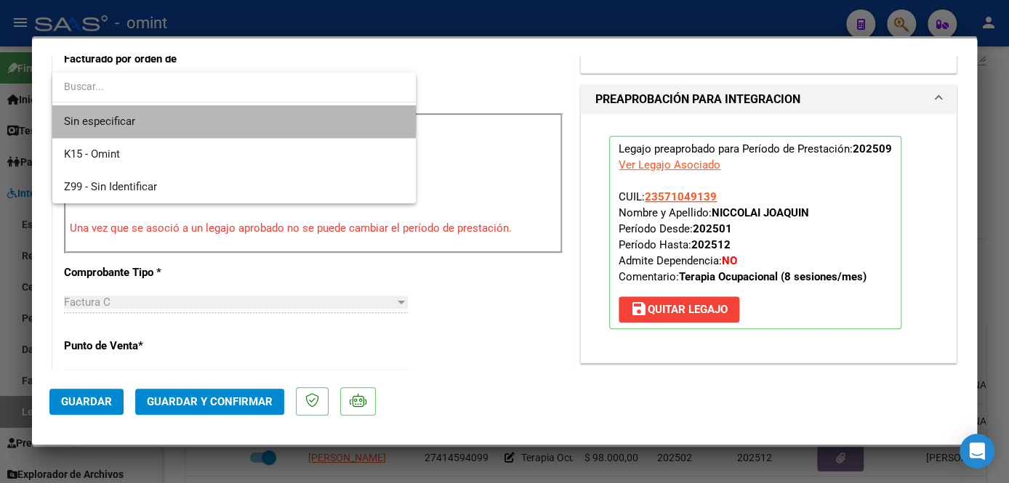
click at [170, 117] on span "Sin especificar" at bounding box center [234, 121] width 340 height 33
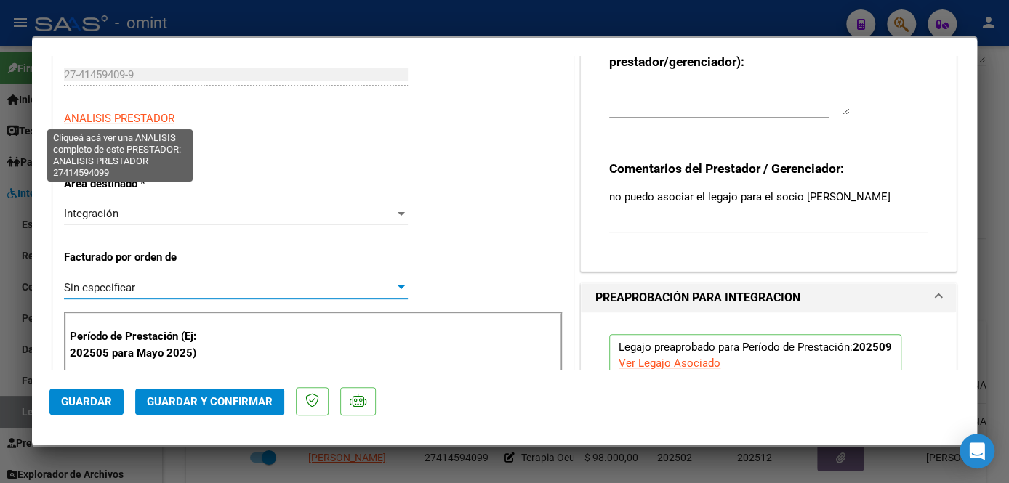
scroll to position [0, 0]
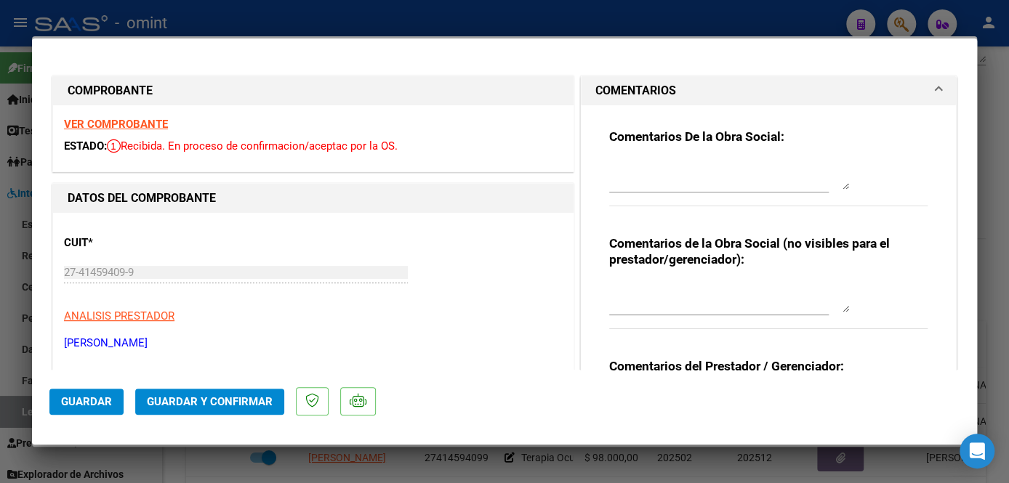
click at [120, 124] on strong "VER COMPROBANTE" at bounding box center [116, 124] width 104 height 13
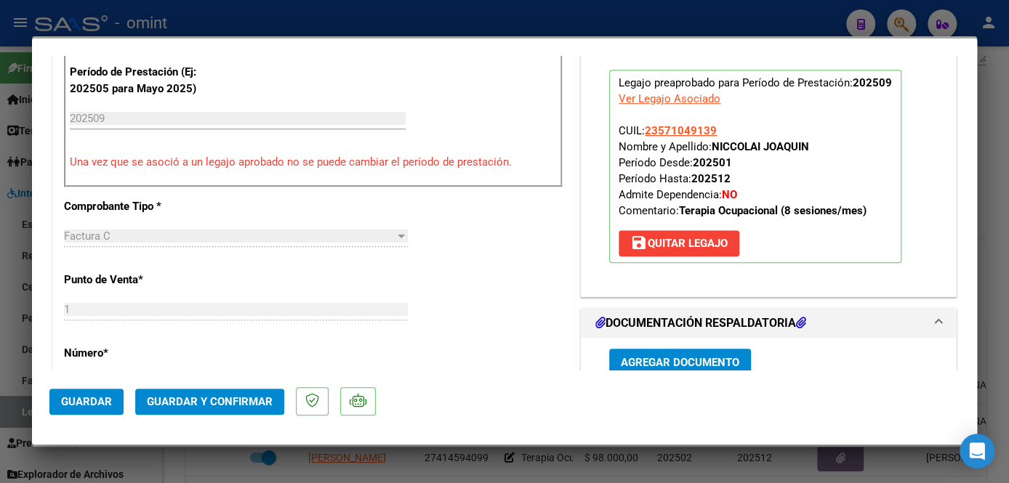
scroll to position [594, 0]
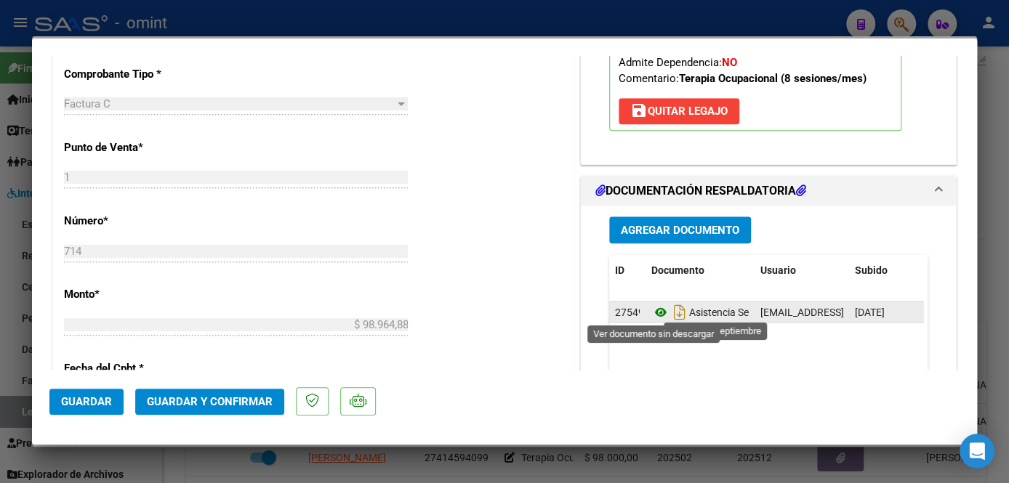
click at [653, 307] on icon at bounding box center [660, 312] width 19 height 17
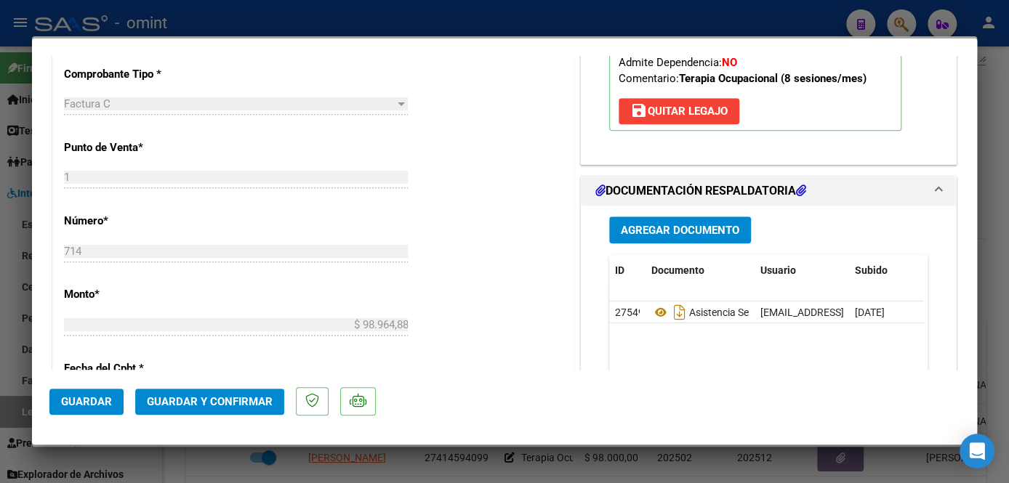
click at [208, 397] on span "Guardar y Confirmar" at bounding box center [210, 401] width 126 height 13
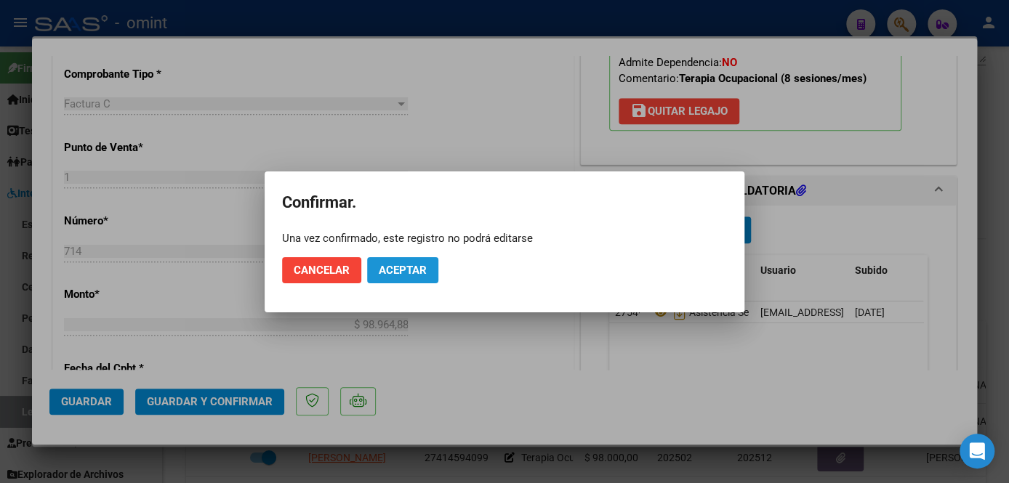
click at [431, 273] on button "Aceptar" at bounding box center [402, 270] width 71 height 26
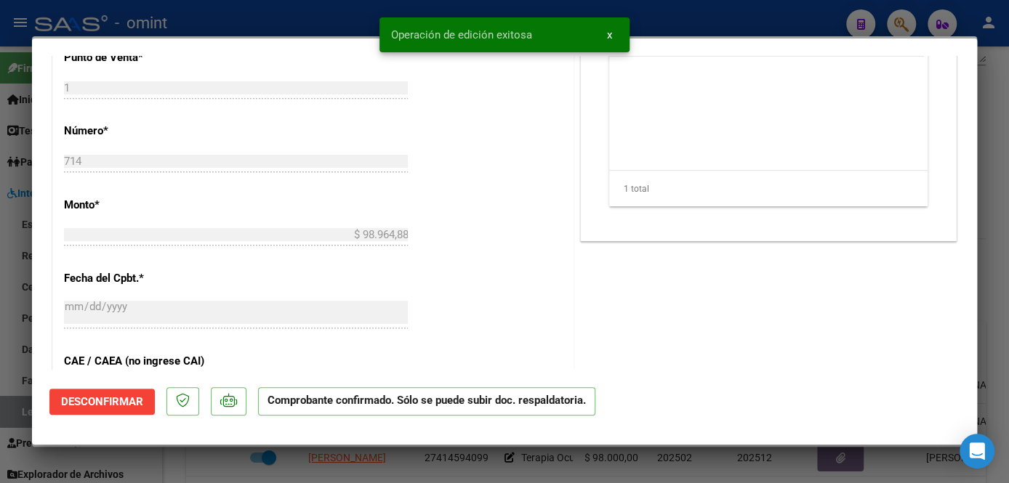
click at [424, 467] on div at bounding box center [504, 241] width 1009 height 483
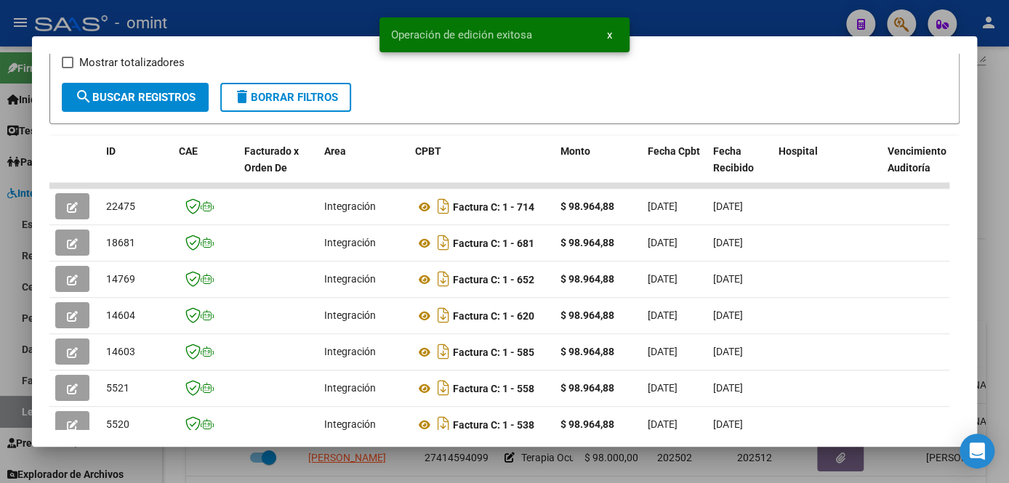
click at [424, 467] on div at bounding box center [504, 241] width 1009 height 483
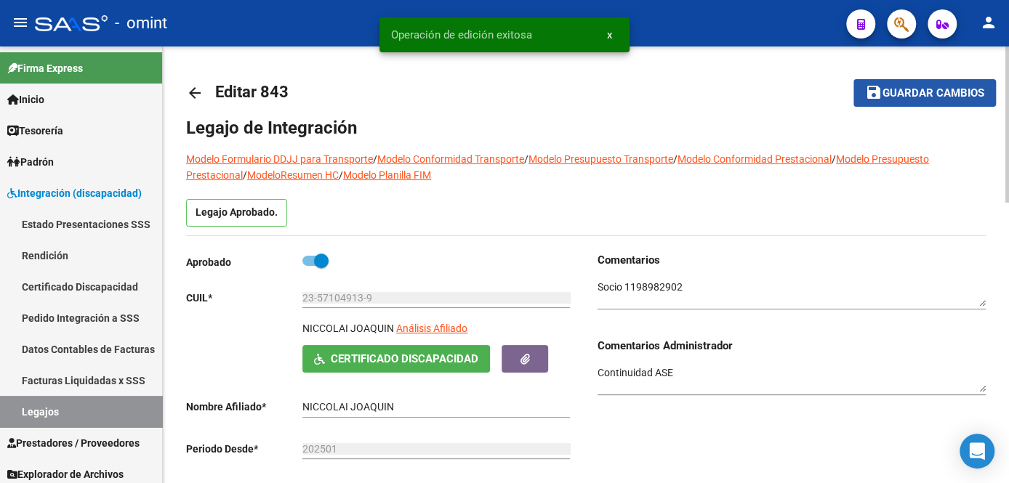
click at [904, 94] on span "Guardar cambios" at bounding box center [933, 93] width 102 height 13
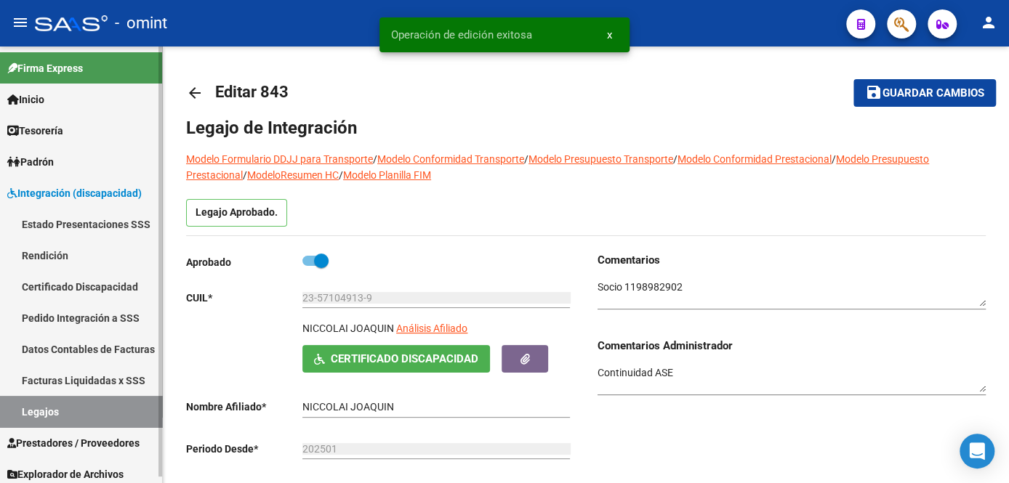
click at [83, 411] on link "Legajos" at bounding box center [81, 411] width 162 height 31
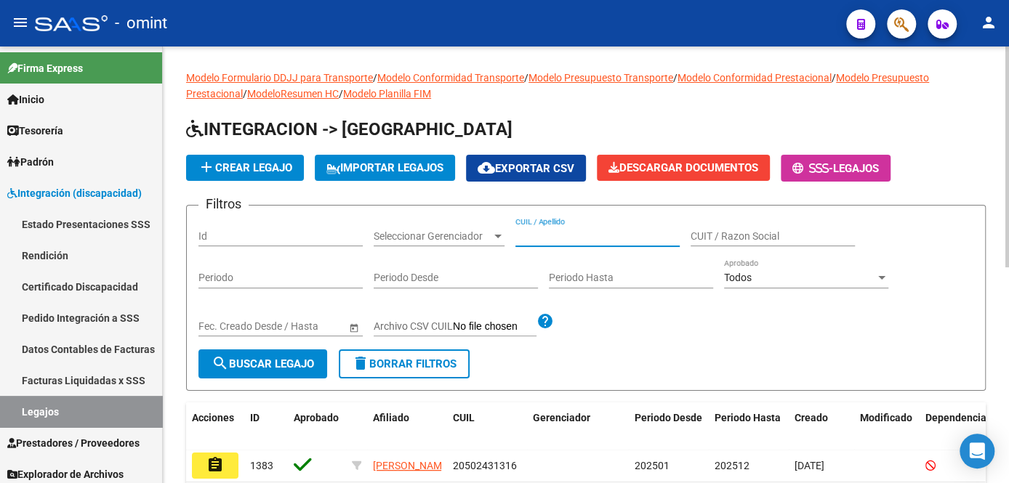
click at [577, 232] on input "CUIL / Apellido" at bounding box center [597, 236] width 164 height 12
type input "nani"
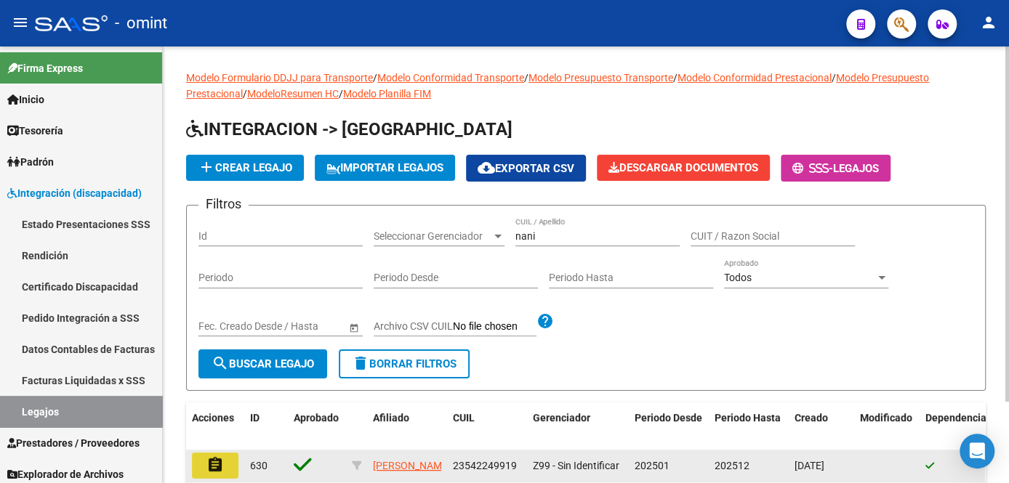
click at [223, 461] on mat-icon "assignment" at bounding box center [214, 464] width 17 height 17
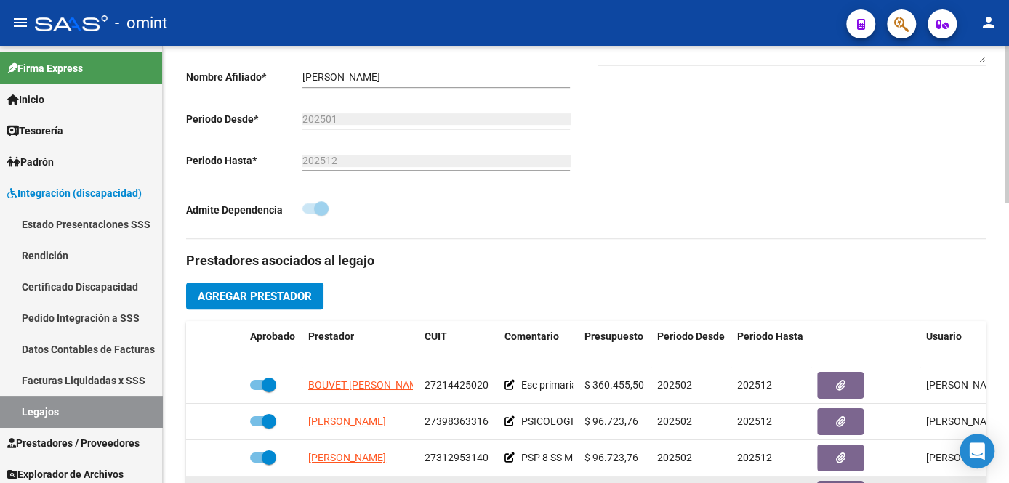
scroll to position [25, 0]
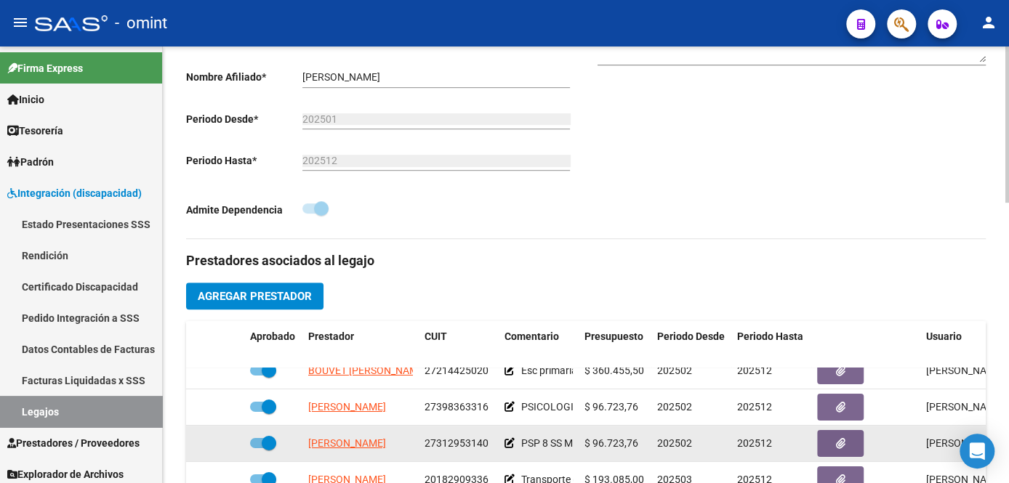
click at [458, 438] on span "27312953140" at bounding box center [456, 444] width 64 height 12
copy span "27312953140"
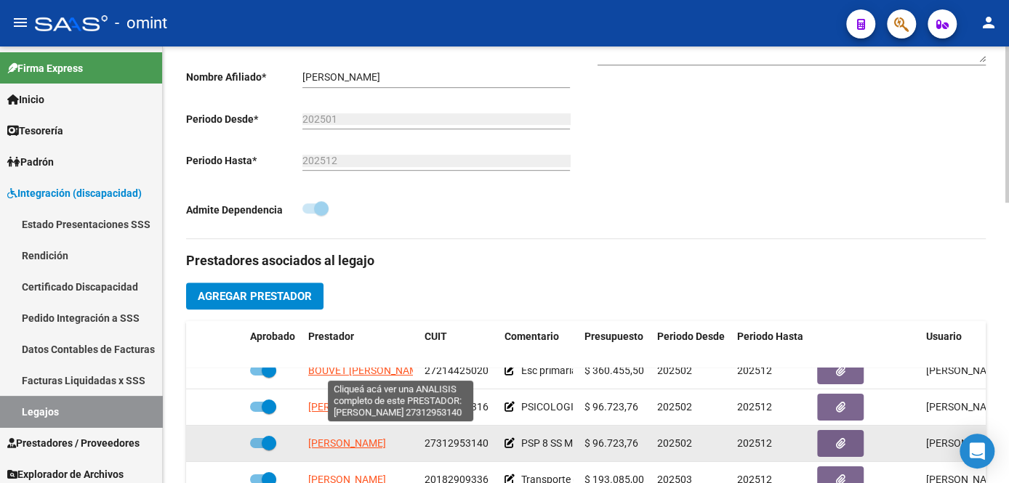
click at [352, 438] on span "[PERSON_NAME]" at bounding box center [347, 444] width 78 height 12
type textarea "27312953140"
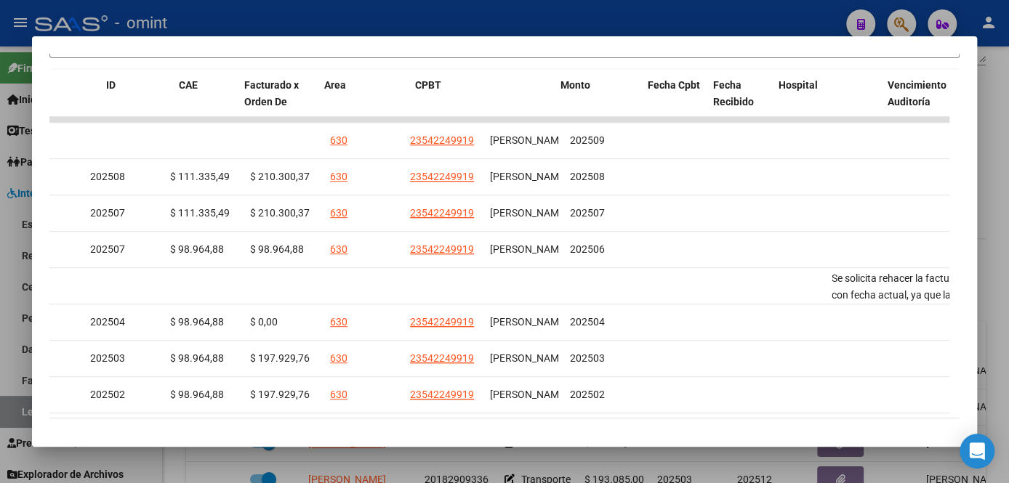
scroll to position [0, 0]
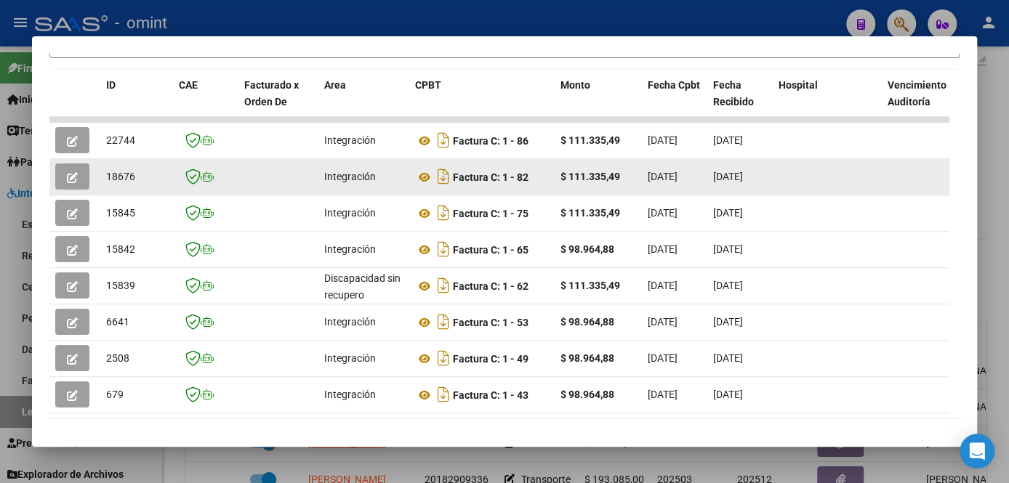
click at [73, 183] on icon "button" at bounding box center [72, 177] width 11 height 11
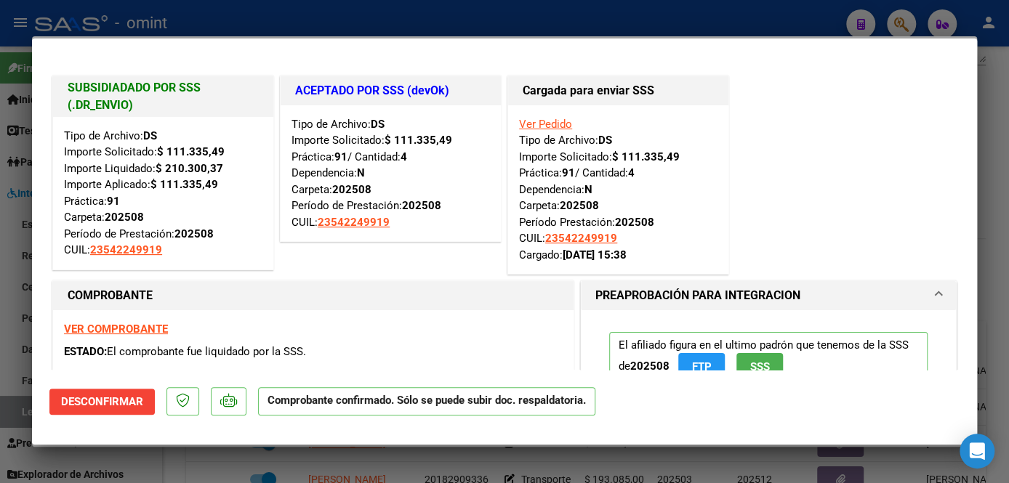
click at [165, 472] on div at bounding box center [504, 241] width 1009 height 483
type input "$ 0,00"
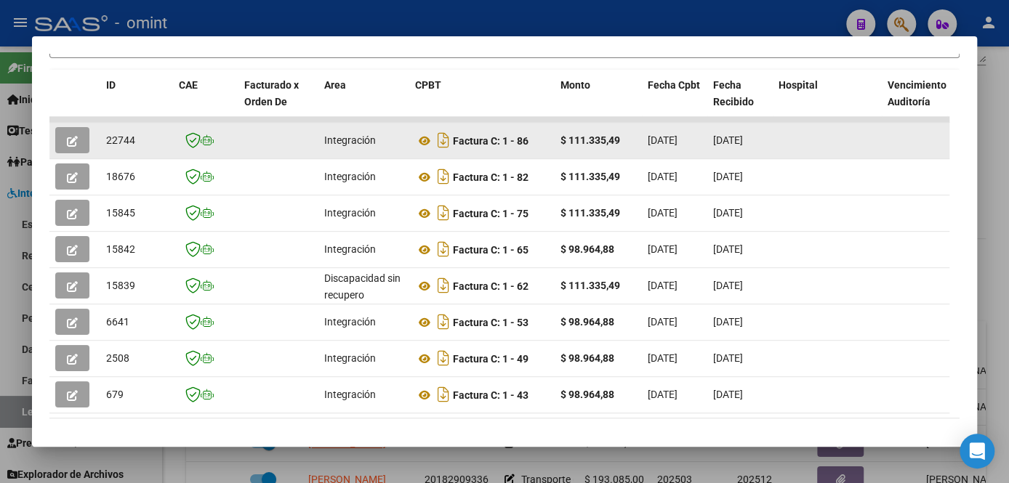
click at [76, 139] on icon "button" at bounding box center [72, 141] width 11 height 11
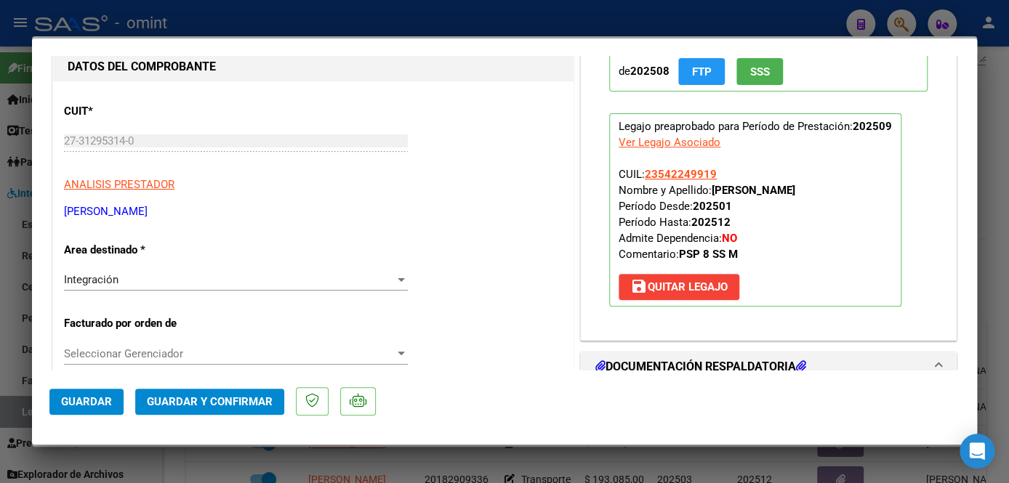
scroll to position [264, 0]
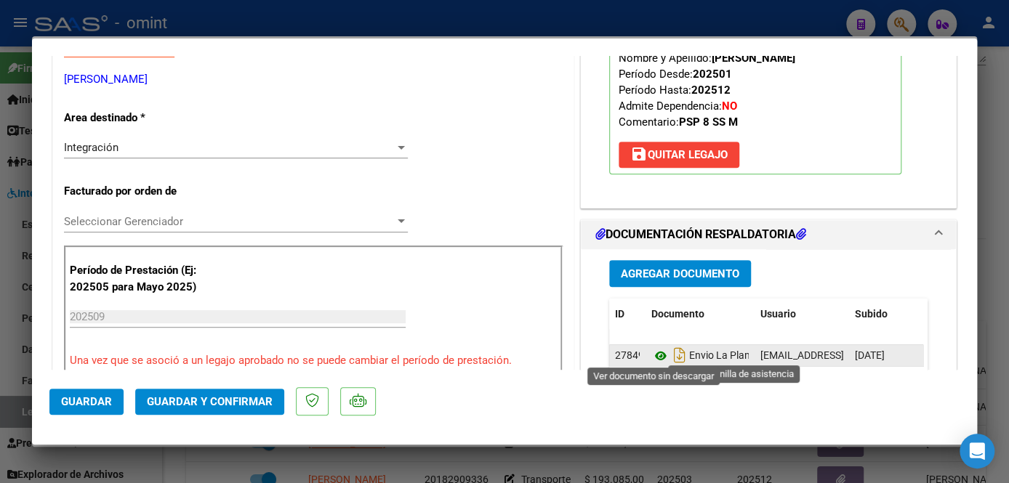
click at [655, 353] on icon at bounding box center [660, 355] width 19 height 17
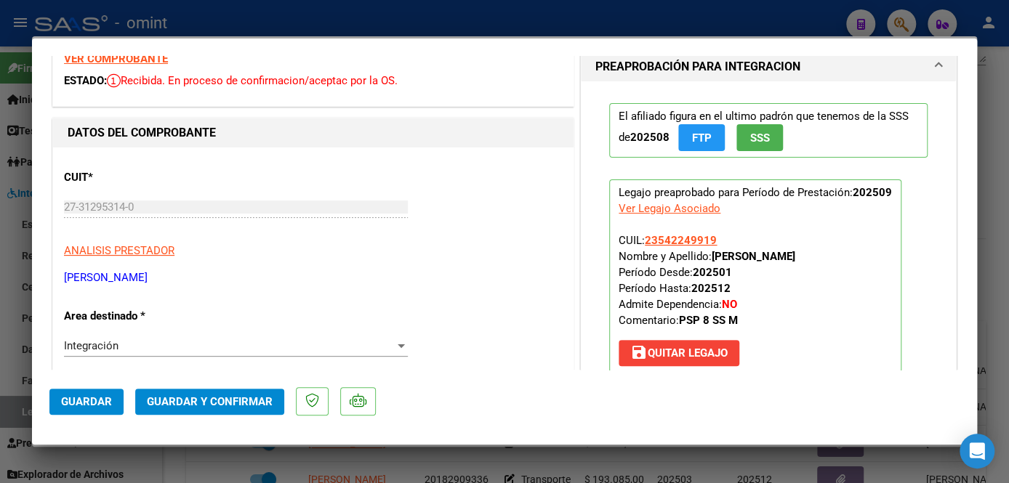
scroll to position [0, 0]
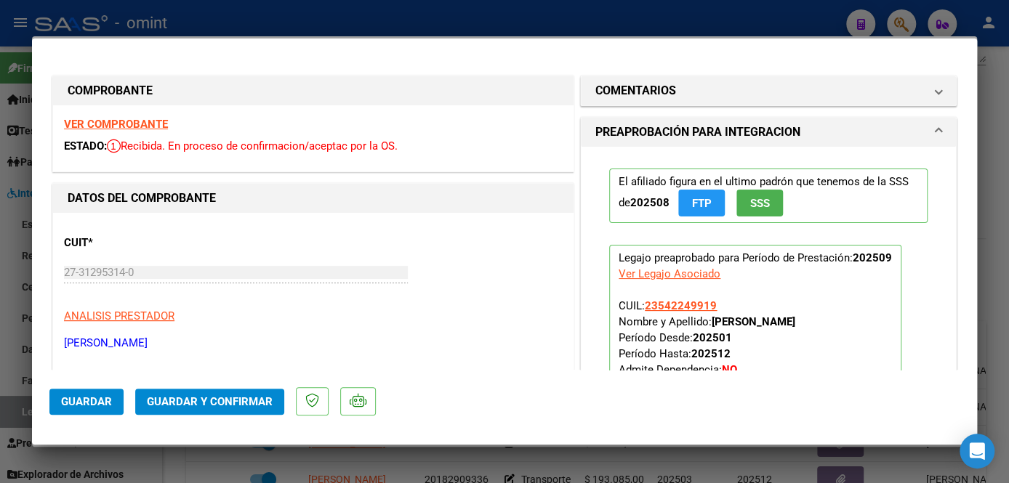
click at [129, 122] on strong "VER COMPROBANTE" at bounding box center [116, 124] width 104 height 13
click at [446, 474] on div at bounding box center [504, 241] width 1009 height 483
type input "$ 0,00"
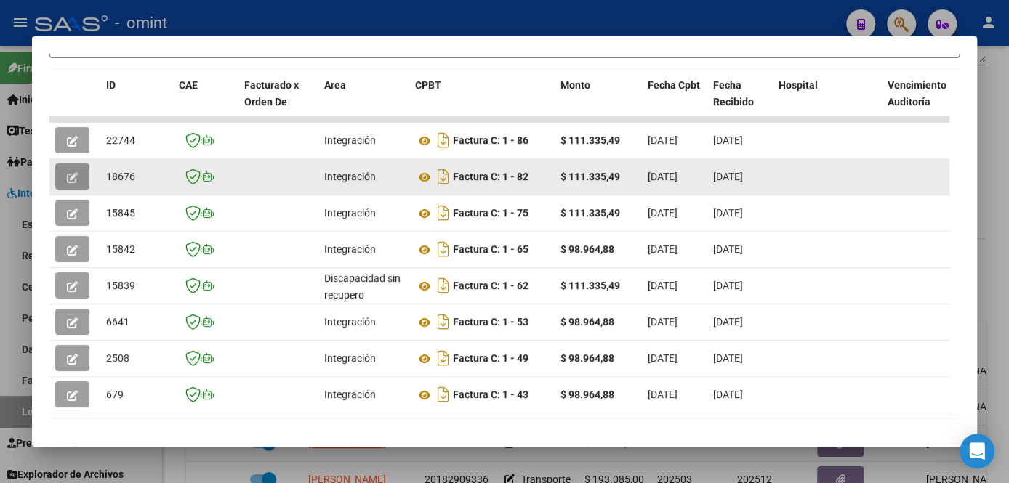
click at [69, 188] on button "button" at bounding box center [72, 177] width 34 height 26
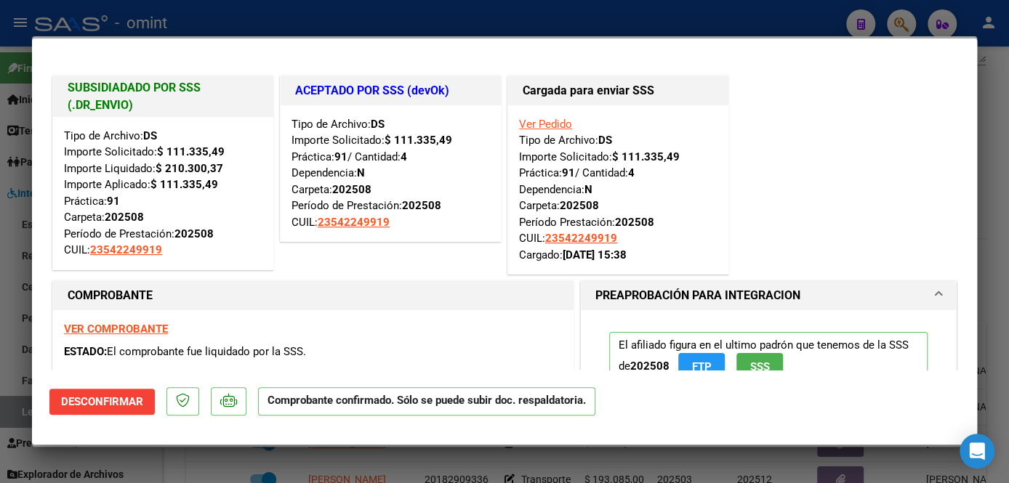
click at [414, 474] on div at bounding box center [504, 241] width 1009 height 483
type input "$ 0,00"
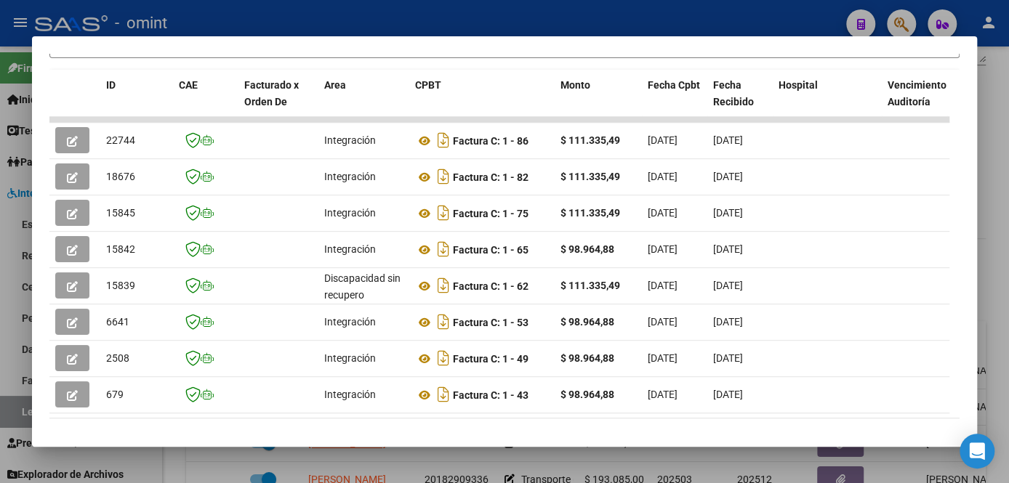
click at [414, 474] on div at bounding box center [504, 241] width 1009 height 483
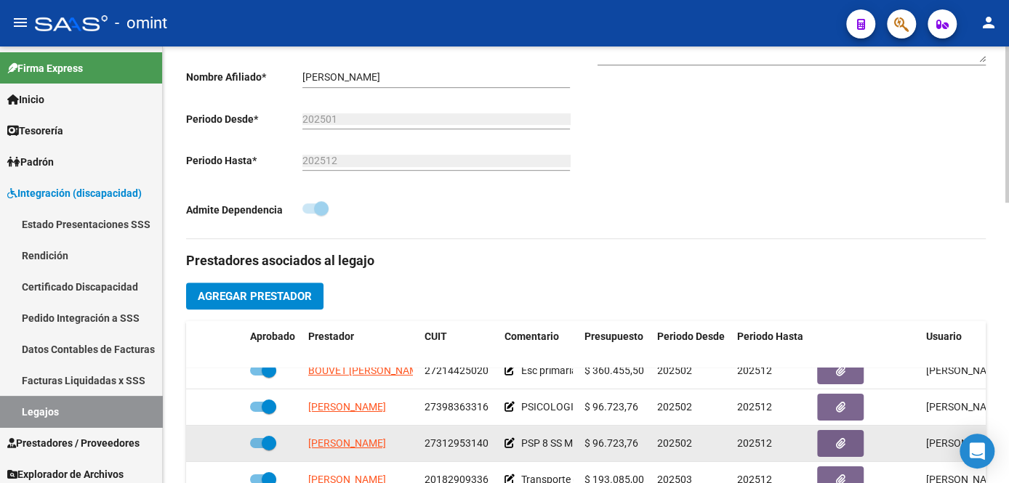
scroll to position [396, 0]
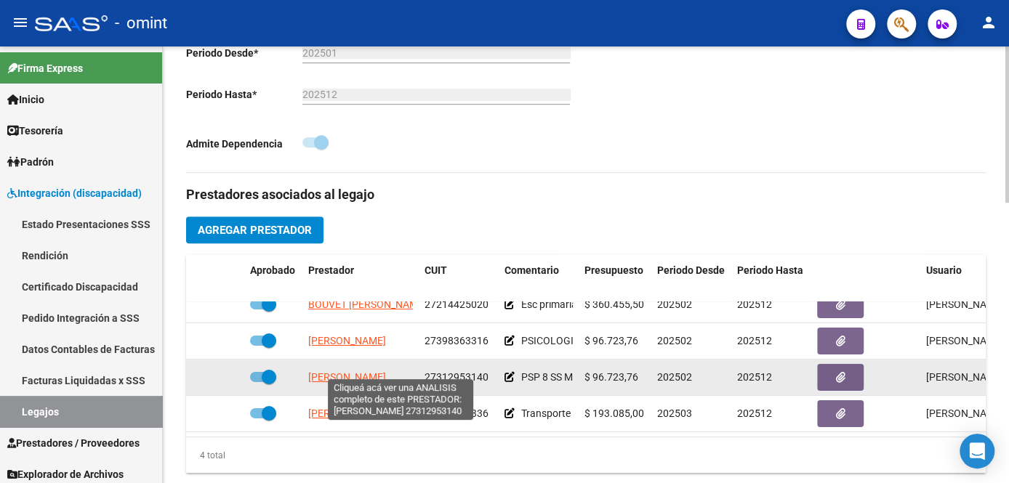
click at [337, 371] on span "[PERSON_NAME]" at bounding box center [347, 377] width 78 height 12
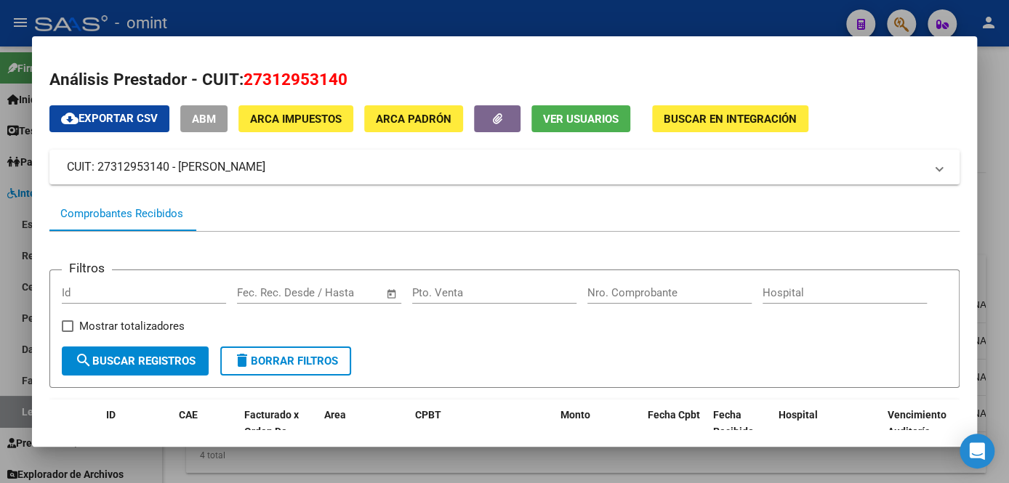
scroll to position [132, 0]
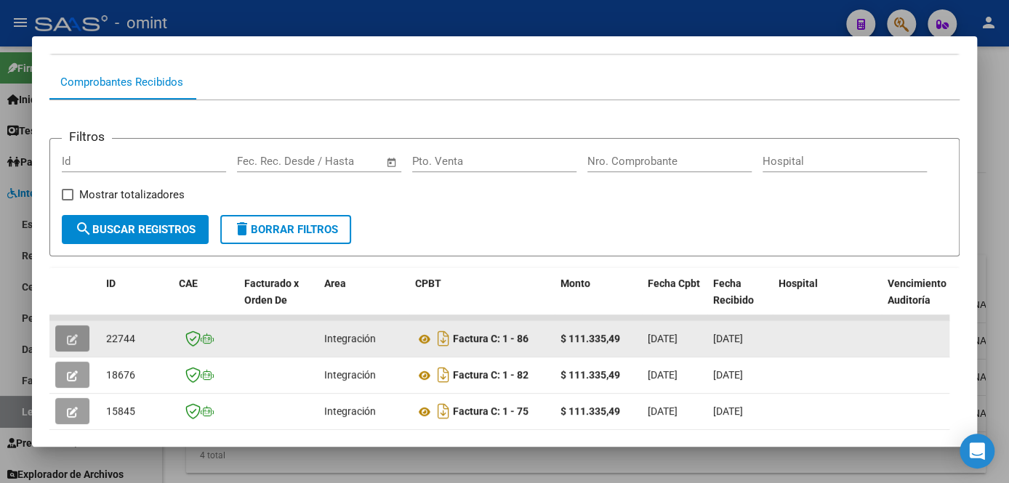
click at [73, 341] on icon "button" at bounding box center [72, 339] width 11 height 11
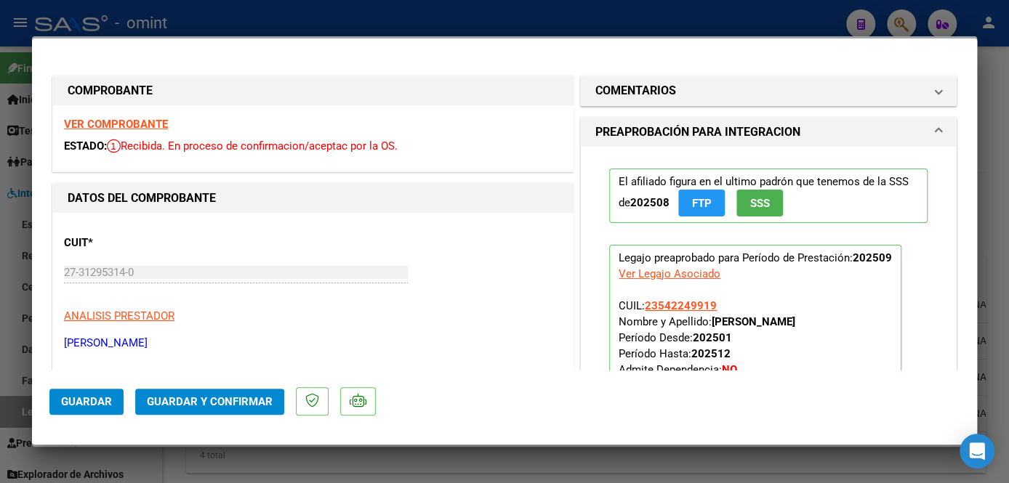
scroll to position [65, 0]
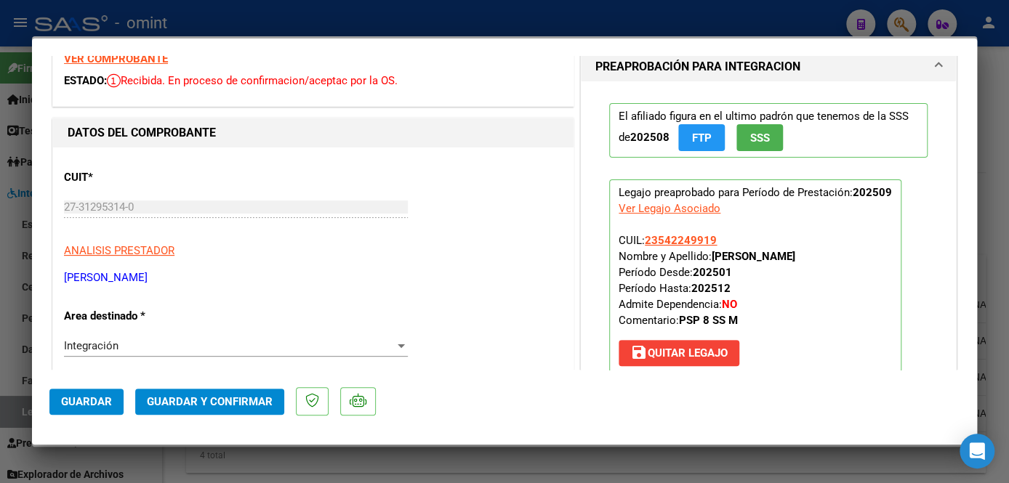
click at [230, 403] on span "Guardar y Confirmar" at bounding box center [210, 401] width 126 height 13
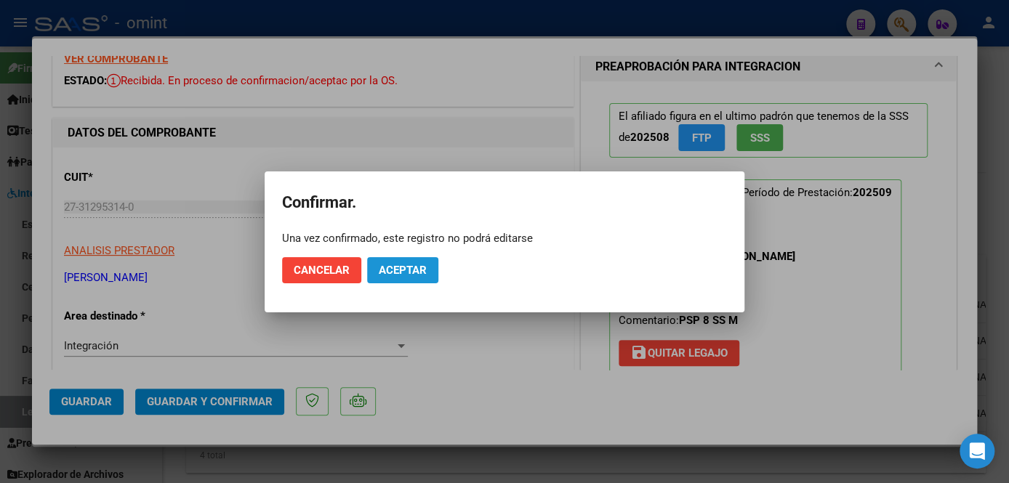
click at [426, 270] on span "Aceptar" at bounding box center [403, 270] width 48 height 13
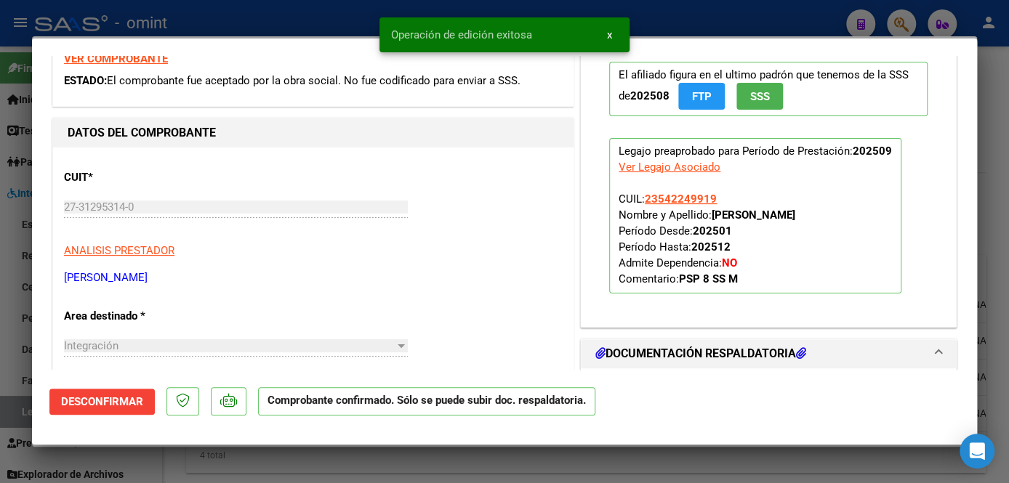
click at [350, 464] on div at bounding box center [504, 241] width 1009 height 483
type input "$ 0,00"
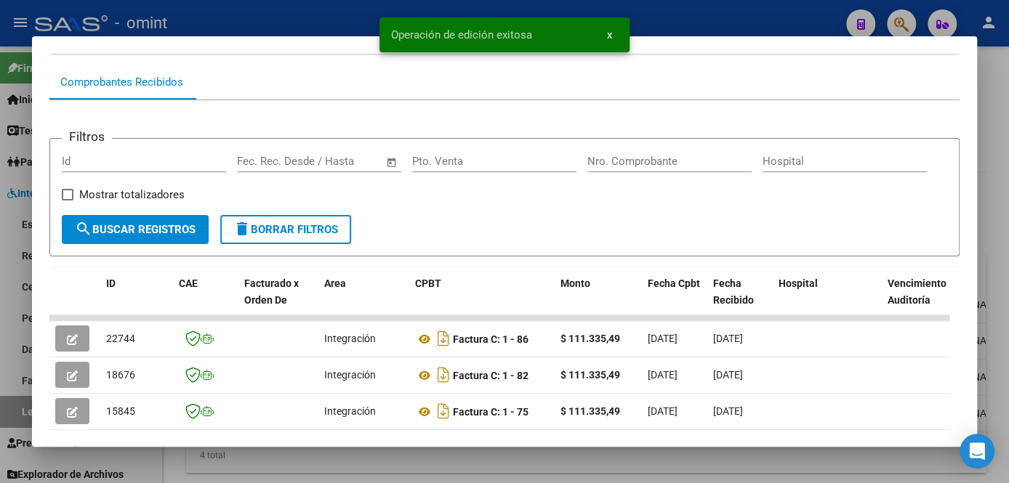
click at [350, 464] on div at bounding box center [504, 241] width 1009 height 483
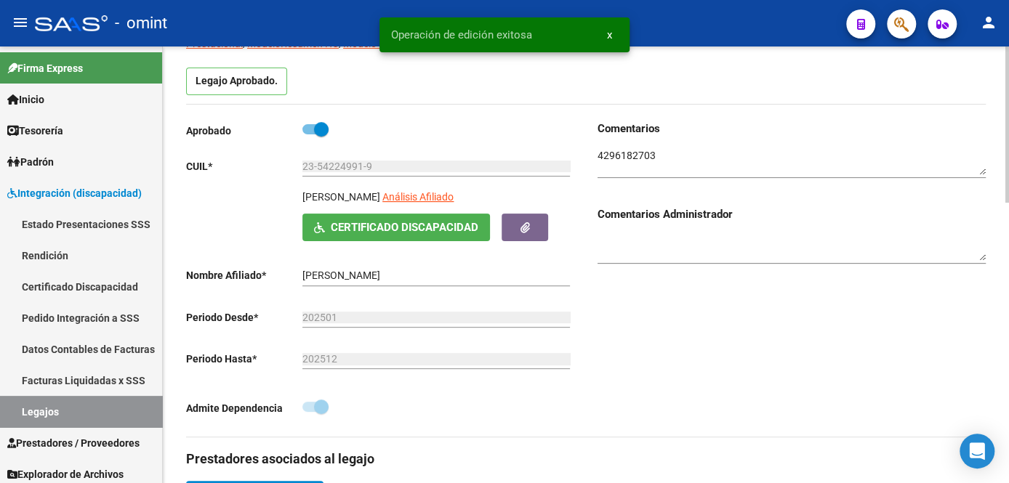
scroll to position [0, 0]
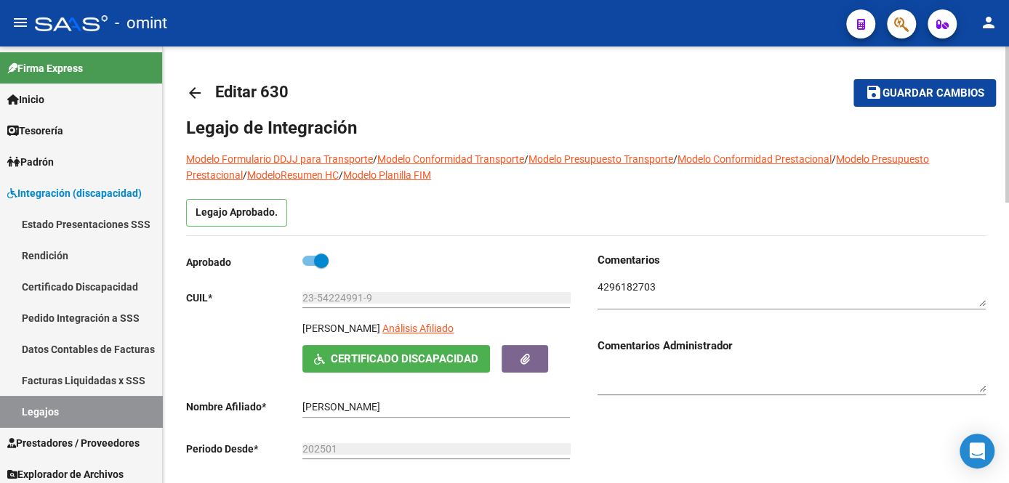
click at [922, 92] on span "Guardar cambios" at bounding box center [933, 93] width 102 height 13
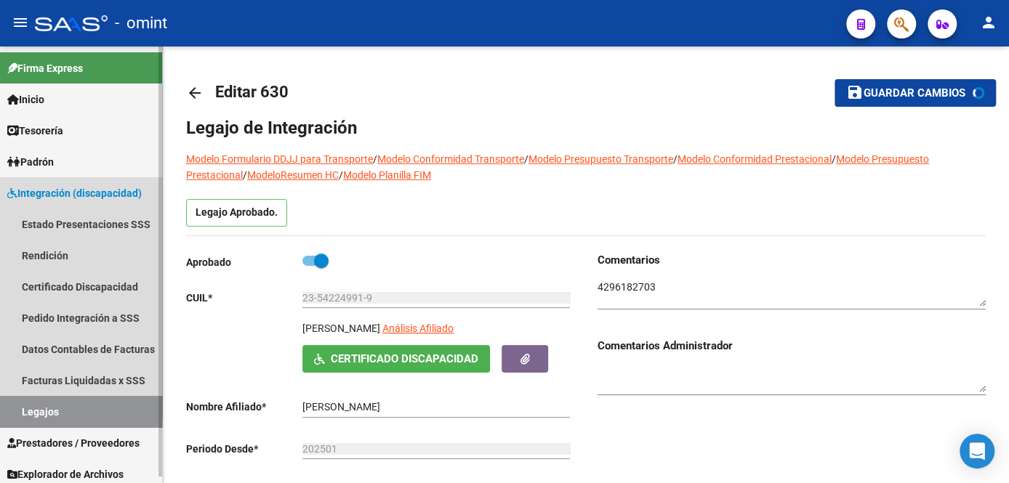
click at [98, 423] on link "Legajos" at bounding box center [81, 411] width 162 height 31
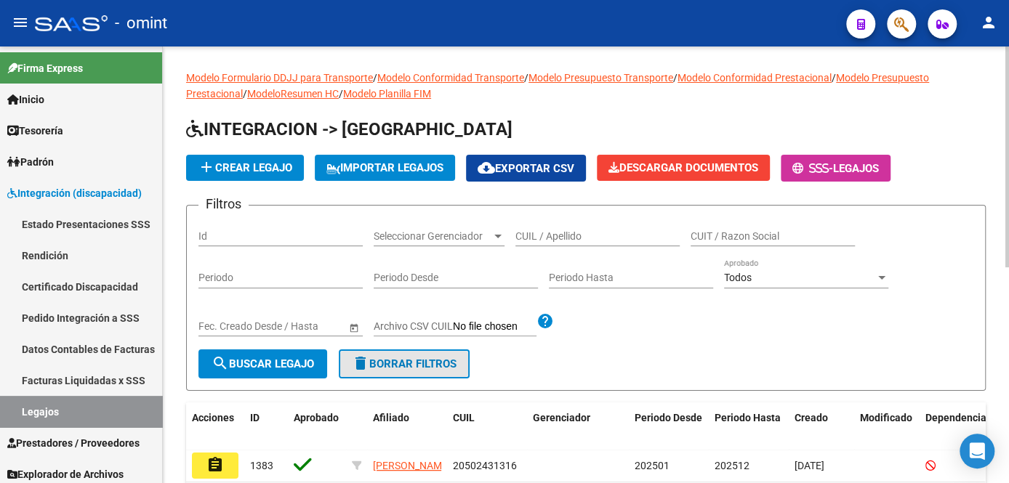
click at [469, 361] on button "delete Borrar Filtros" at bounding box center [404, 364] width 131 height 29
click at [560, 238] on input "CUIL / Apellido" at bounding box center [597, 236] width 164 height 12
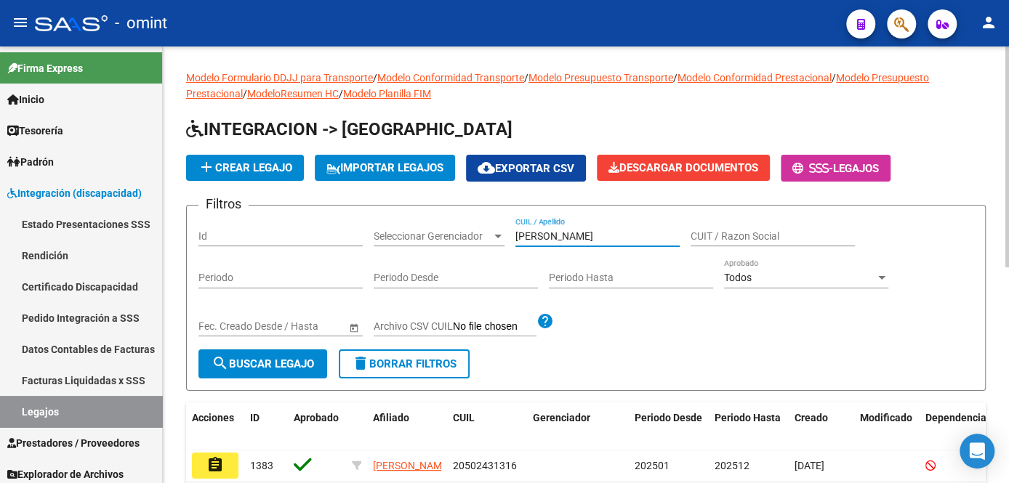
type input "[PERSON_NAME]"
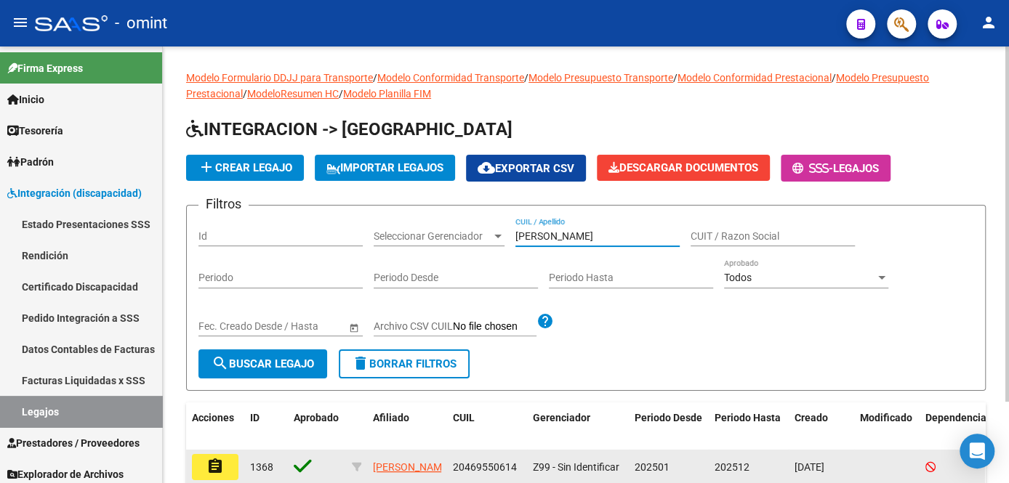
click at [227, 456] on button "assignment" at bounding box center [215, 467] width 47 height 26
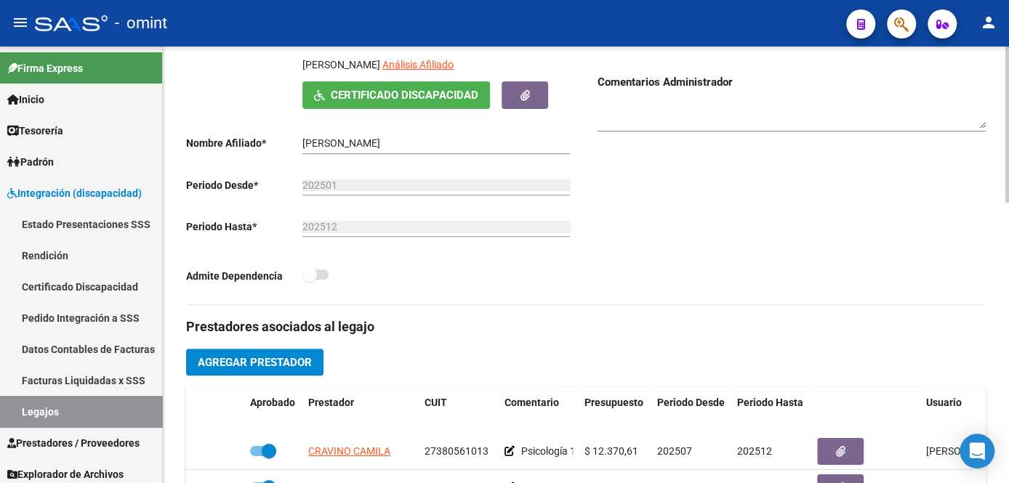
scroll to position [462, 0]
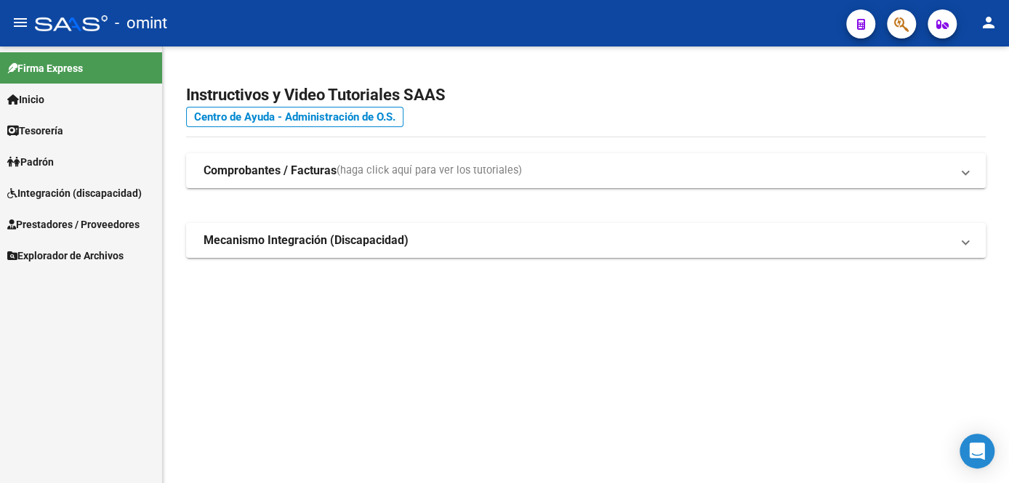
click at [66, 181] on link "Integración (discapacidad)" at bounding box center [81, 192] width 162 height 31
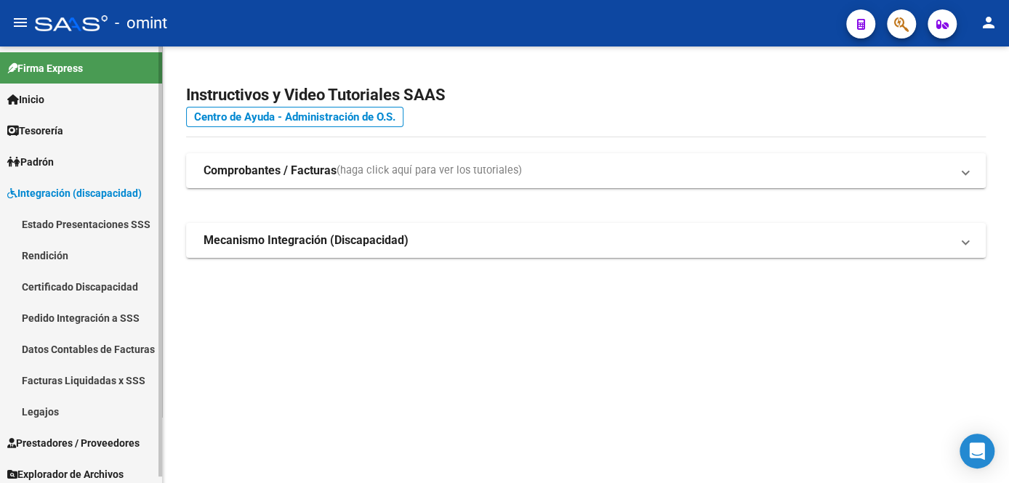
click at [43, 417] on link "Legajos" at bounding box center [81, 411] width 162 height 31
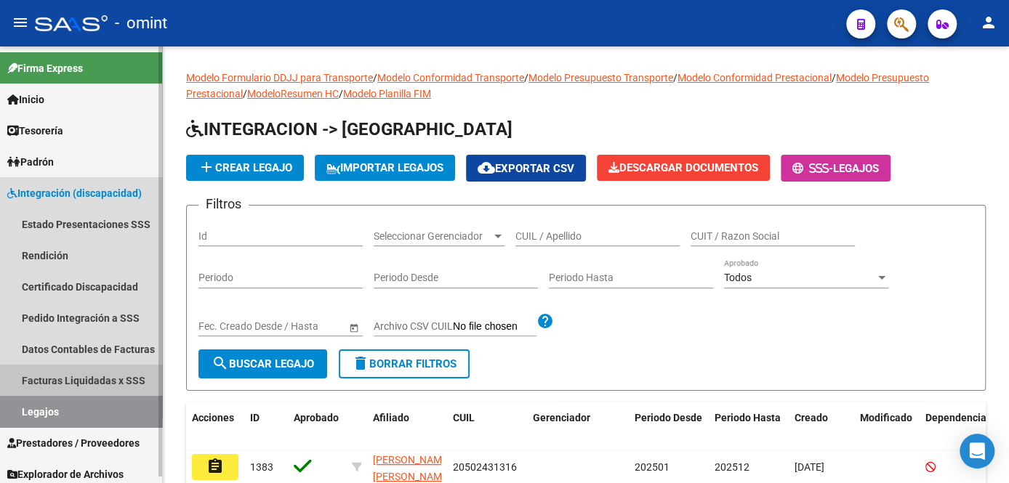
click at [76, 383] on link "Facturas Liquidadas x SSS" at bounding box center [81, 380] width 162 height 31
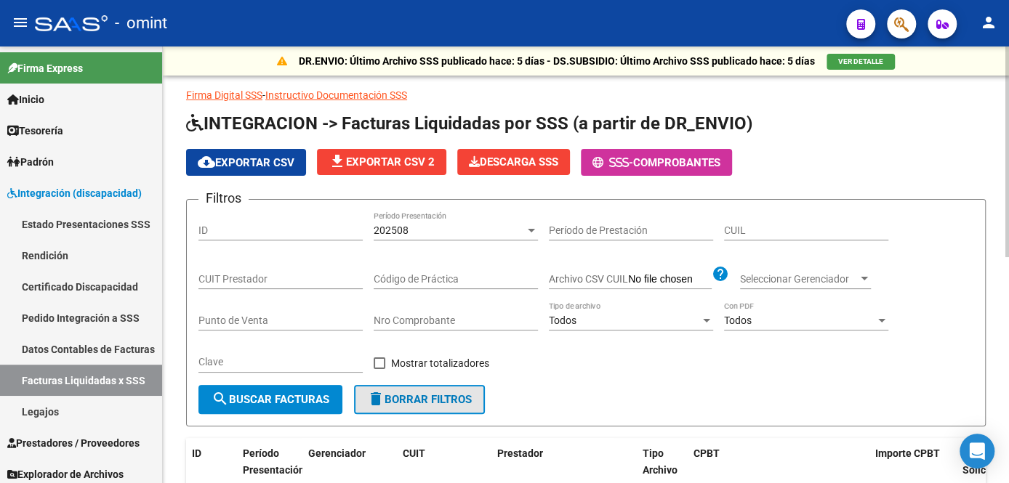
click at [444, 400] on span "delete Borrar Filtros" at bounding box center [419, 399] width 105 height 13
click at [243, 275] on input "CUIT Prestador" at bounding box center [280, 279] width 164 height 12
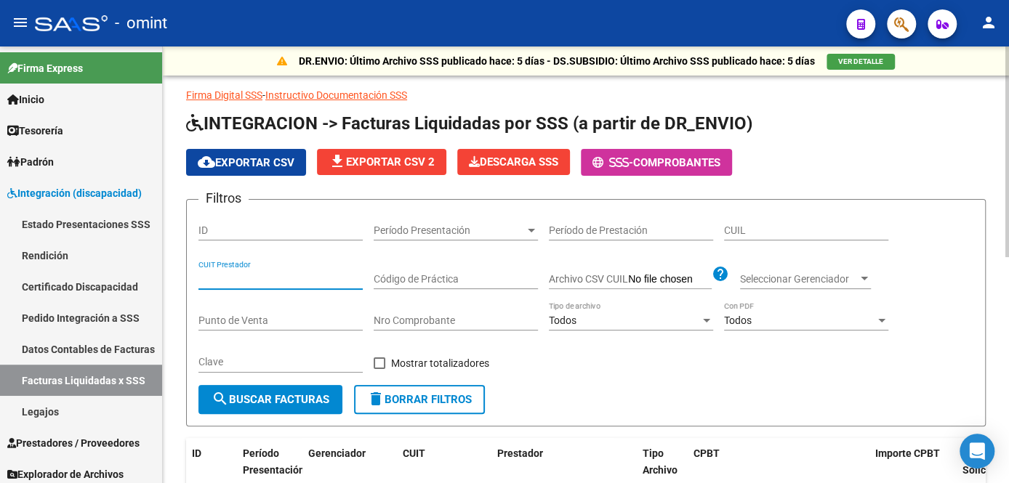
paste input "27-41629533-1"
type input "27-41629533-1"
click at [257, 391] on button "search Buscar Facturas" at bounding box center [270, 399] width 144 height 29
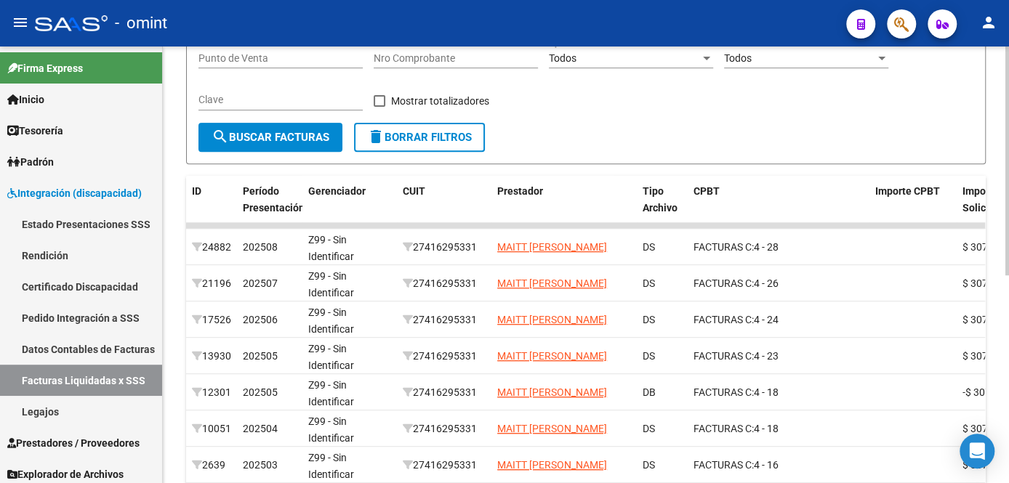
scroll to position [395, 0]
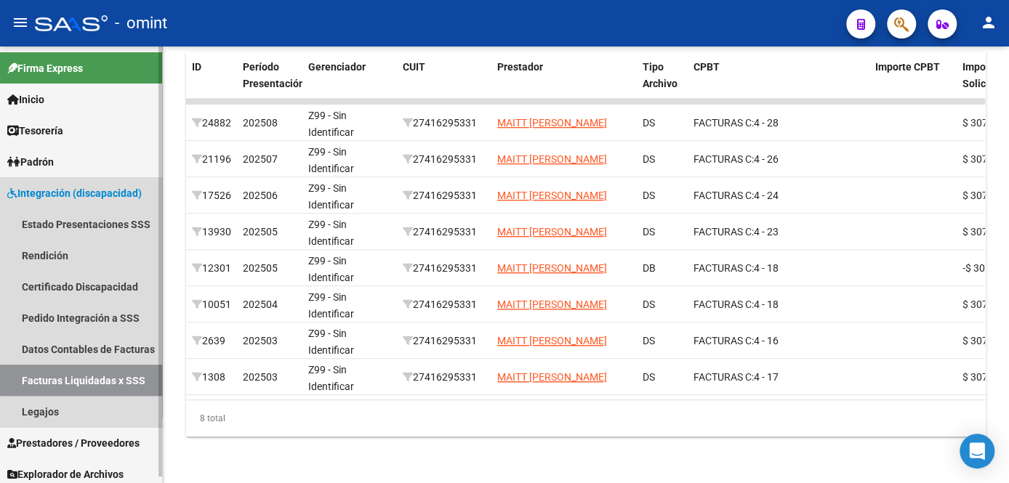
click at [88, 381] on link "Facturas Liquidadas x SSS" at bounding box center [81, 380] width 162 height 31
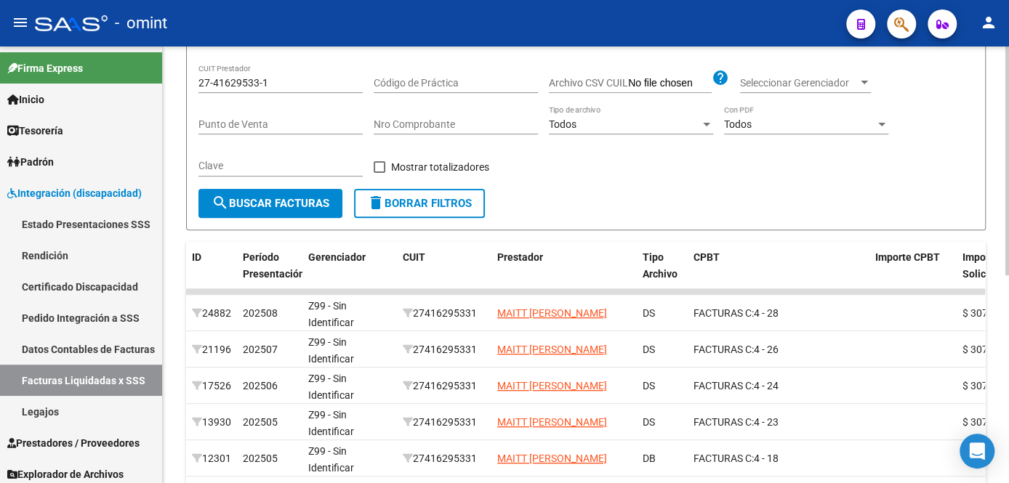
click at [448, 197] on span "delete Borrar Filtros" at bounding box center [419, 203] width 105 height 13
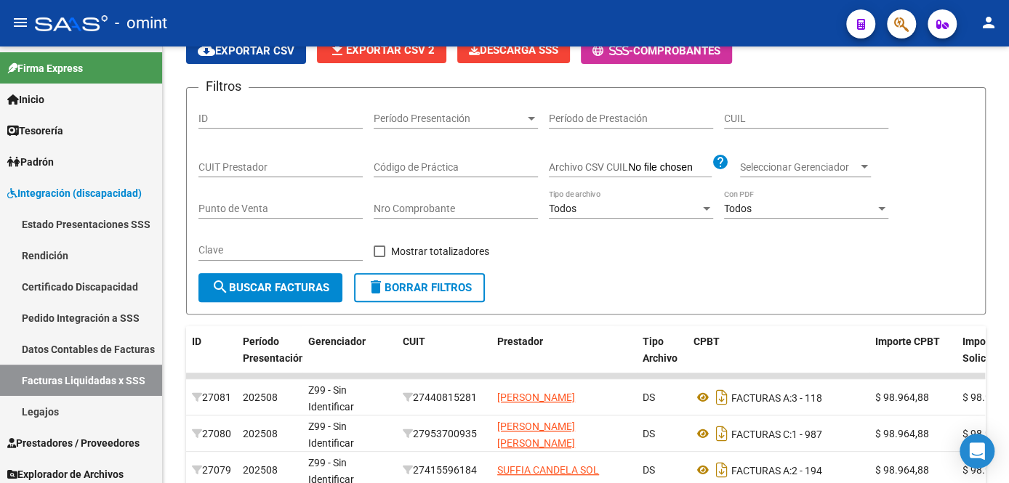
scroll to position [196, 0]
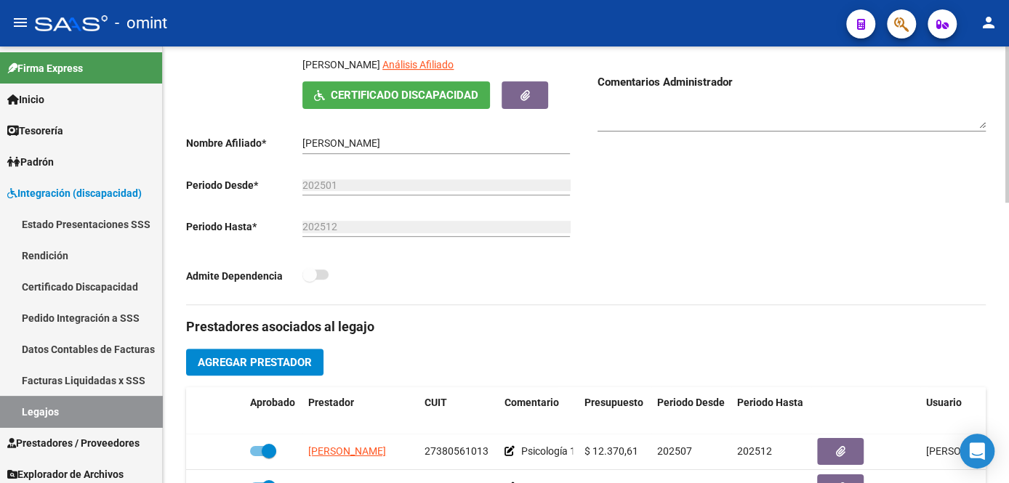
scroll to position [198, 0]
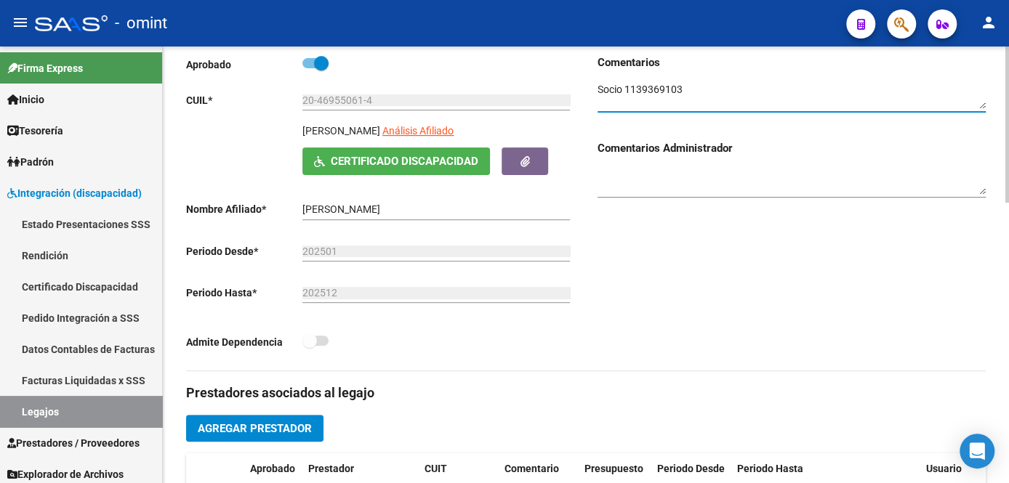
click at [643, 92] on textarea at bounding box center [791, 96] width 388 height 28
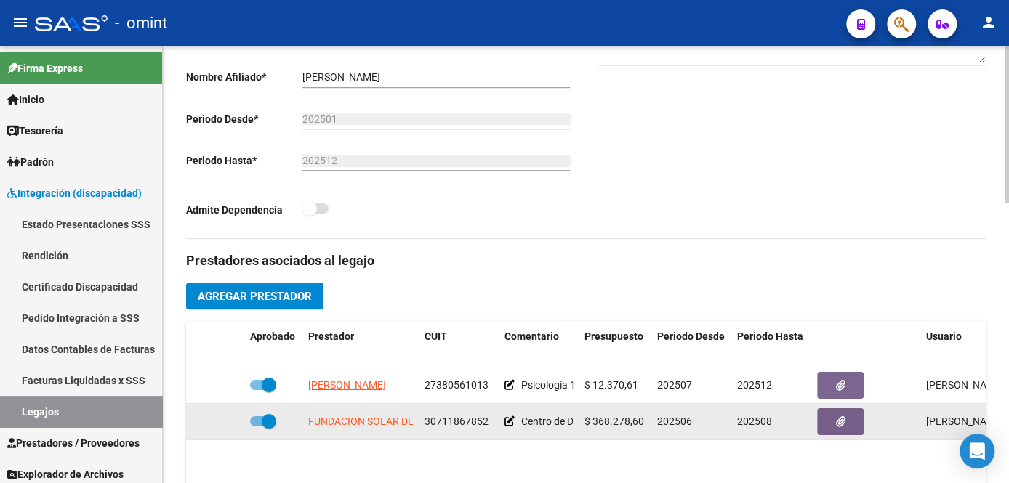
scroll to position [528, 0]
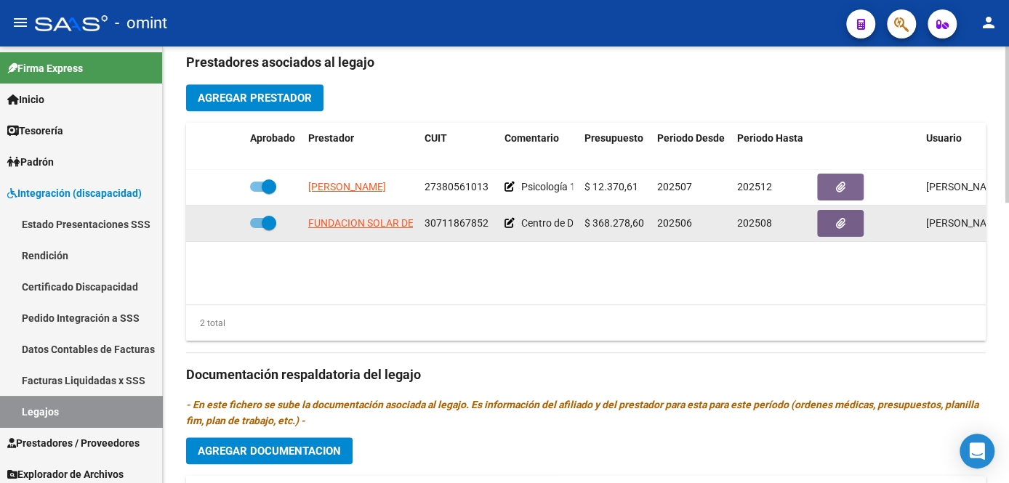
click at [265, 223] on span at bounding box center [269, 223] width 15 height 15
click at [257, 228] on input "checkbox" at bounding box center [257, 228] width 1 height 1
checkbox input "false"
click at [224, 222] on icon at bounding box center [223, 223] width 10 height 10
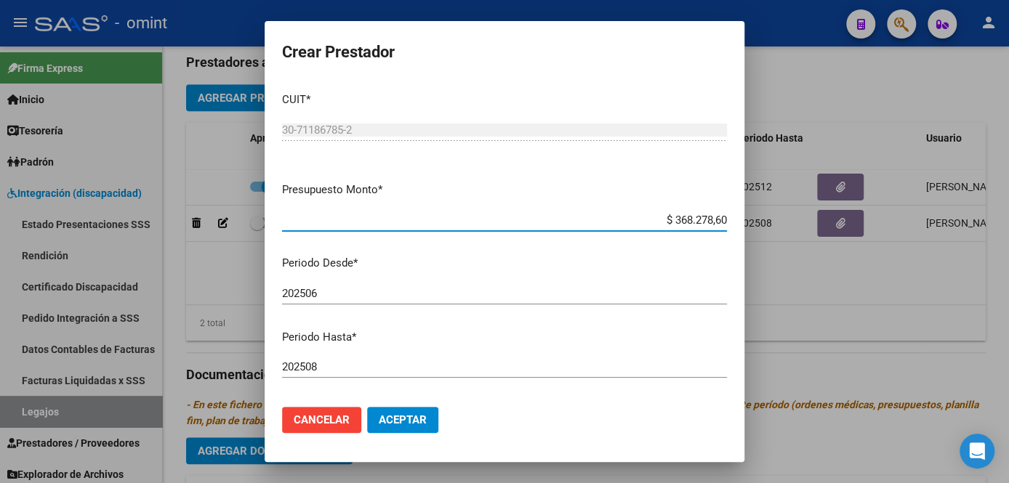
click at [336, 363] on input "202508" at bounding box center [504, 366] width 445 height 13
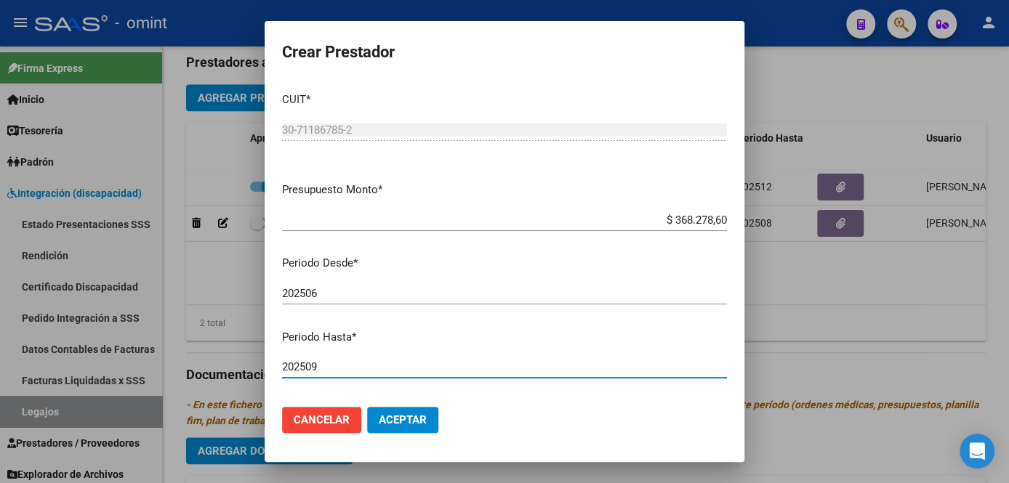
type input "202509"
click at [408, 428] on button "Aceptar" at bounding box center [402, 420] width 71 height 26
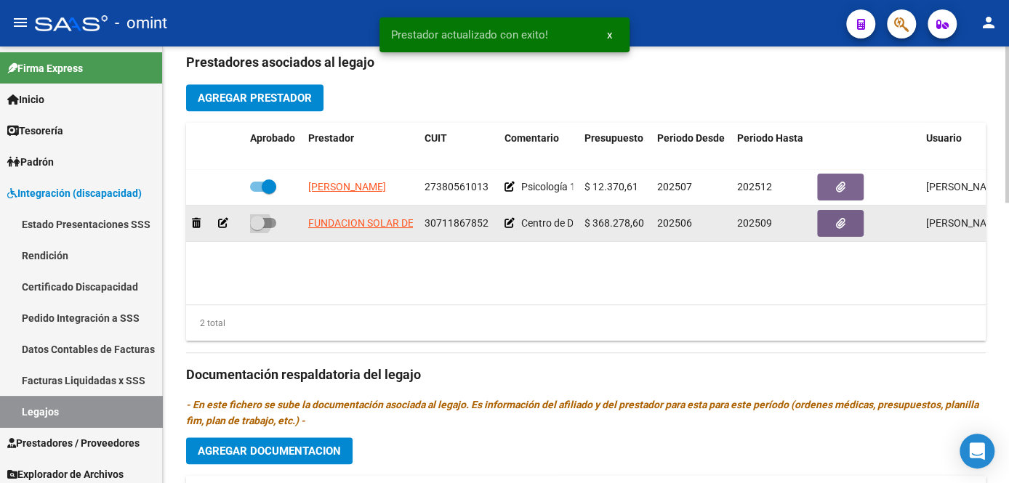
click at [267, 224] on span at bounding box center [263, 223] width 26 height 10
click at [257, 228] on input "checkbox" at bounding box center [257, 228] width 1 height 1
checkbox input "true"
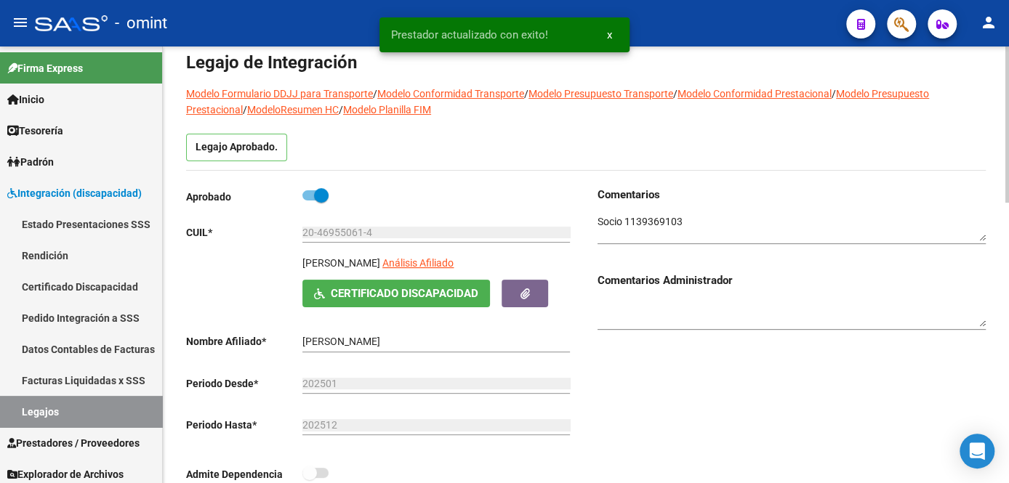
scroll to position [0, 0]
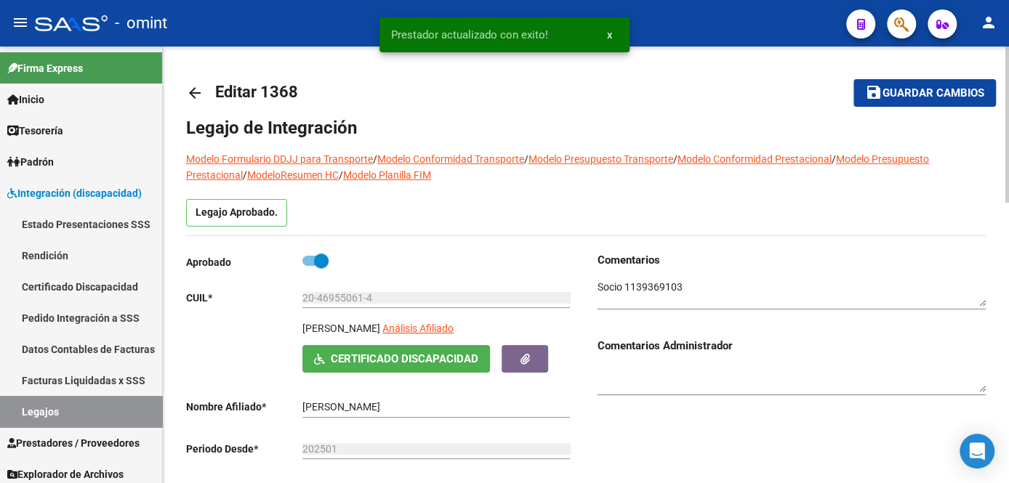
click at [900, 101] on button "save Guardar cambios" at bounding box center [924, 92] width 142 height 27
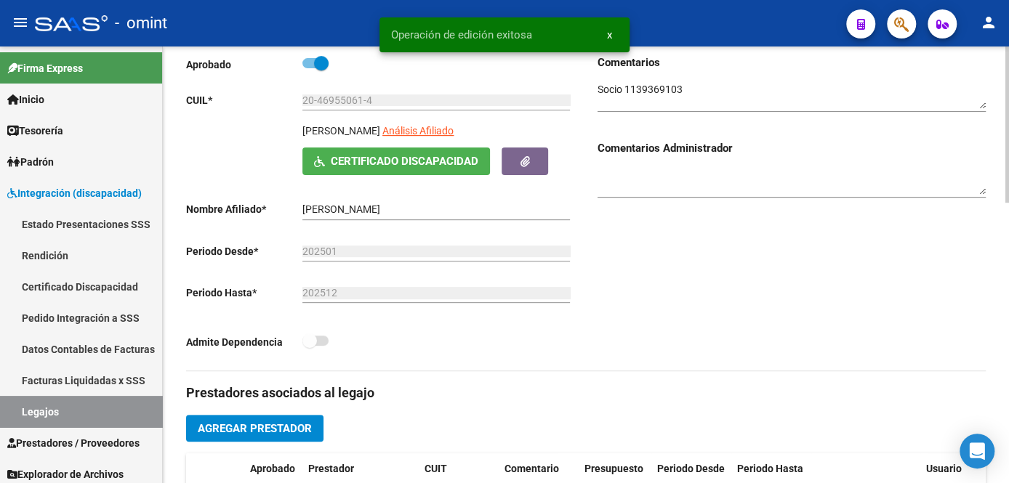
scroll to position [396, 0]
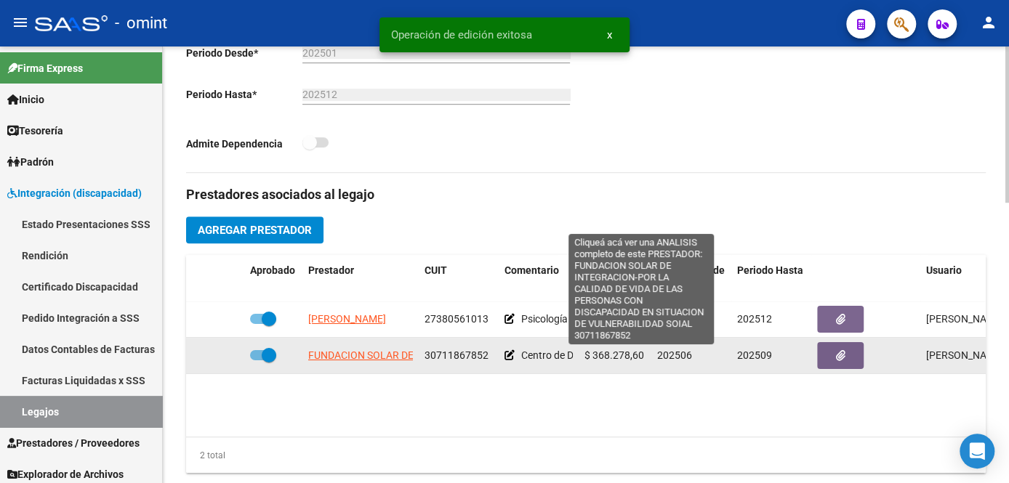
click at [339, 358] on span "FUNDACION SOLAR DE INTEGRACION-POR LA CALIDAD DE VIDA DE LAS PERSONAS CON DISCA…" at bounding box center [646, 356] width 677 height 12
type textarea "30711867852"
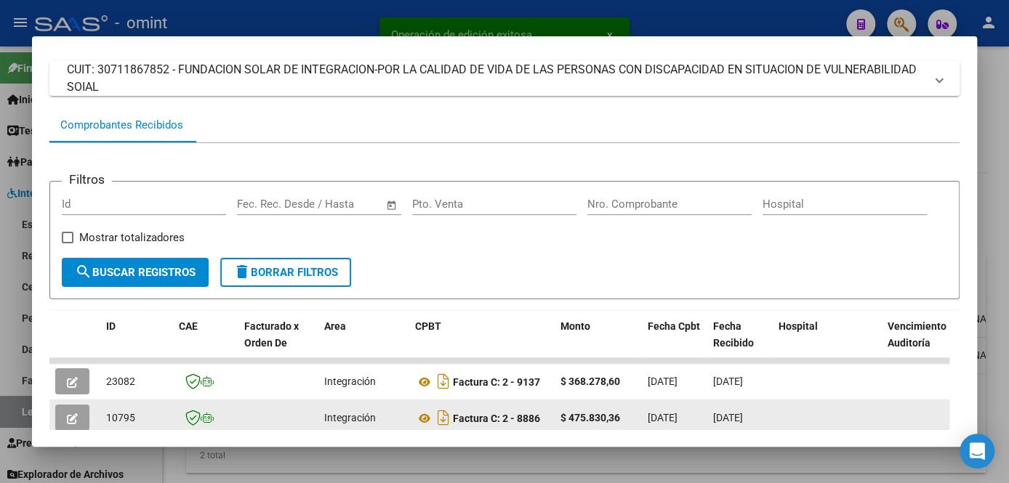
scroll to position [215, 0]
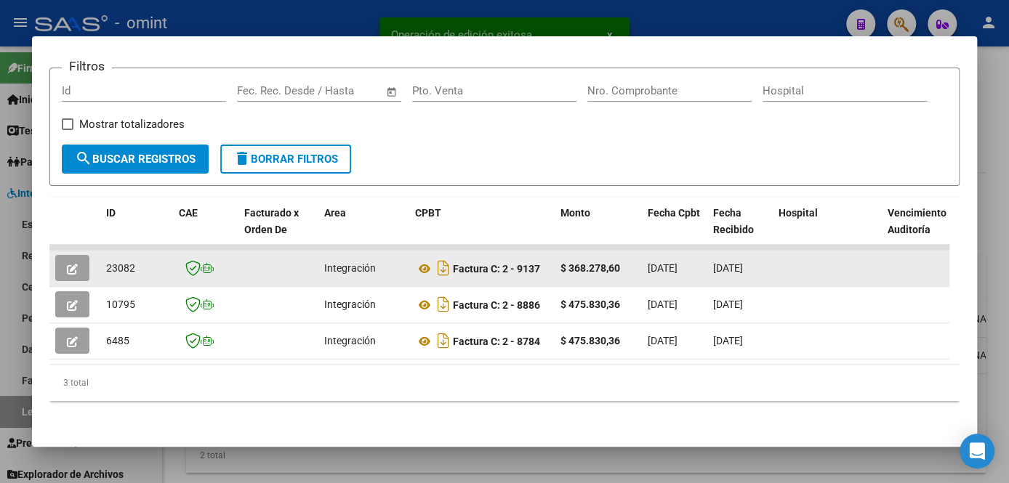
click at [73, 264] on icon "button" at bounding box center [72, 269] width 11 height 11
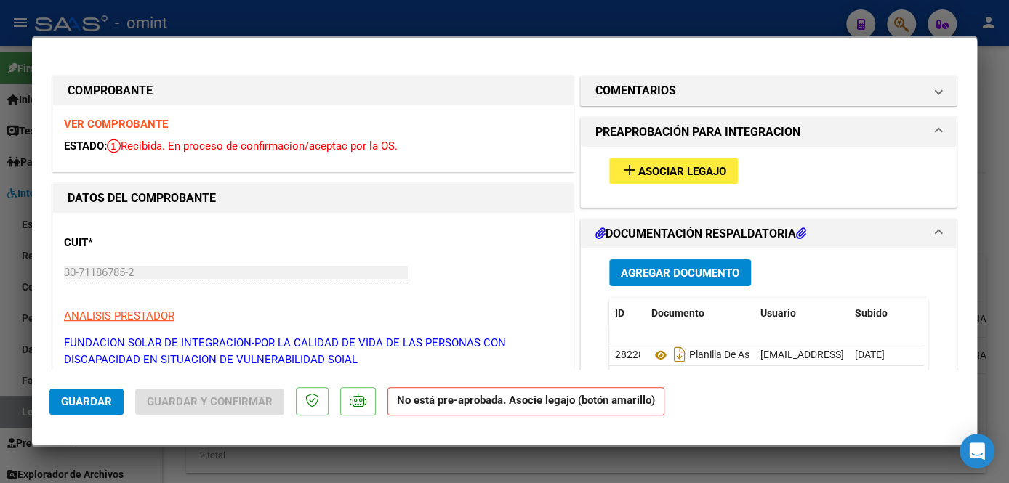
click at [663, 165] on span "Asociar Legajo" at bounding box center [682, 171] width 88 height 13
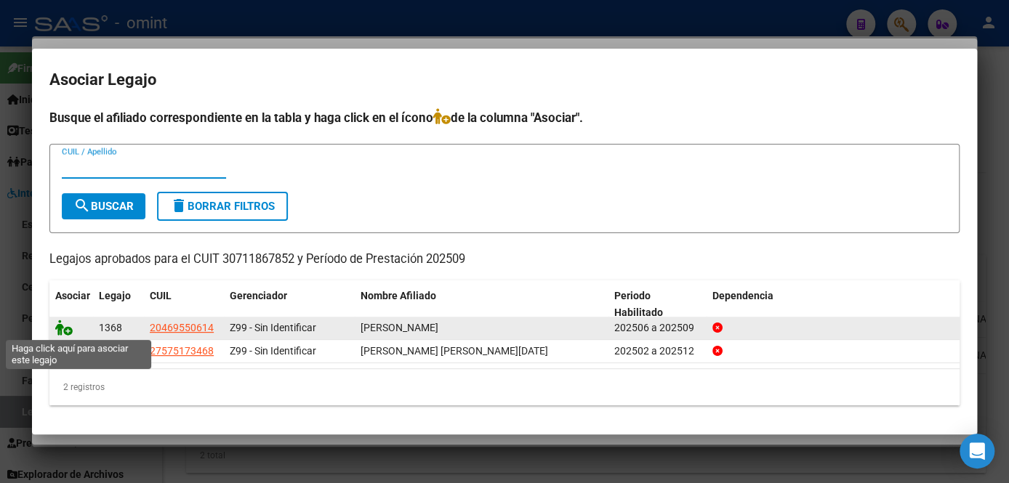
click at [55, 327] on icon at bounding box center [63, 328] width 17 height 16
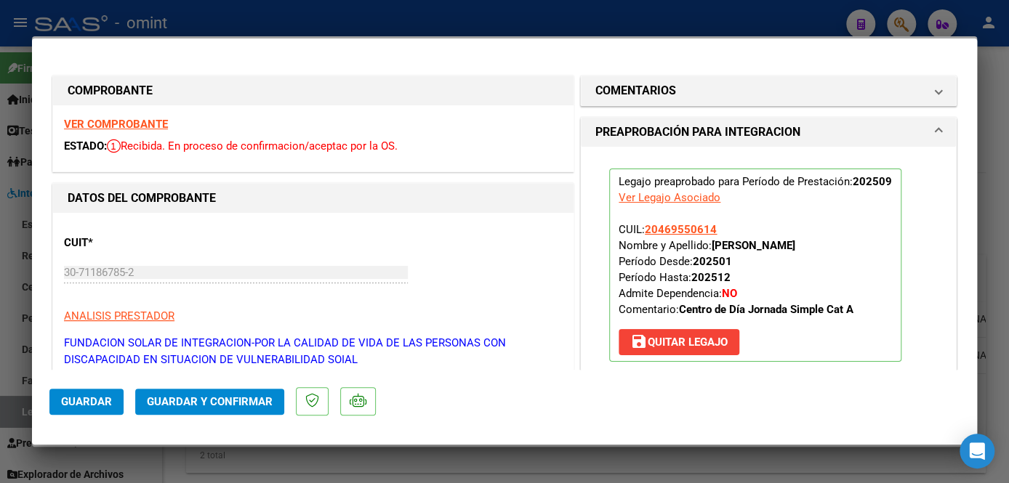
click at [149, 121] on strong "VER COMPROBANTE" at bounding box center [116, 124] width 104 height 13
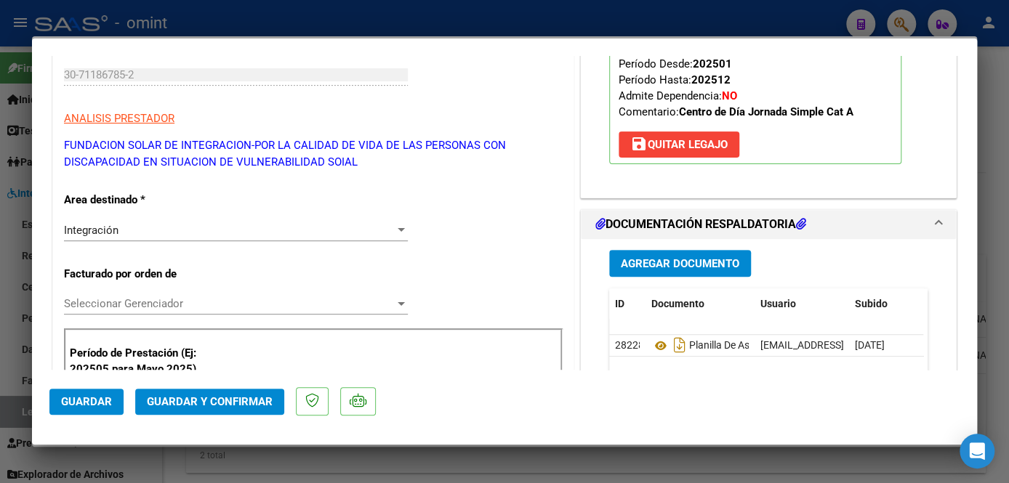
scroll to position [330, 0]
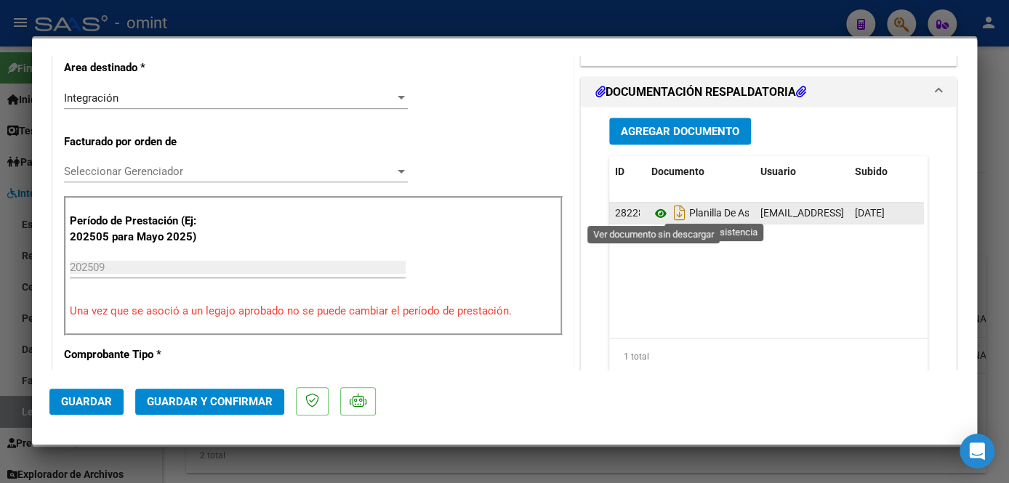
click at [651, 212] on icon at bounding box center [660, 213] width 19 height 17
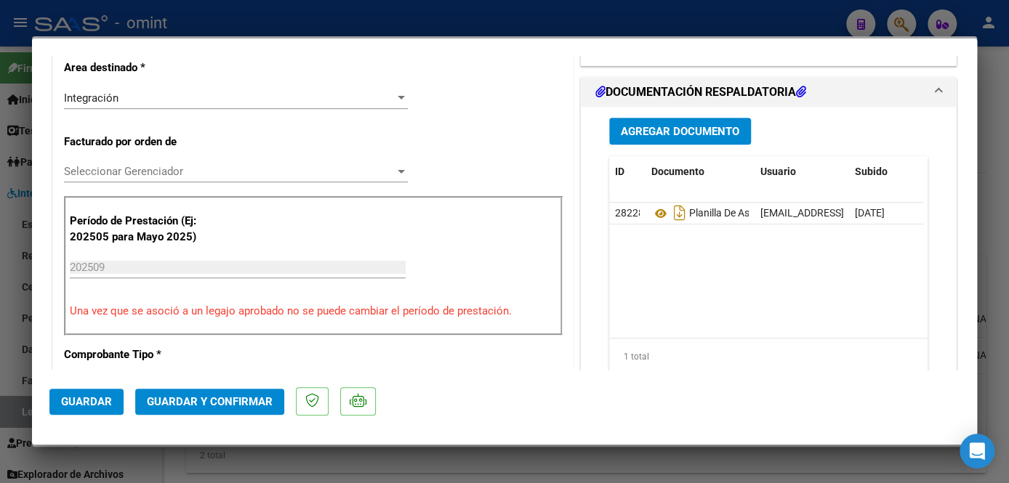
click at [243, 176] on span "Seleccionar Gerenciador" at bounding box center [229, 171] width 331 height 13
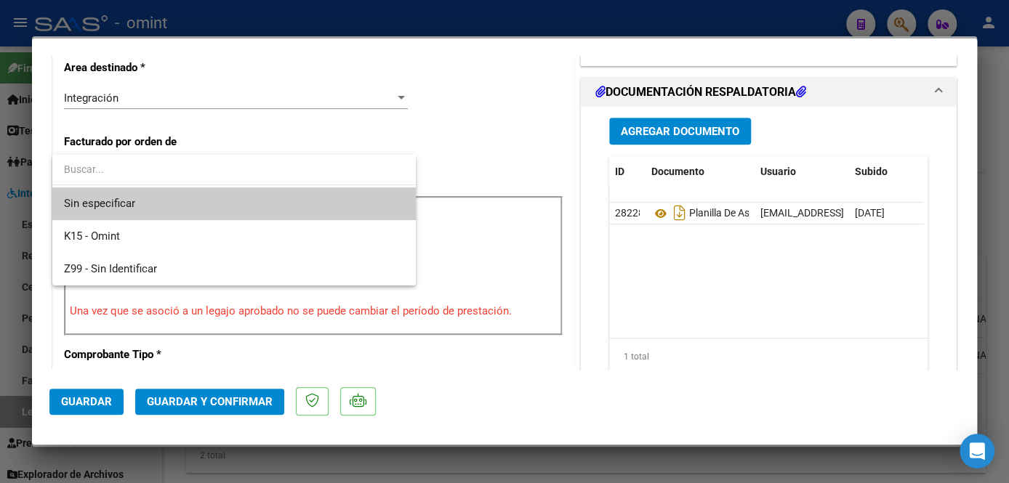
click at [223, 198] on span "Sin especificar" at bounding box center [234, 204] width 340 height 33
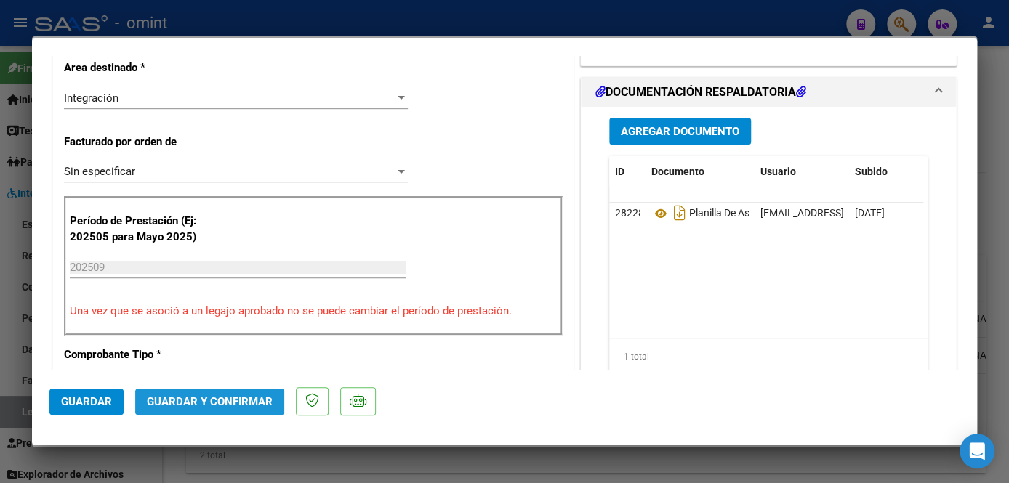
click at [212, 398] on span "Guardar y Confirmar" at bounding box center [210, 401] width 126 height 13
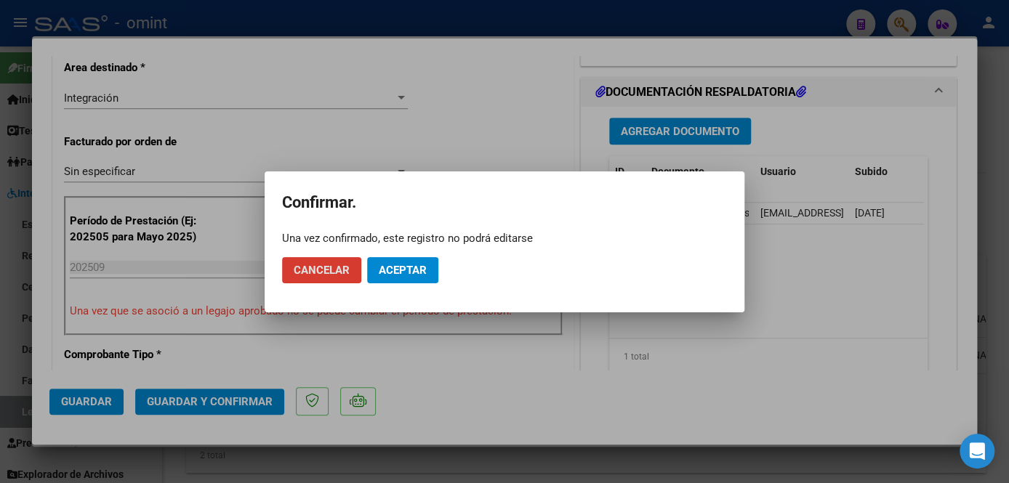
click at [402, 270] on span "Aceptar" at bounding box center [403, 270] width 48 height 13
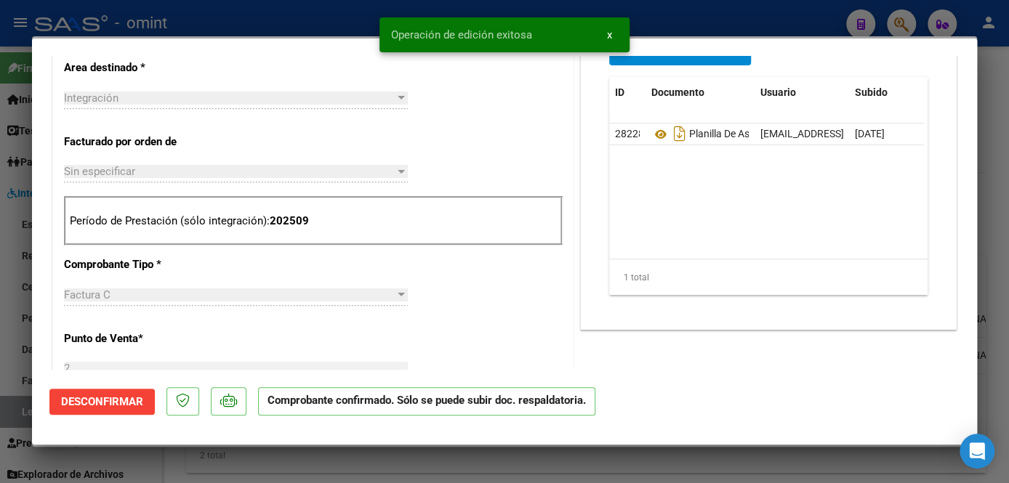
click at [384, 465] on div at bounding box center [504, 241] width 1009 height 483
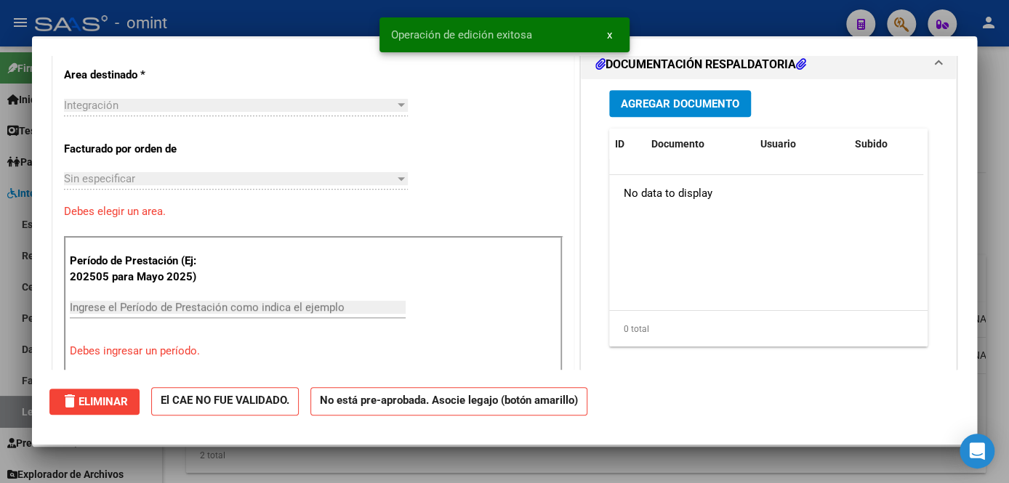
scroll to position [0, 0]
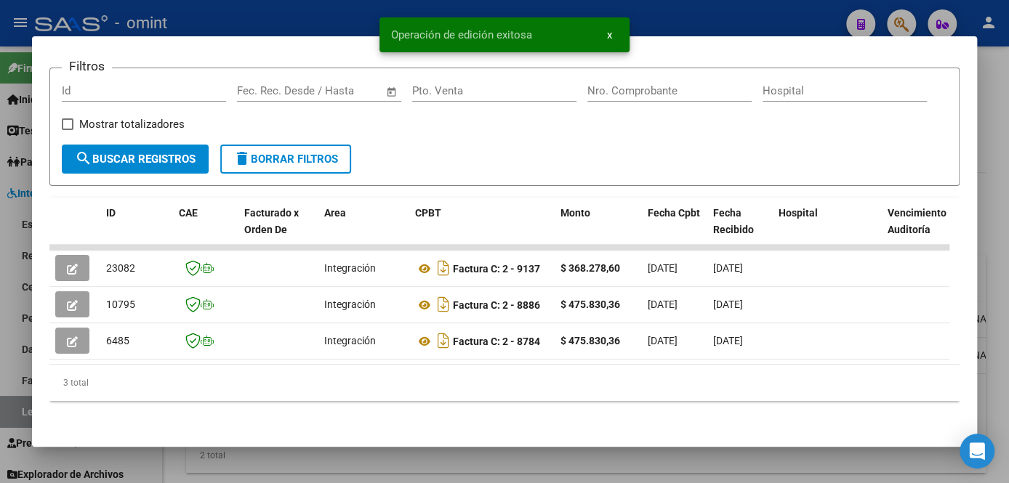
click at [384, 465] on div at bounding box center [504, 241] width 1009 height 483
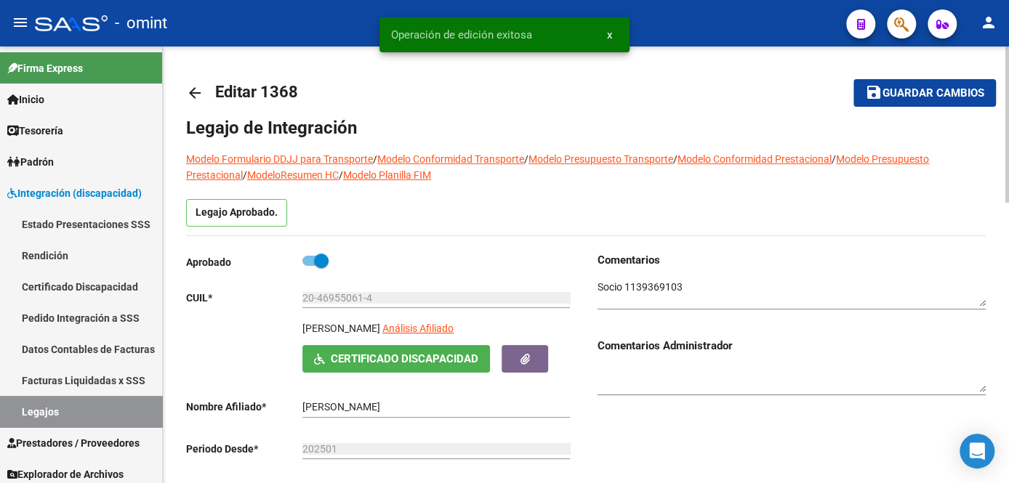
click at [895, 93] on span "Guardar cambios" at bounding box center [933, 93] width 102 height 13
click at [77, 414] on link "Legajos" at bounding box center [81, 411] width 162 height 31
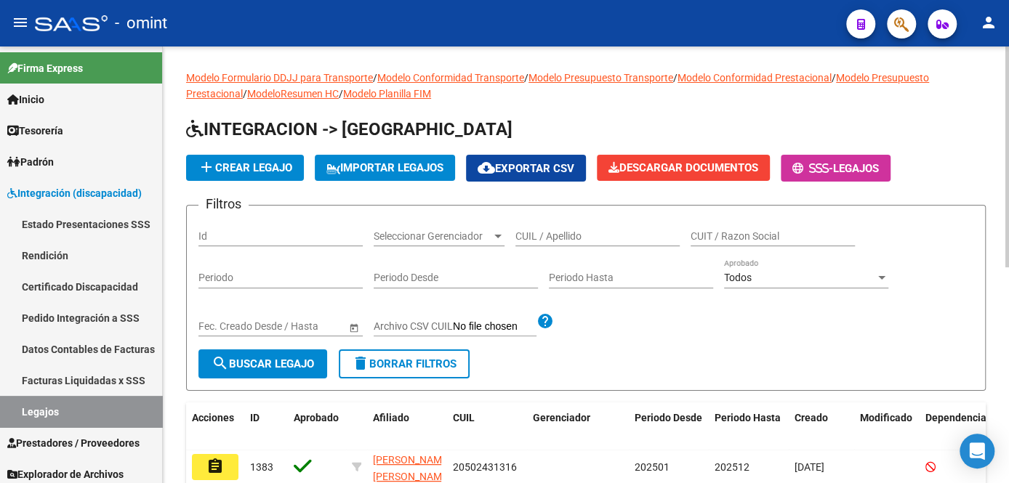
click at [538, 238] on input "CUIL / Apellido" at bounding box center [597, 236] width 164 height 12
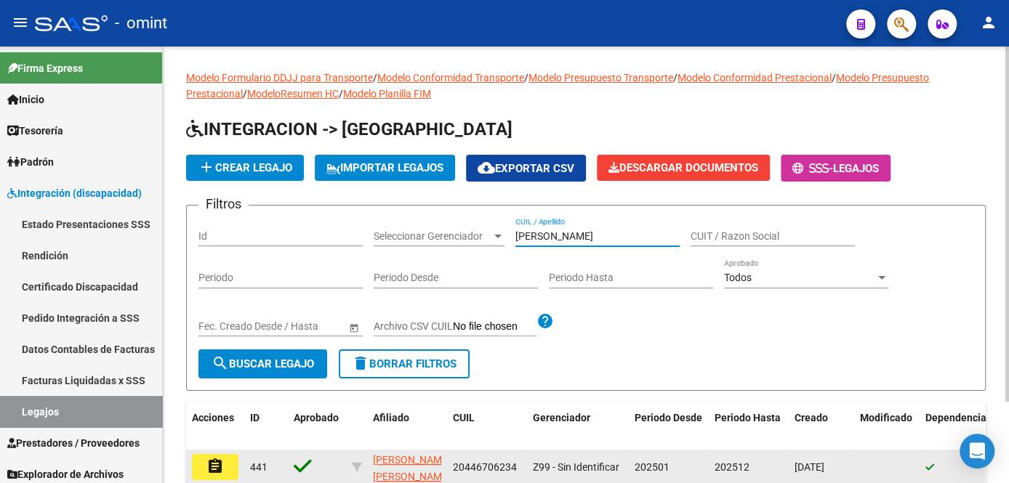
type input "obiña"
click at [211, 470] on mat-icon "assignment" at bounding box center [214, 466] width 17 height 17
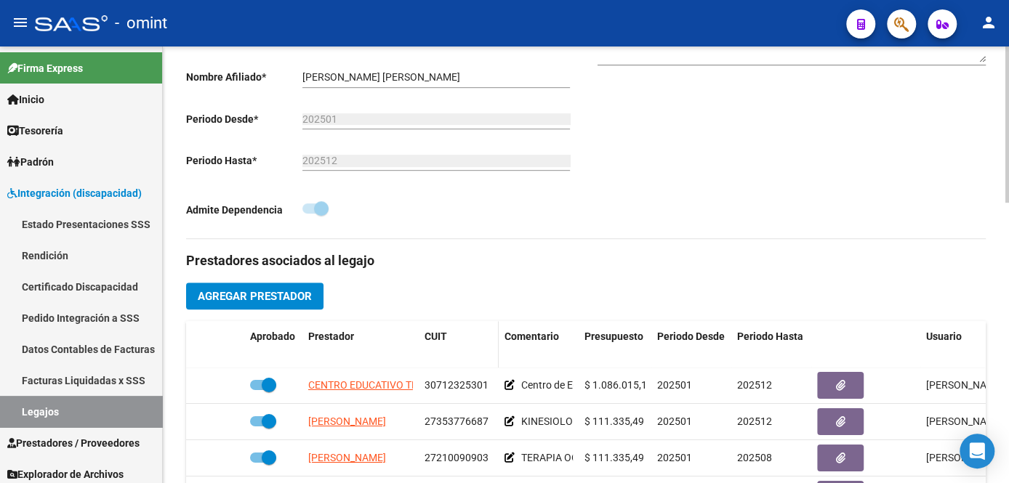
scroll to position [396, 0]
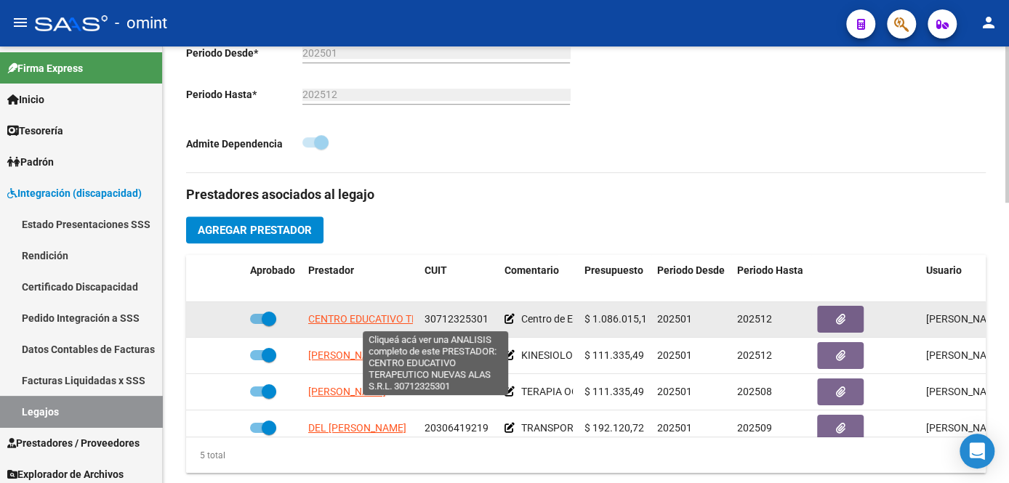
click at [383, 315] on span "CENTRO EDUCATIVO TERAPEUTICO NUEVAS ALAS S.R.L." at bounding box center [437, 319] width 259 height 12
type textarea "30712325301"
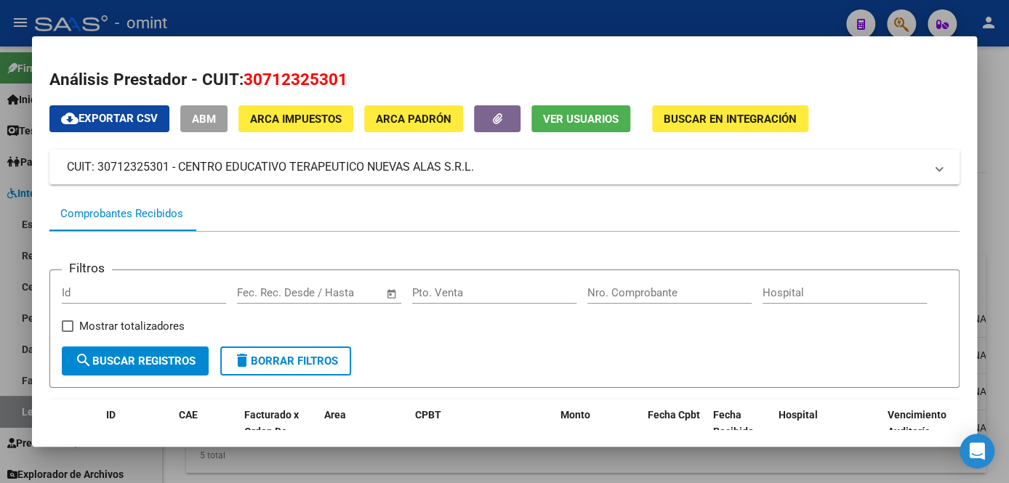
scroll to position [198, 0]
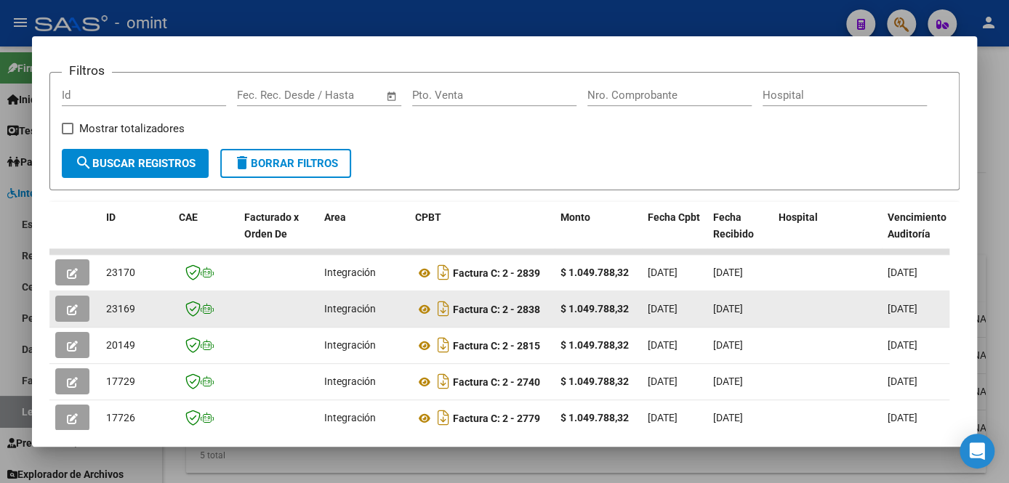
click at [68, 311] on icon "button" at bounding box center [72, 310] width 11 height 11
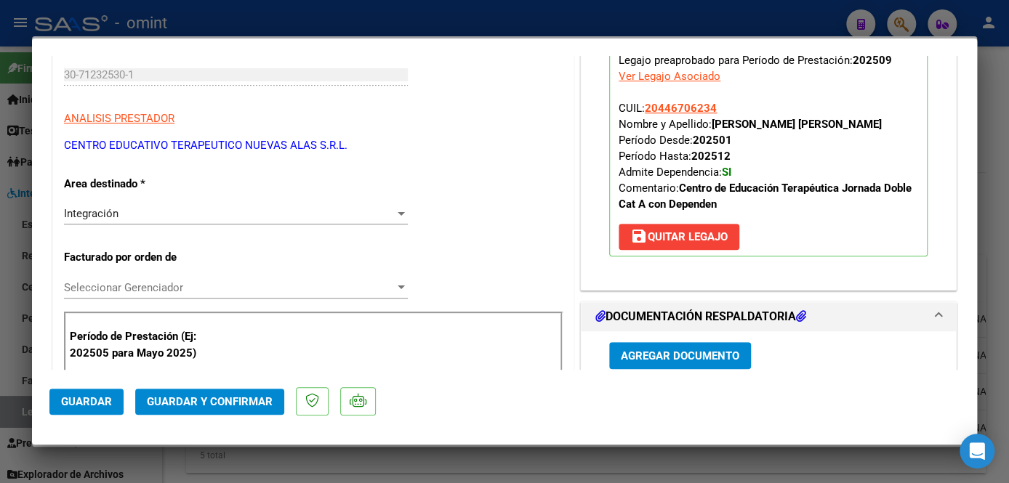
scroll to position [65, 0]
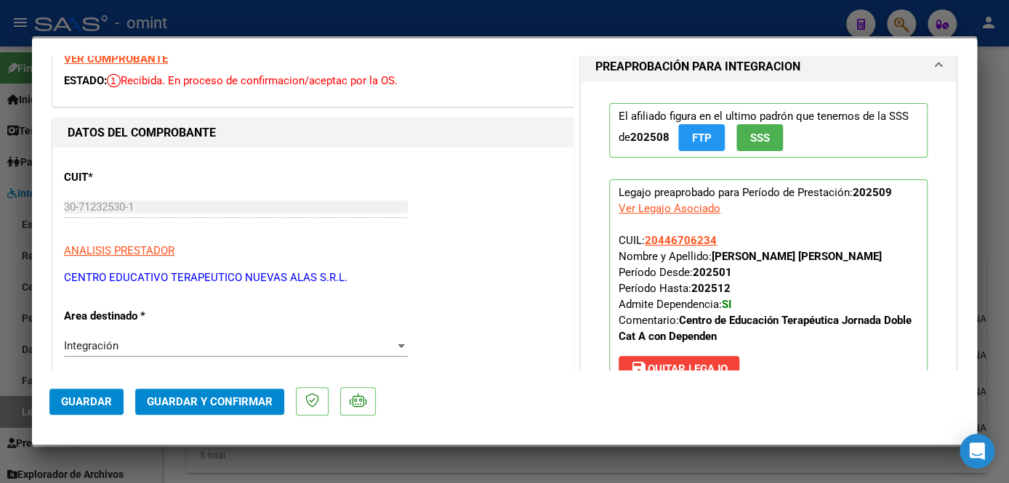
click at [132, 63] on strong "VER COMPROBANTE" at bounding box center [116, 58] width 104 height 13
click at [378, 462] on div at bounding box center [504, 241] width 1009 height 483
type input "$ 0,00"
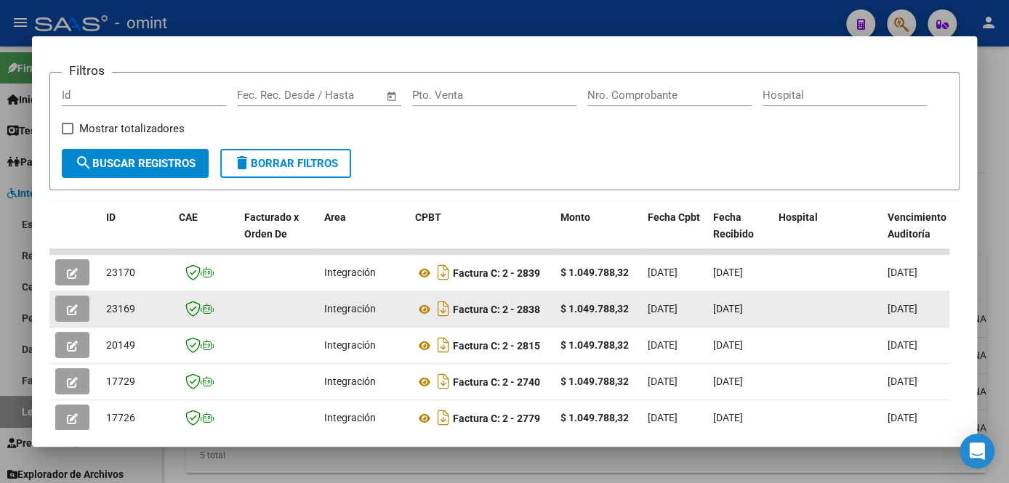
click at [65, 307] on button "button" at bounding box center [72, 309] width 34 height 26
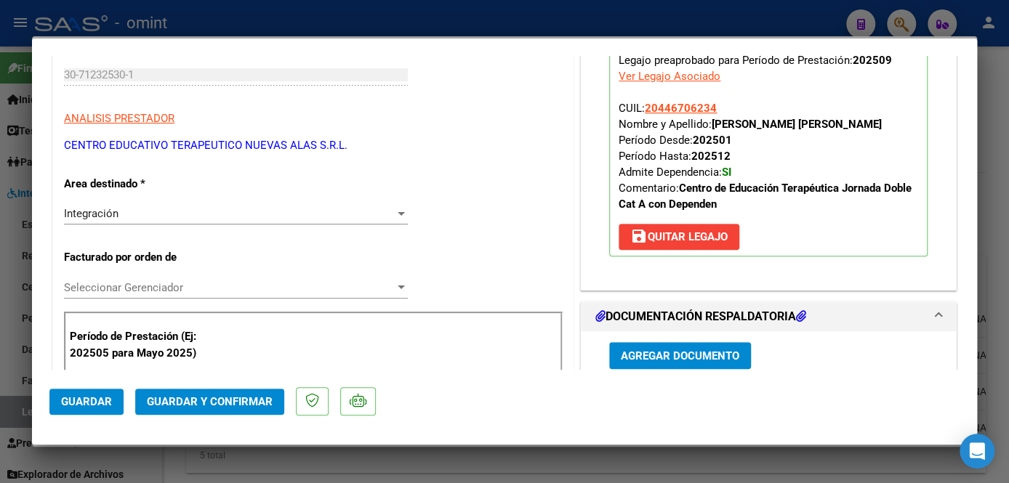
scroll to position [330, 0]
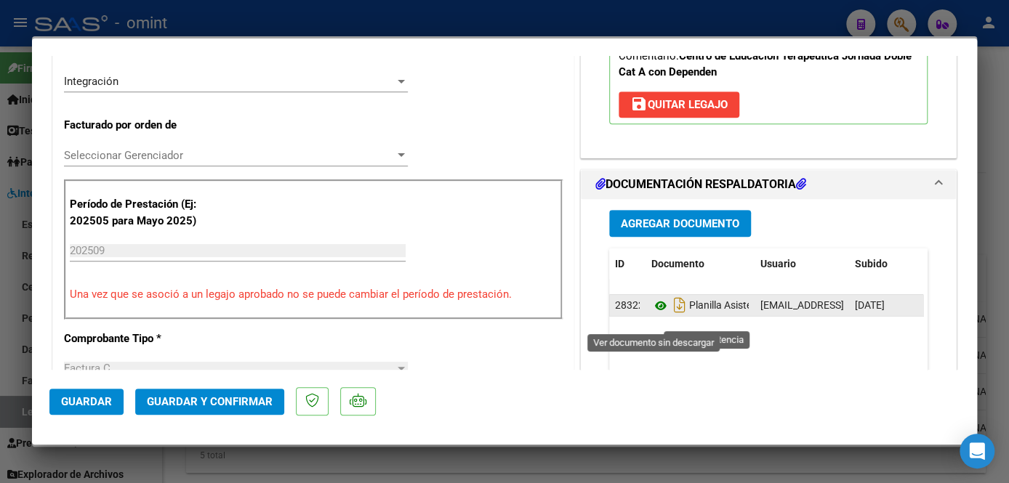
click at [655, 315] on icon at bounding box center [660, 305] width 19 height 17
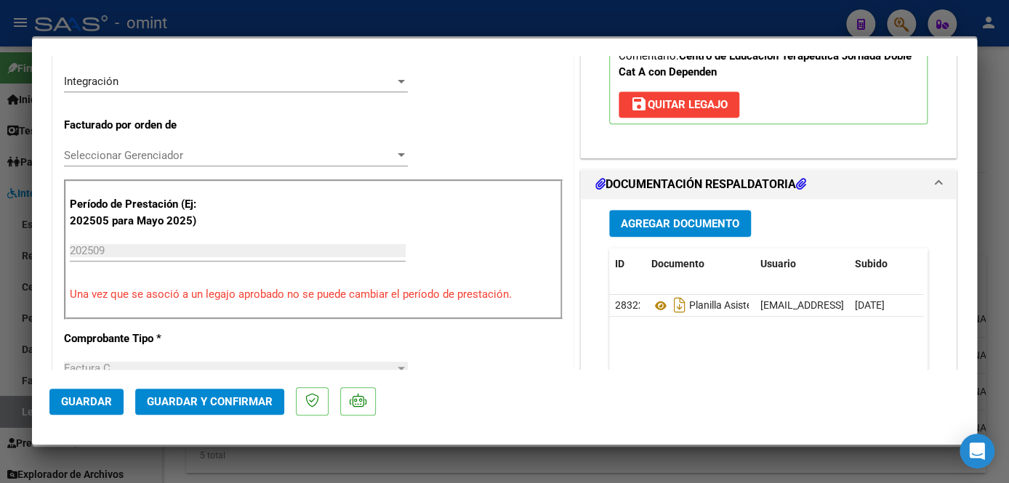
click at [190, 150] on span "Seleccionar Gerenciador" at bounding box center [229, 155] width 331 height 13
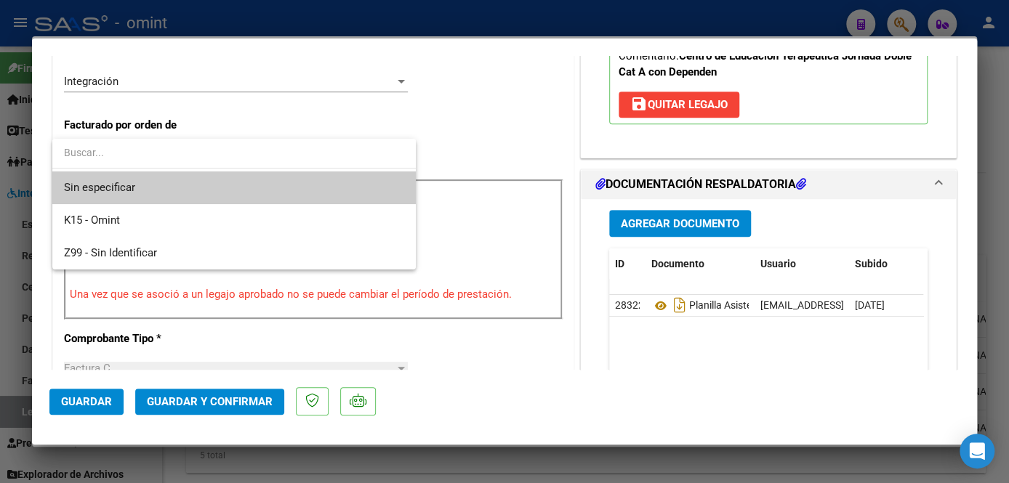
click at [188, 182] on span "Sin especificar" at bounding box center [234, 188] width 340 height 33
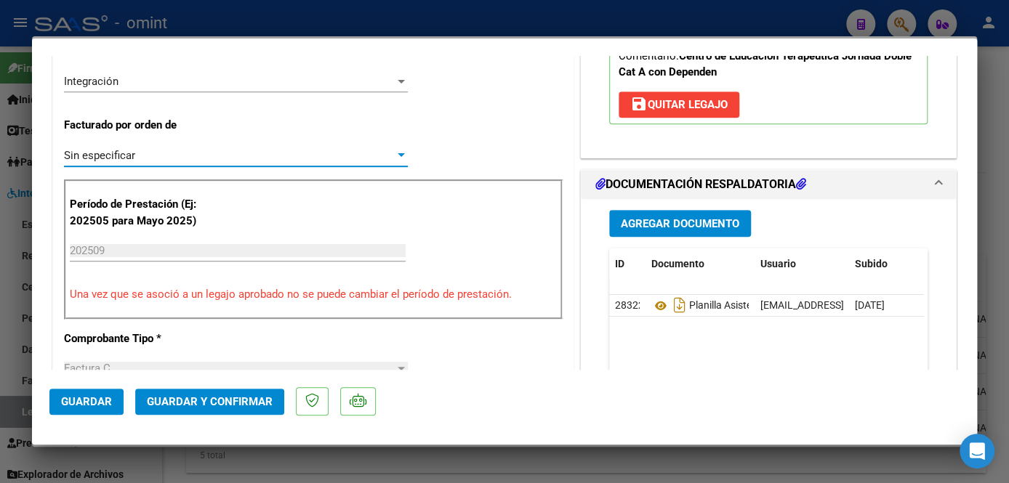
click at [217, 396] on span "Guardar y Confirmar" at bounding box center [210, 401] width 126 height 13
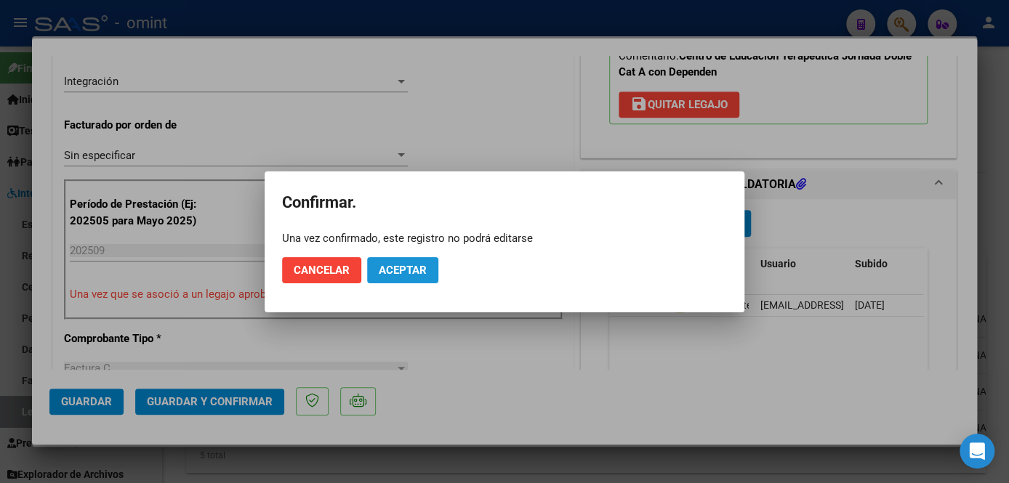
click at [400, 267] on span "Aceptar" at bounding box center [403, 270] width 48 height 13
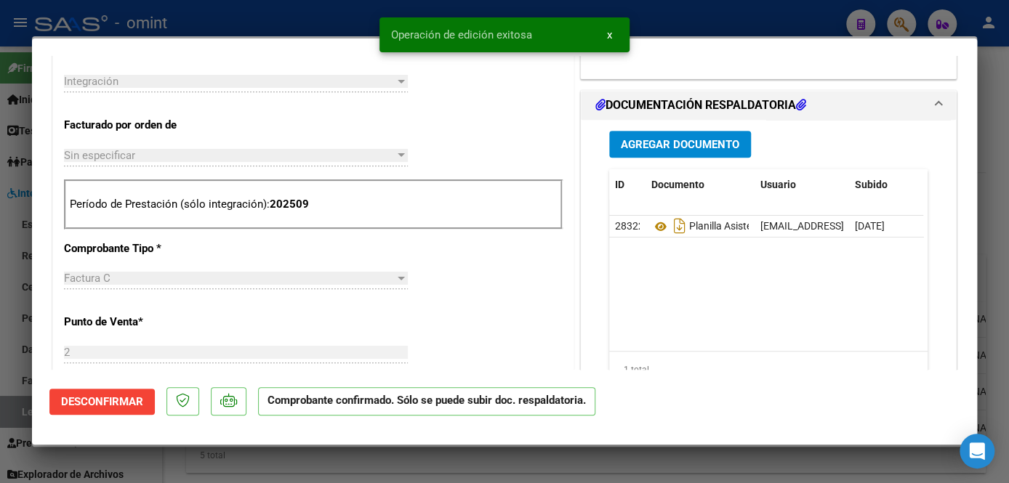
click at [360, 455] on div at bounding box center [504, 241] width 1009 height 483
type input "$ 0,00"
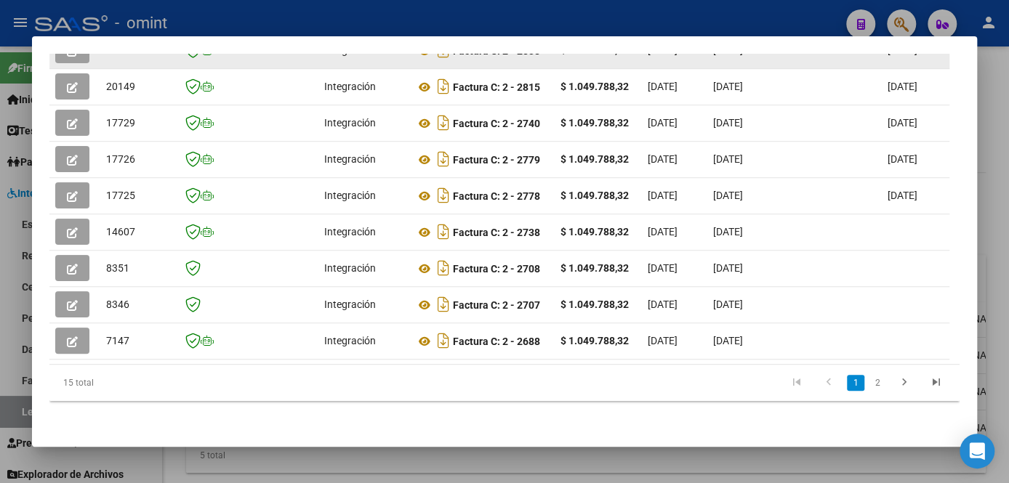
scroll to position [267, 0]
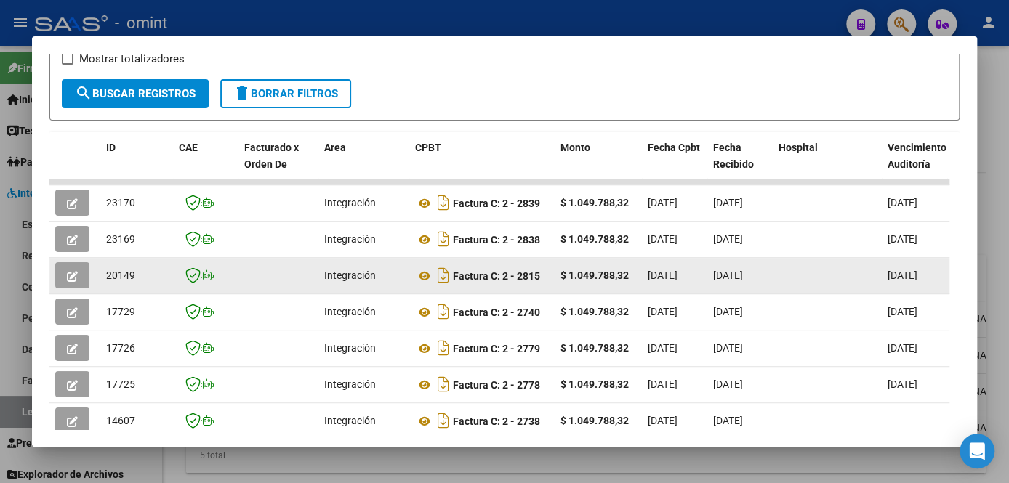
click at [73, 279] on icon "button" at bounding box center [72, 276] width 11 height 11
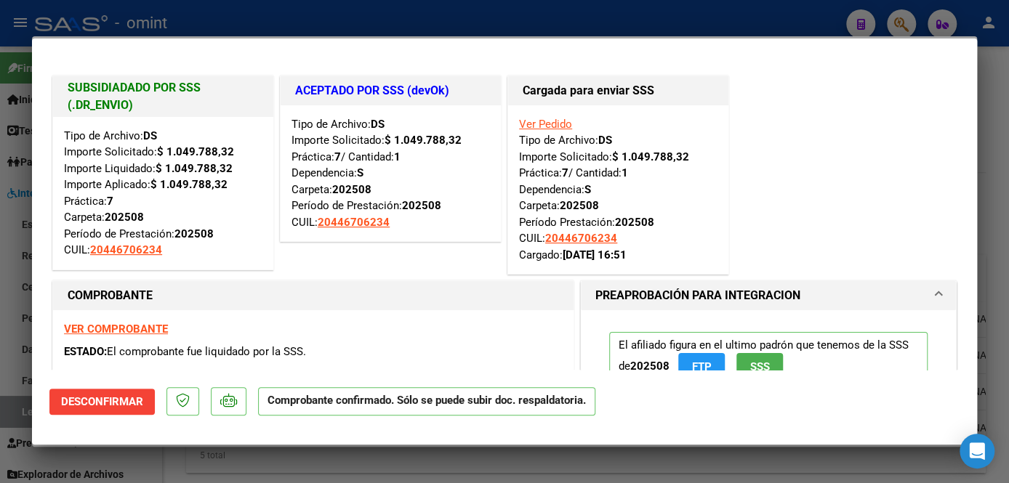
click at [192, 456] on div at bounding box center [504, 241] width 1009 height 483
type input "$ 0,00"
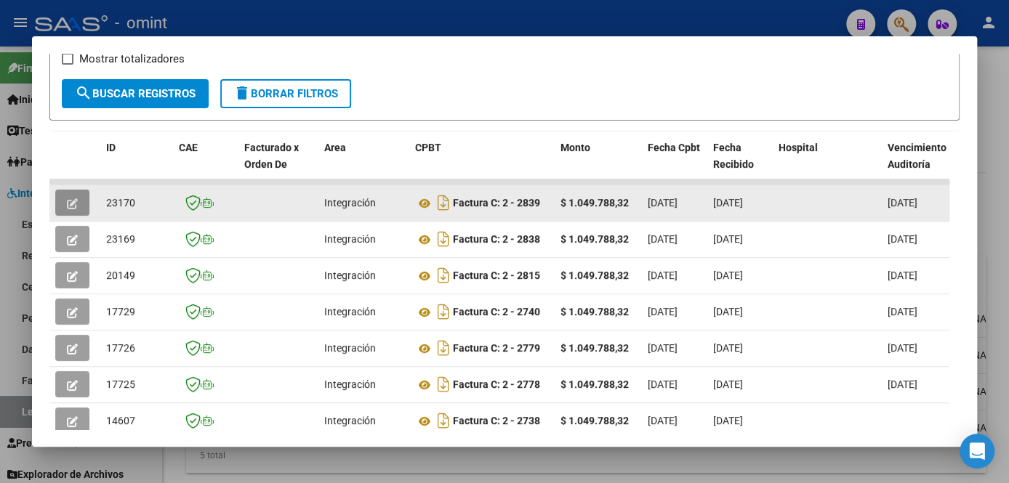
click at [74, 207] on icon "button" at bounding box center [72, 203] width 11 height 11
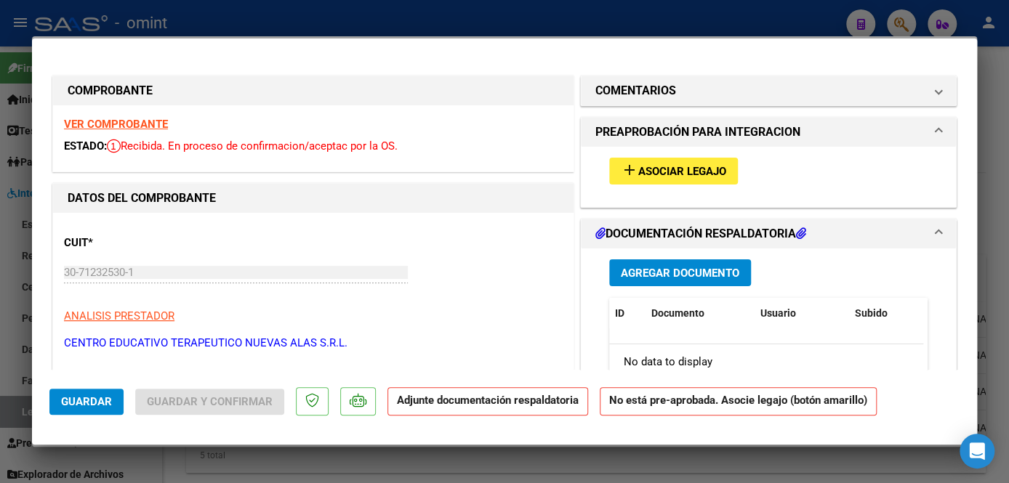
click at [153, 125] on strong "VER COMPROBANTE" at bounding box center [116, 124] width 104 height 13
click at [243, 28] on div at bounding box center [504, 241] width 1009 height 483
type input "$ 0,00"
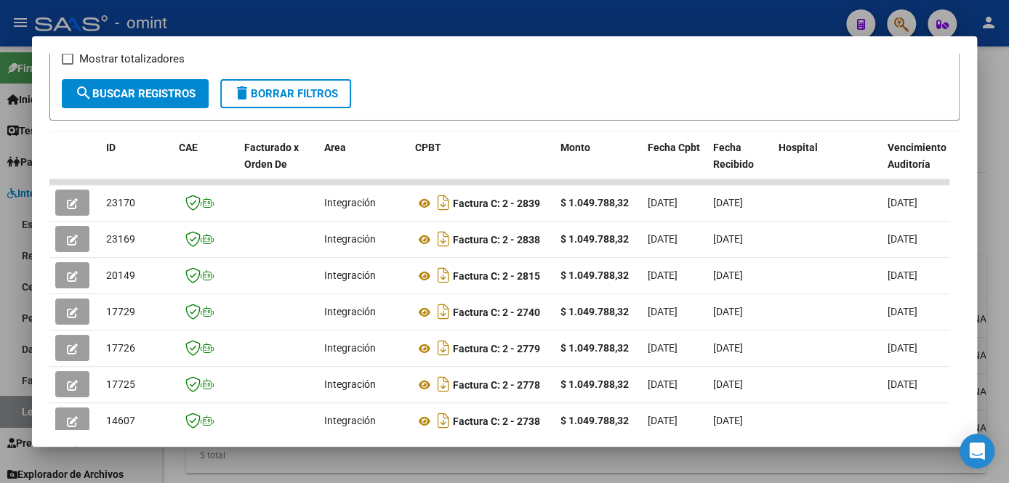
click at [358, 459] on div at bounding box center [504, 241] width 1009 height 483
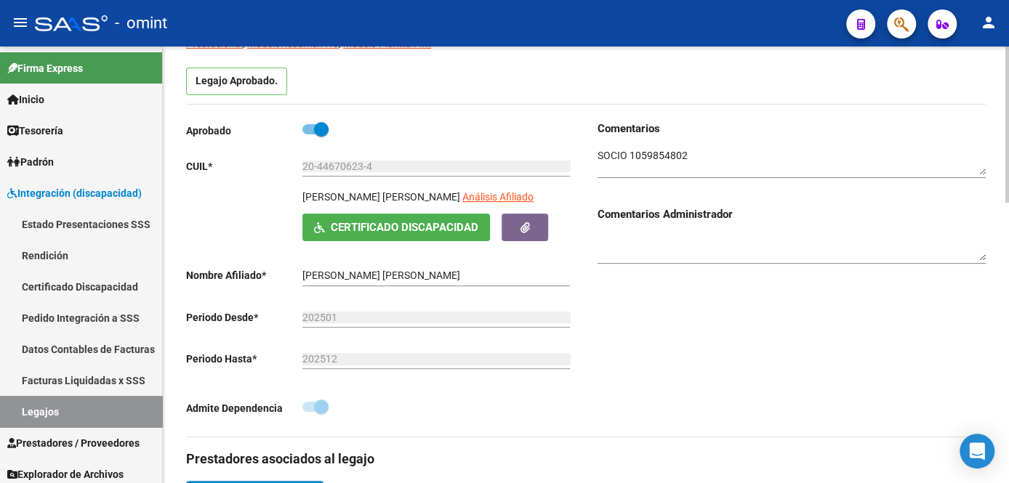
scroll to position [0, 0]
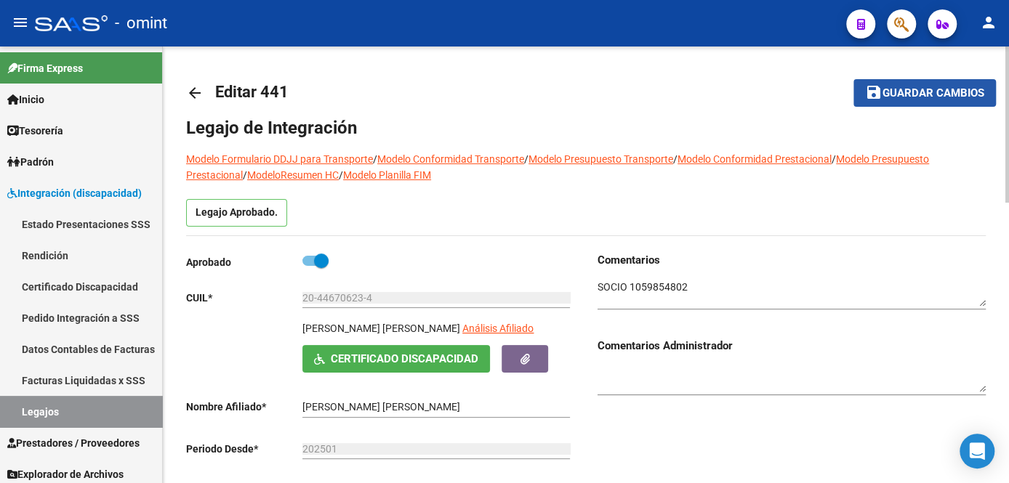
click at [916, 87] on span "Guardar cambios" at bounding box center [933, 93] width 102 height 13
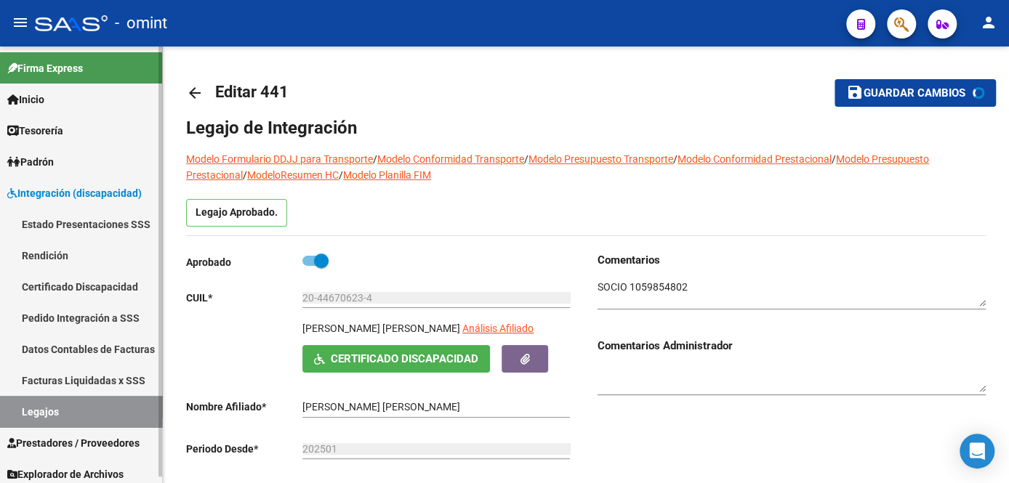
click at [62, 414] on link "Legajos" at bounding box center [81, 411] width 162 height 31
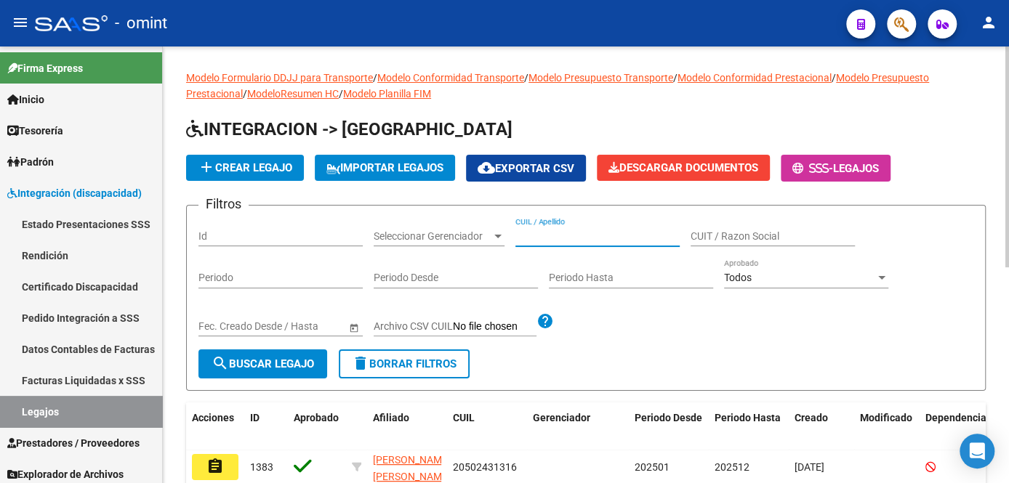
click at [570, 238] on input "CUIL / Apellido" at bounding box center [597, 236] width 164 height 12
type input "lopez b"
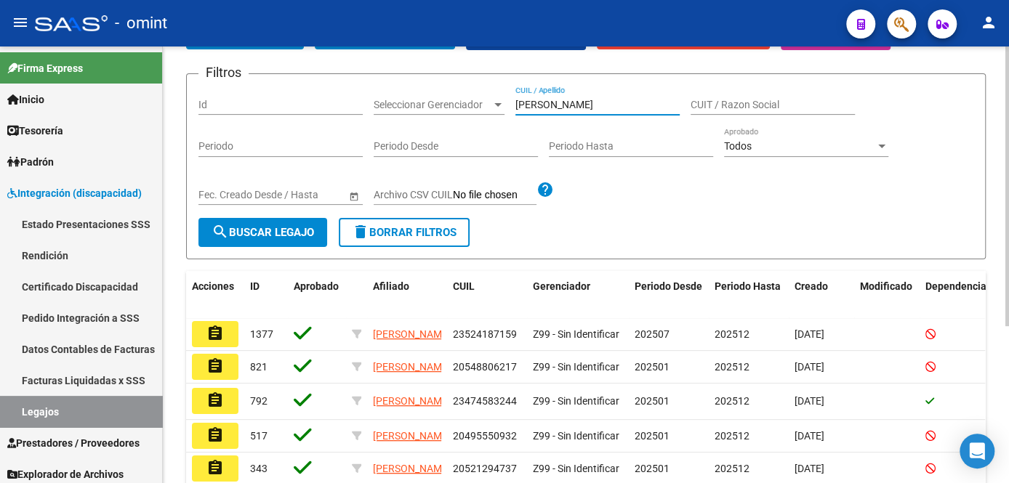
scroll to position [245, 0]
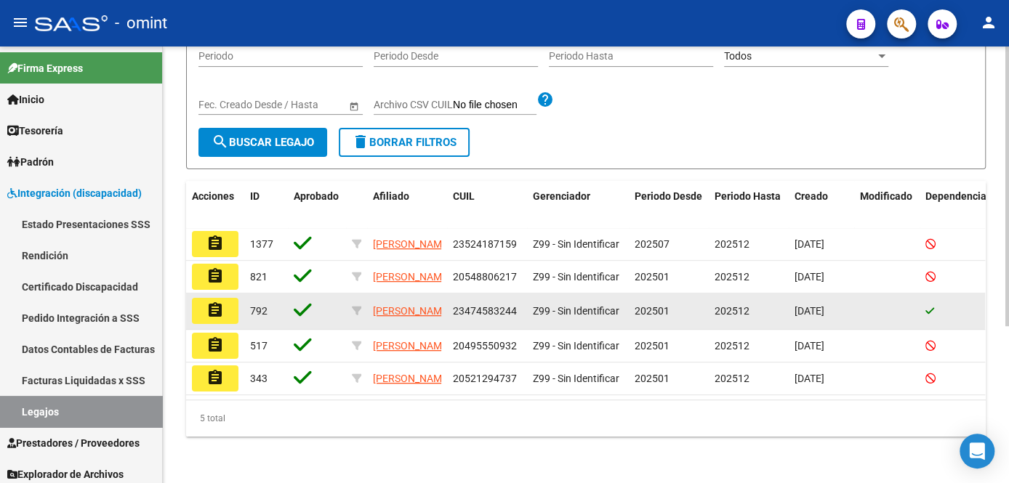
click at [227, 299] on button "assignment" at bounding box center [215, 311] width 47 height 26
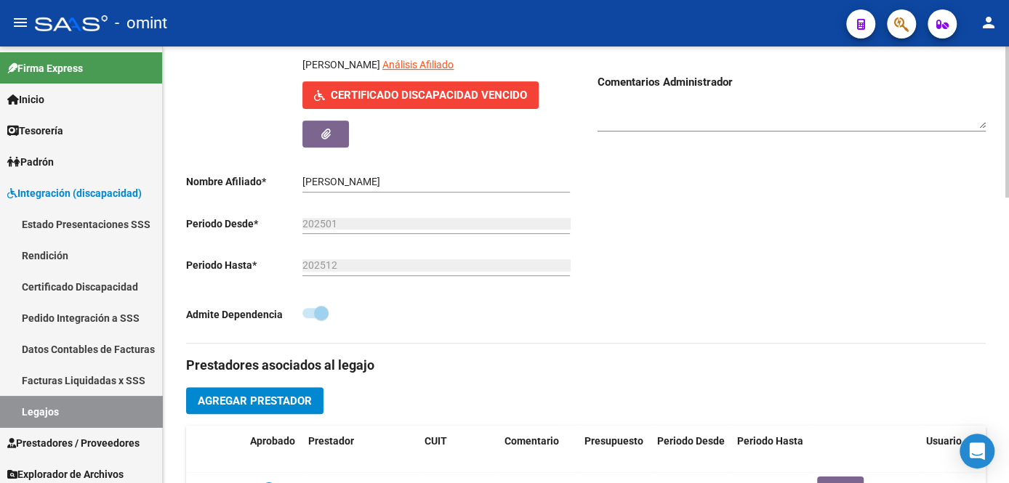
scroll to position [132, 0]
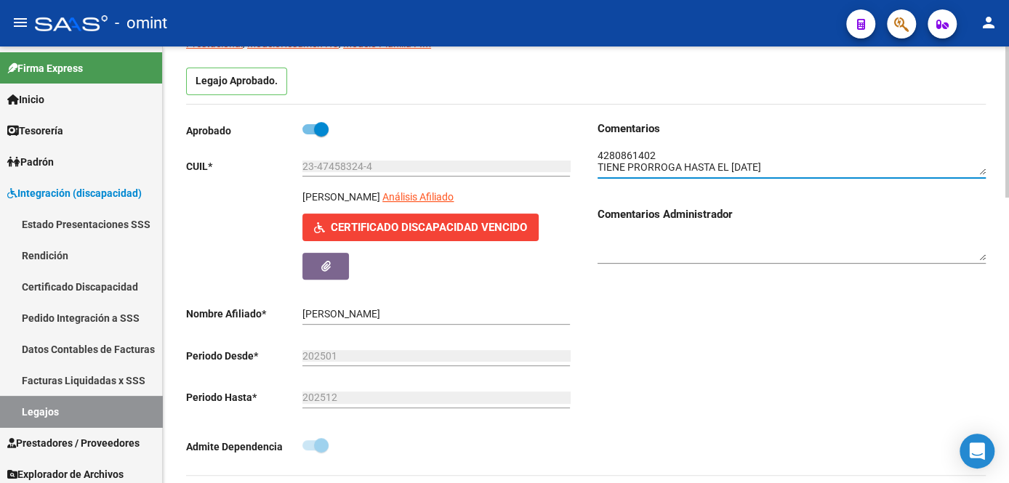
click at [634, 151] on textarea at bounding box center [791, 162] width 388 height 28
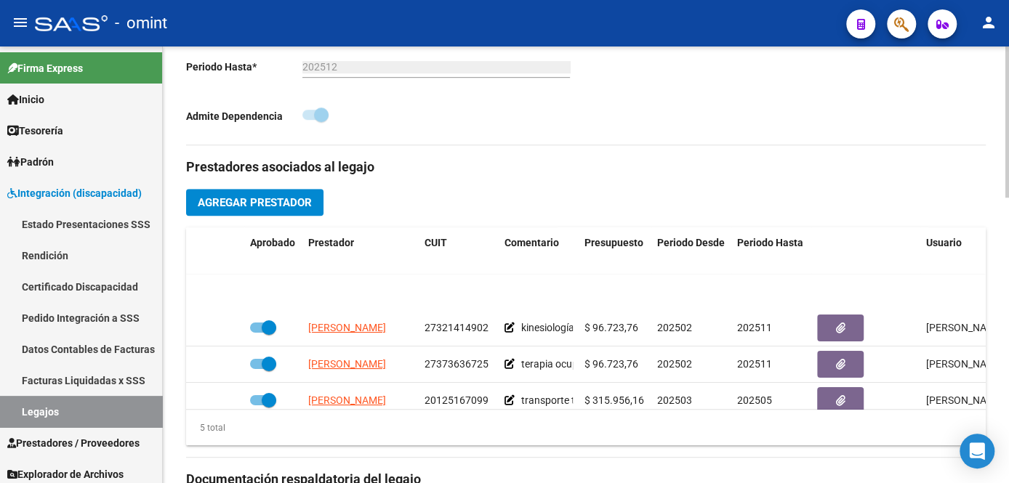
scroll to position [61, 0]
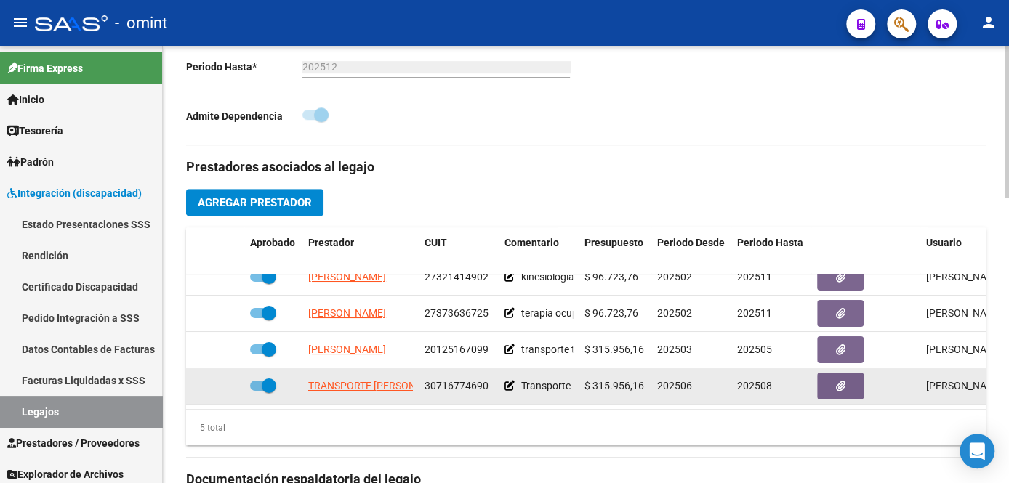
click at [254, 381] on span at bounding box center [263, 386] width 26 height 10
click at [257, 391] on input "checkbox" at bounding box center [257, 391] width 1 height 1
checkbox input "false"
click at [222, 381] on icon at bounding box center [223, 386] width 10 height 10
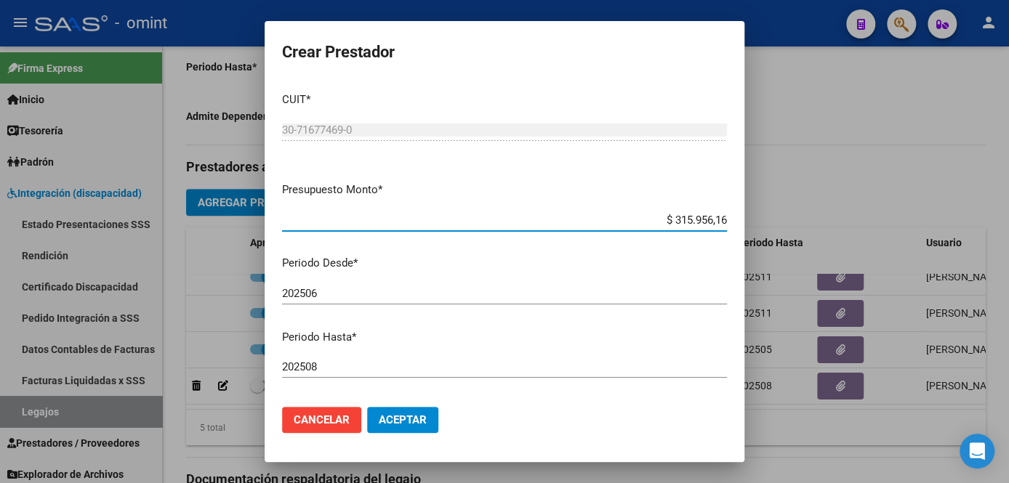
click at [355, 368] on input "202508" at bounding box center [504, 366] width 445 height 13
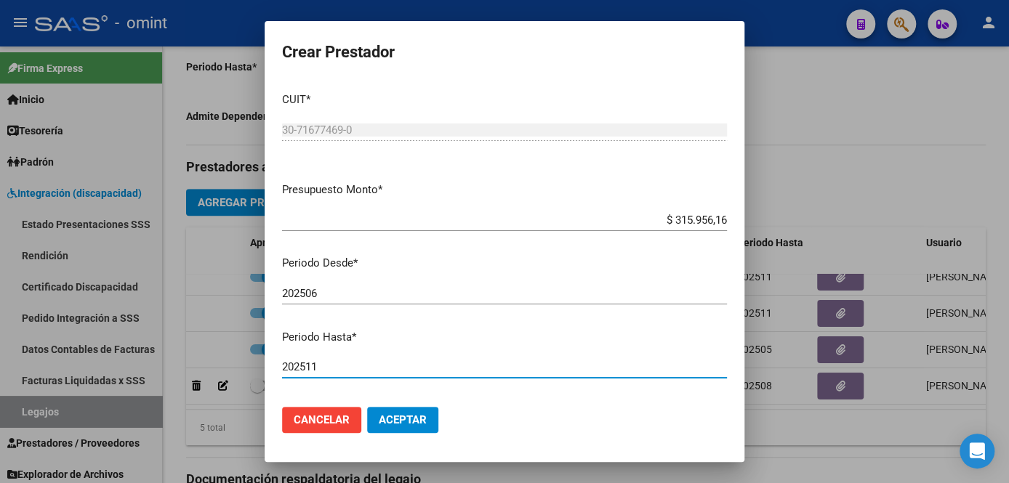
type input "202511"
click at [396, 410] on button "Aceptar" at bounding box center [402, 420] width 71 height 26
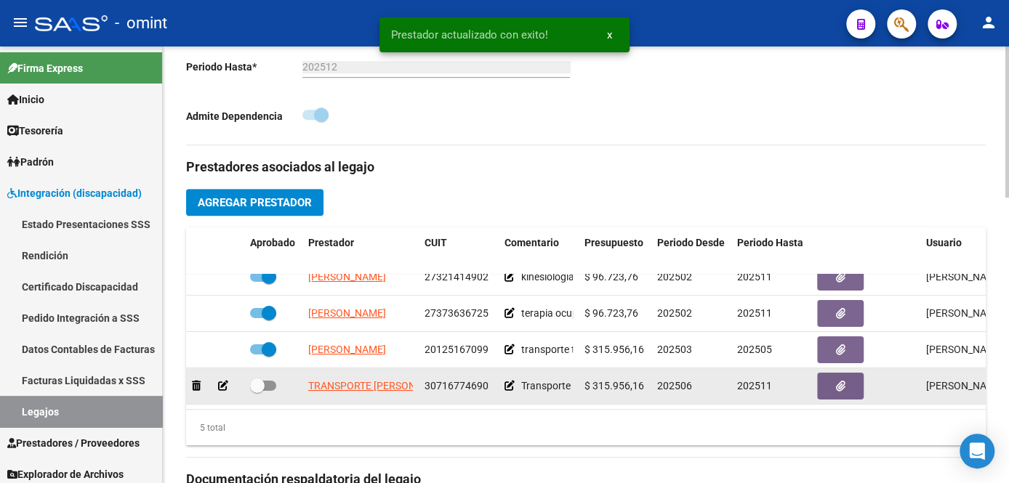
click at [262, 379] on span at bounding box center [257, 386] width 15 height 15
click at [257, 391] on input "checkbox" at bounding box center [257, 391] width 1 height 1
checkbox input "true"
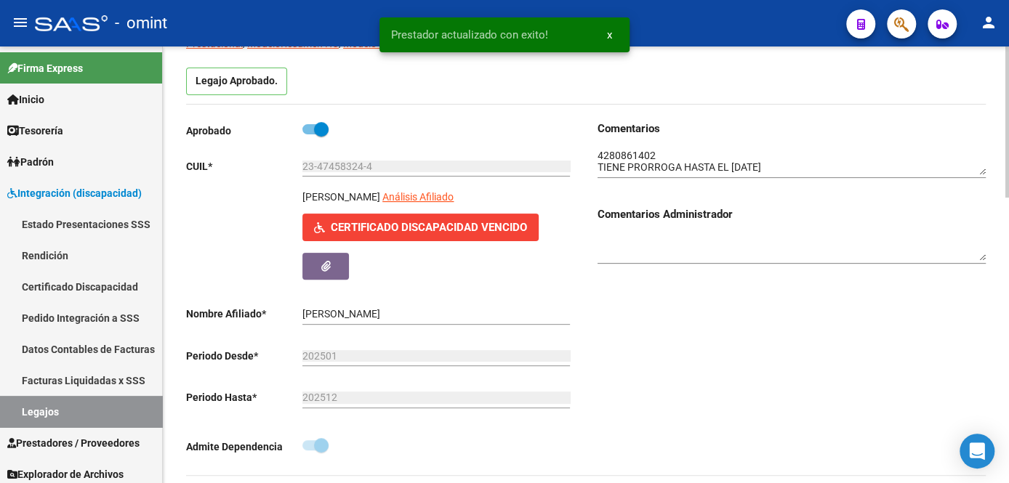
scroll to position [0, 0]
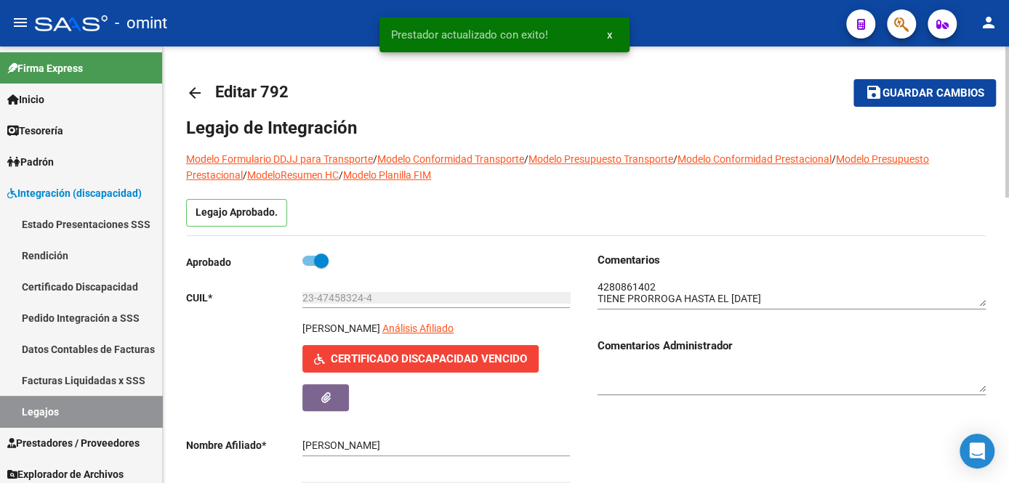
click at [943, 100] on button "save Guardar cambios" at bounding box center [924, 92] width 142 height 27
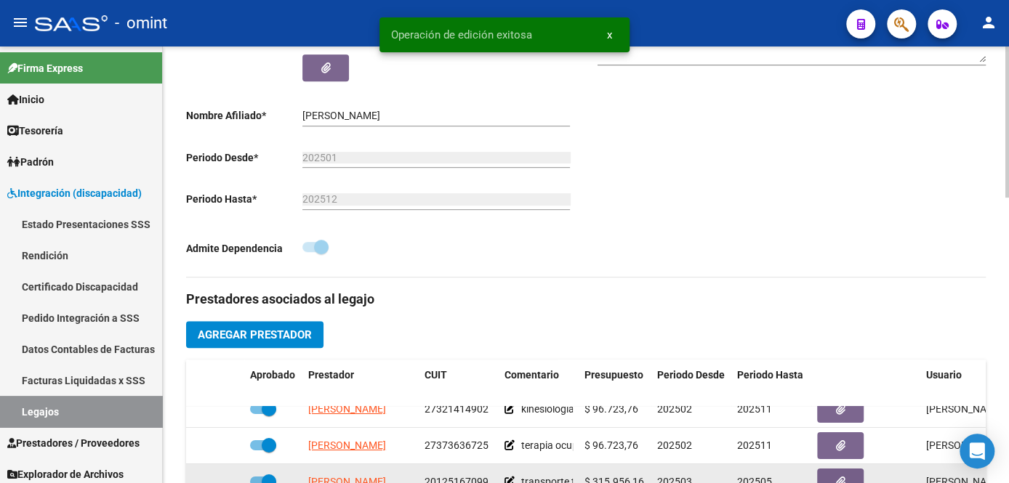
scroll to position [396, 0]
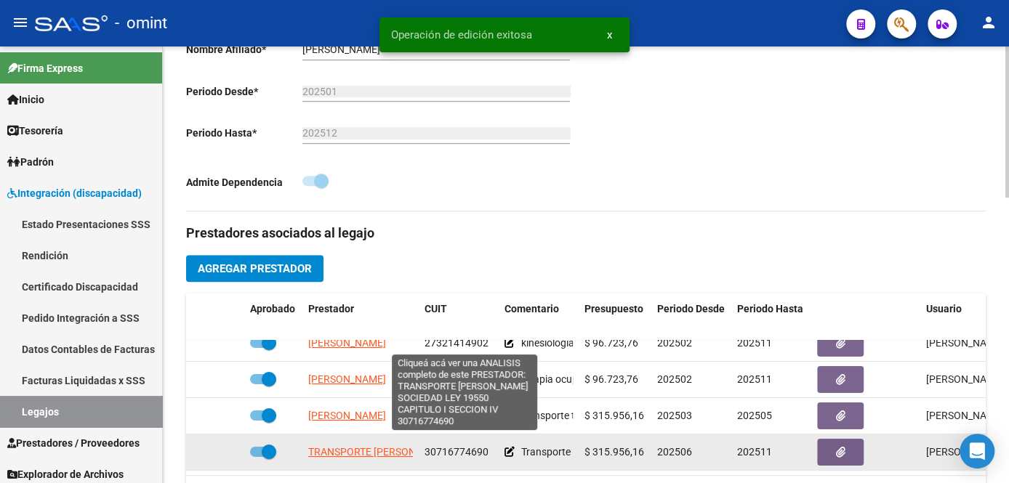
click at [354, 446] on span "TRANSPORTE HECTOR SOCIEDAD LEY 19550 CAPITULO I SECCION IV" at bounding box center [485, 452] width 355 height 12
type textarea "30716774690"
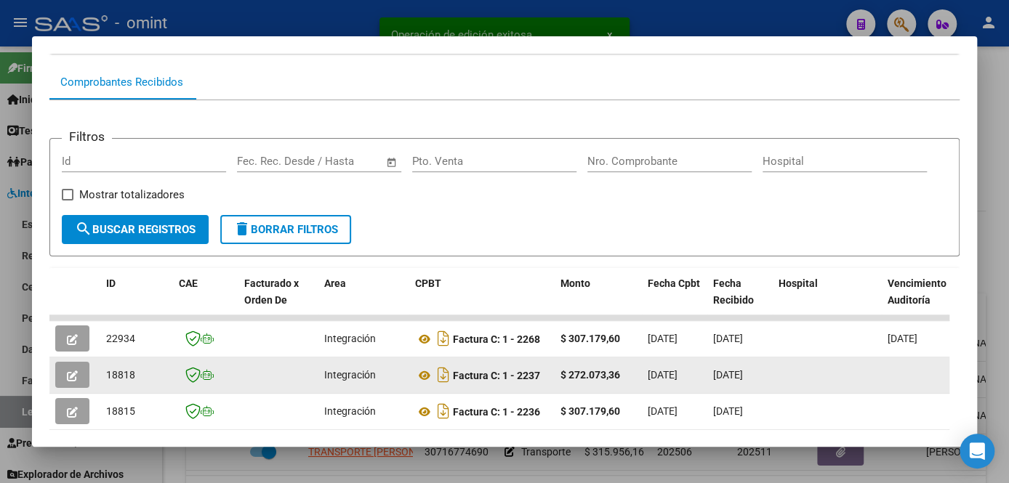
scroll to position [264, 0]
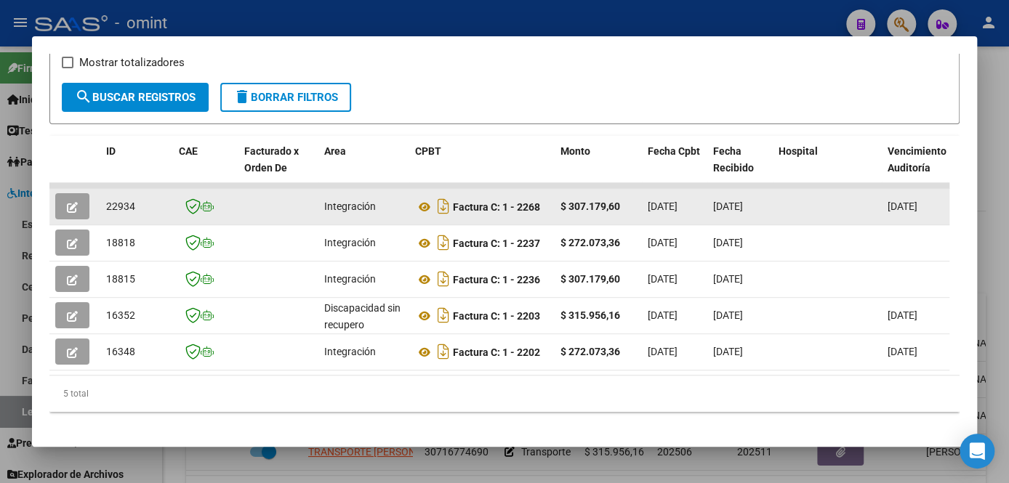
click at [74, 213] on icon "button" at bounding box center [72, 207] width 11 height 11
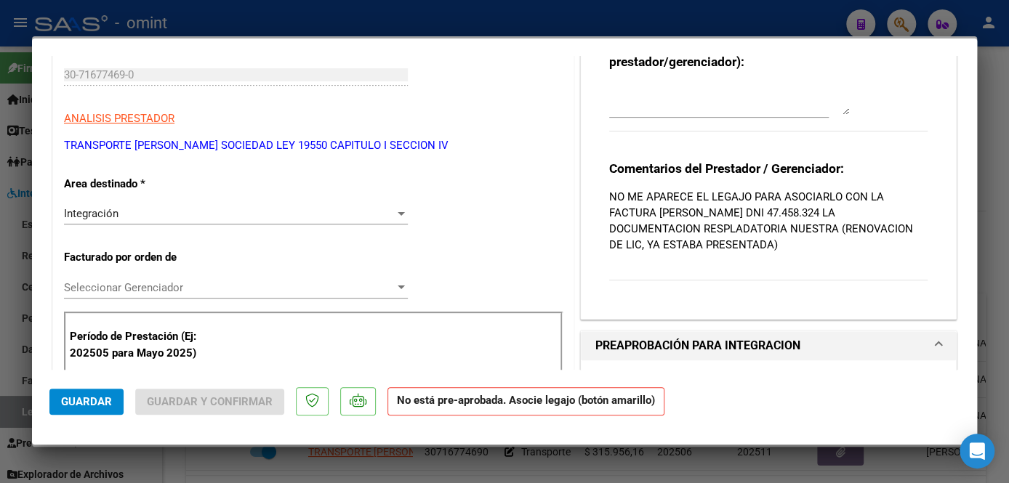
scroll to position [396, 0]
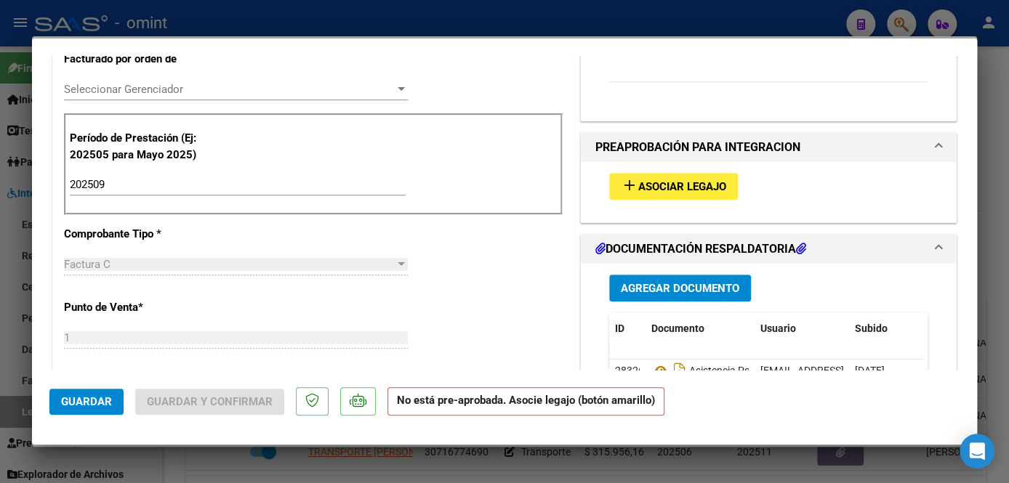
click at [701, 182] on span "Asociar Legajo" at bounding box center [682, 186] width 88 height 13
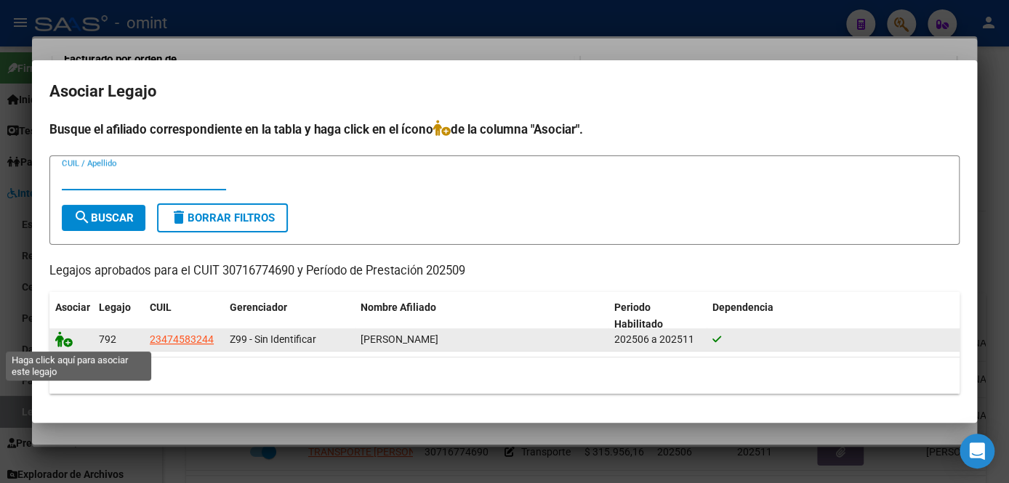
click at [62, 336] on icon at bounding box center [63, 339] width 17 height 16
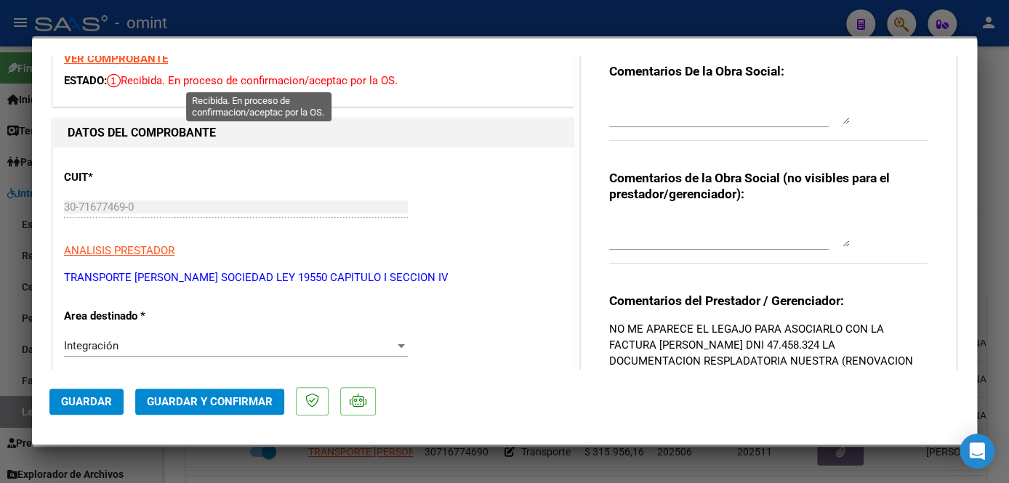
scroll to position [0, 0]
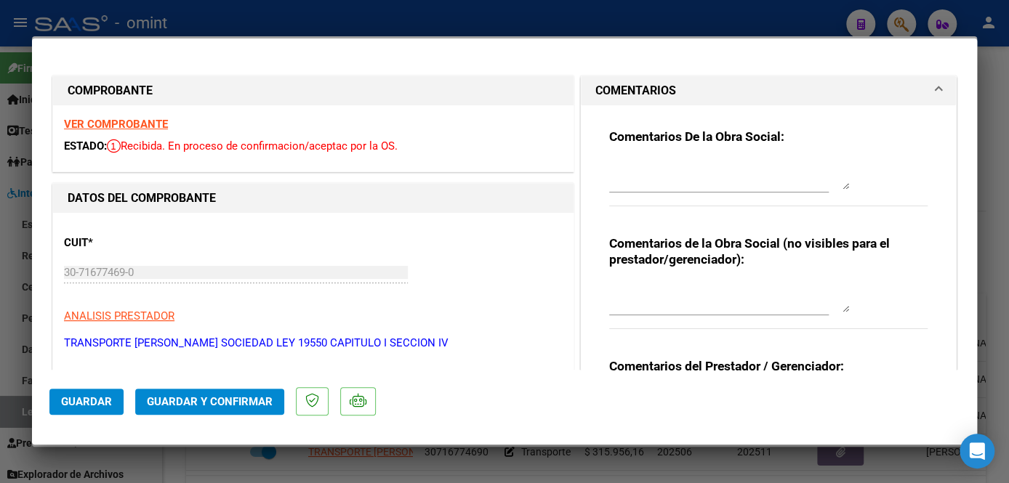
click at [125, 121] on strong "VER COMPROBANTE" at bounding box center [116, 124] width 104 height 13
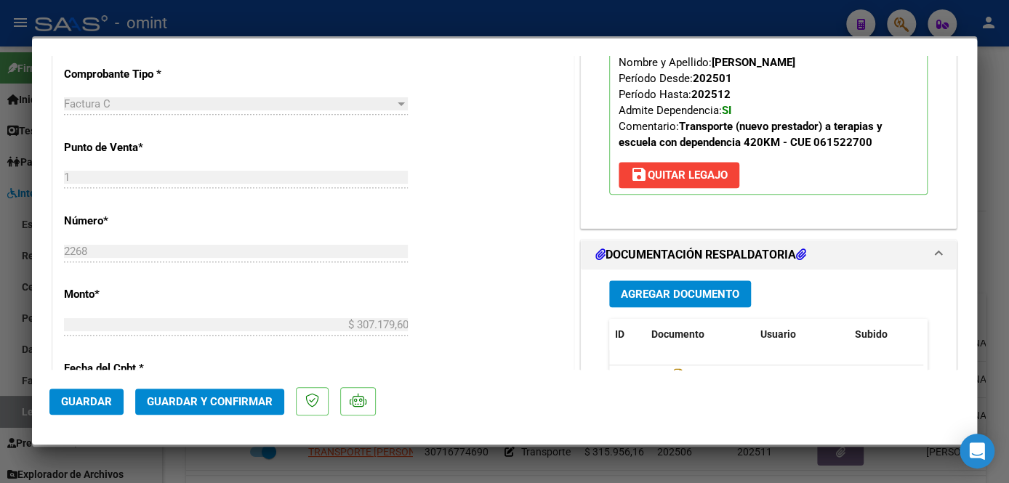
scroll to position [661, 0]
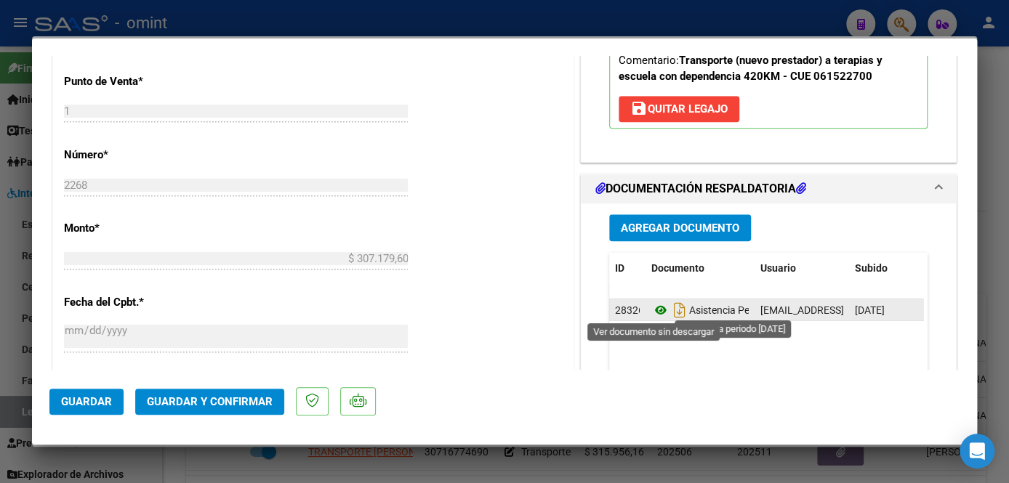
click at [653, 309] on icon at bounding box center [660, 310] width 19 height 17
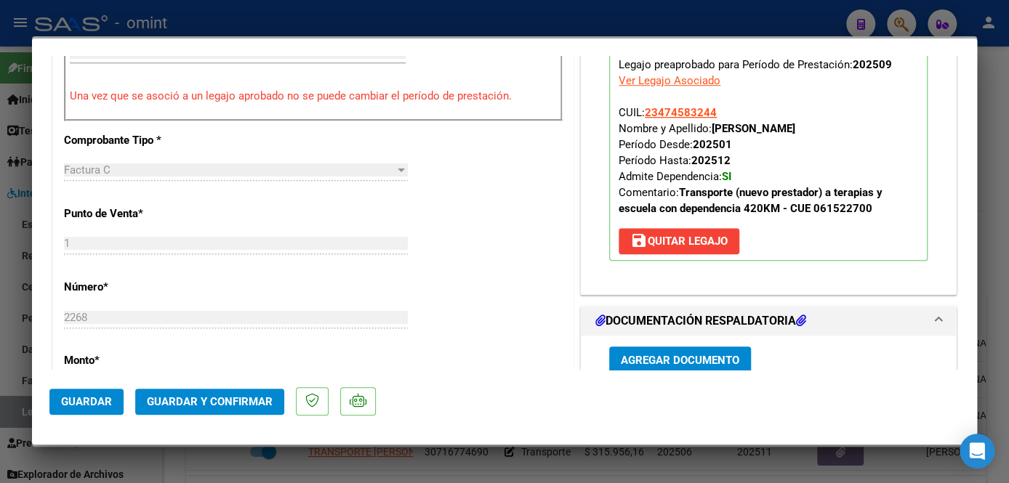
scroll to position [396, 0]
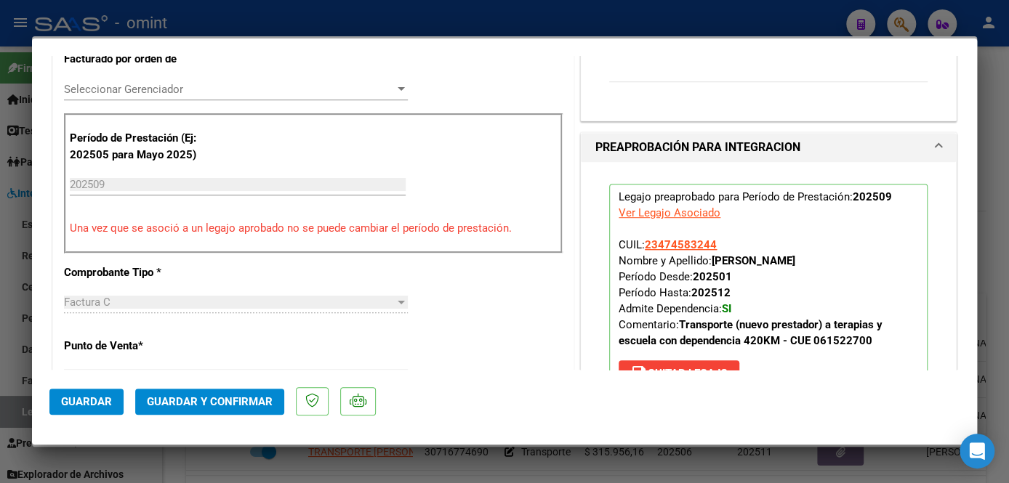
click at [147, 85] on span "Seleccionar Gerenciador" at bounding box center [229, 89] width 331 height 13
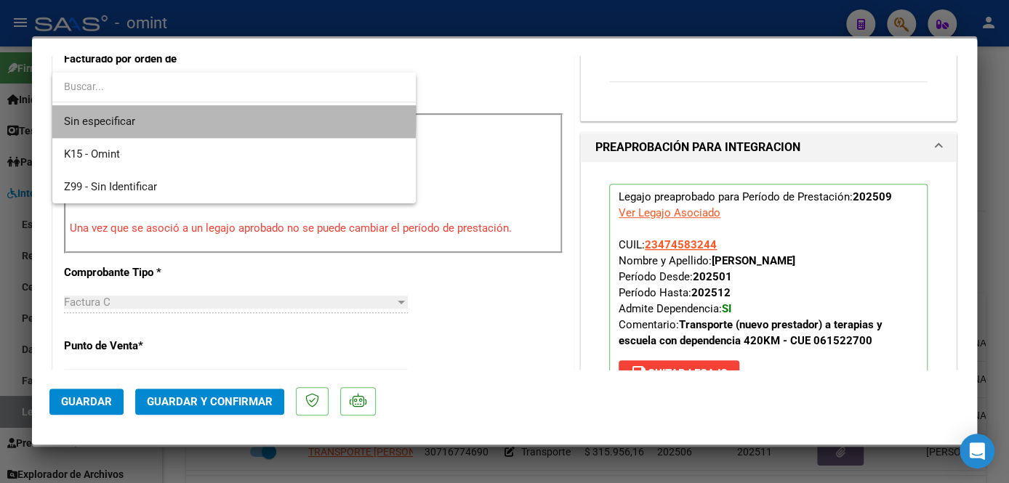
click at [135, 113] on span "Sin especificar" at bounding box center [234, 121] width 340 height 33
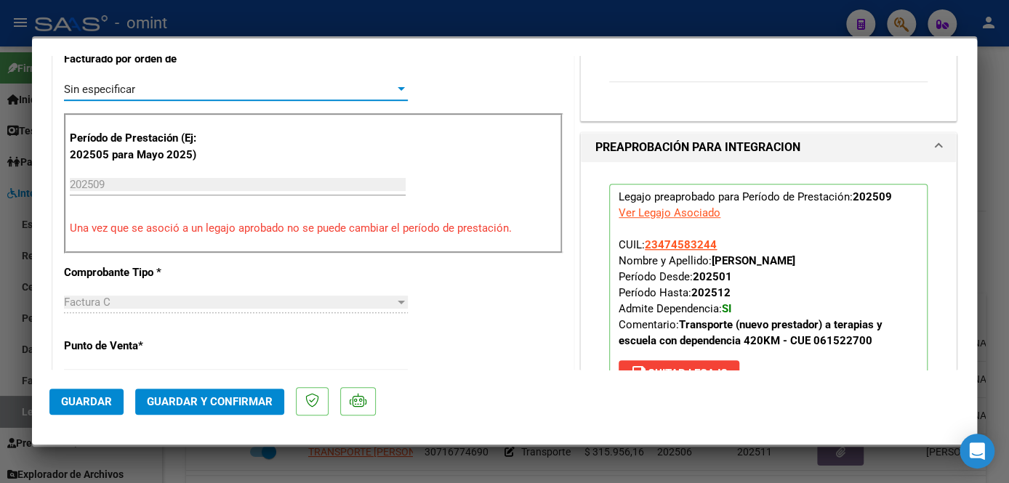
click at [193, 401] on span "Guardar y Confirmar" at bounding box center [210, 401] width 126 height 13
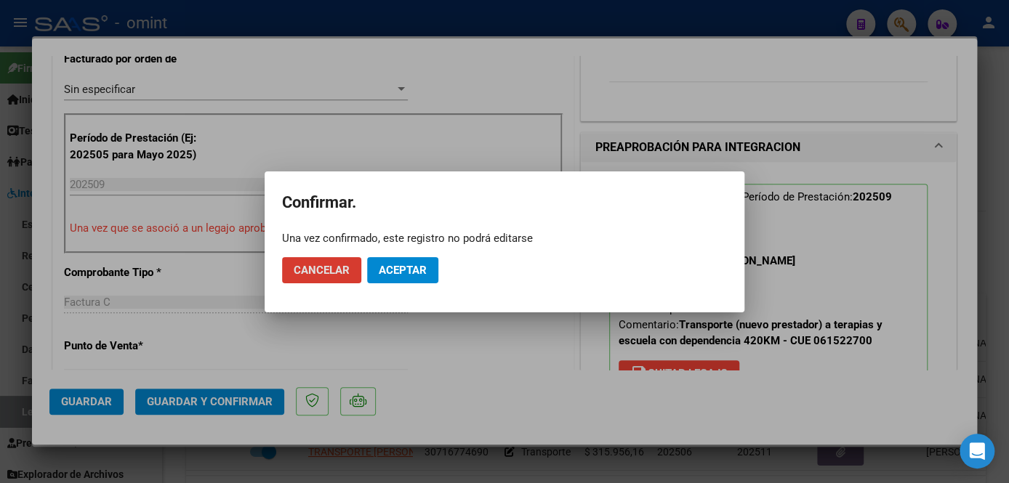
click at [416, 271] on span "Aceptar" at bounding box center [403, 270] width 48 height 13
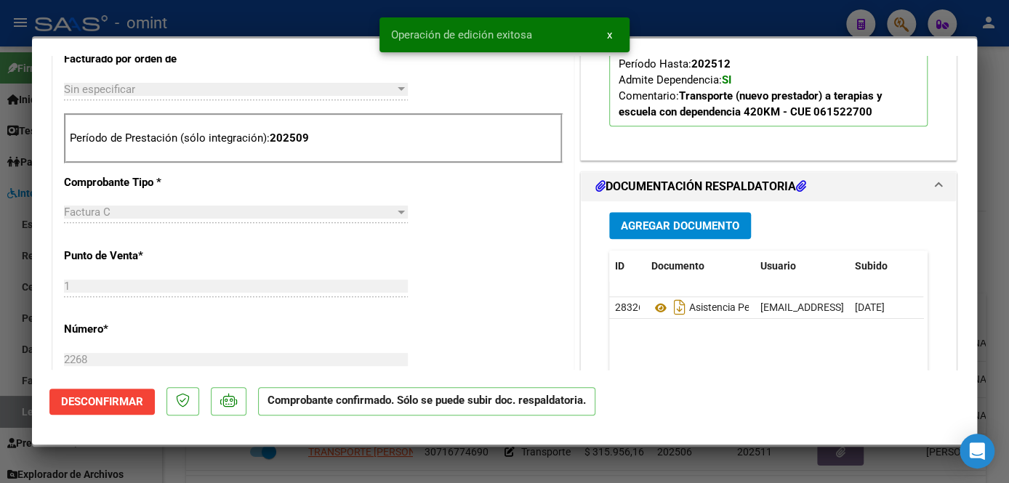
click at [390, 466] on div at bounding box center [504, 241] width 1009 height 483
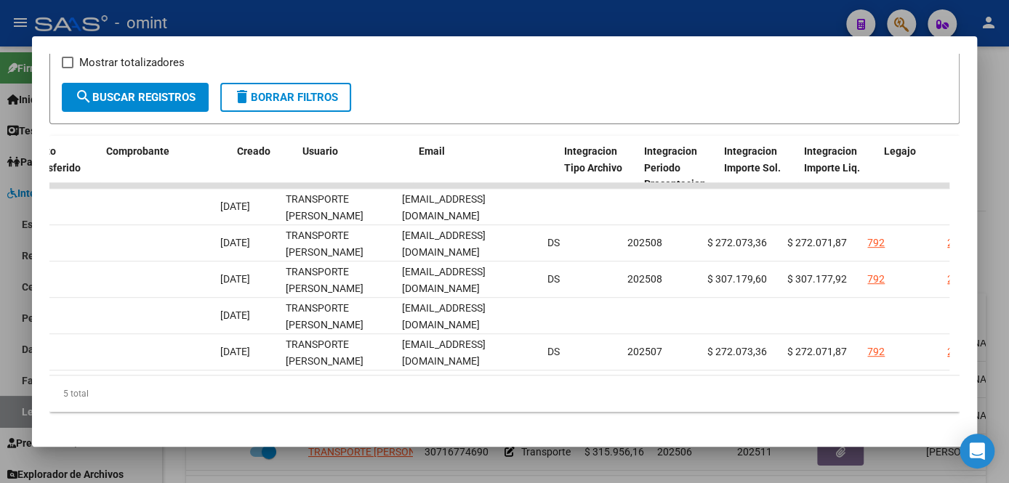
scroll to position [0, 0]
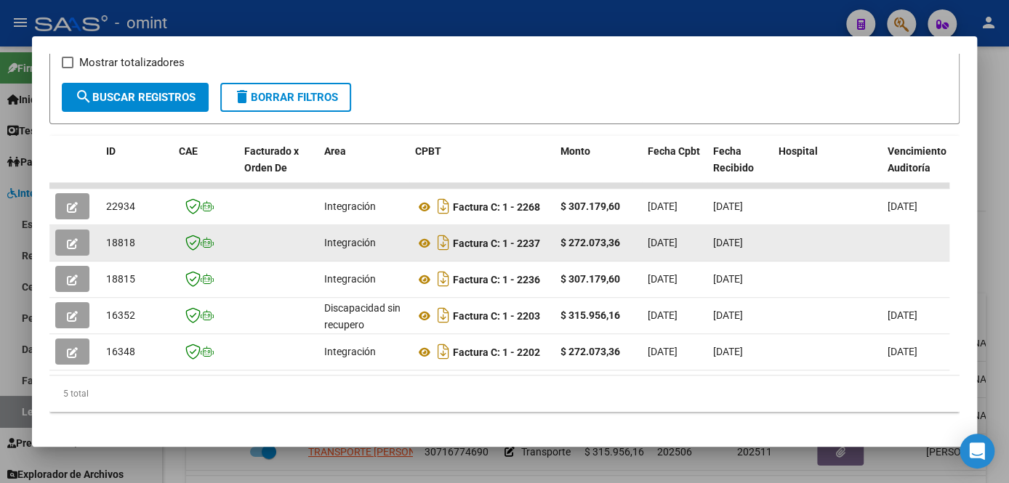
click at [62, 242] on button "button" at bounding box center [72, 243] width 34 height 26
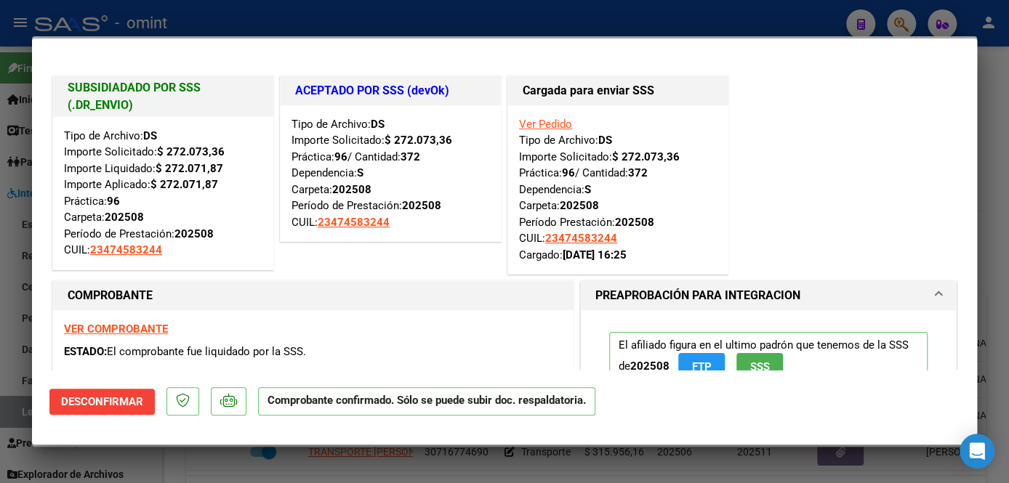
click at [120, 323] on strong "VER COMPROBANTE" at bounding box center [116, 329] width 104 height 13
click at [403, 467] on div at bounding box center [504, 241] width 1009 height 483
type input "$ 0,00"
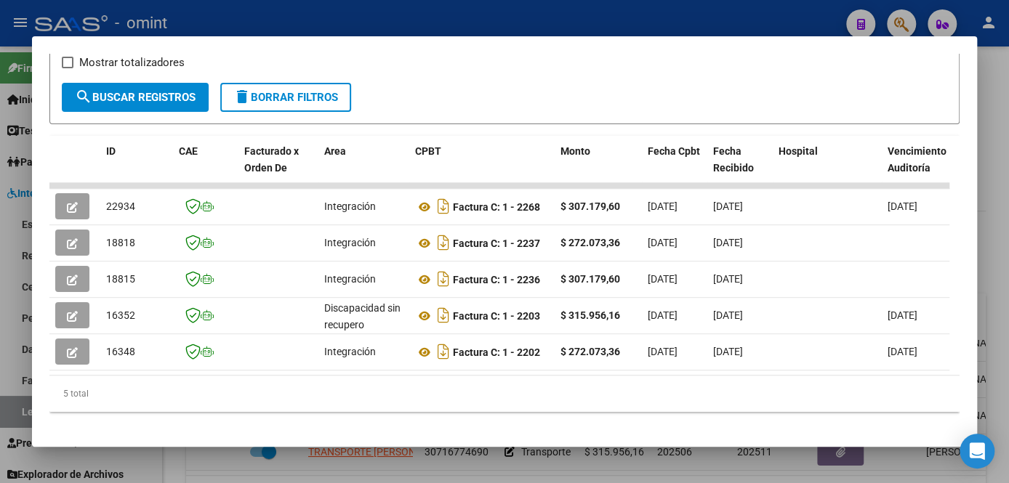
scroll to position [289, 0]
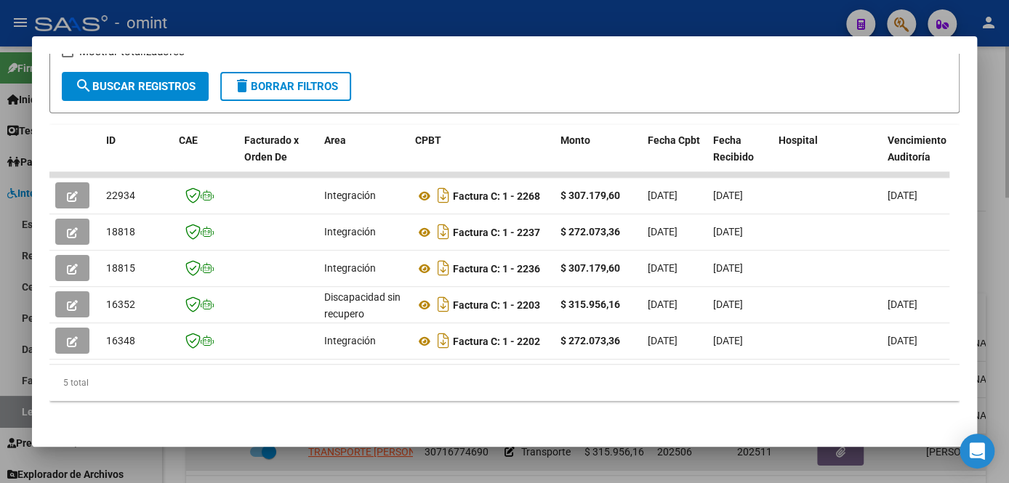
click at [480, 460] on div at bounding box center [504, 241] width 1009 height 483
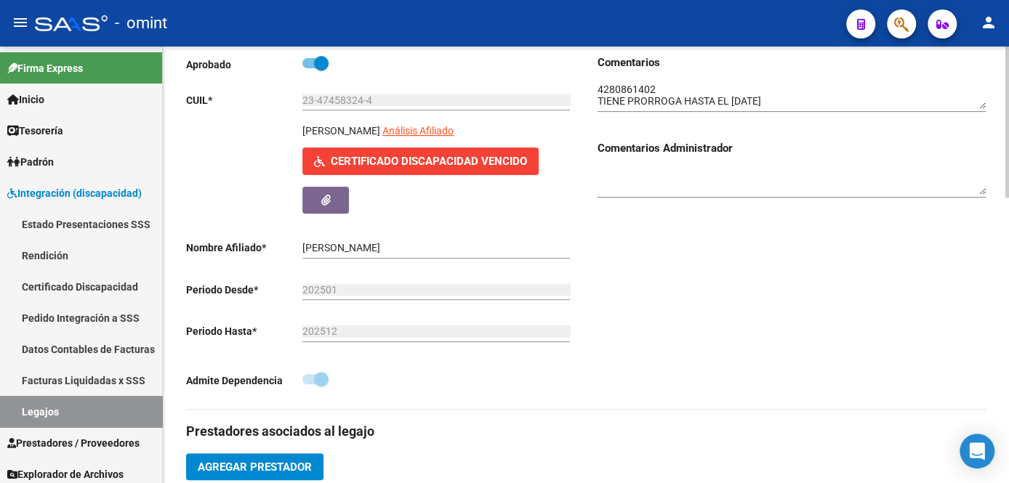
scroll to position [0, 0]
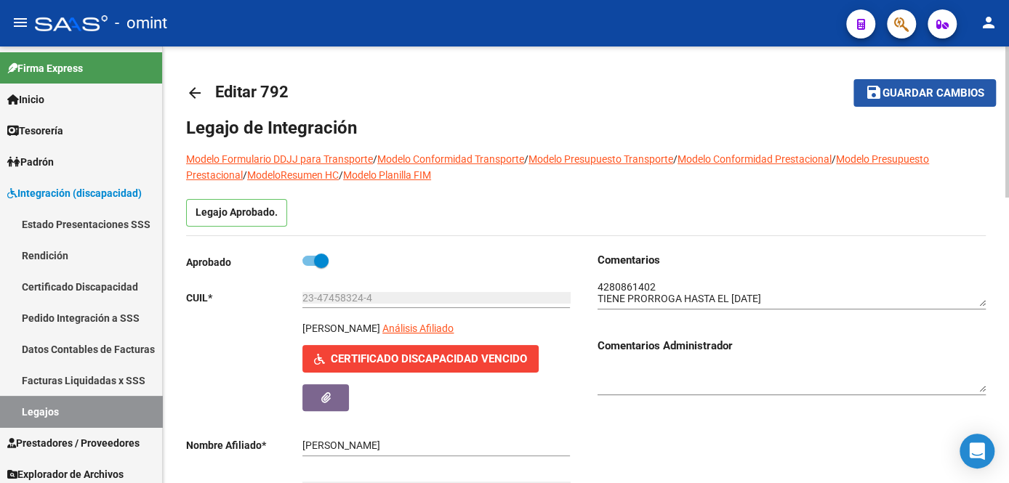
click at [898, 89] on span "Guardar cambios" at bounding box center [933, 93] width 102 height 13
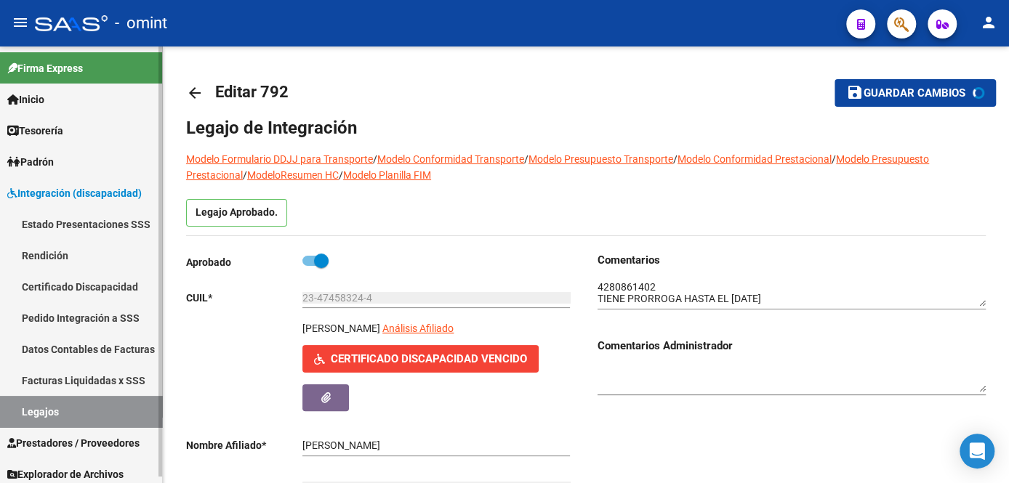
click at [61, 416] on link "Legajos" at bounding box center [81, 411] width 162 height 31
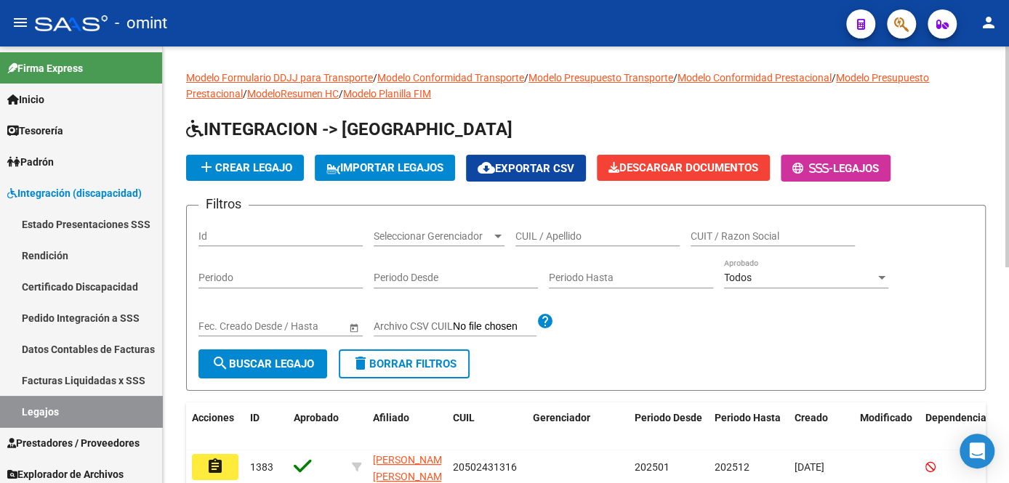
scroll to position [132, 0]
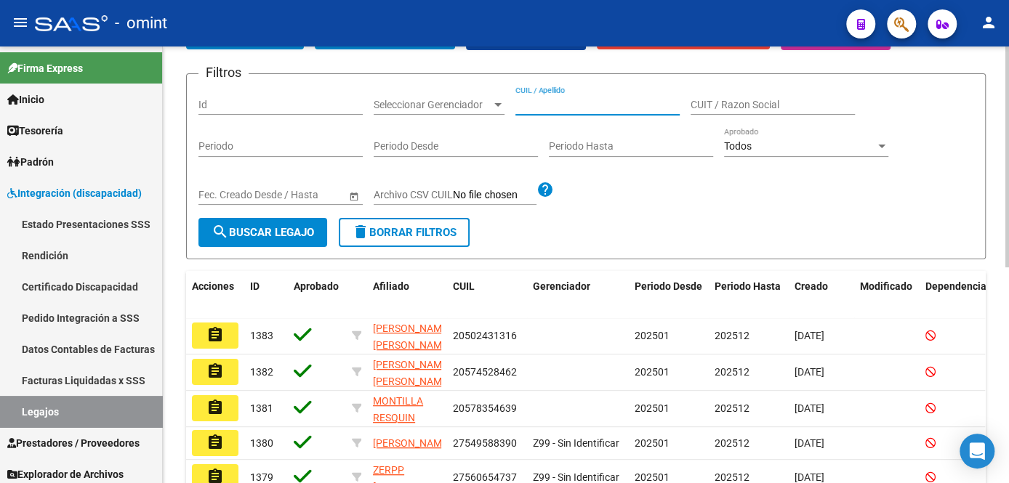
click at [555, 100] on input "CUIL / Apellido" at bounding box center [597, 105] width 164 height 12
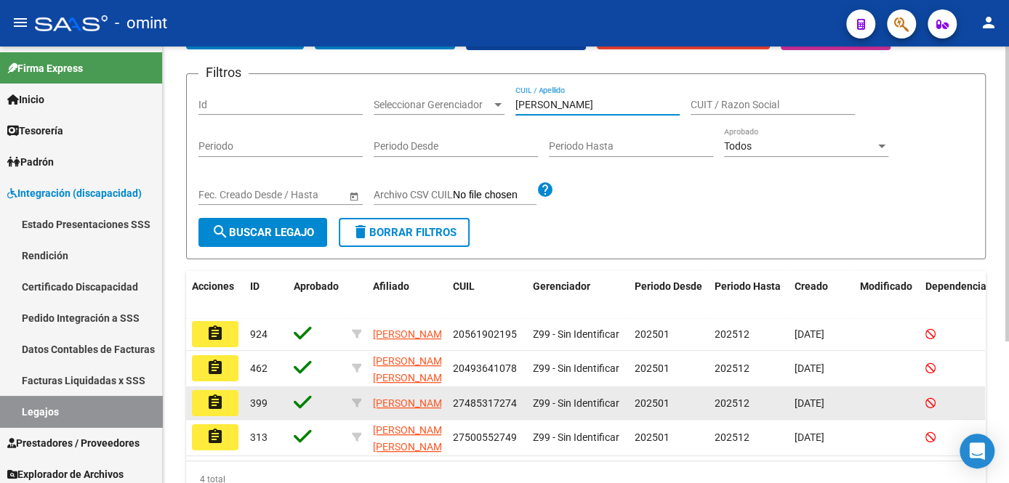
type input "molina"
click at [221, 404] on mat-icon "assignment" at bounding box center [214, 402] width 17 height 17
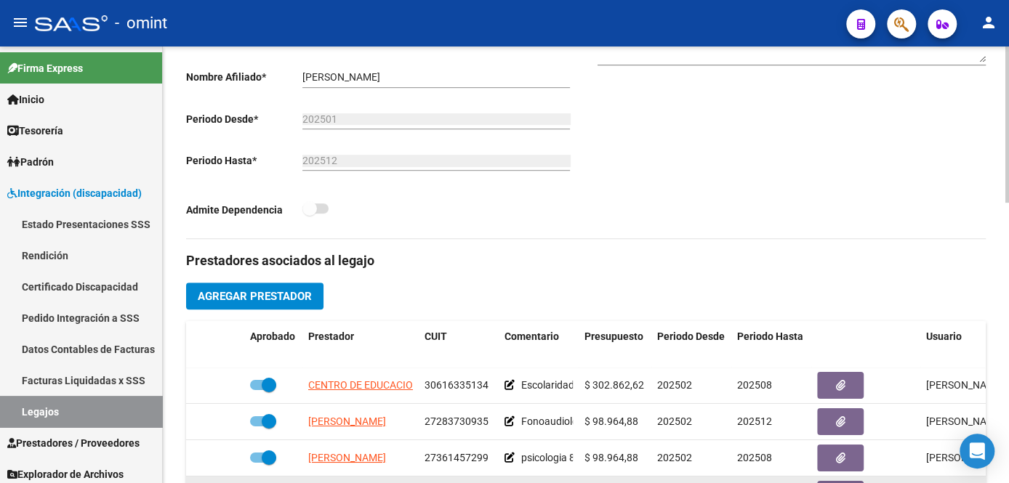
scroll to position [61, 0]
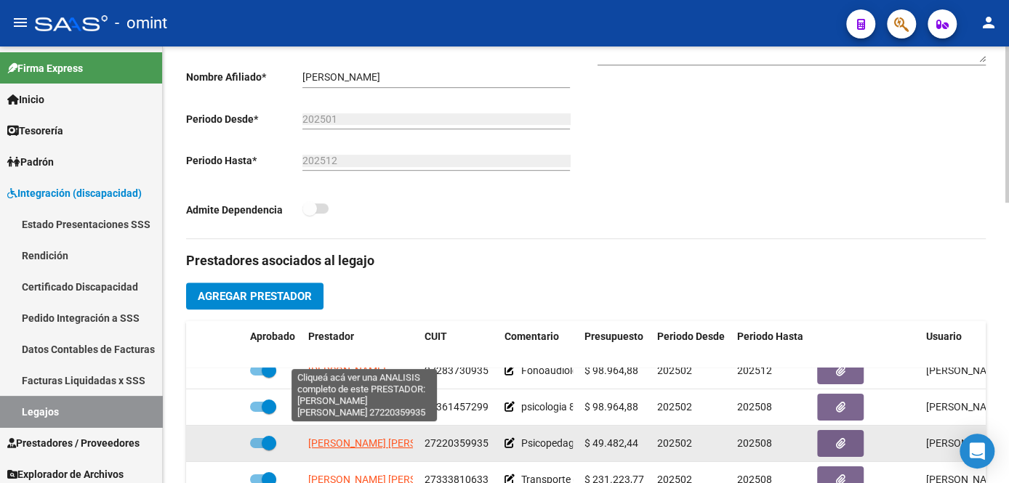
click at [364, 438] on span "BUSTOS [PERSON_NAME]" at bounding box center [387, 444] width 158 height 12
type textarea "27220359935"
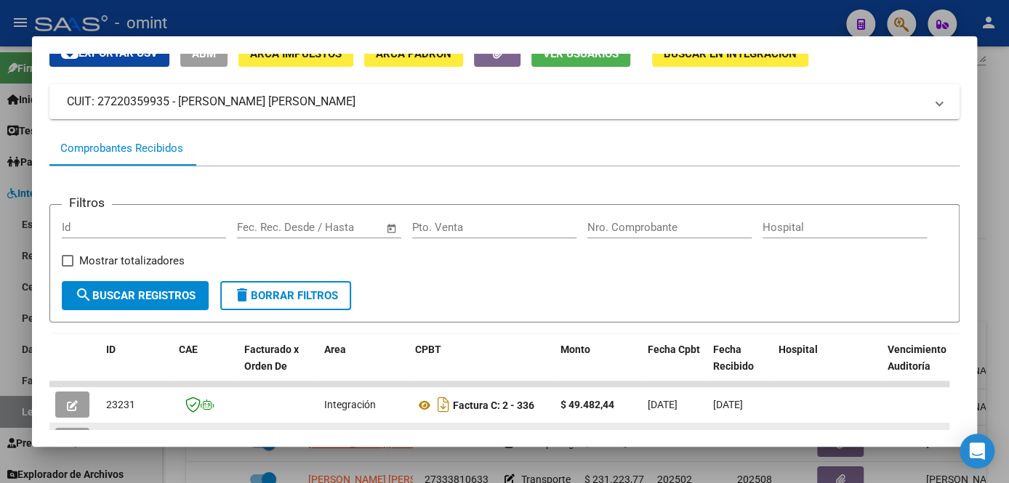
scroll to position [198, 0]
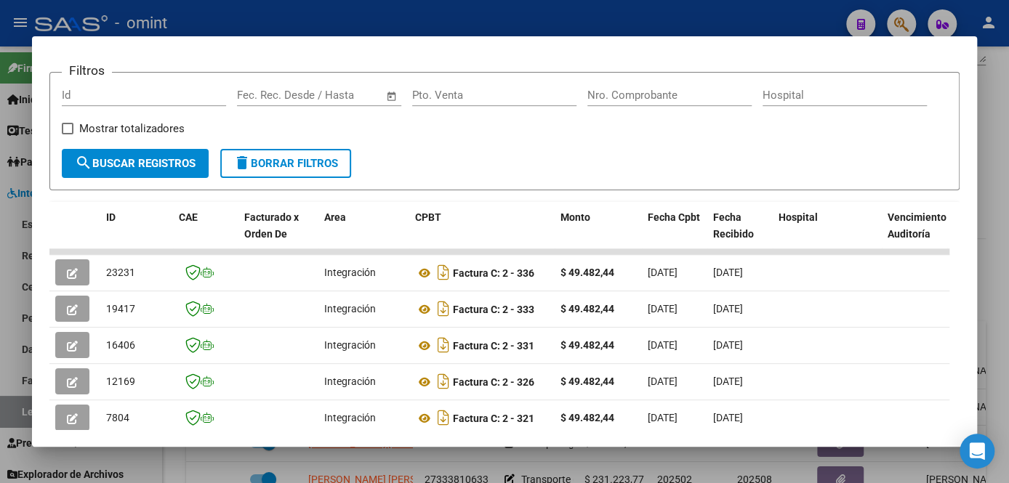
click at [215, 464] on div at bounding box center [504, 241] width 1009 height 483
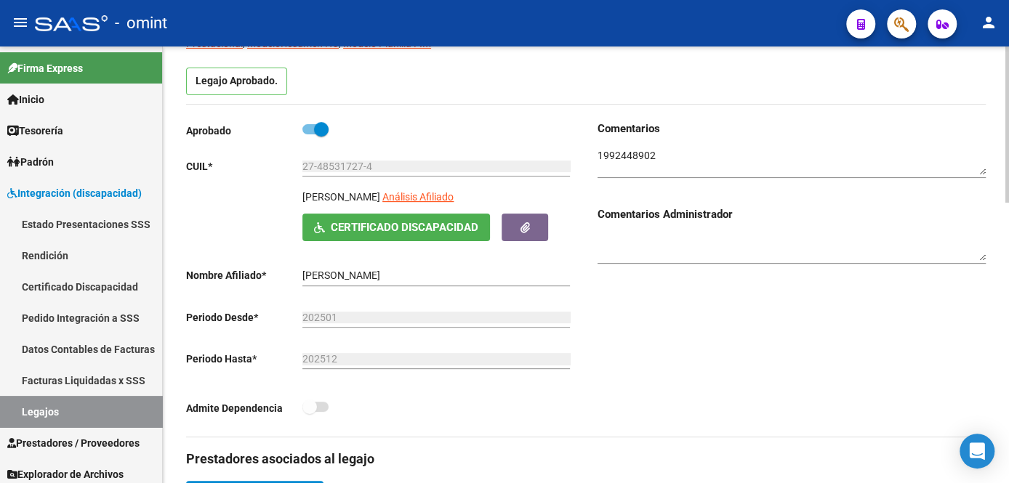
scroll to position [0, 0]
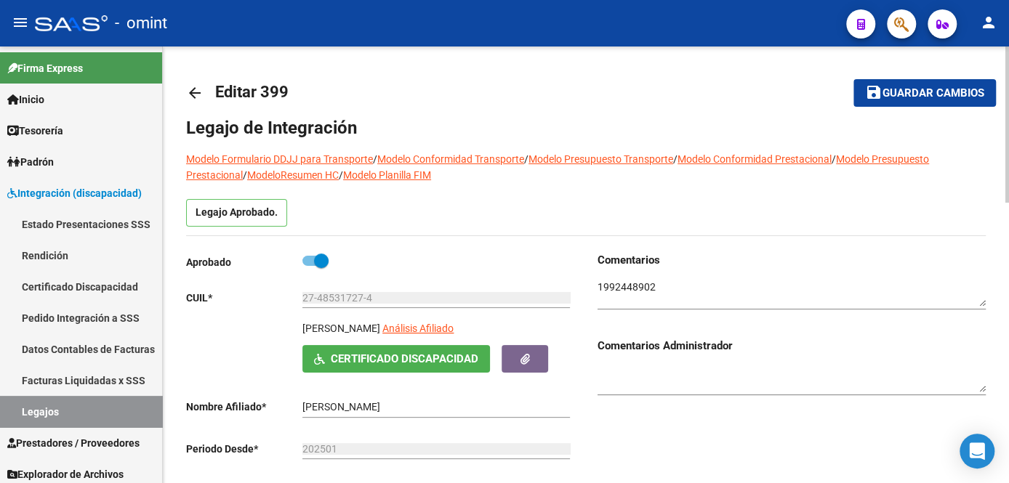
click at [628, 283] on textarea at bounding box center [791, 294] width 388 height 28
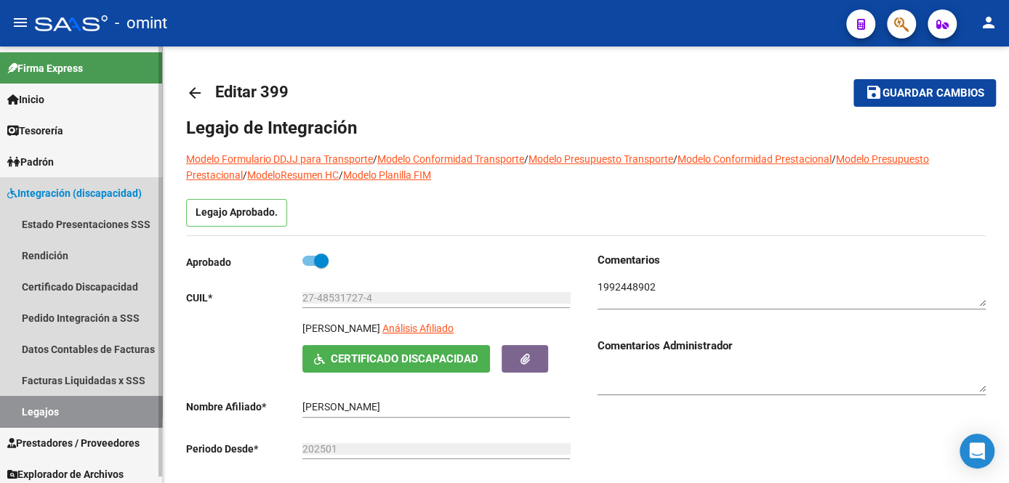
click at [81, 419] on link "Legajos" at bounding box center [81, 411] width 162 height 31
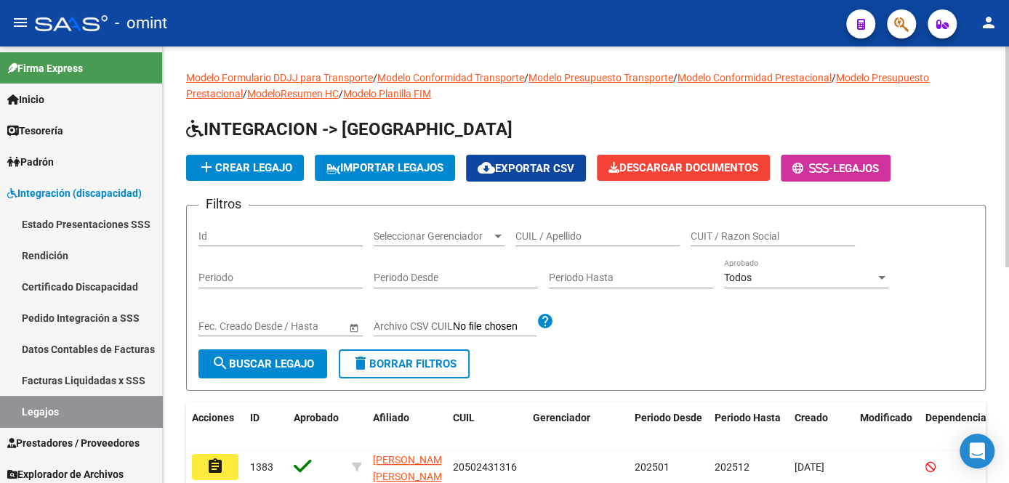
click at [559, 236] on input "CUIL / Apellido" at bounding box center [597, 236] width 164 height 12
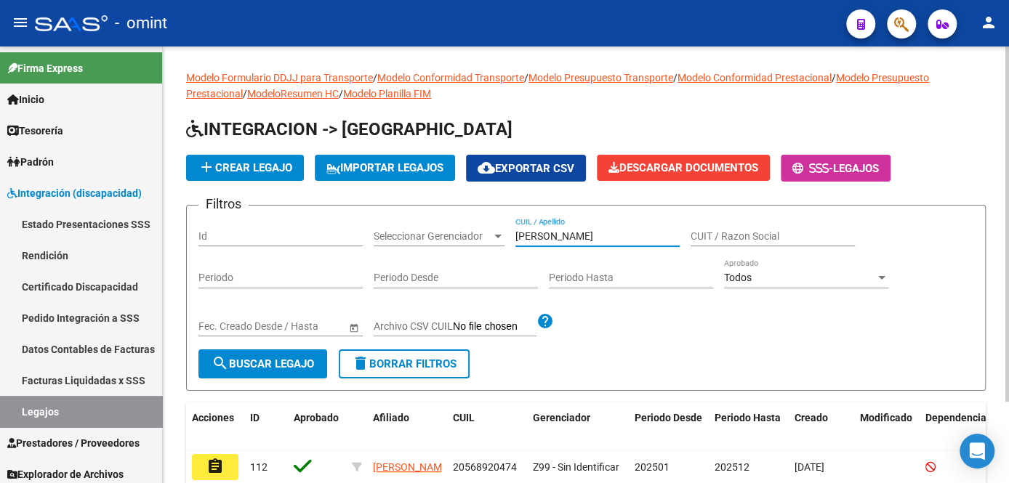
scroll to position [65, 0]
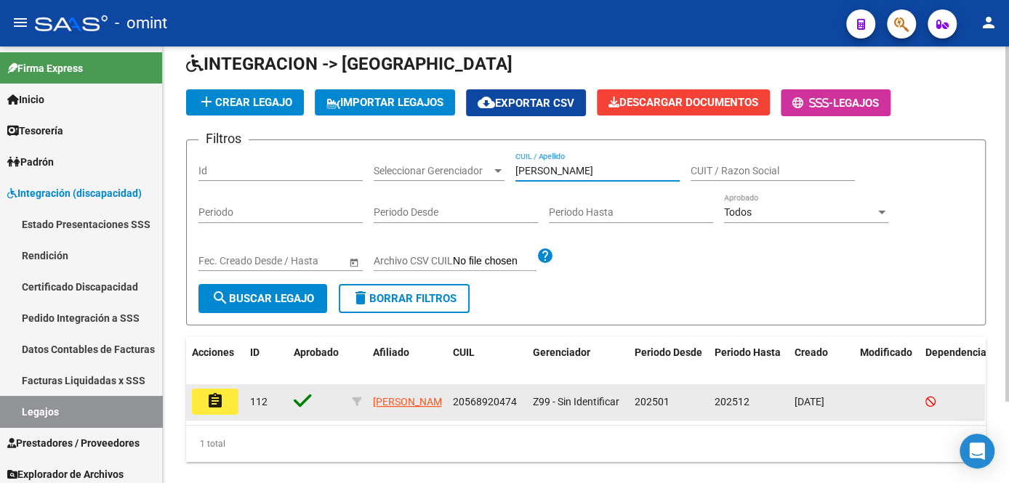
type input "narvaez"
click at [209, 401] on mat-icon "assignment" at bounding box center [214, 400] width 17 height 17
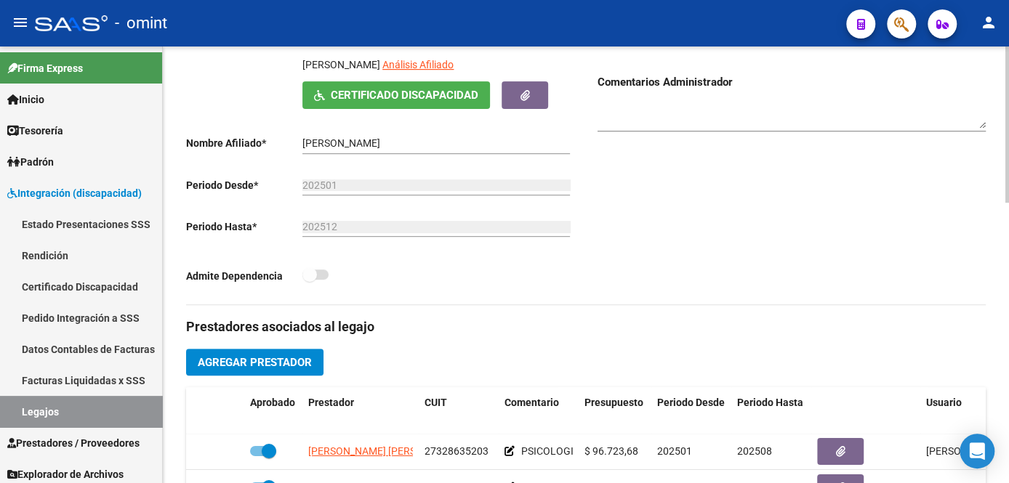
scroll to position [132, 0]
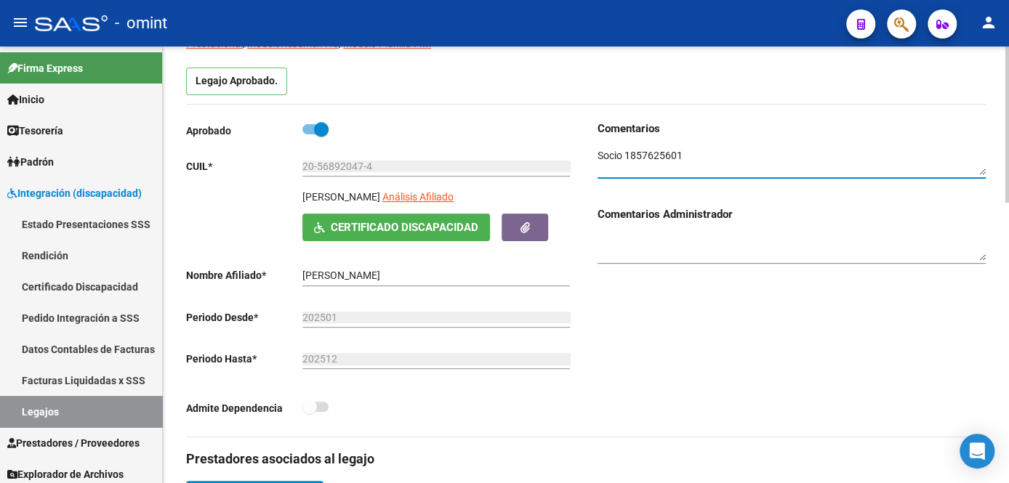
click at [647, 151] on textarea at bounding box center [791, 162] width 388 height 28
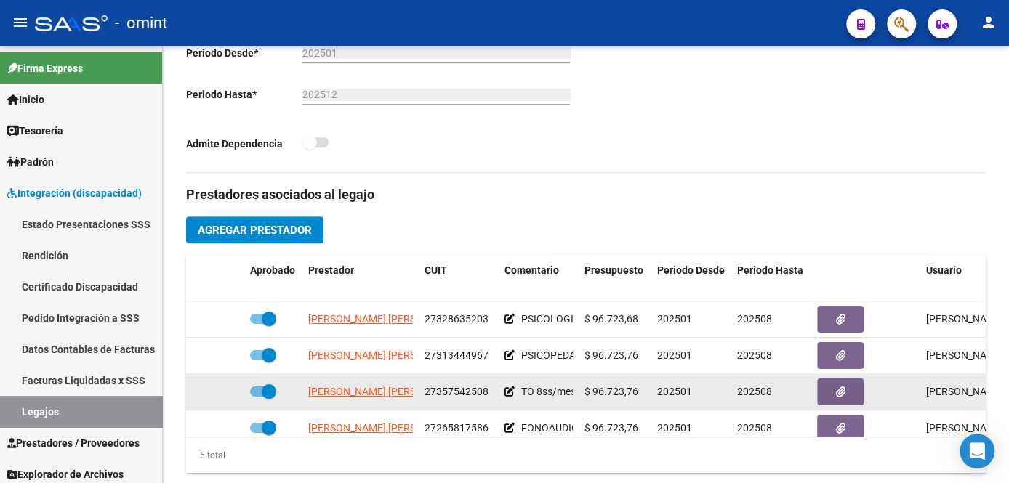
scroll to position [528, 0]
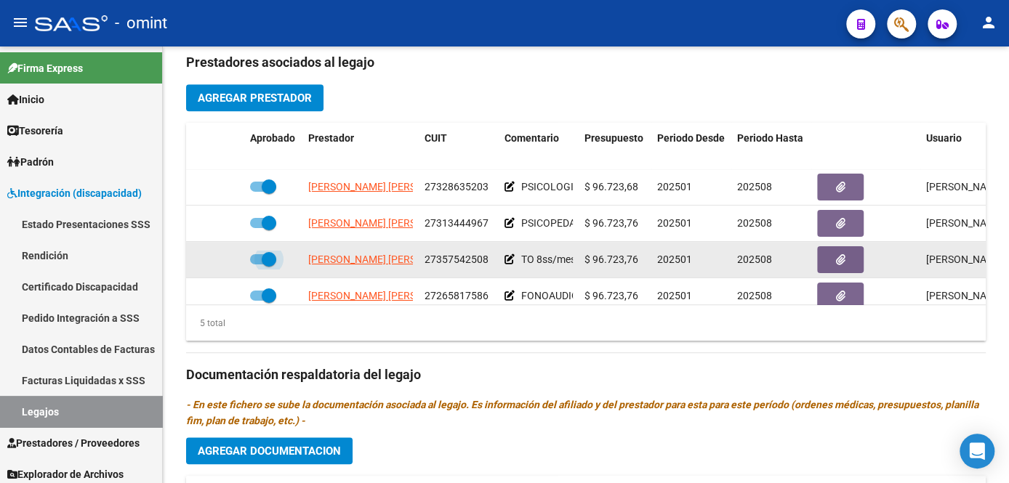
click at [267, 257] on span at bounding box center [269, 259] width 15 height 15
click at [257, 265] on input "checkbox" at bounding box center [257, 265] width 1 height 1
checkbox input "false"
click at [221, 262] on icon at bounding box center [223, 259] width 10 height 10
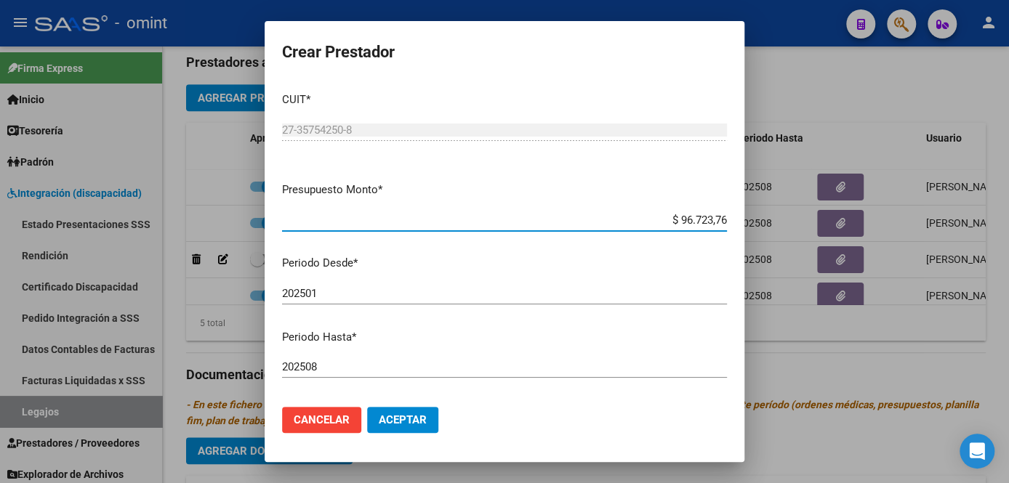
click at [335, 366] on input "202508" at bounding box center [504, 366] width 445 height 13
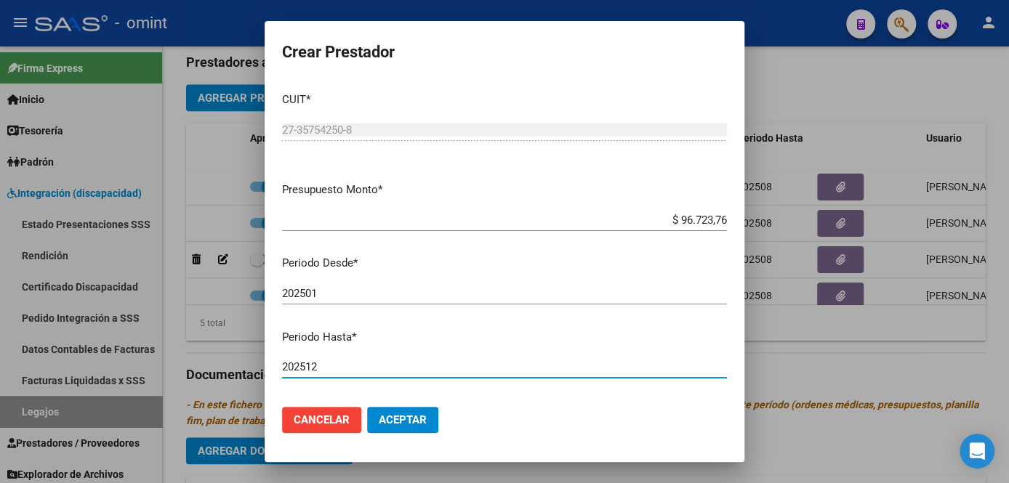
type input "202512"
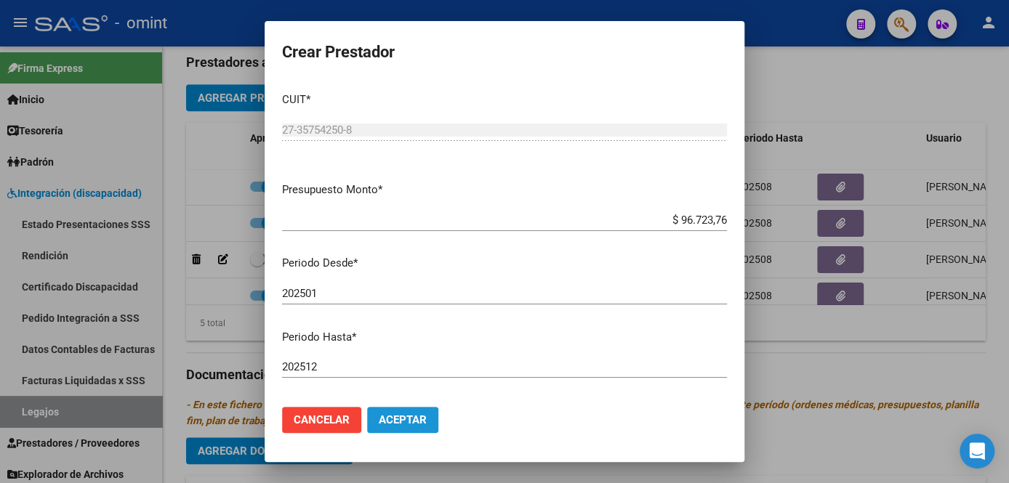
click at [398, 414] on span "Aceptar" at bounding box center [403, 420] width 48 height 13
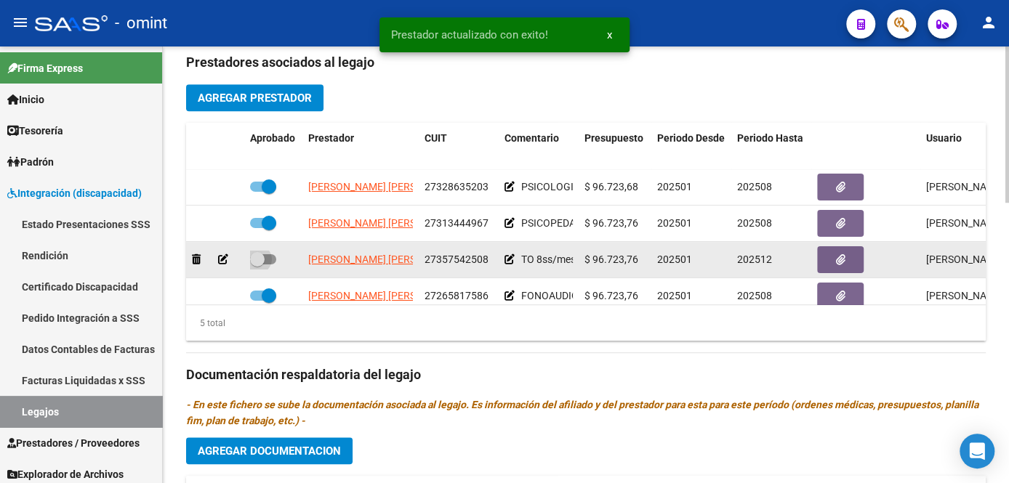
click at [265, 258] on span at bounding box center [263, 259] width 26 height 10
click at [257, 265] on input "checkbox" at bounding box center [257, 265] width 1 height 1
checkbox input "true"
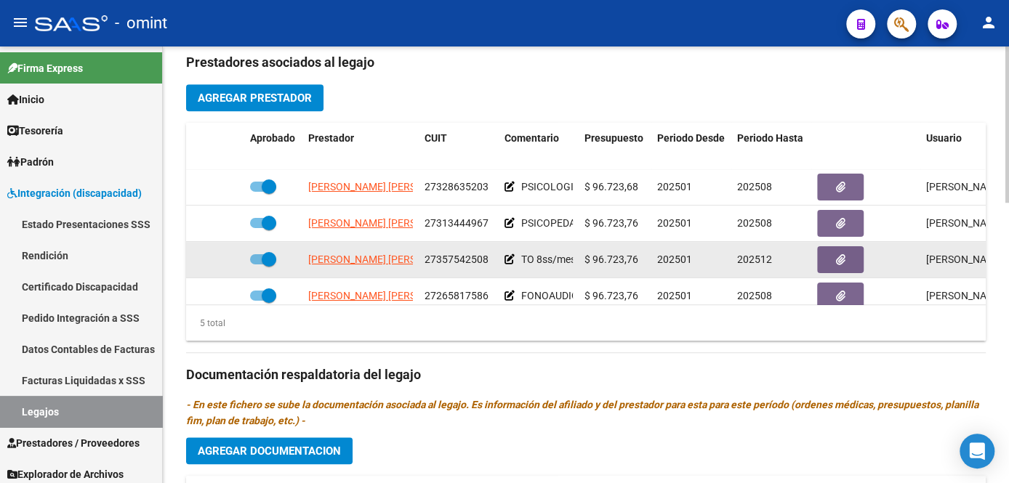
scroll to position [61, 0]
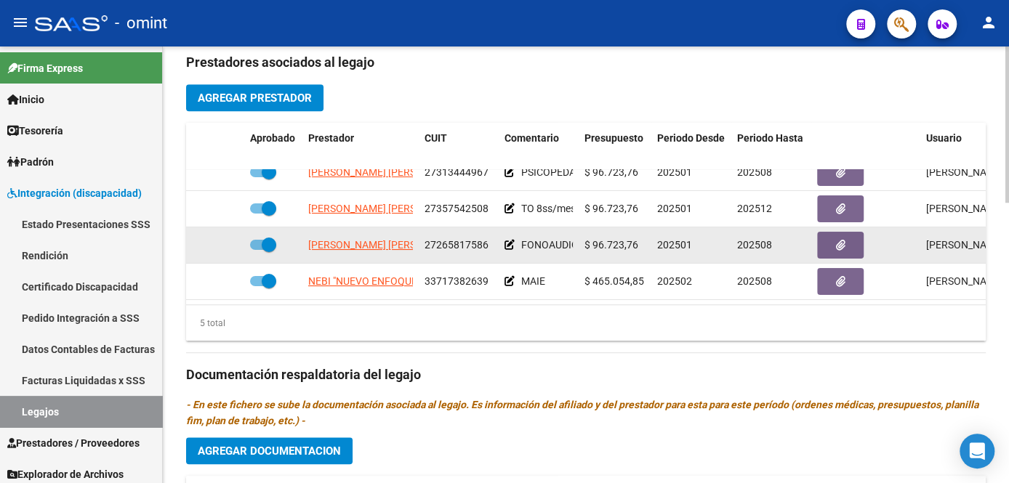
click at [260, 240] on span at bounding box center [263, 245] width 26 height 10
click at [257, 250] on input "checkbox" at bounding box center [257, 250] width 1 height 1
checkbox input "false"
click at [221, 240] on icon at bounding box center [223, 245] width 10 height 10
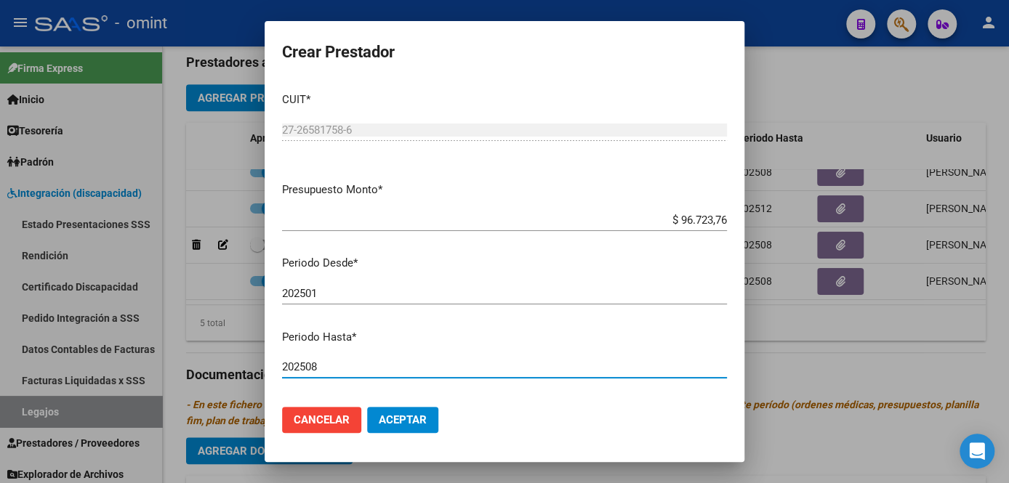
click at [352, 363] on input "202508" at bounding box center [504, 366] width 445 height 13
type input "202512"
click at [414, 426] on span "Aceptar" at bounding box center [403, 420] width 48 height 13
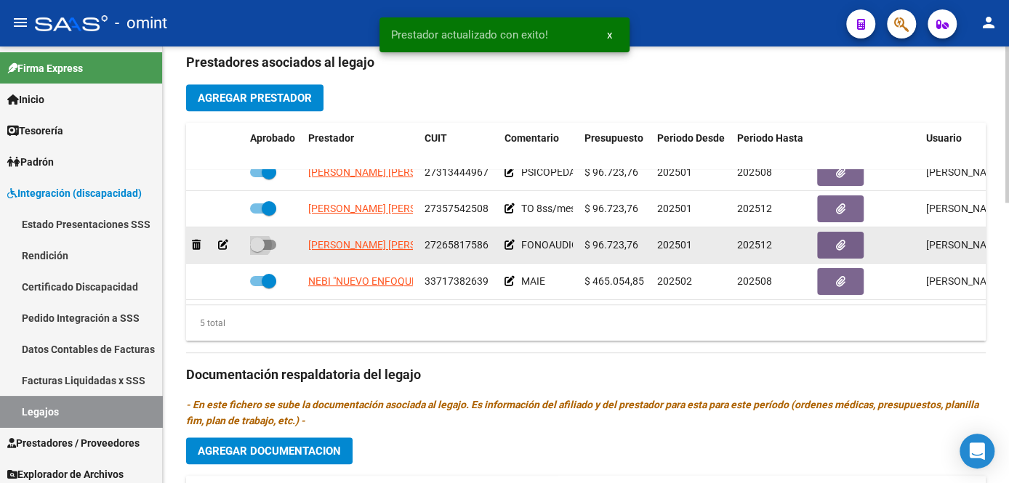
click at [267, 242] on label at bounding box center [263, 244] width 26 height 17
click at [257, 250] on input "checkbox" at bounding box center [257, 250] width 1 height 1
checkbox input "true"
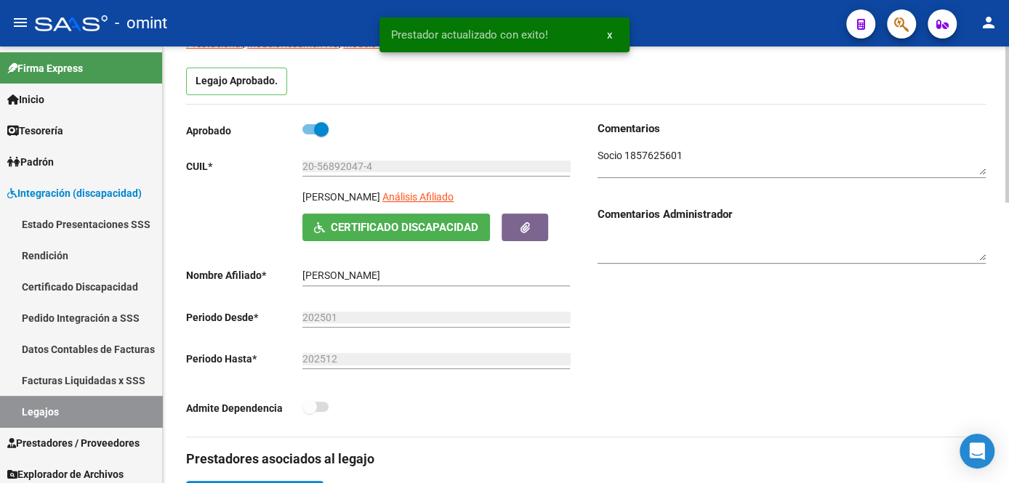
scroll to position [0, 0]
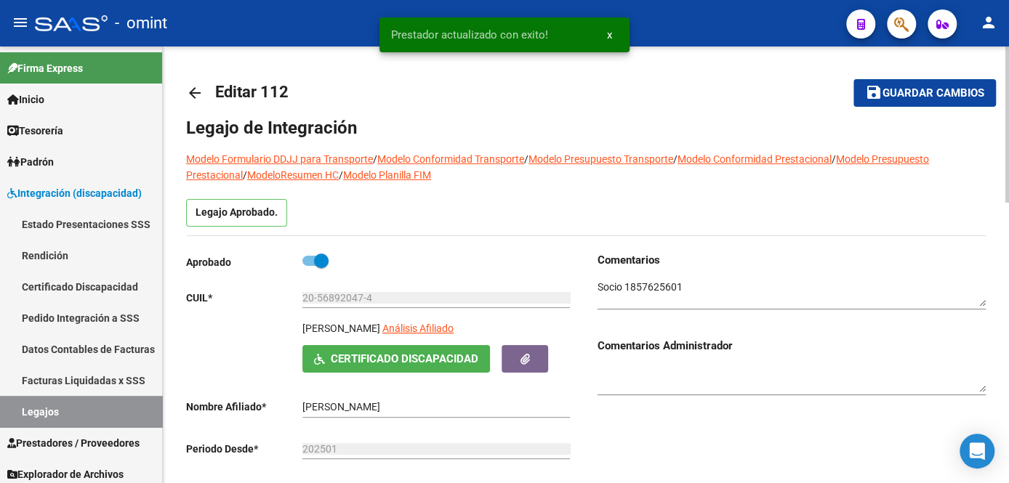
click at [882, 99] on span "Guardar cambios" at bounding box center [933, 93] width 102 height 13
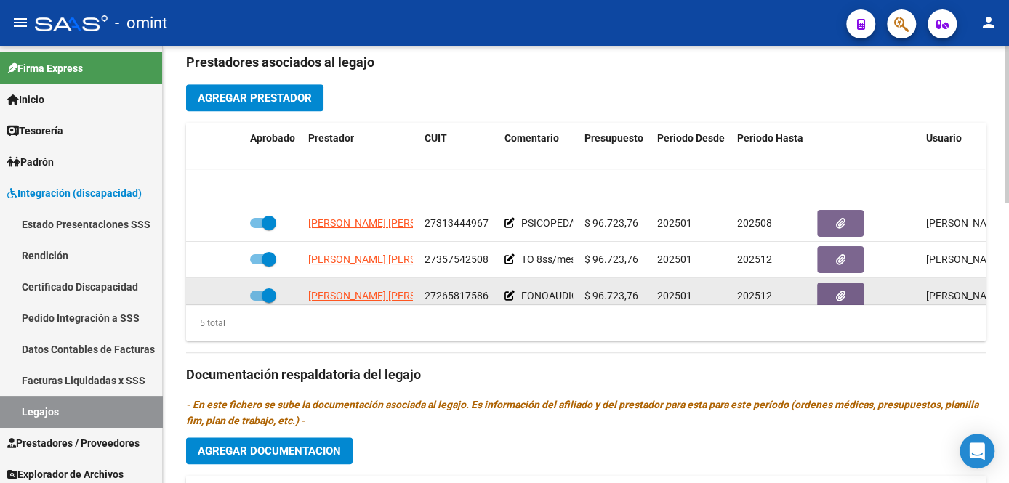
scroll to position [61, 0]
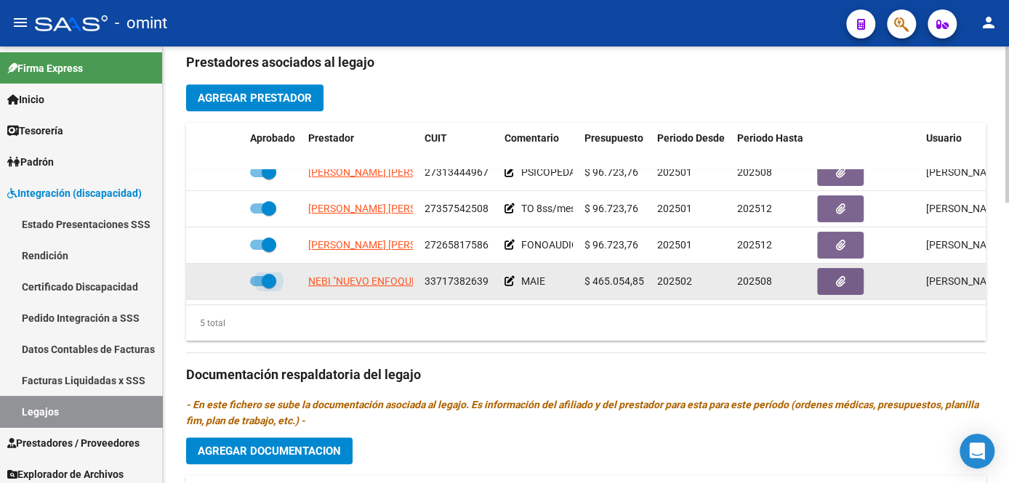
click at [262, 275] on span at bounding box center [269, 281] width 15 height 15
click at [257, 286] on input "checkbox" at bounding box center [257, 286] width 1 height 1
checkbox input "false"
click at [220, 276] on icon at bounding box center [223, 281] width 10 height 10
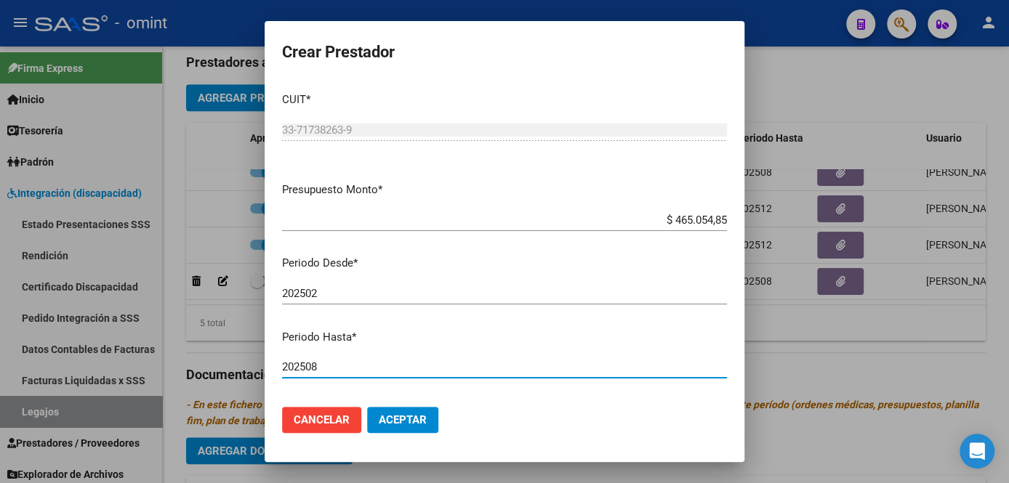
click at [366, 366] on input "202508" at bounding box center [504, 366] width 445 height 13
type input "202512"
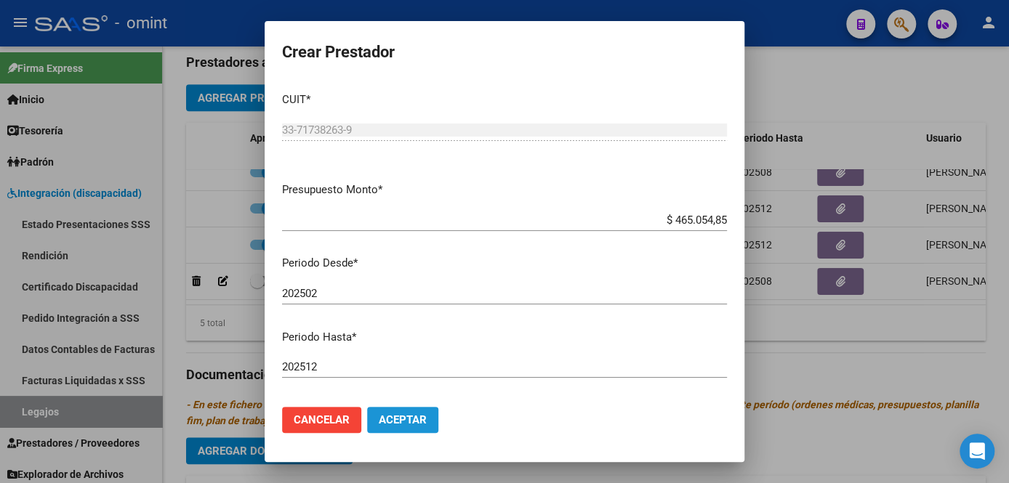
click at [397, 422] on span "Aceptar" at bounding box center [403, 420] width 48 height 13
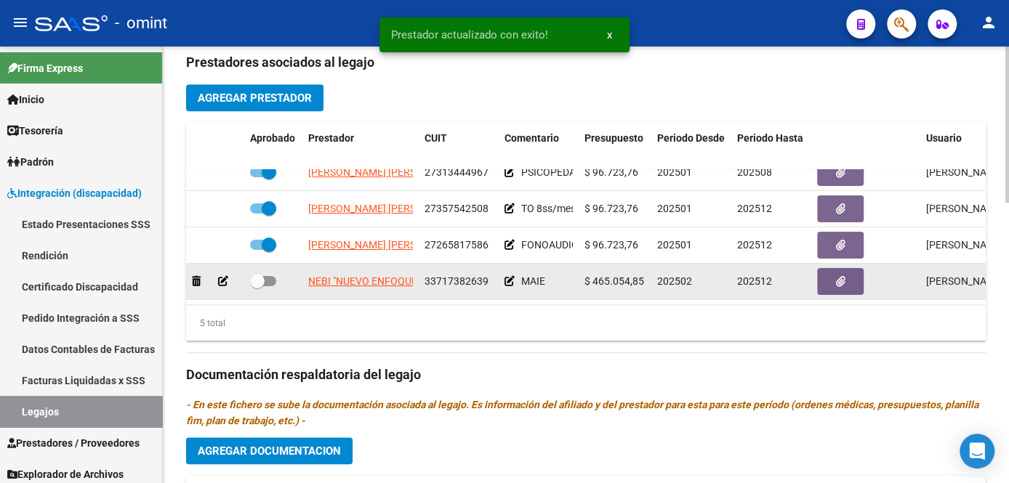
click at [267, 276] on span at bounding box center [263, 281] width 26 height 10
click at [257, 286] on input "checkbox" at bounding box center [257, 286] width 1 height 1
checkbox input "true"
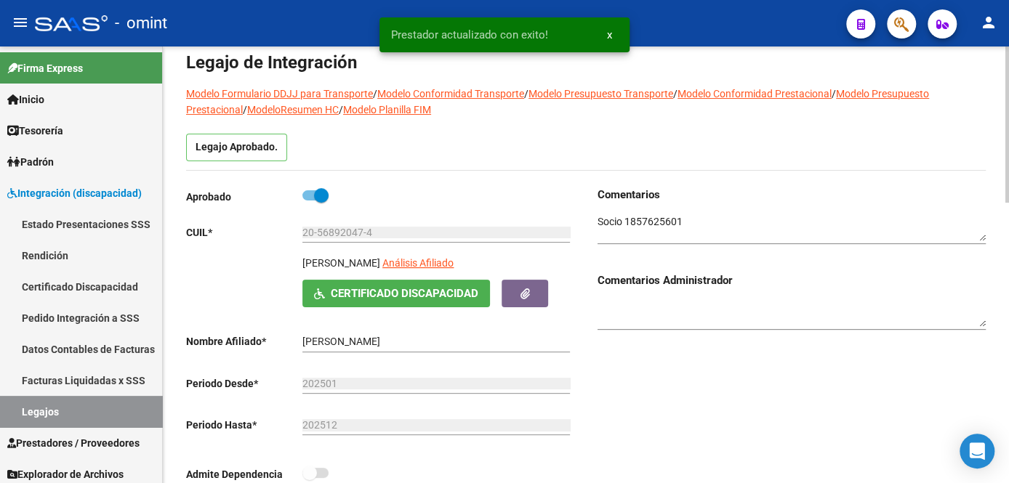
scroll to position [0, 0]
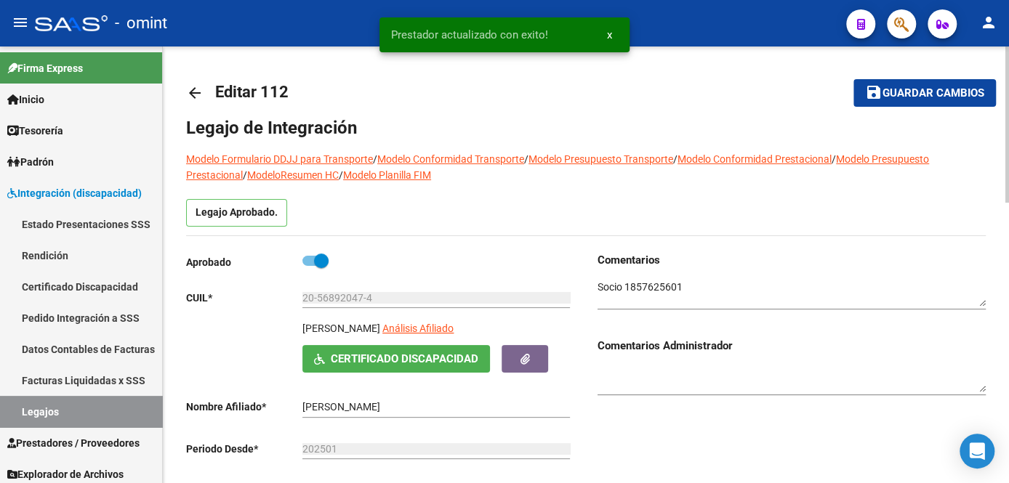
click at [905, 97] on span "Guardar cambios" at bounding box center [933, 93] width 102 height 13
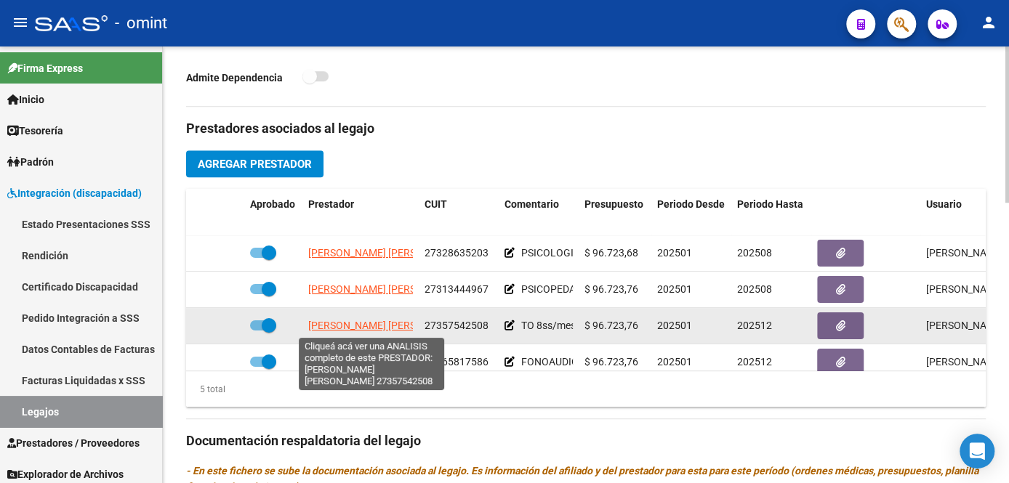
scroll to position [61, 0]
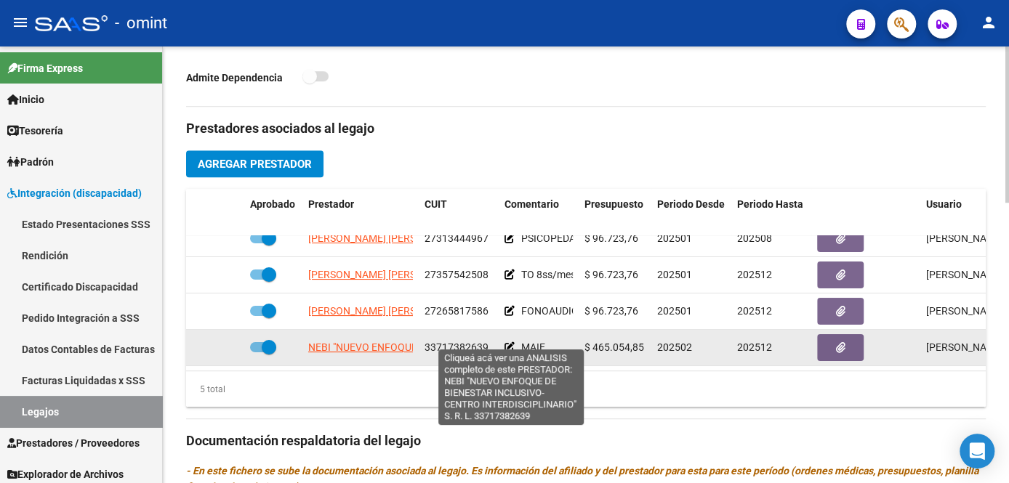
click at [350, 342] on span "NEBI "NUEVO ENFOQUE DE BIENESTAR INCLUSIVO-CENTRO INTERDISCIPLINARIO" S. R. L." at bounding box center [513, 348] width 411 height 12
type textarea "33717382639"
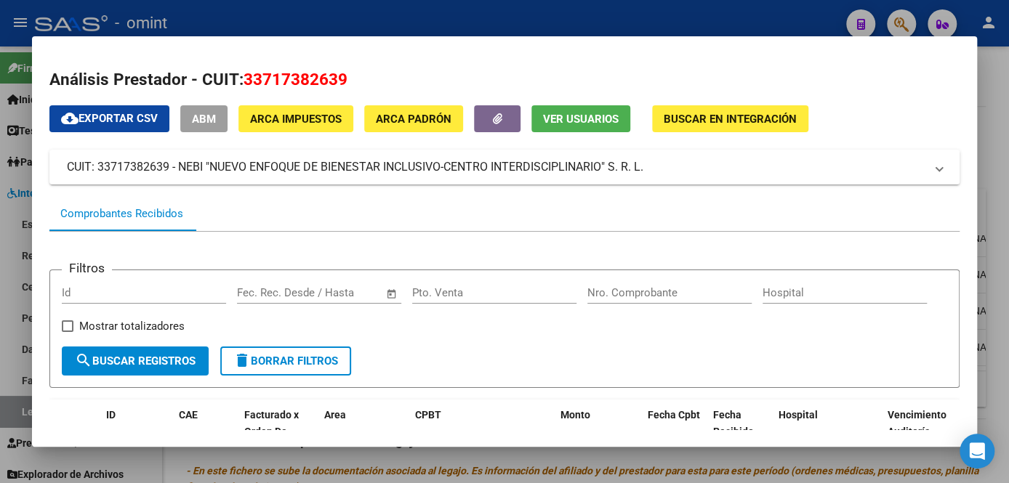
scroll to position [287, 0]
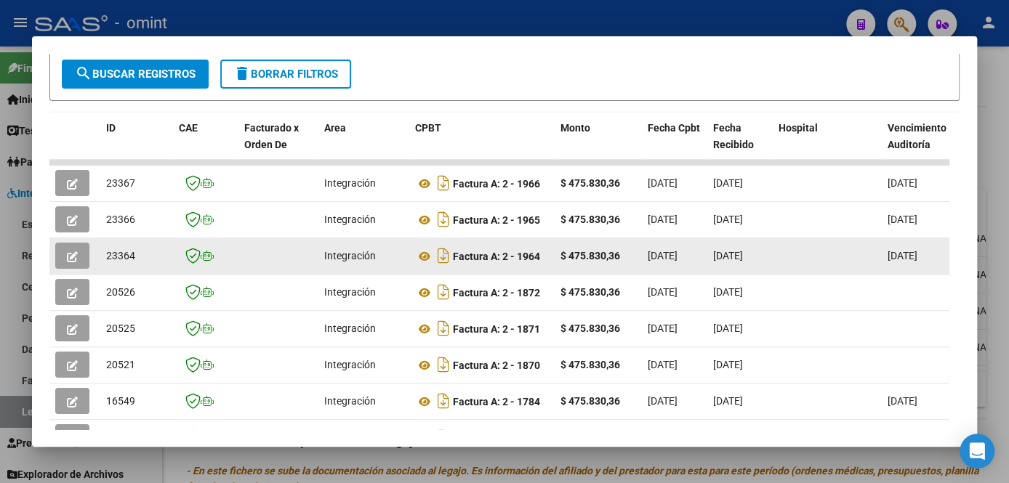
click at [64, 255] on button "button" at bounding box center [72, 256] width 34 height 26
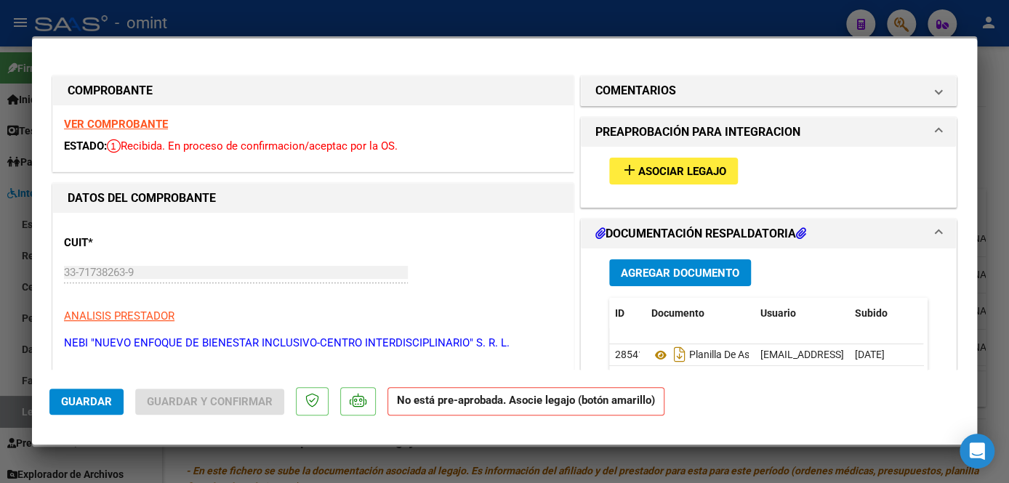
click at [151, 118] on strong "VER COMPROBANTE" at bounding box center [116, 124] width 104 height 13
drag, startPoint x: 303, startPoint y: 477, endPoint x: 304, endPoint y: 469, distance: 8.8
click at [304, 477] on div at bounding box center [504, 241] width 1009 height 483
type input "$ 0,00"
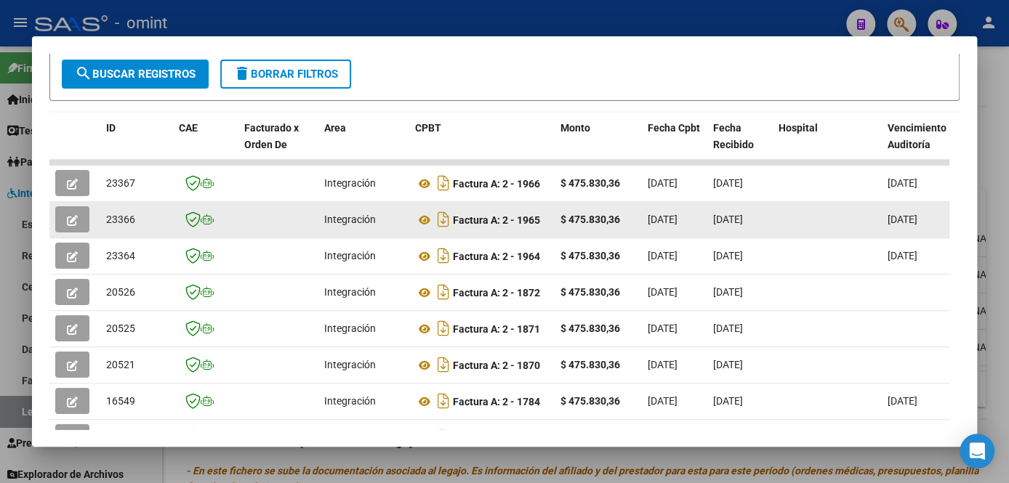
click at [70, 222] on icon "button" at bounding box center [72, 220] width 11 height 11
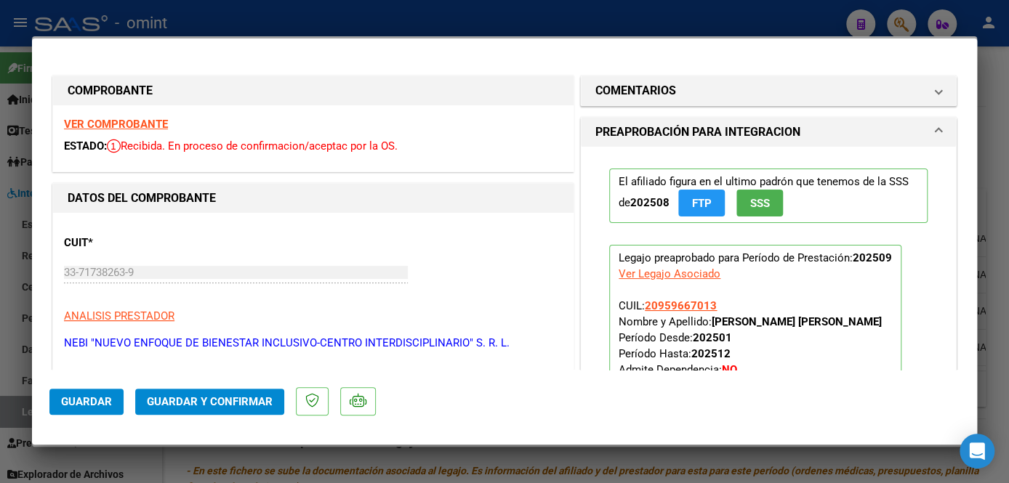
click at [145, 118] on strong "VER COMPROBANTE" at bounding box center [116, 124] width 104 height 13
click at [374, 457] on div at bounding box center [504, 241] width 1009 height 483
type input "$ 0,00"
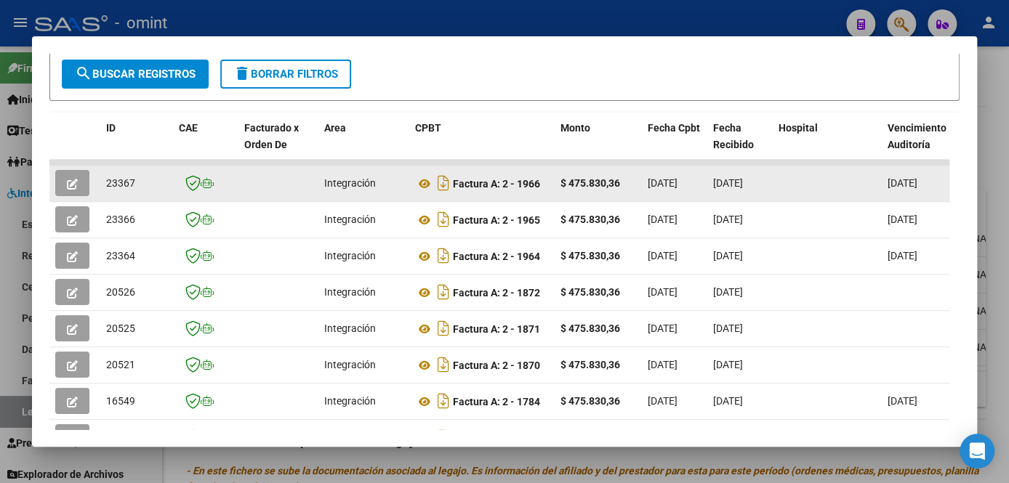
click at [76, 185] on icon "button" at bounding box center [72, 184] width 11 height 11
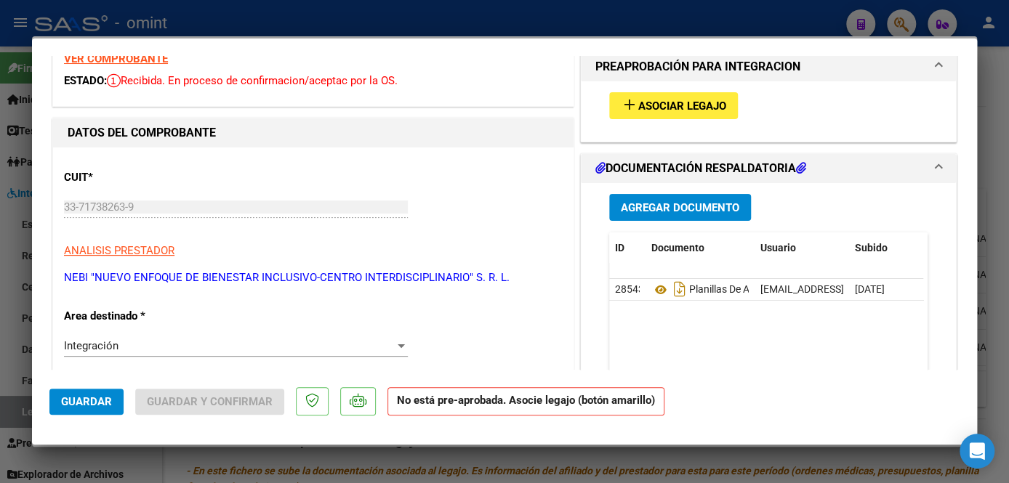
scroll to position [0, 0]
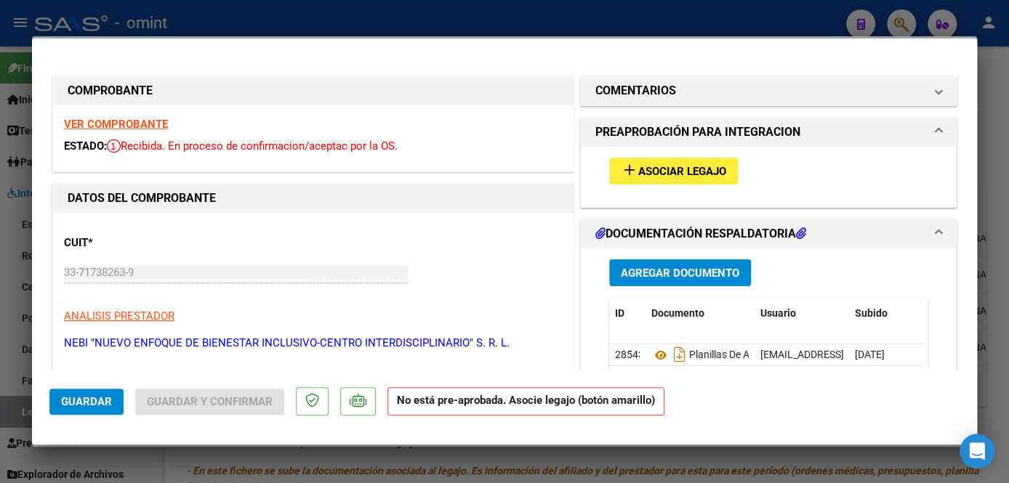
click at [147, 120] on strong "VER COMPROBANTE" at bounding box center [116, 124] width 104 height 13
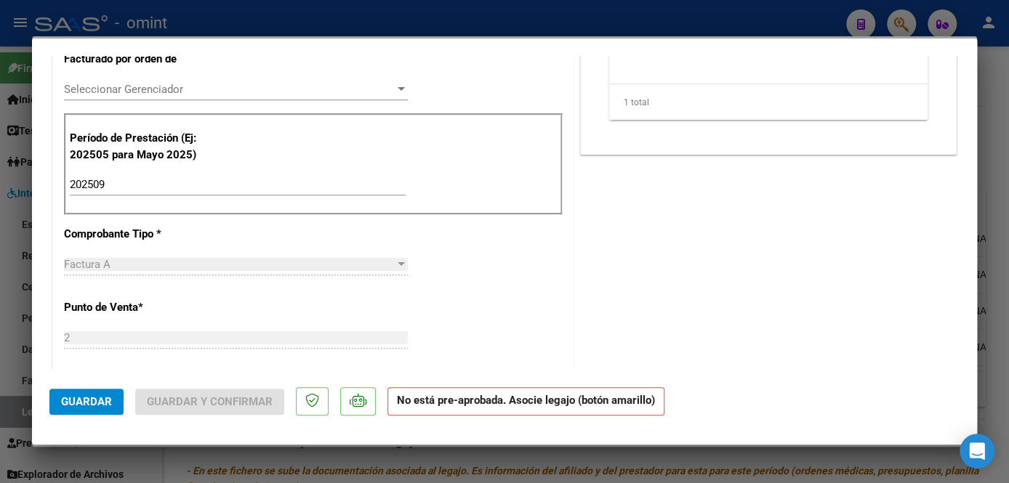
scroll to position [264, 0]
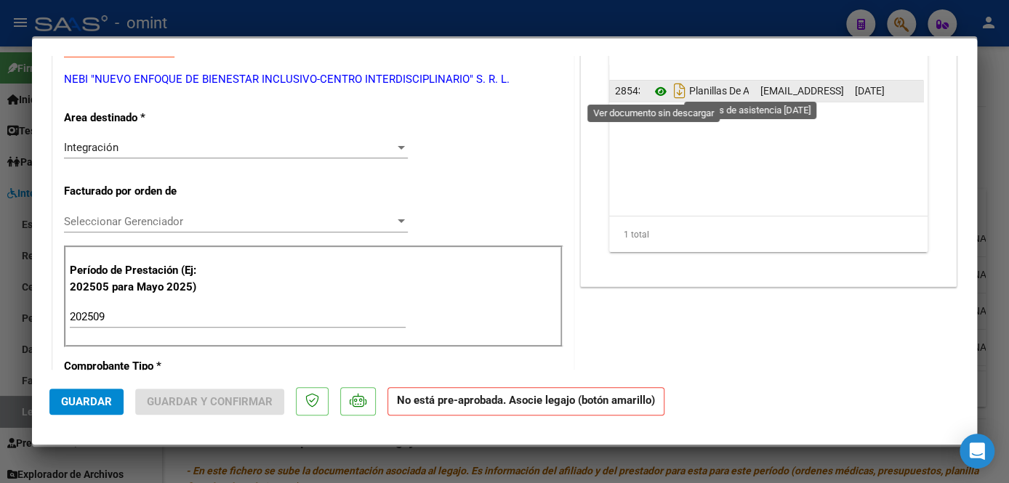
click at [654, 90] on icon at bounding box center [660, 91] width 19 height 17
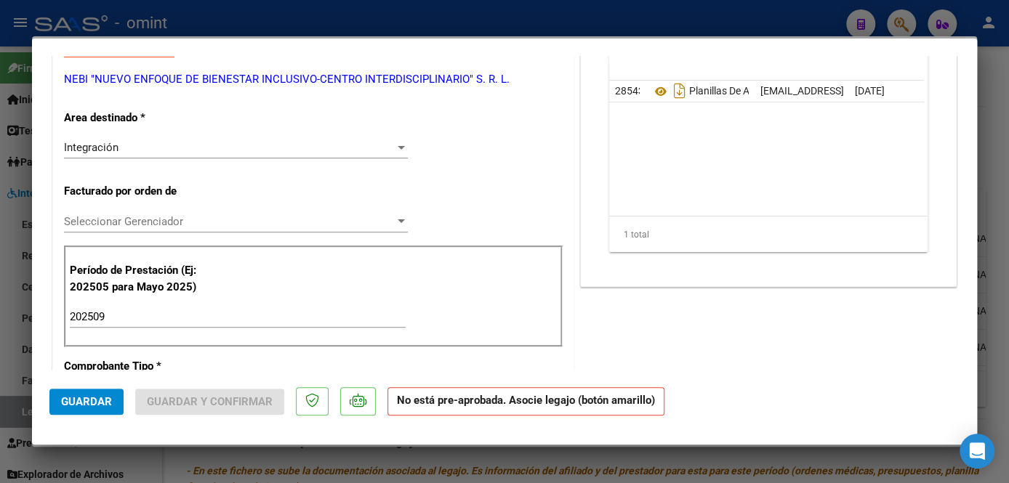
scroll to position [65, 0]
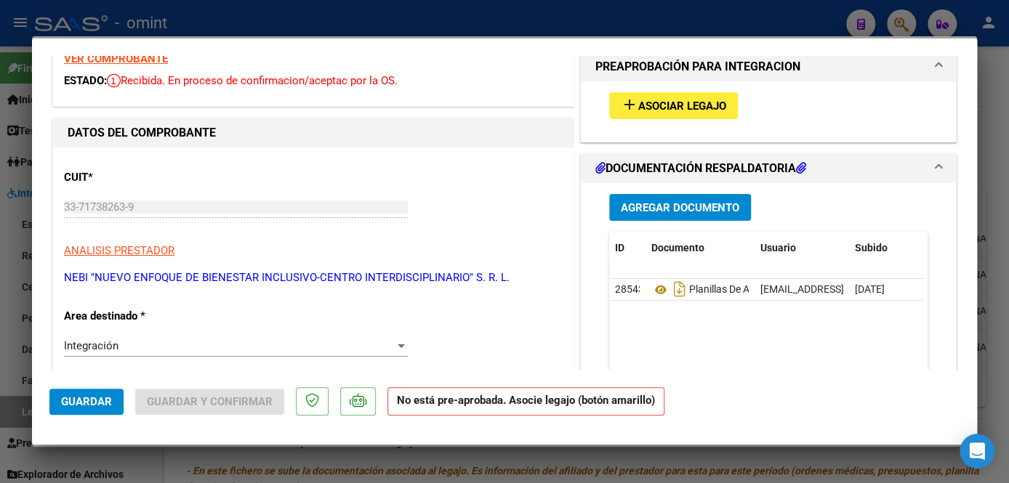
click at [678, 109] on span "Asociar Legajo" at bounding box center [682, 106] width 88 height 13
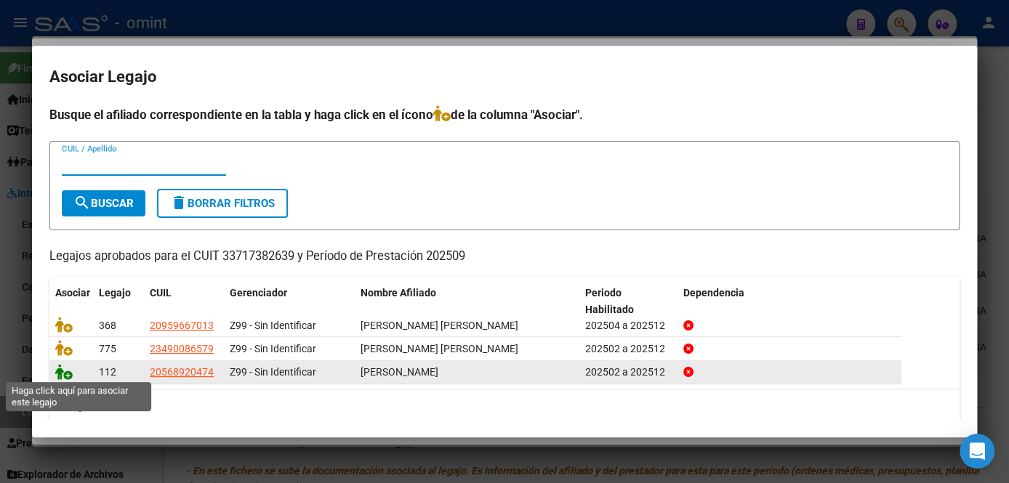
click at [68, 374] on icon at bounding box center [63, 372] width 17 height 16
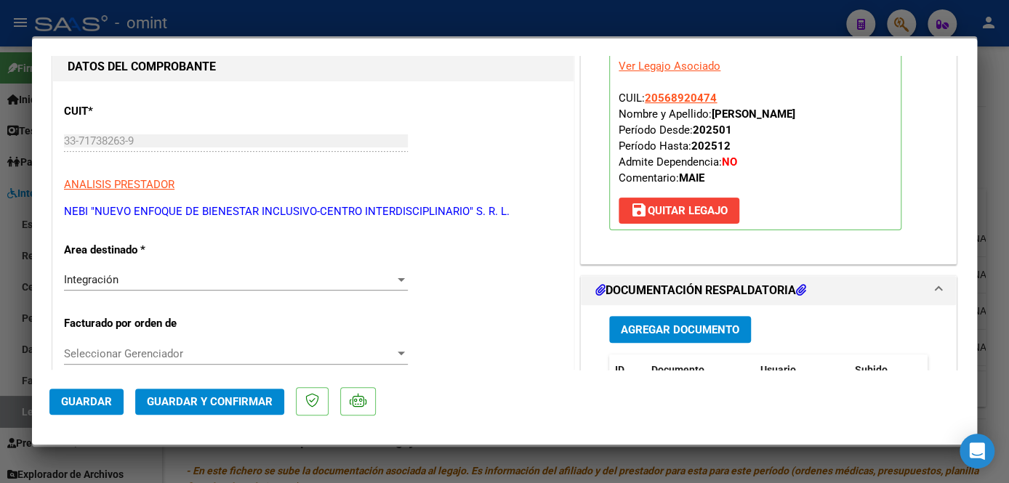
scroll to position [198, 0]
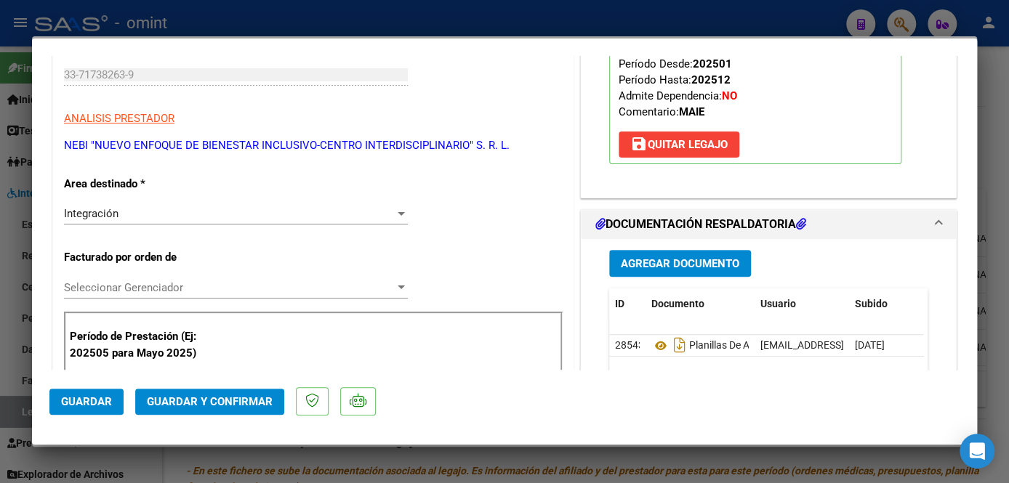
click at [217, 290] on span "Seleccionar Gerenciador" at bounding box center [229, 287] width 331 height 13
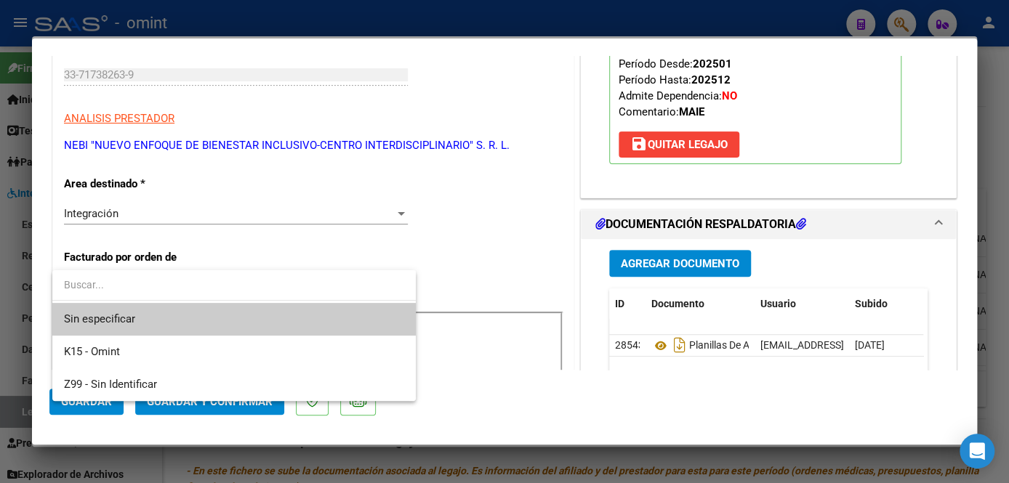
click at [207, 312] on span "Sin especificar" at bounding box center [234, 319] width 340 height 33
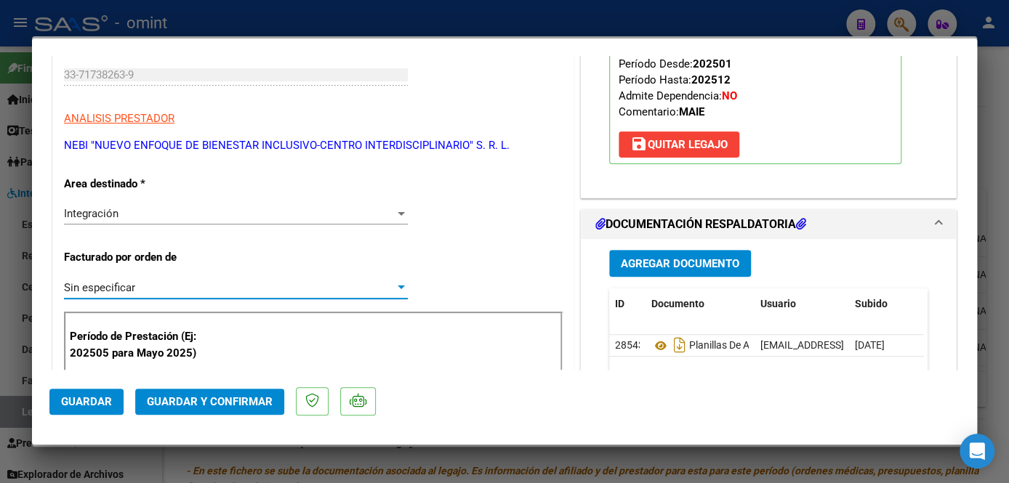
click at [233, 404] on span "Guardar y Confirmar" at bounding box center [210, 401] width 126 height 13
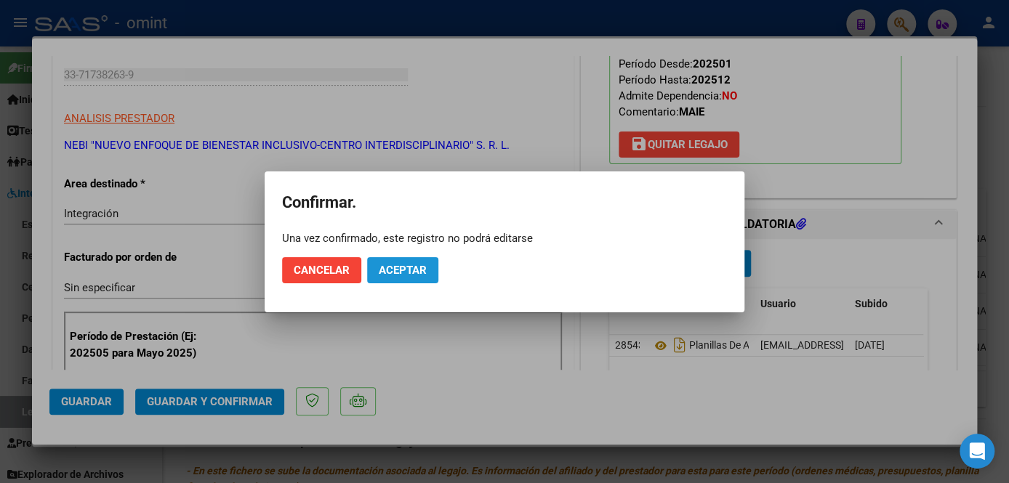
click at [403, 264] on span "Aceptar" at bounding box center [403, 270] width 48 height 13
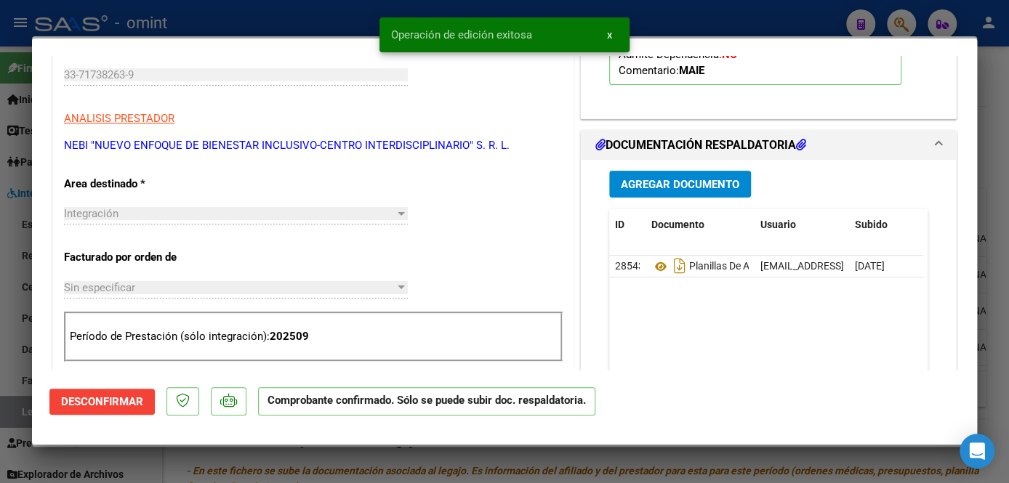
click at [364, 468] on div at bounding box center [504, 241] width 1009 height 483
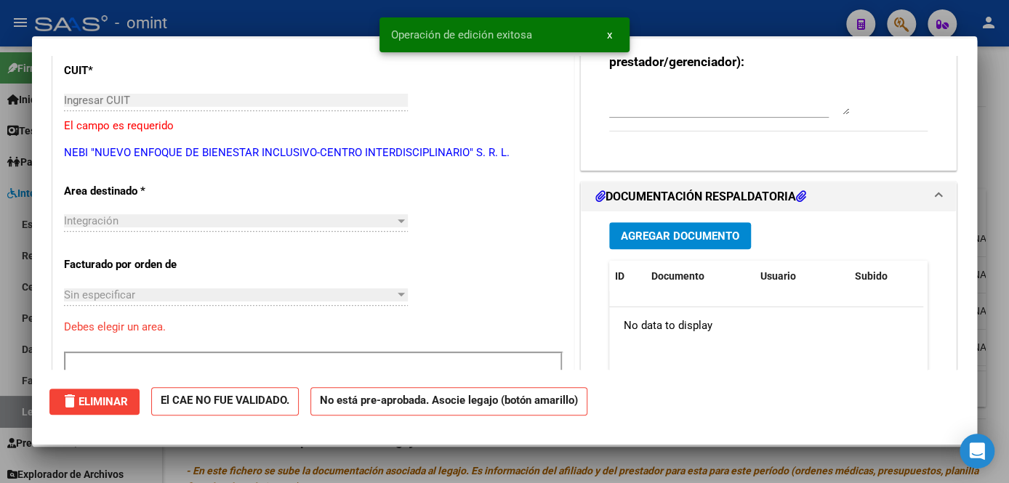
scroll to position [0, 0]
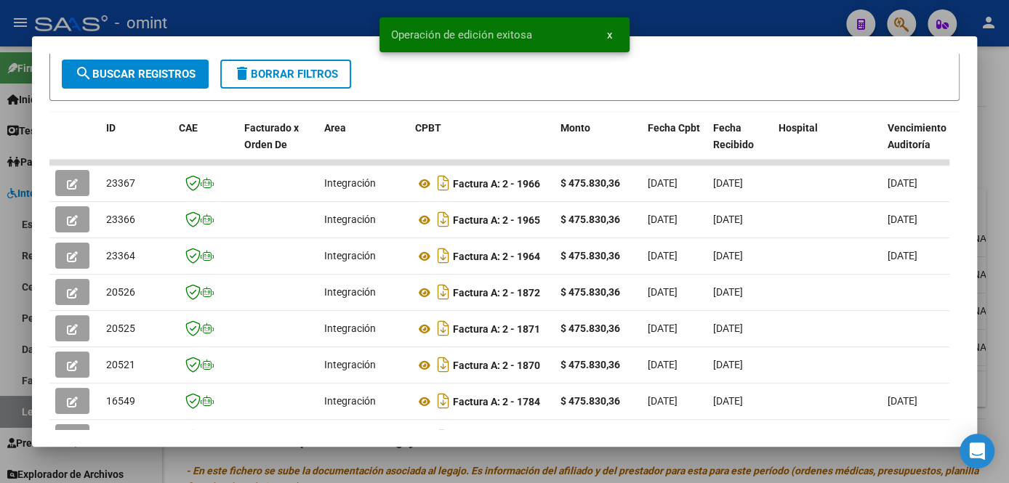
click at [366, 468] on div at bounding box center [504, 241] width 1009 height 483
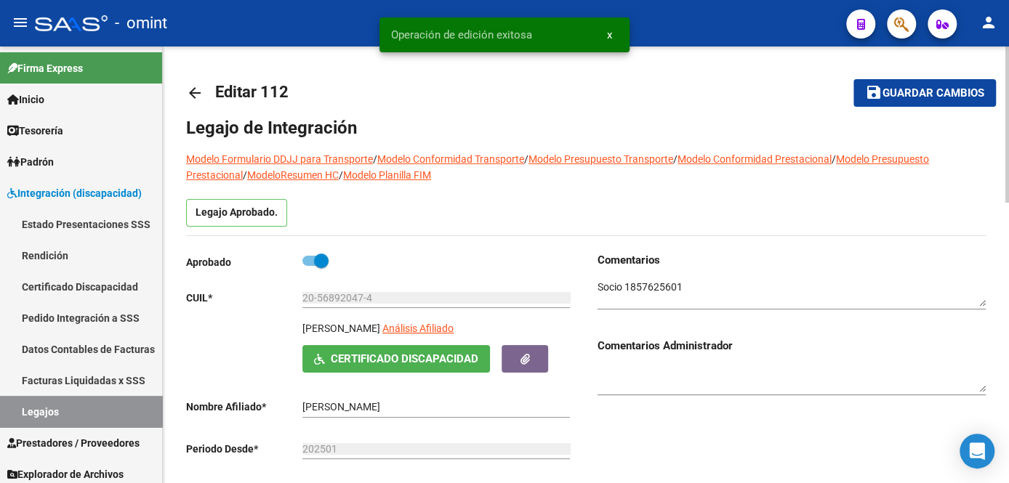
click at [903, 101] on button "save Guardar cambios" at bounding box center [924, 92] width 142 height 27
